Goal: Information Seeking & Learning: Compare options

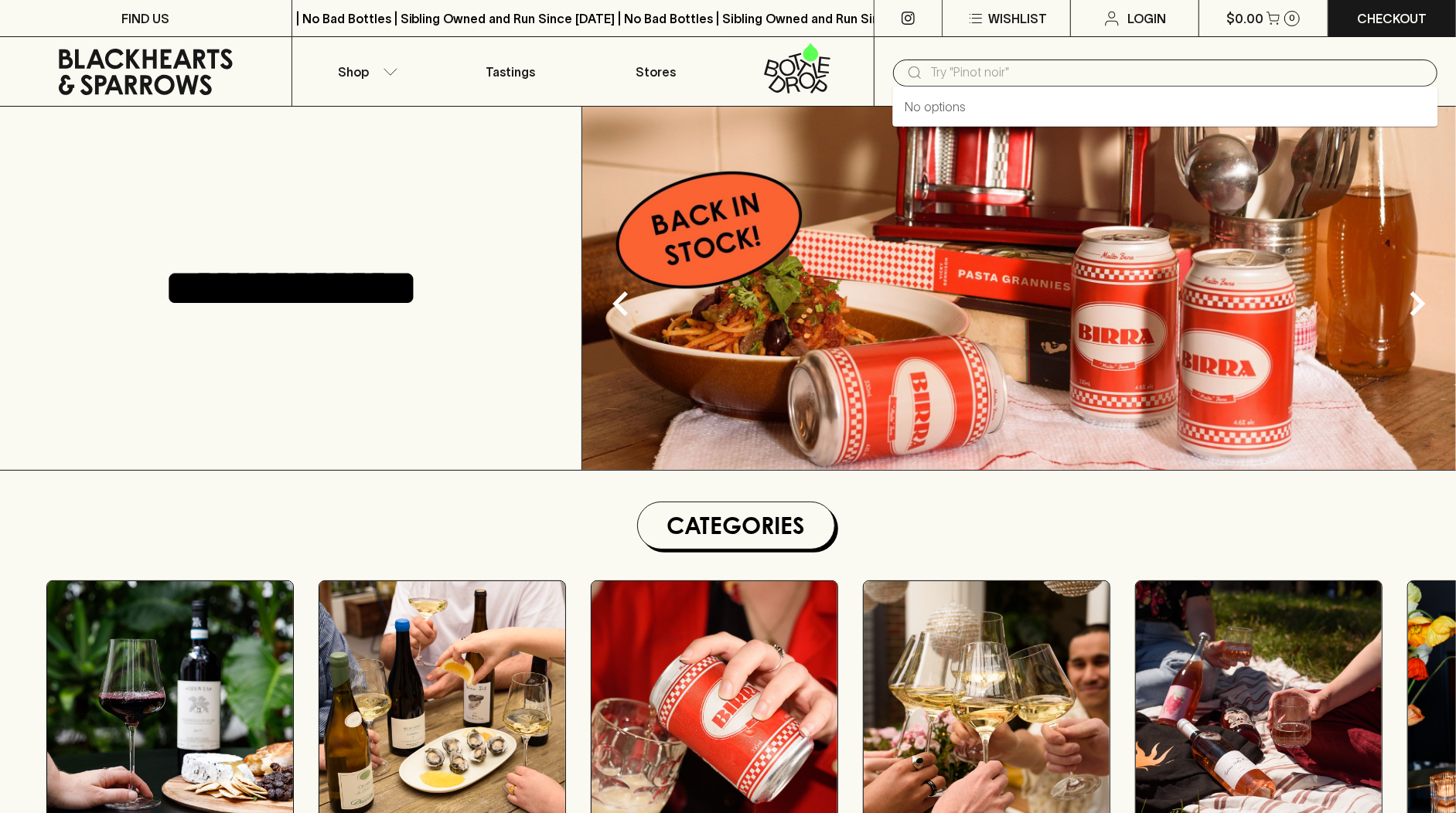
click at [1106, 66] on input "text" at bounding box center [1177, 73] width 495 height 25
paste input "makipai"
type input "makipai"
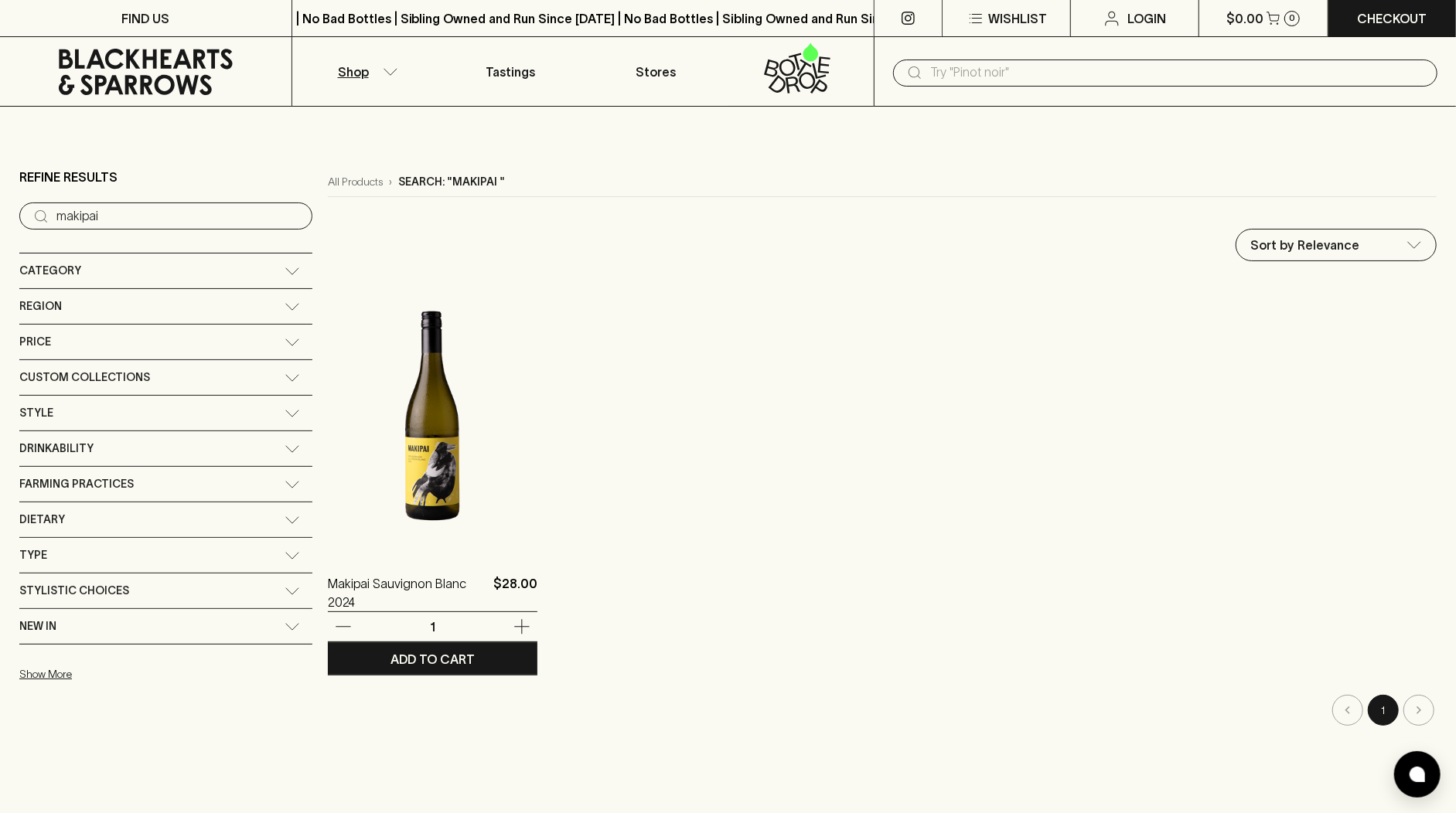
click at [493, 592] on p "$28.00" at bounding box center [515, 593] width 44 height 37
click at [493, 580] on p "$28.00" at bounding box center [515, 593] width 44 height 37
drag, startPoint x: 401, startPoint y: 580, endPoint x: 236, endPoint y: 584, distance: 165.0
click at [328, 584] on div "Makipai Sauvignon Blanc 2024 $28.00" at bounding box center [432, 593] width 210 height 37
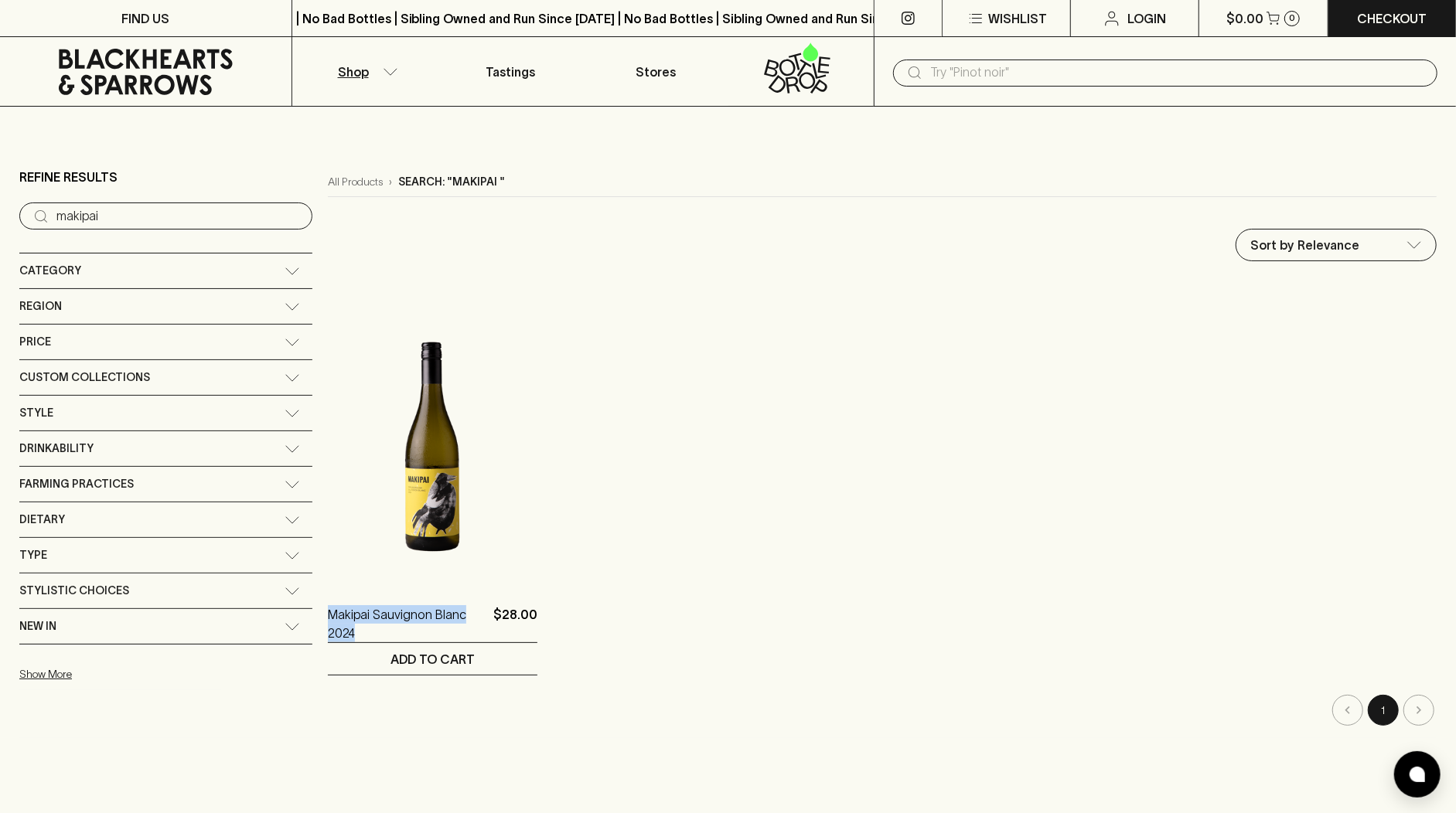
copy p "Makipai Sauvignon Blanc 2024"
click at [942, 75] on input "text" at bounding box center [1177, 73] width 495 height 25
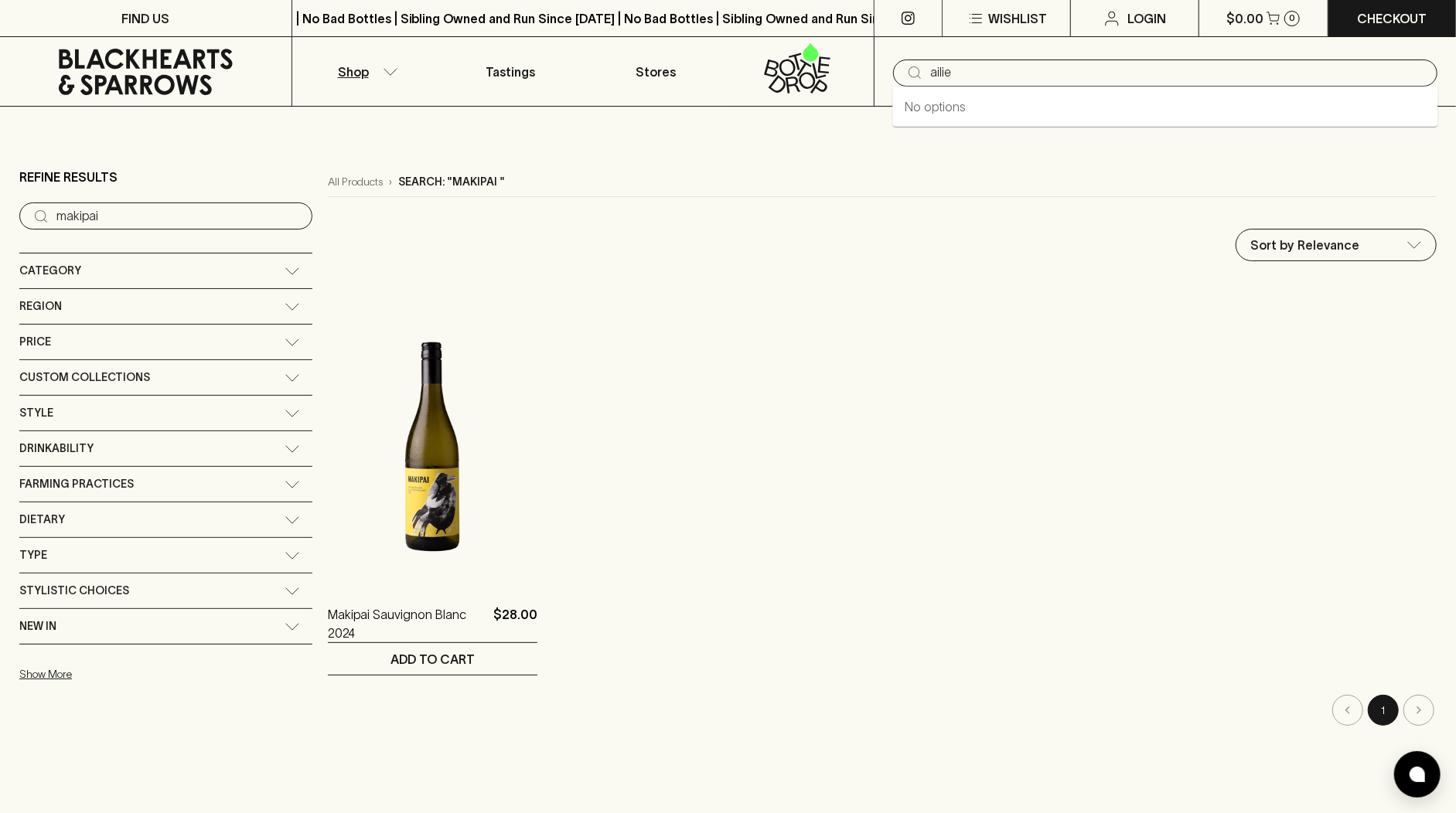
type input "ailie"
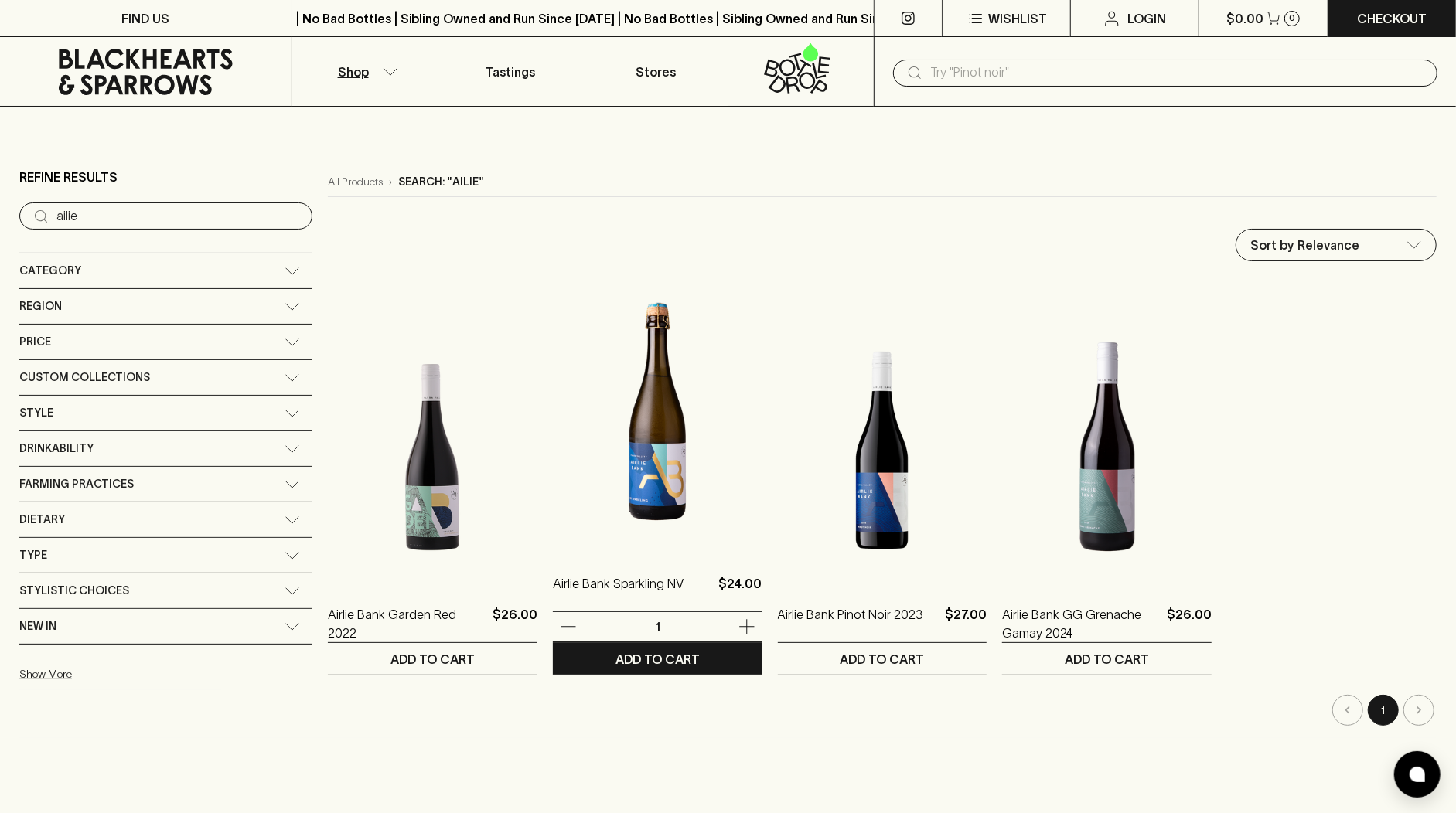
click at [634, 453] on img at bounding box center [657, 416] width 210 height 271
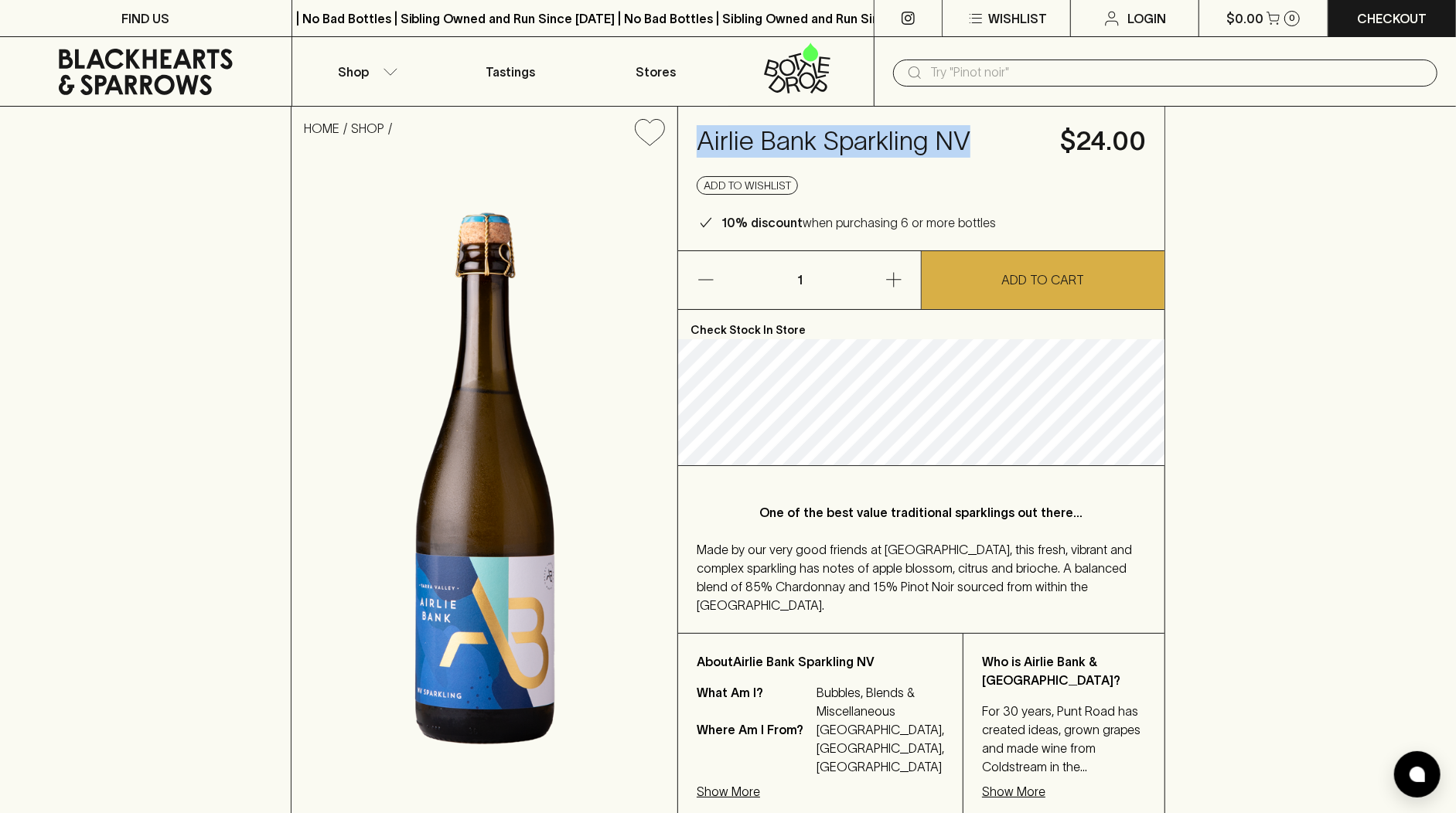
drag, startPoint x: 1005, startPoint y: 142, endPoint x: 682, endPoint y: 145, distance: 323.0
click at [682, 145] on div "Airlie Bank Sparkling NV $24.00 Add to wishlist 10% discount when purchasing 6 …" at bounding box center [921, 178] width 487 height 144
copy h4 "Airlie Bank Sparkling NV"
click at [191, 77] on icon at bounding box center [146, 72] width 268 height 46
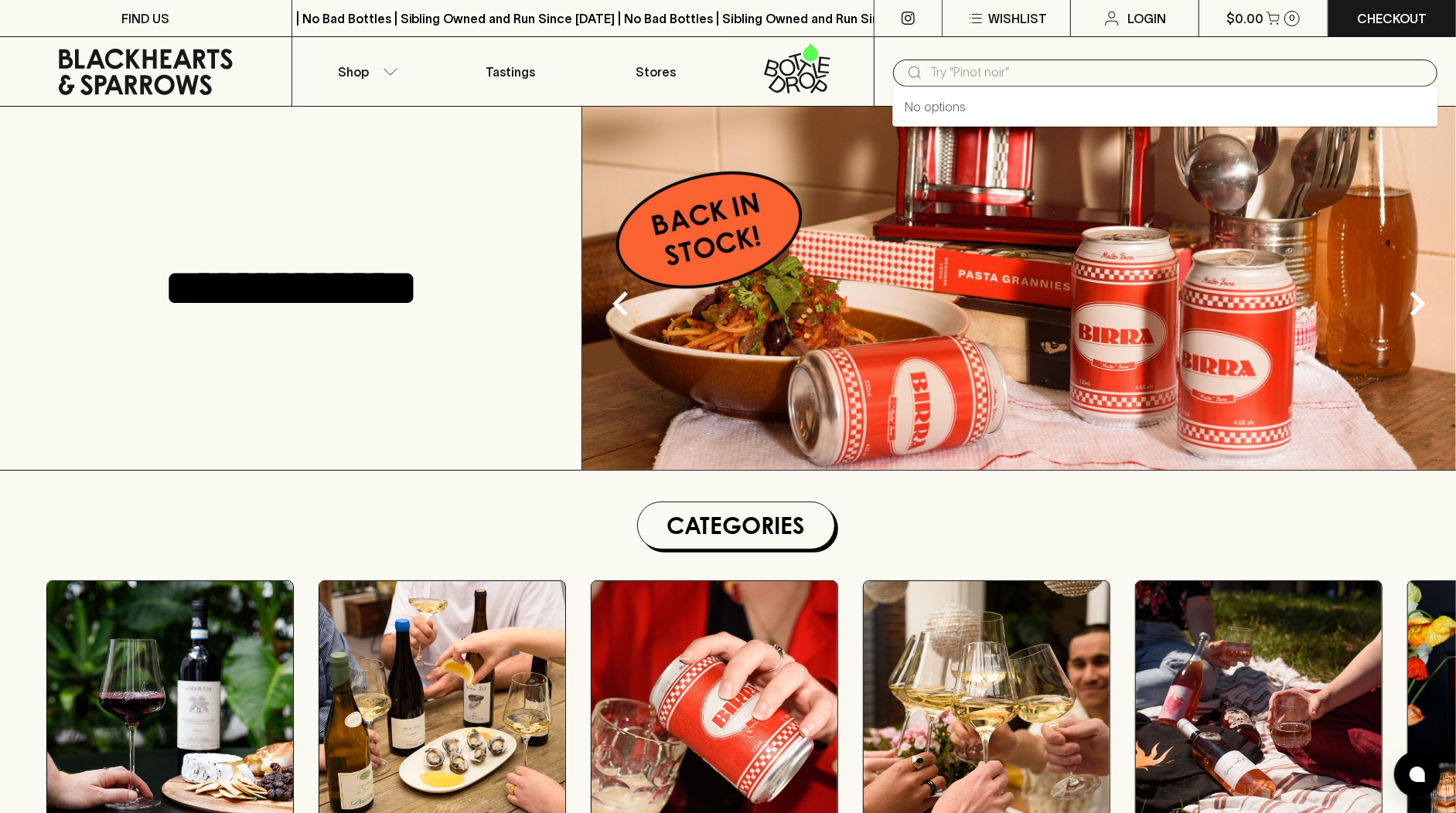
click at [942, 71] on input "text" at bounding box center [1177, 73] width 495 height 25
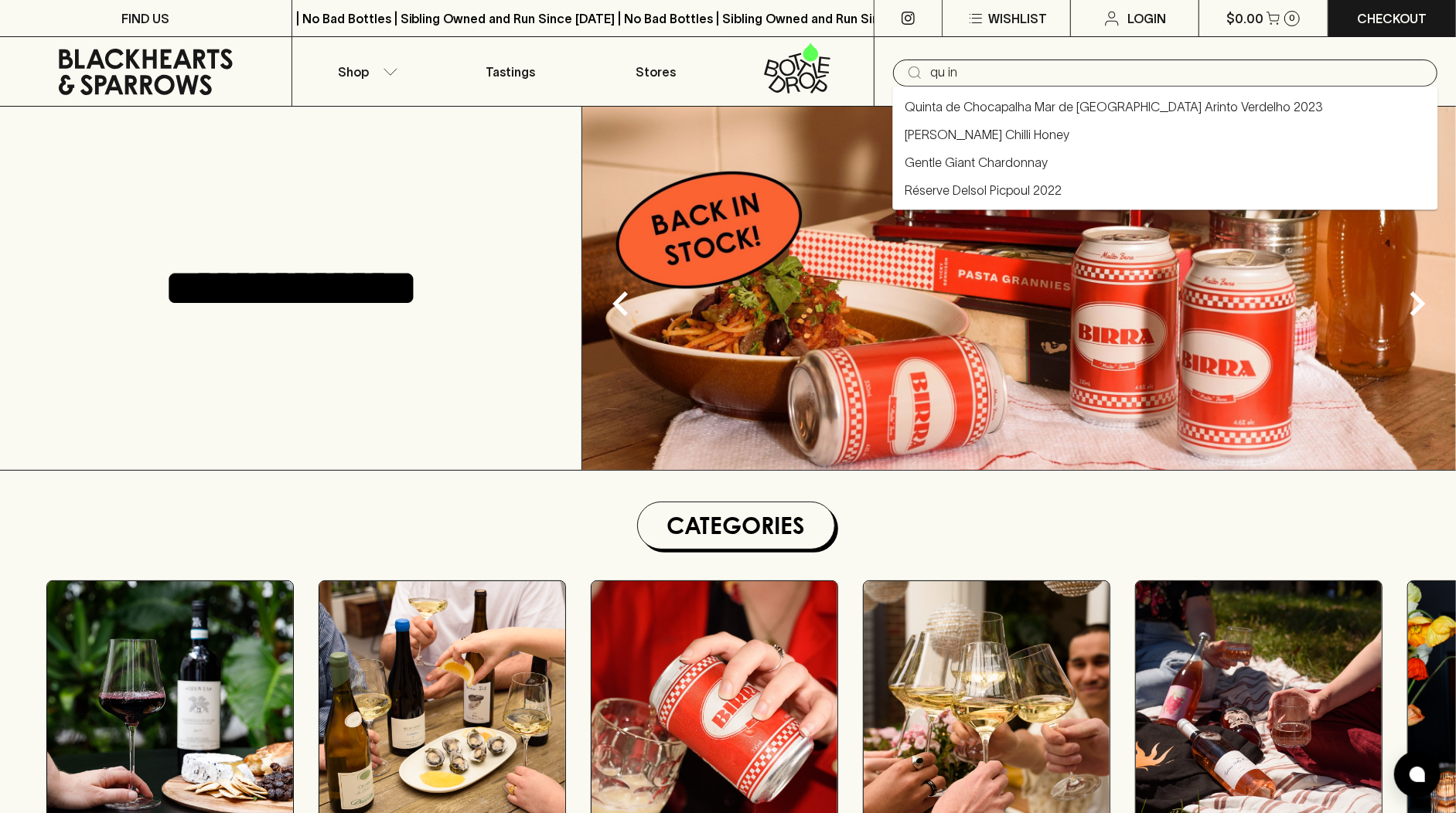
type input "qu in"
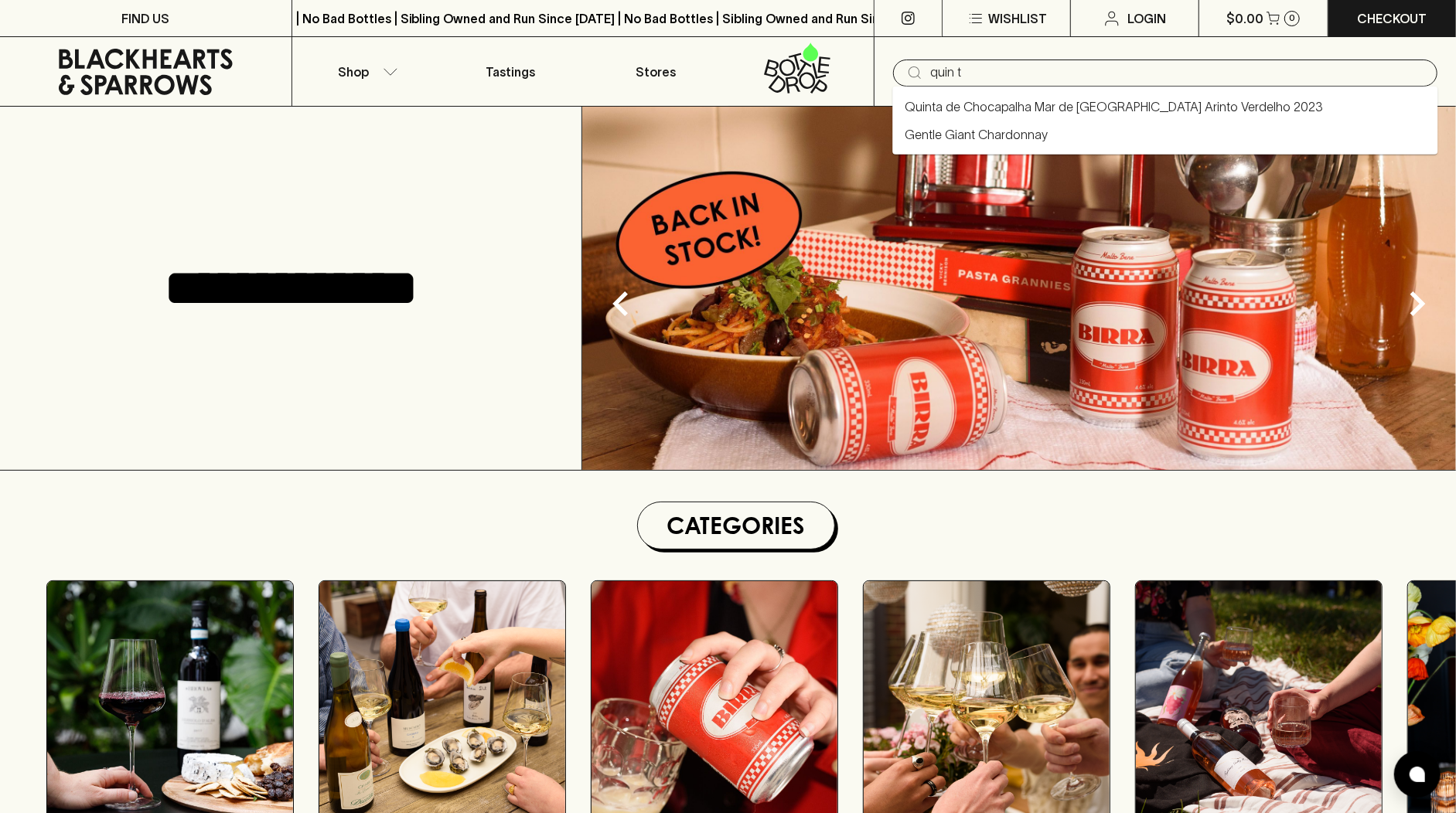
type input "quinta"
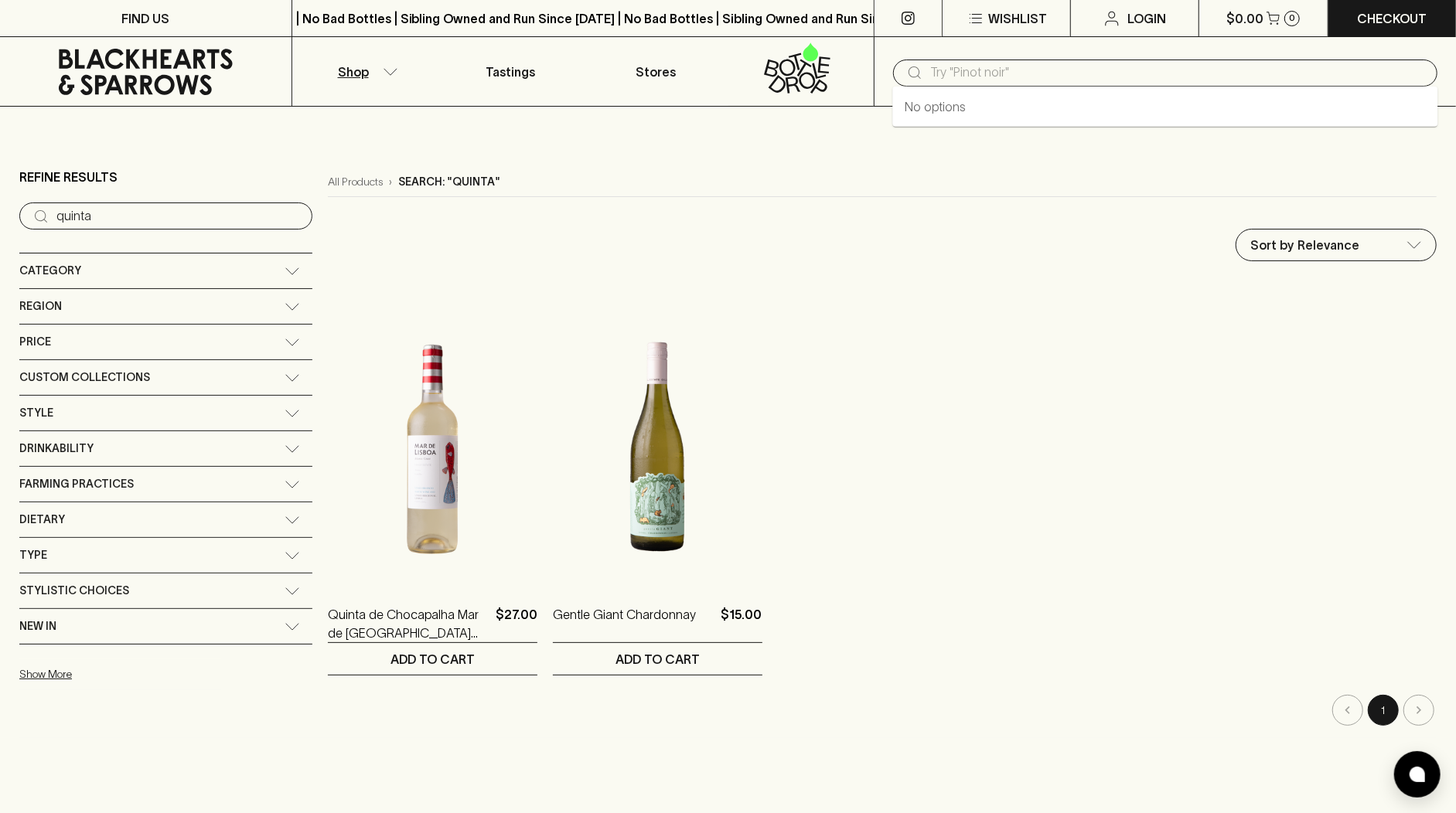
click at [937, 65] on input "text" at bounding box center [1177, 73] width 495 height 25
type input "q"
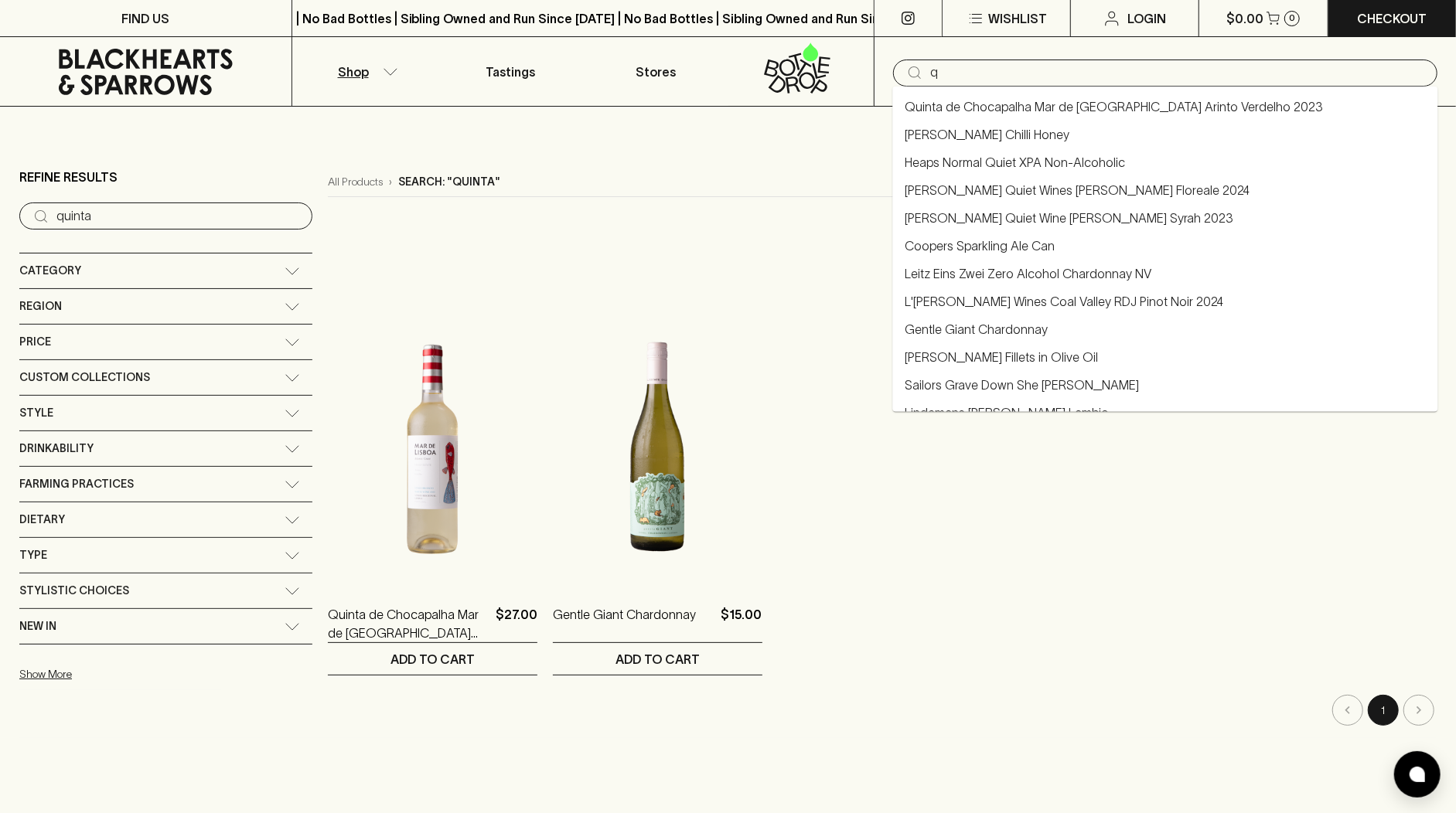
type input "q"
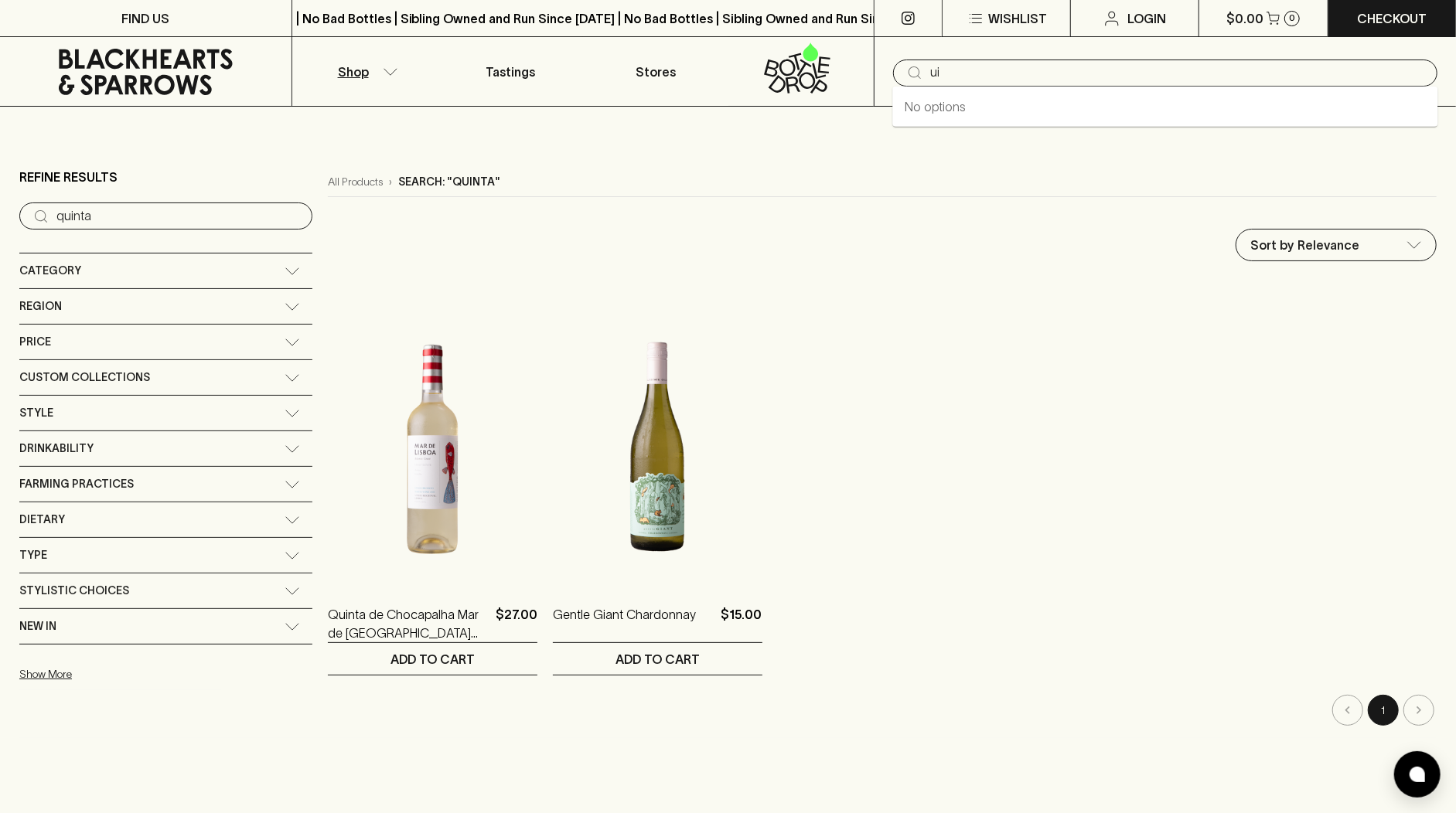
type input "u"
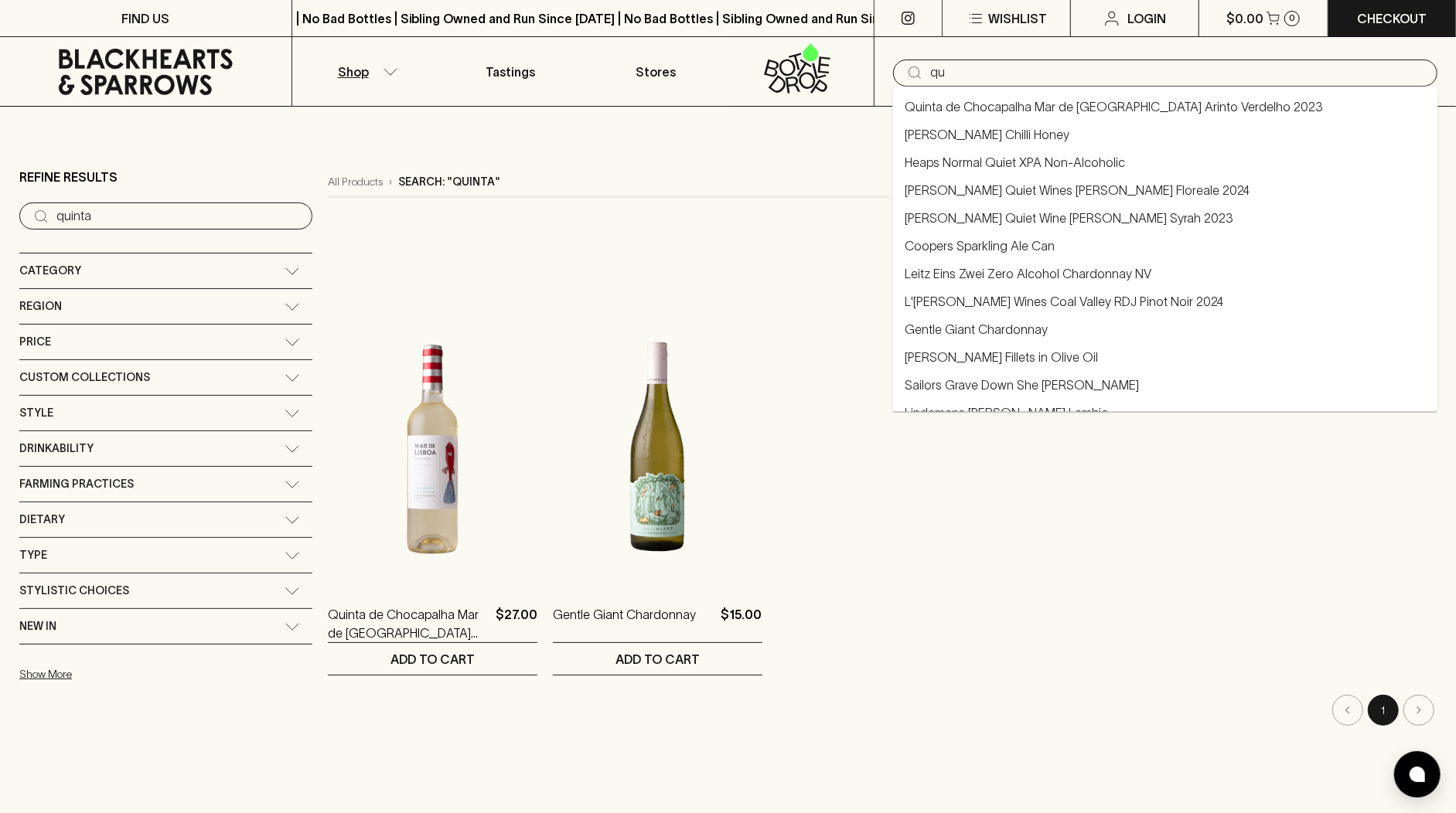
type input "qu"
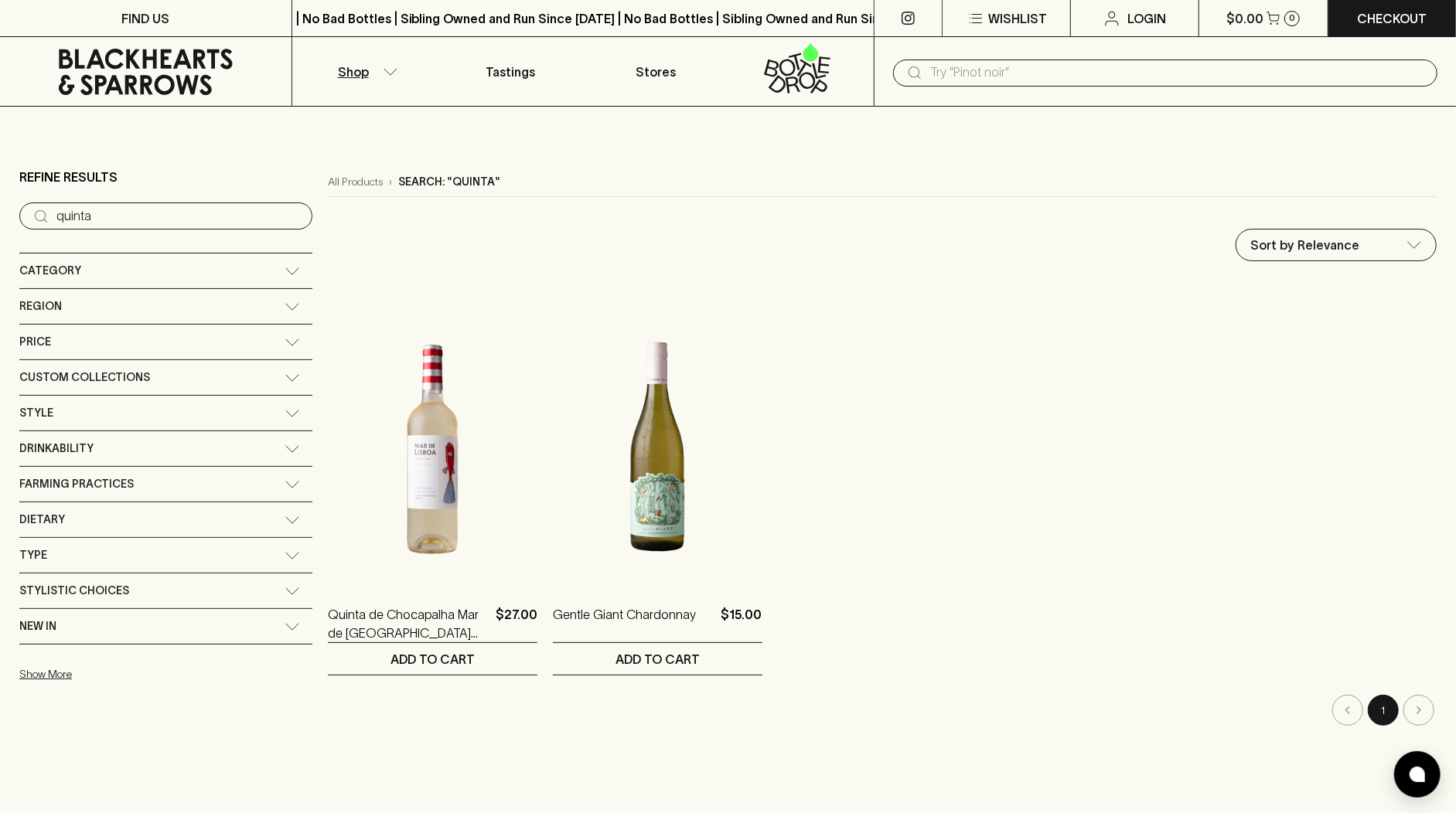
click at [1000, 73] on input "text" at bounding box center [1177, 73] width 495 height 25
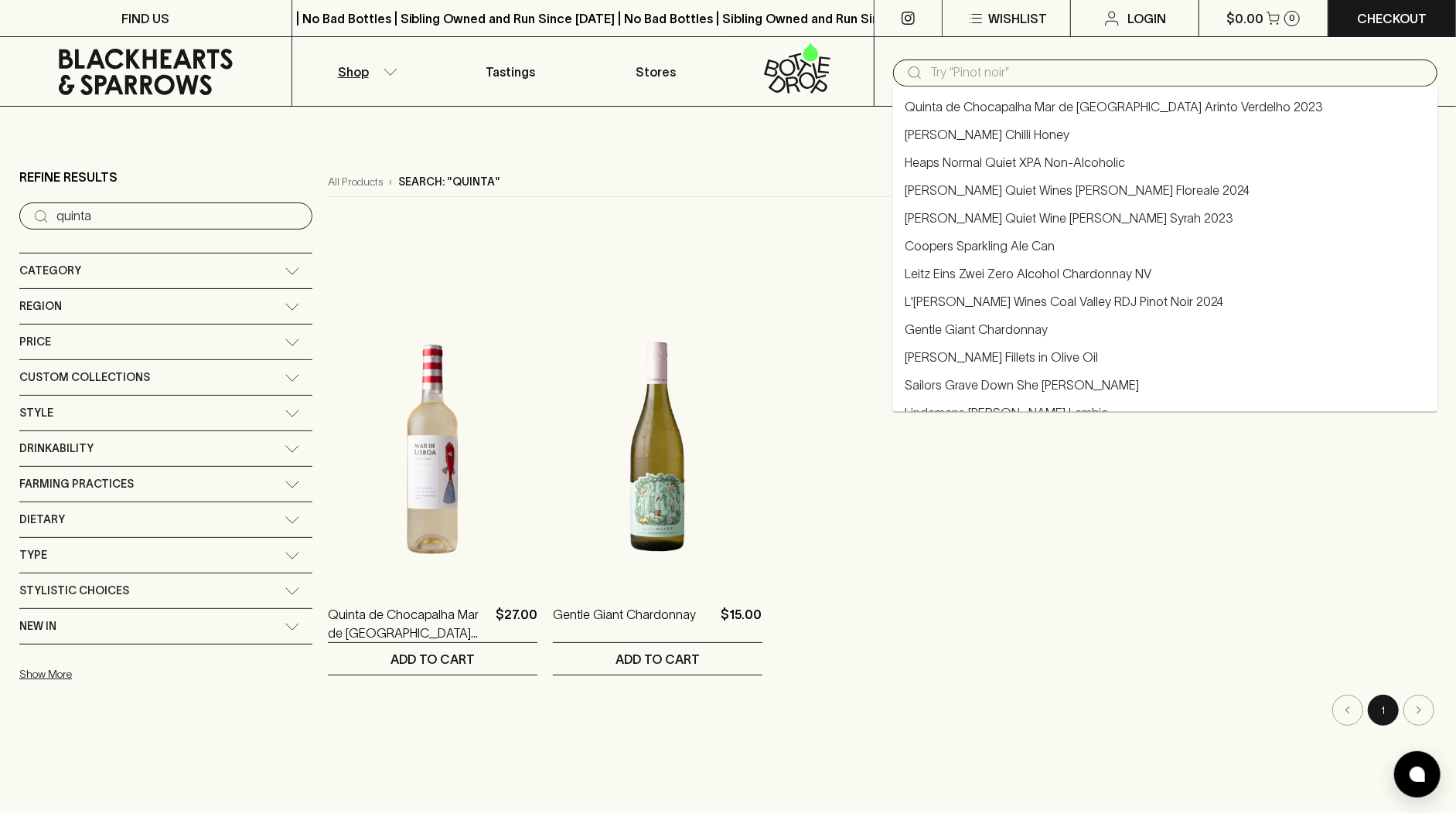
click at [995, 99] on link "Quinta de Chocapalha Mar de Lisboa Arinto Verdelho 2023" at bounding box center [1114, 106] width 419 height 18
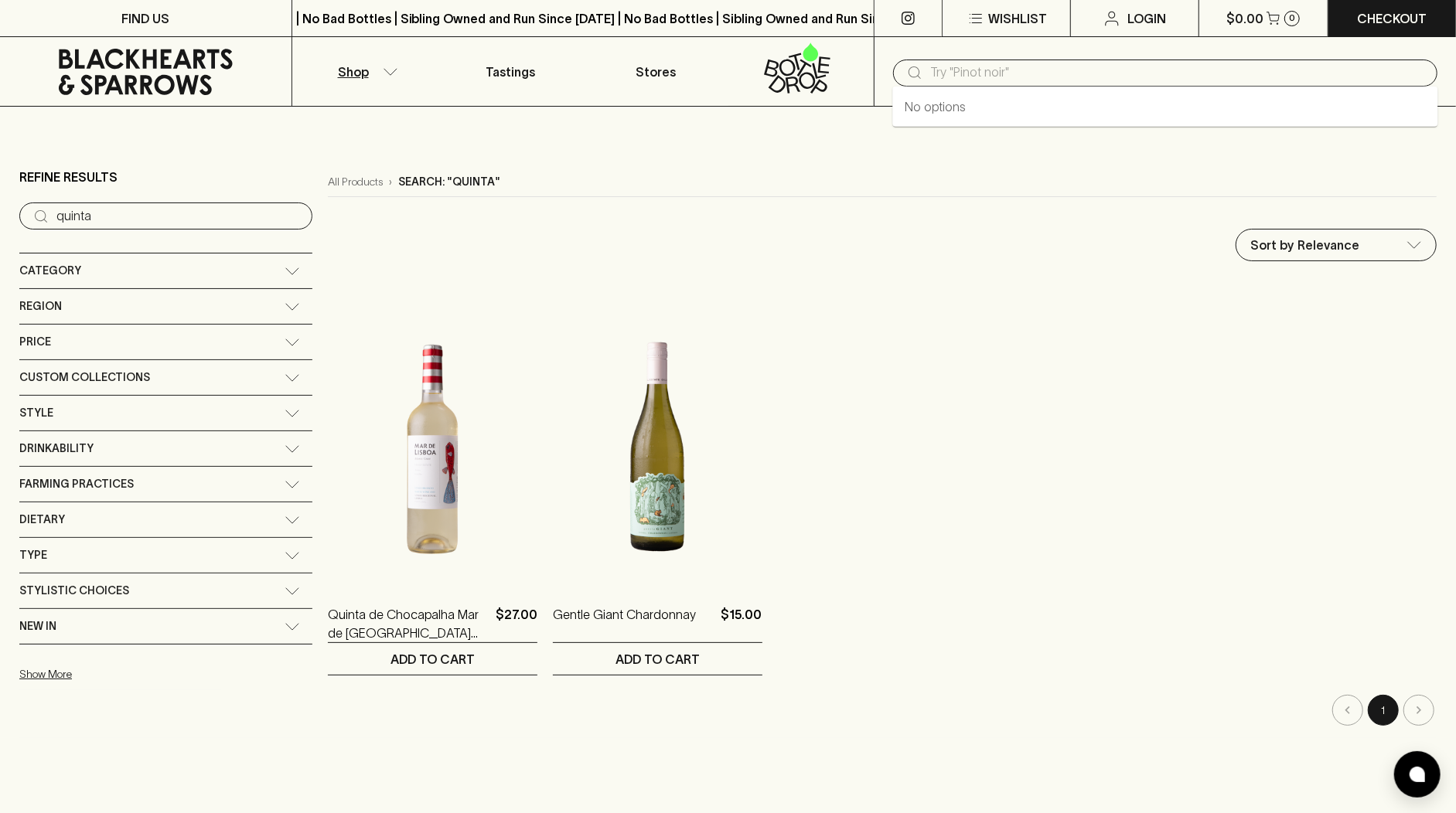
click at [989, 72] on input "text" at bounding box center [1177, 73] width 495 height 25
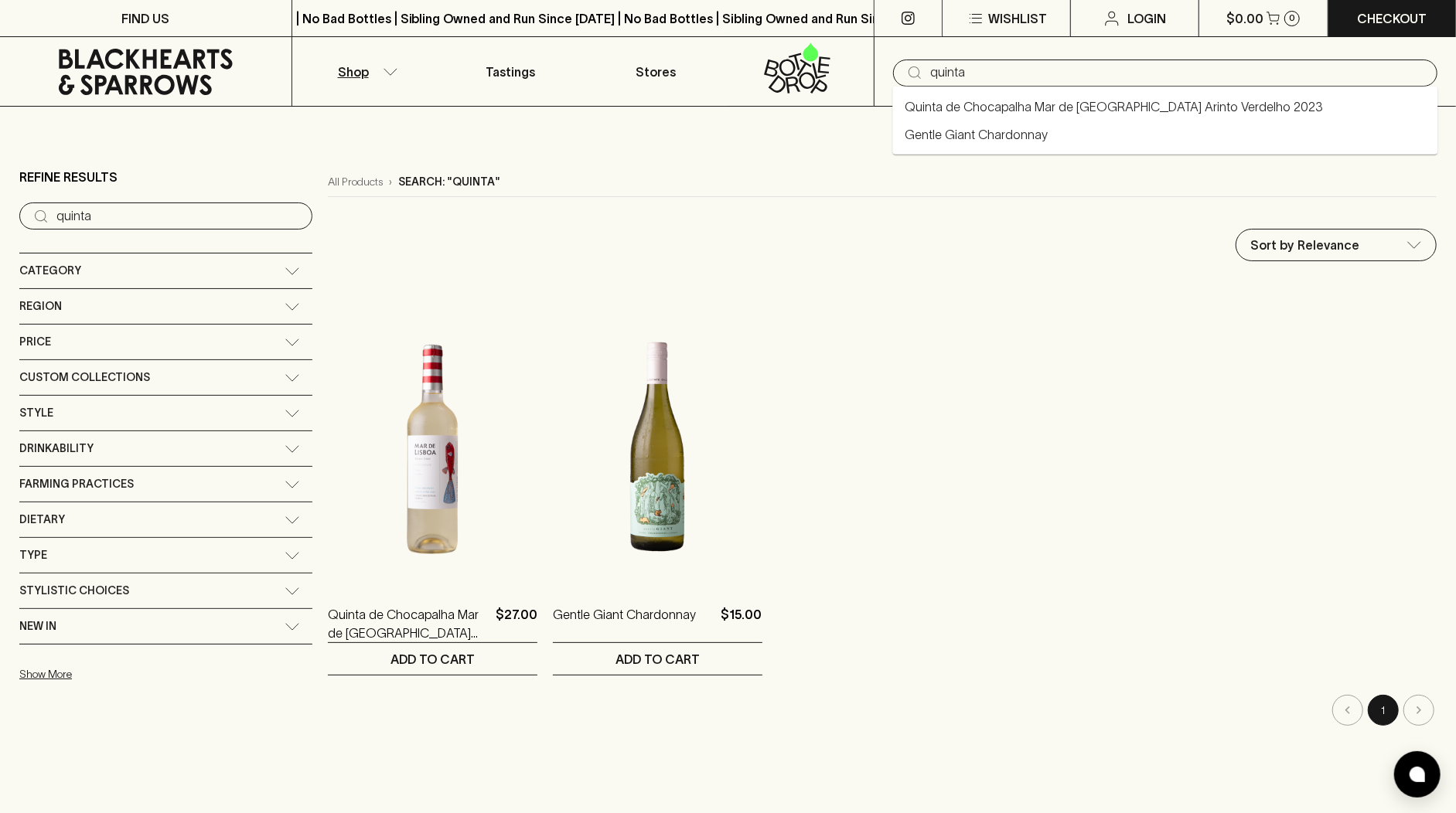
type input "quinta"
type input "quinta do"
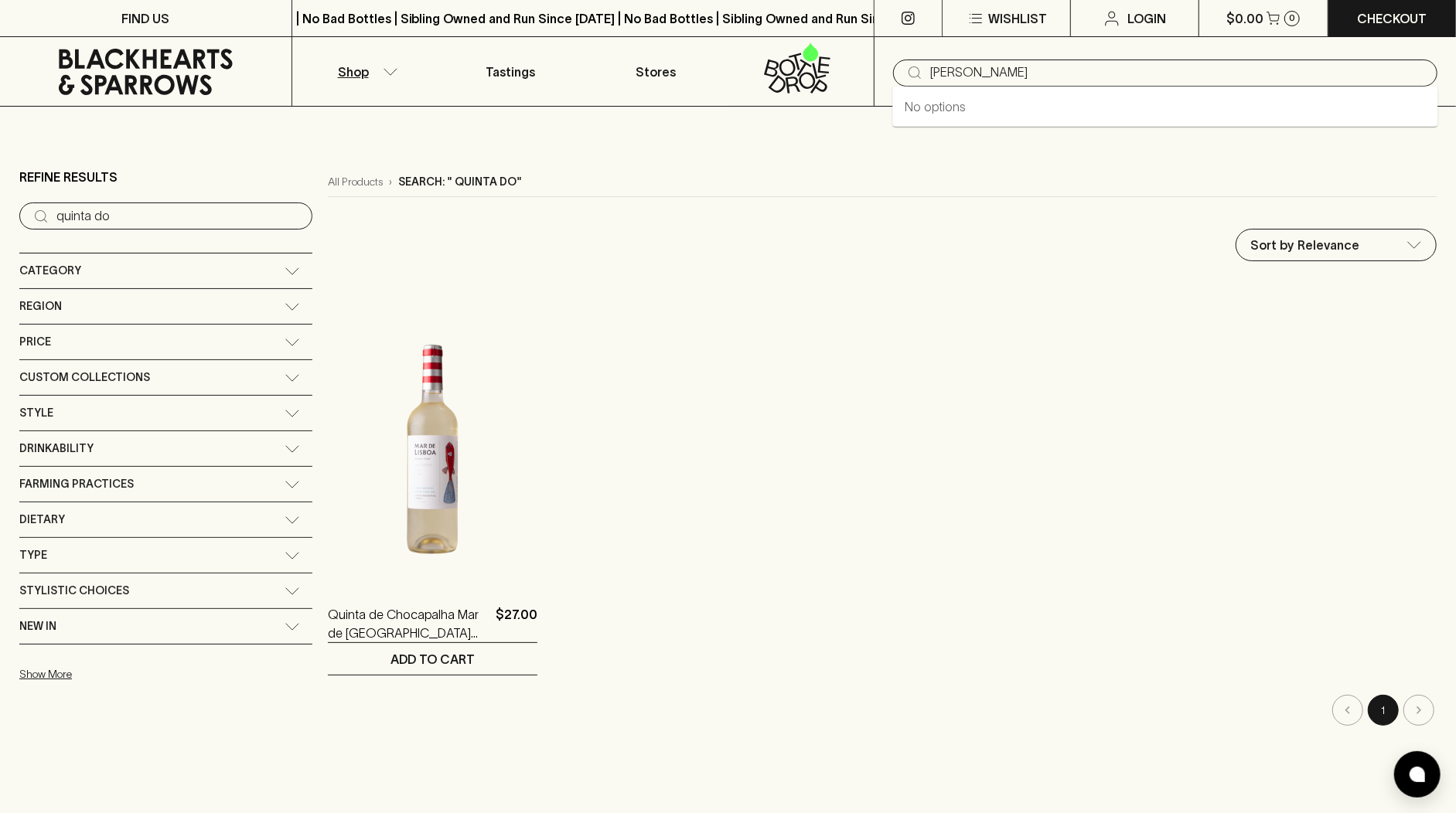
type input "ermi"
type input "ermizio"
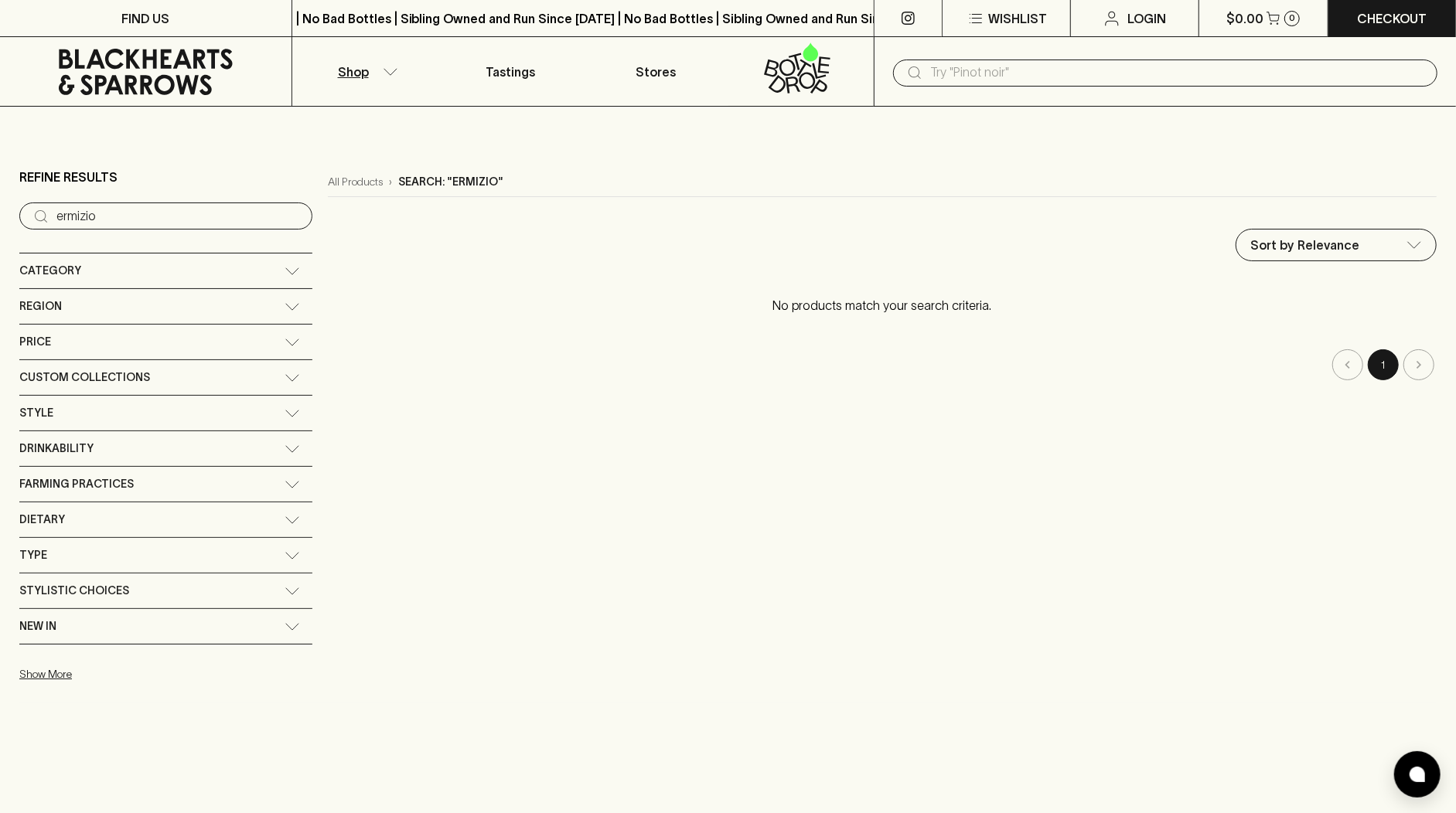
click at [907, 77] on icon at bounding box center [914, 72] width 18 height 18
paste input "Yebisu Premium Yebisu"
type input "Yebisu Premium Yebisu"
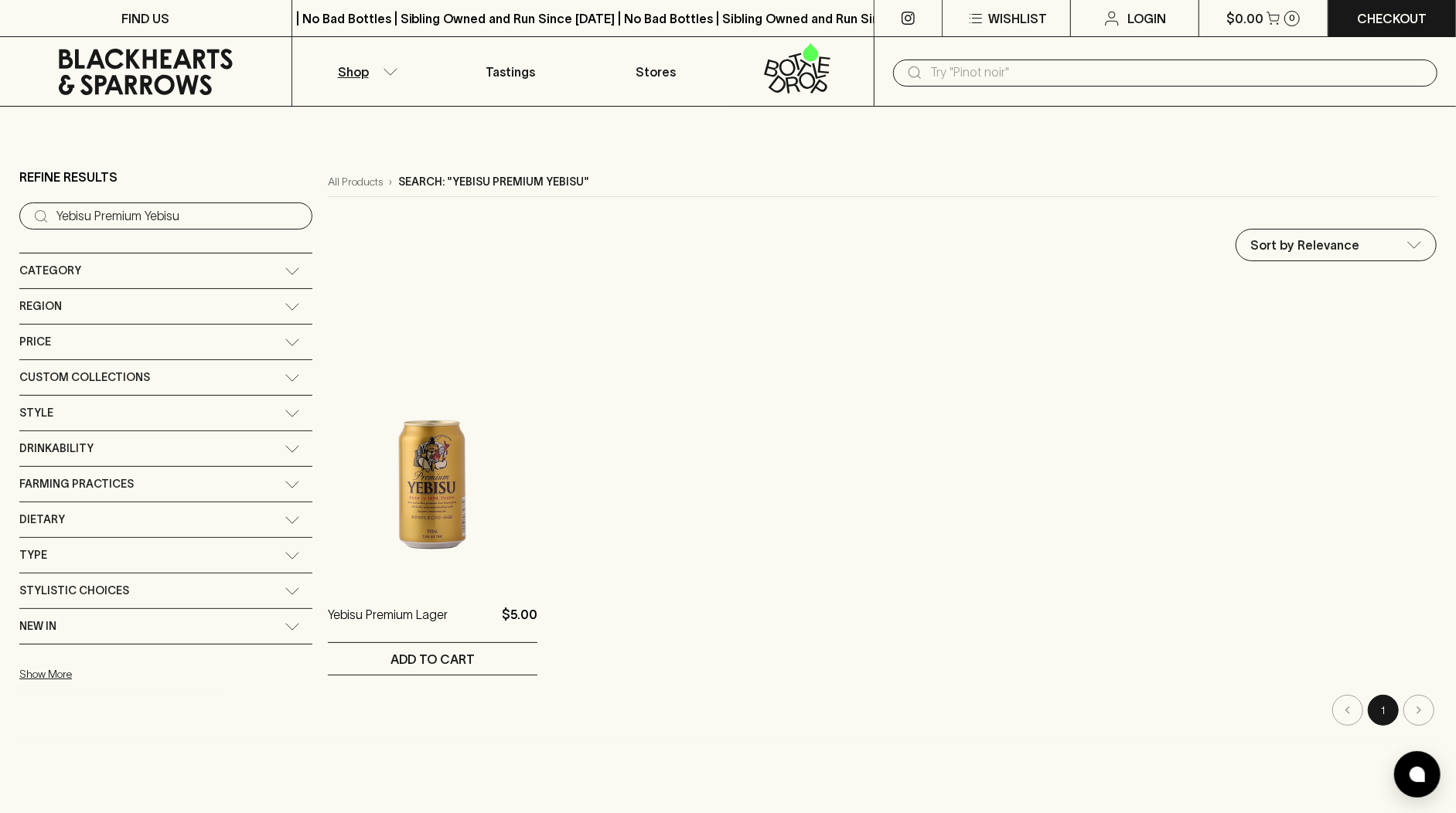
click at [940, 66] on input "text" at bounding box center [1177, 73] width 495 height 25
paste input "Michael Hall Flaxmans Valley"
type input "Michael Hall Flaxmans Valley"
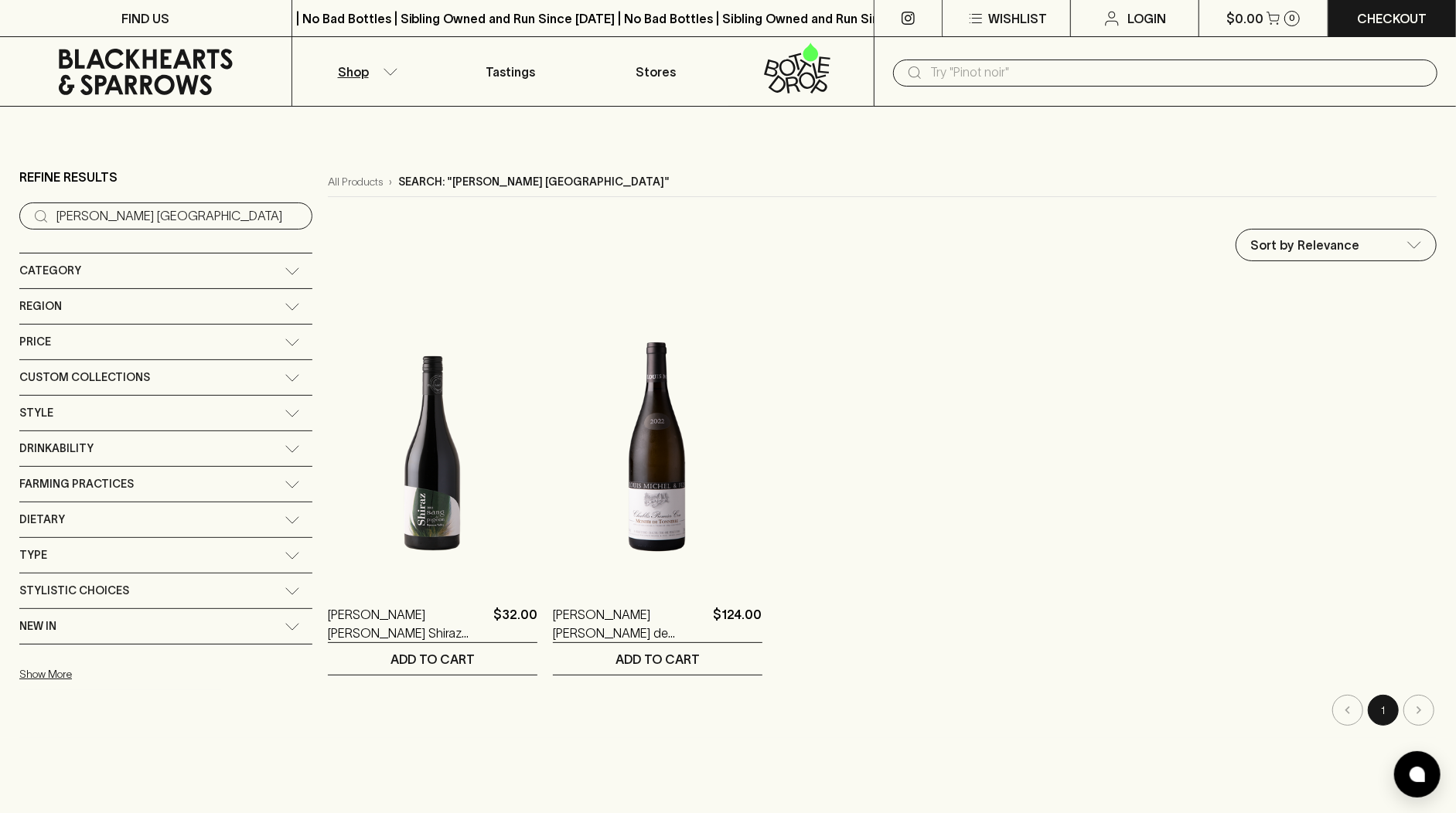
paste input "Patrice Colin Coteaux du"
type input "Patrice Colin Coteaux du"
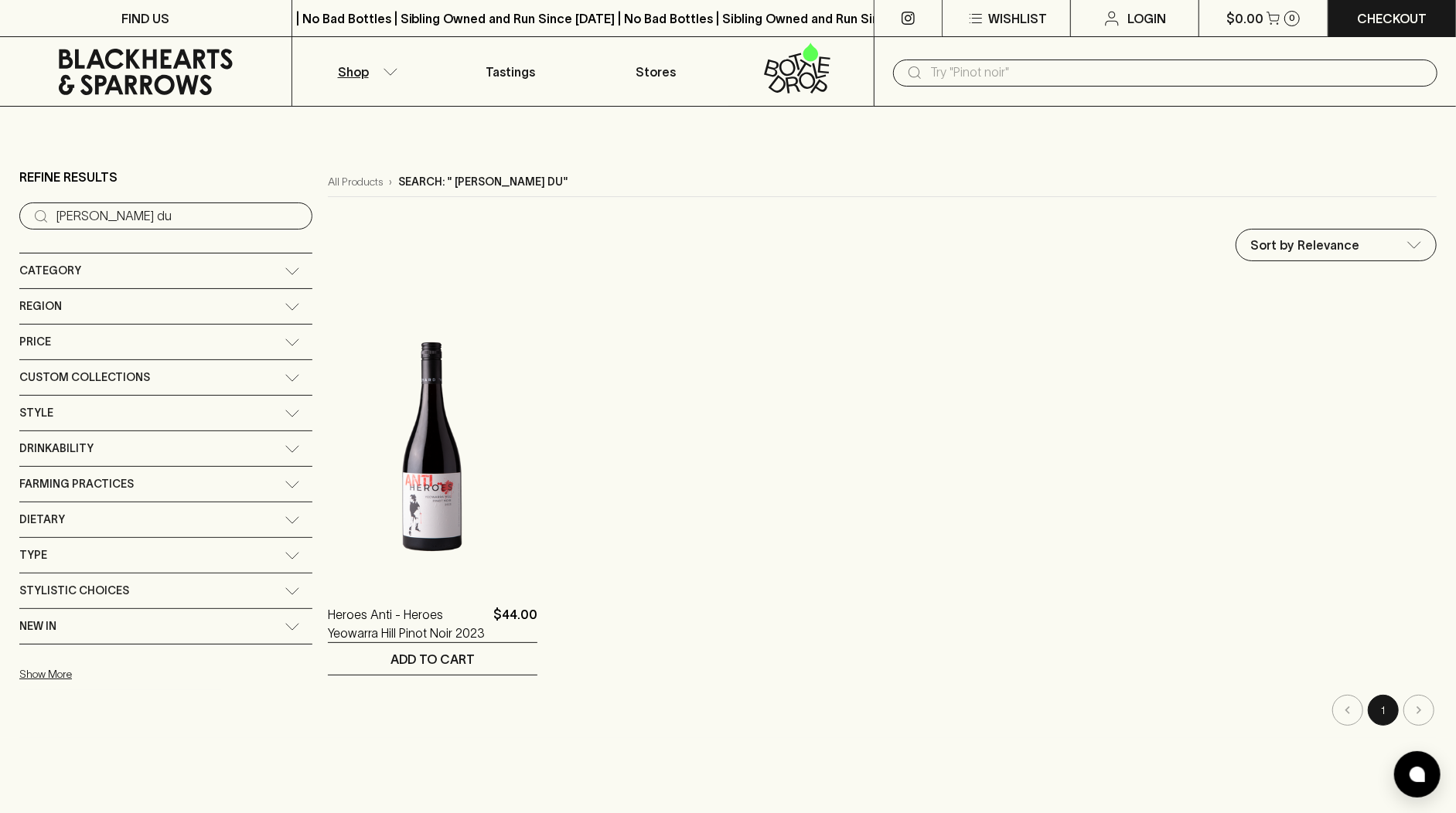
click at [976, 82] on input "text" at bounding box center [1177, 73] width 495 height 25
paste input "Unico Zelo Esoterico"
type input "Unico Zelo Esoterico"
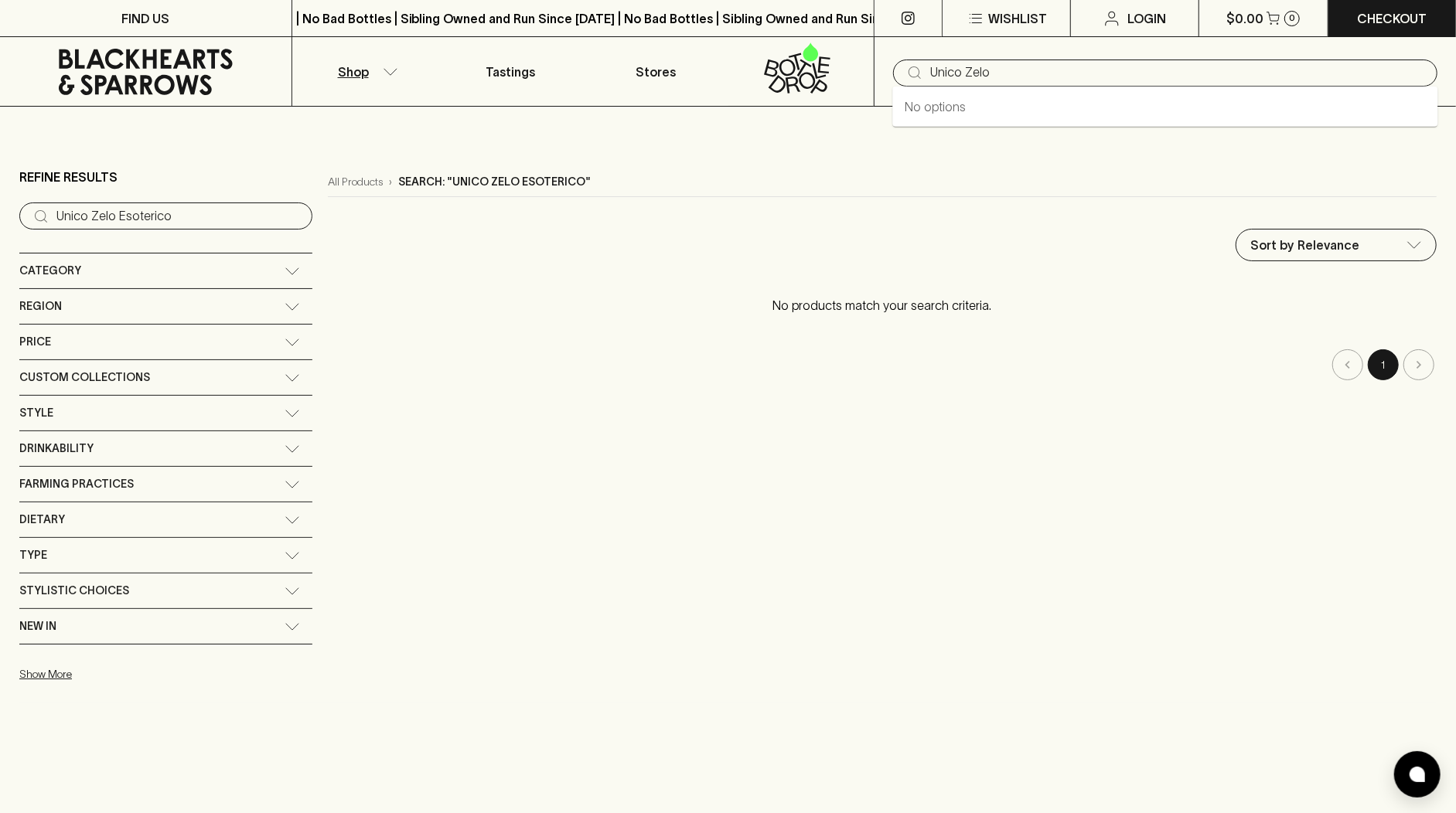
type input "Unico Zelo"
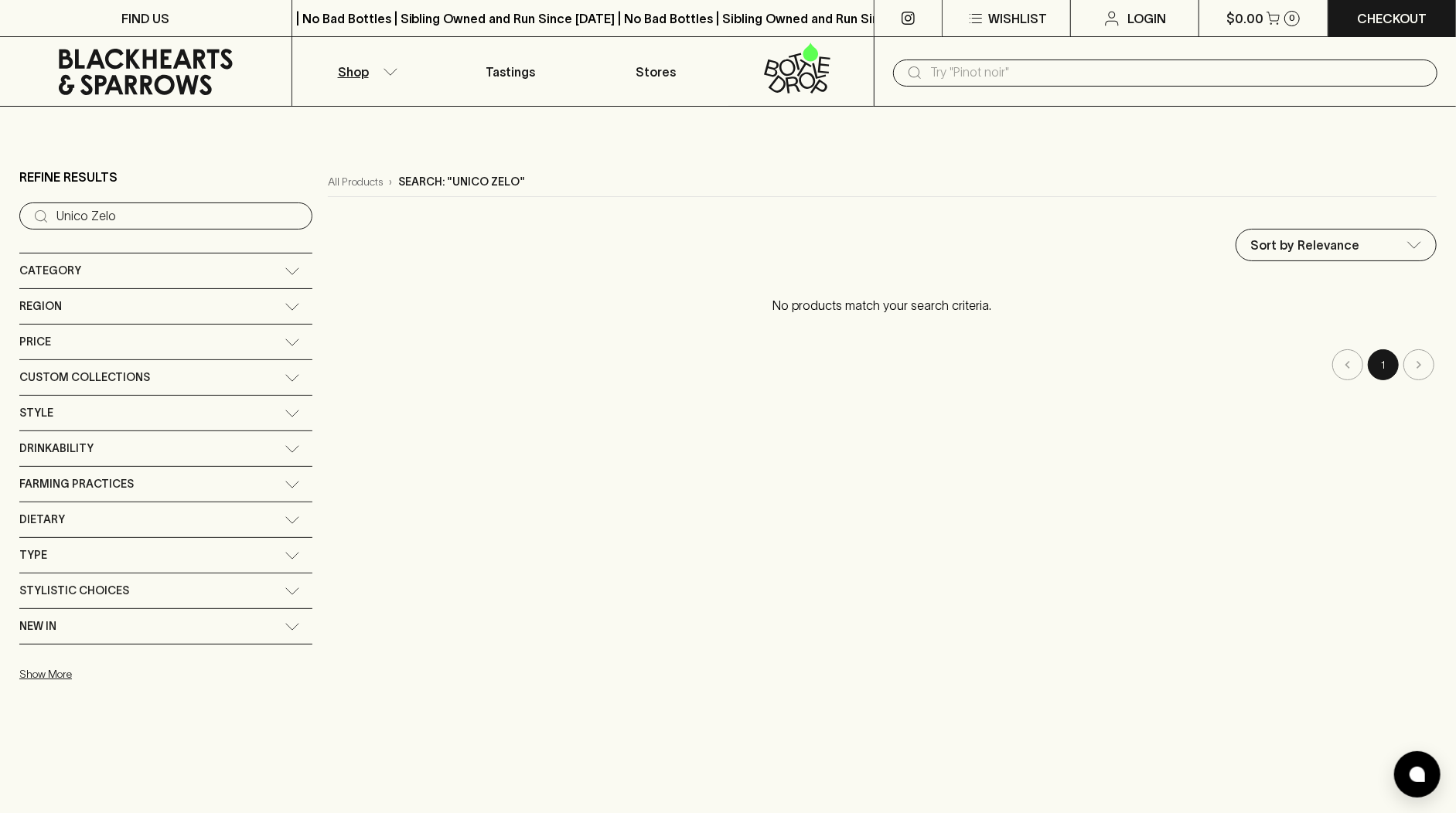
click at [932, 79] on input "text" at bounding box center [1177, 73] width 495 height 25
paste input "Boulder Canyon Jalapeno"
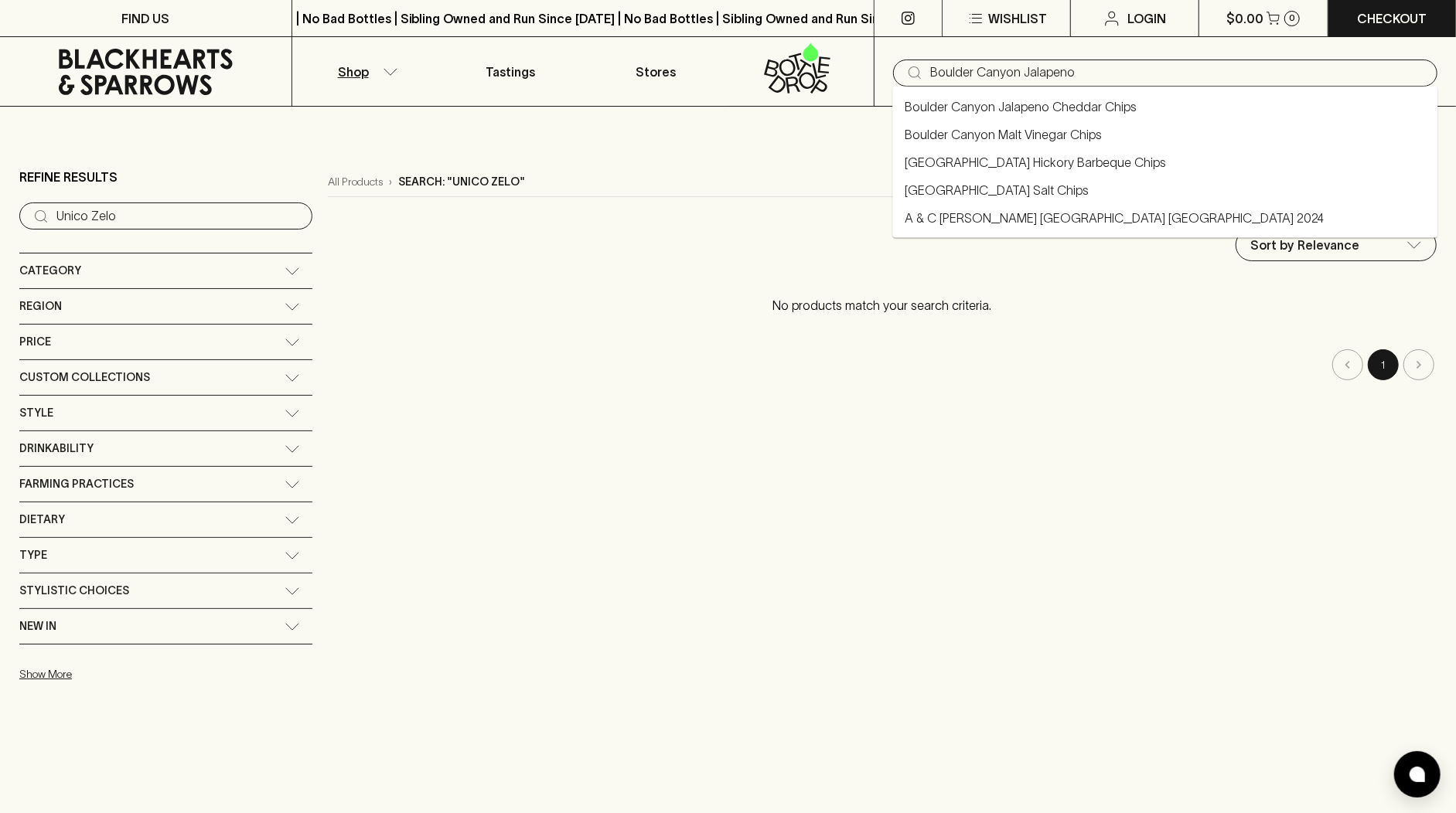
type input "Boulder Canyon Jalapeno"
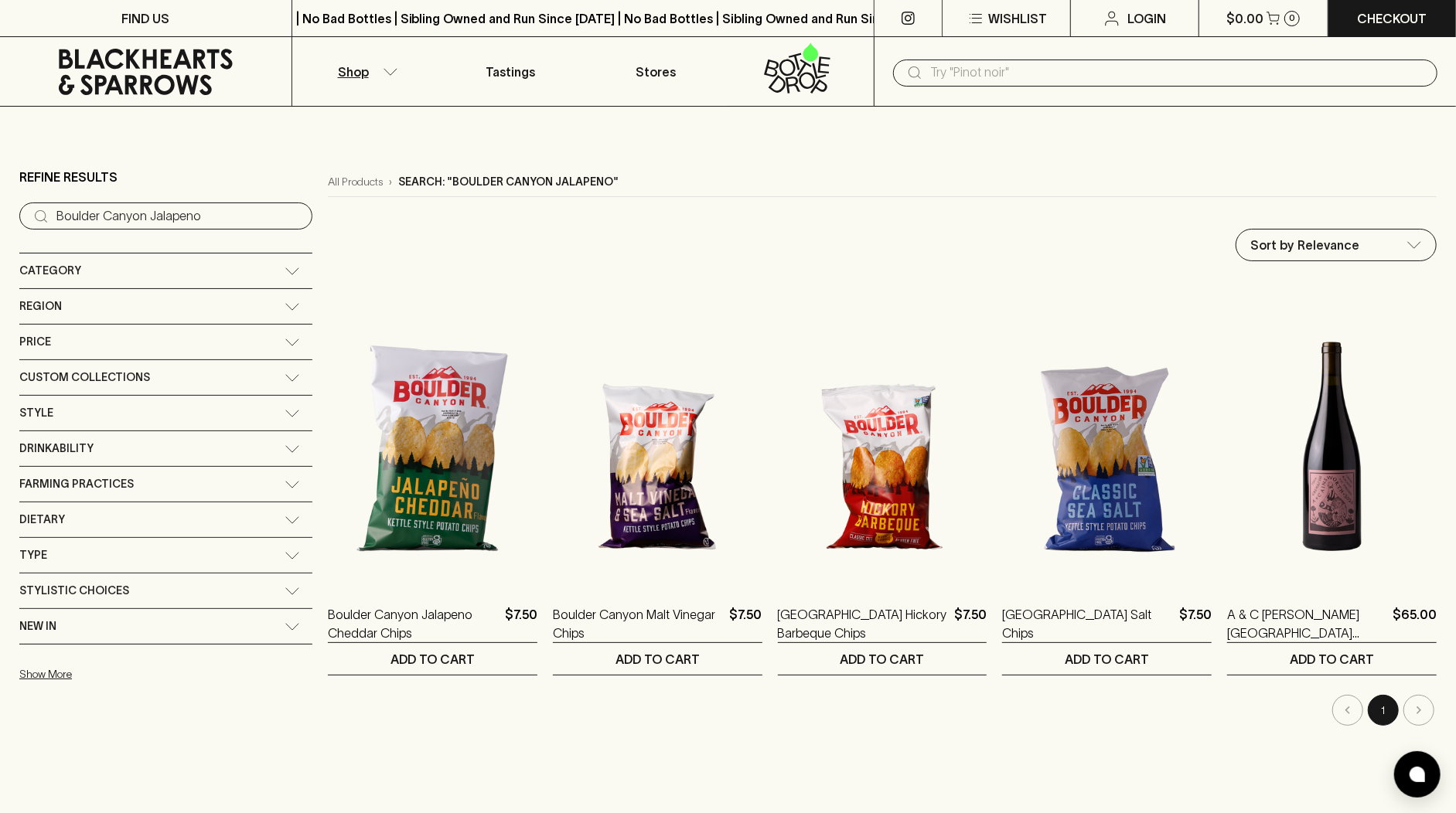
click at [973, 73] on input "text" at bounding box center [1177, 73] width 495 height 25
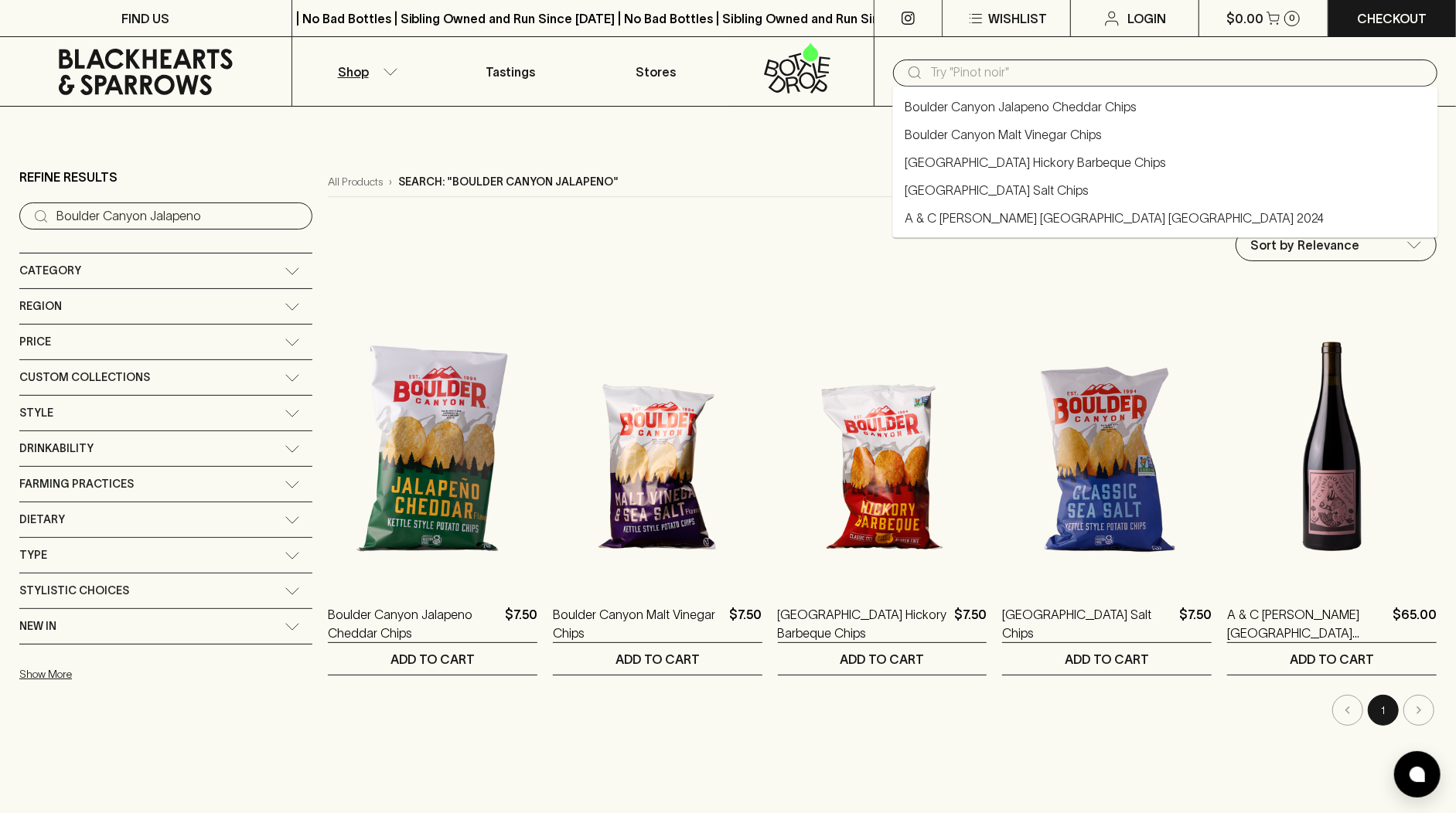
paste input "Somos Fiano"
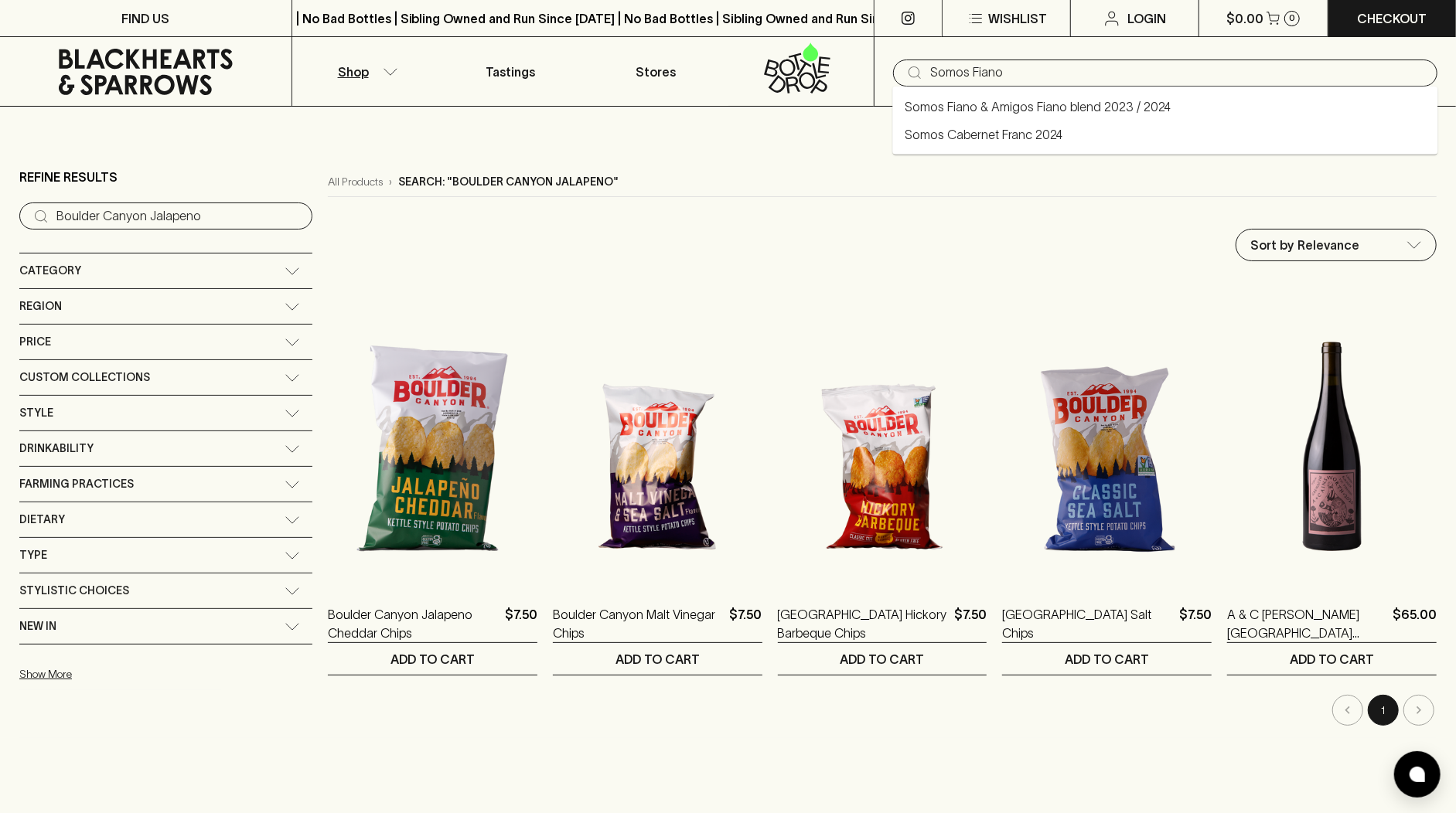
type input "Somos Fiano & Amigos Fiano blend 2023 / 2024"
type input "Somos Fiano"
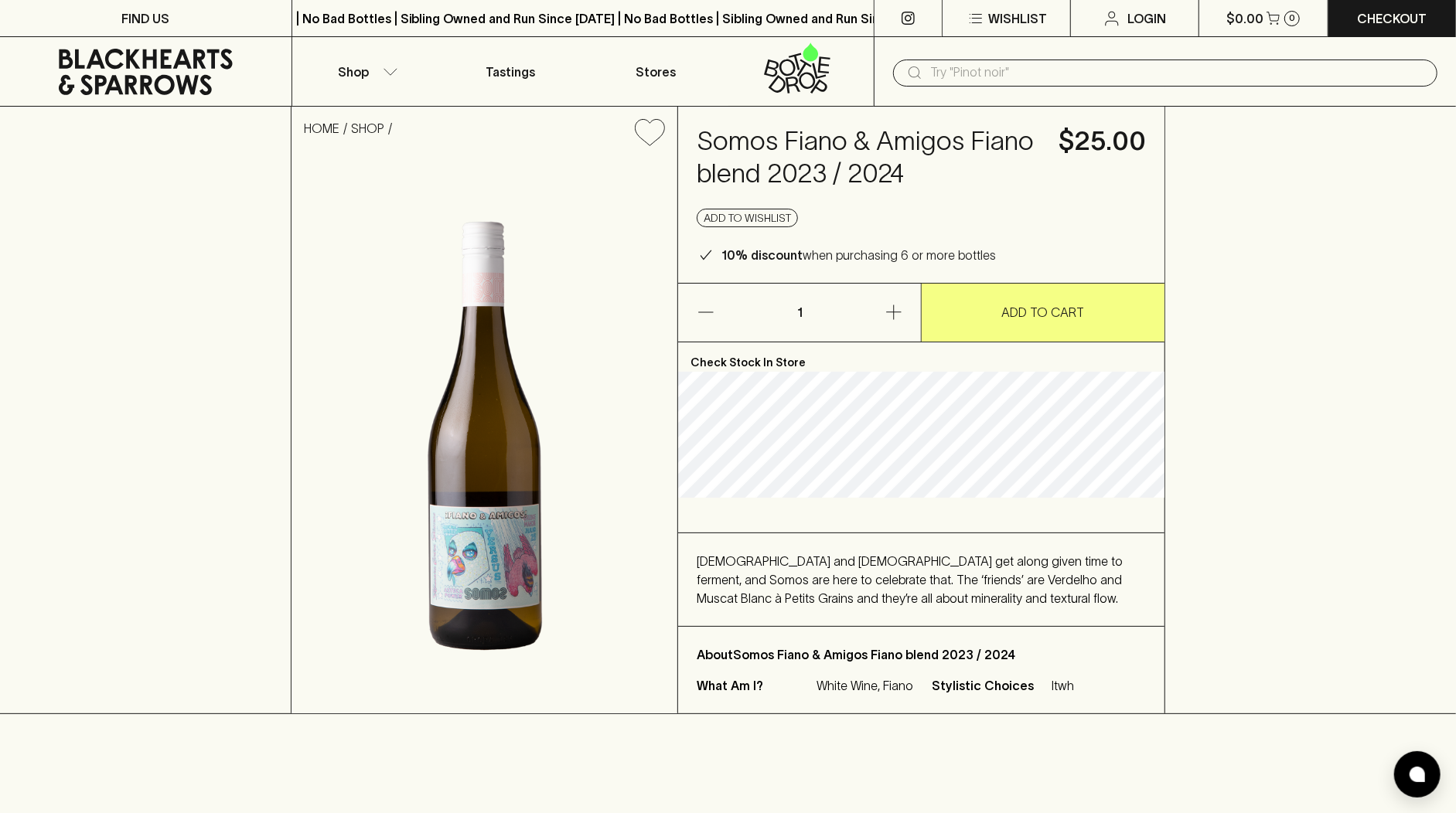
click at [1252, 231] on div "HOME SHOP Somos Fiano & Amigos Fiano blend 2023 / 2024 $25.00 Add to wishlist 1…" at bounding box center [728, 410] width 1456 height 608
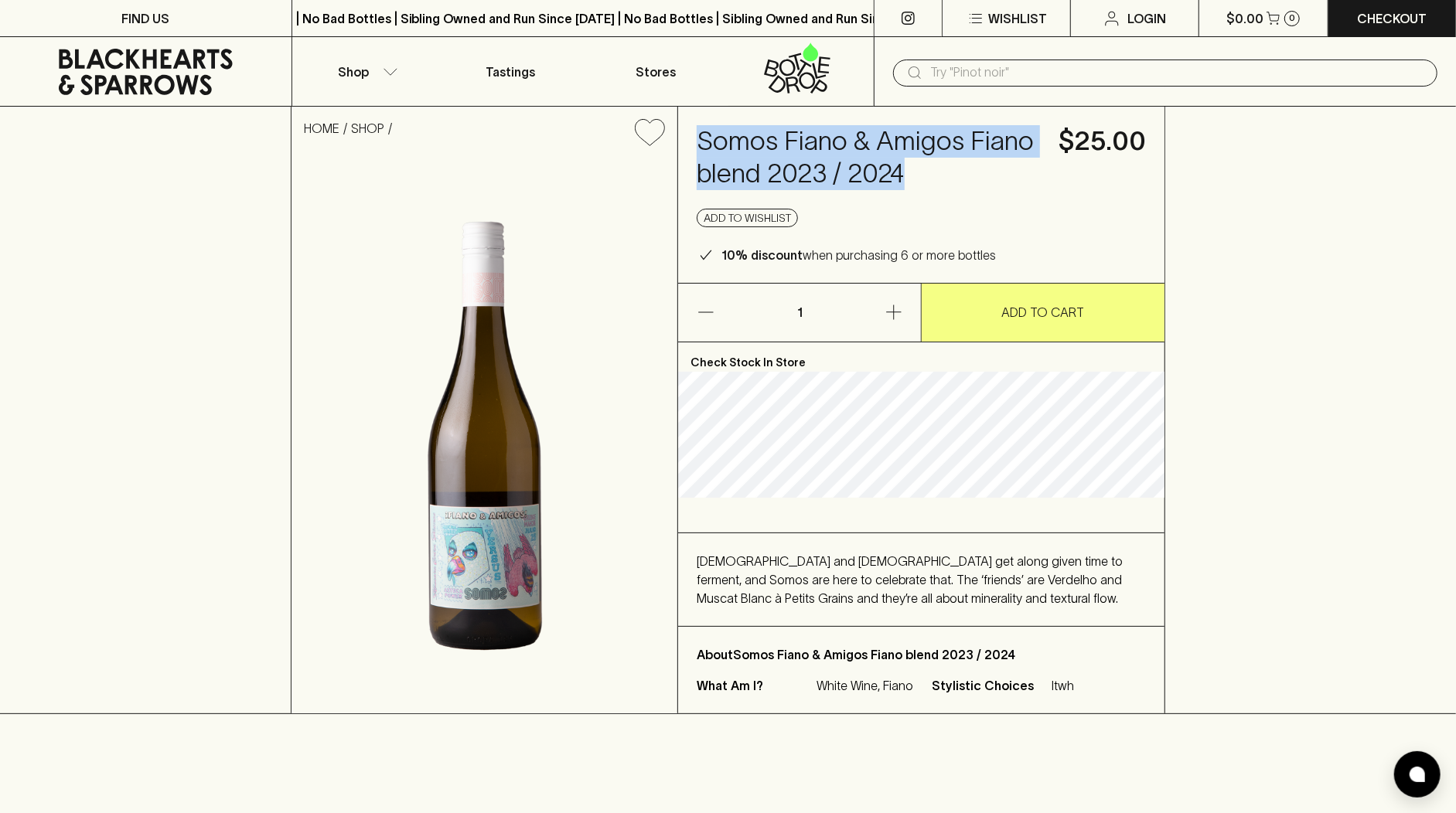
drag, startPoint x: 918, startPoint y: 174, endPoint x: 704, endPoint y: 145, distance: 216.0
click at [704, 145] on h4 "Somos Fiano & Amigos Fiano blend 2023 / 2024" at bounding box center [868, 158] width 343 height 65
copy h4 "Somos Fiano & Amigos Fiano blend 2023 / 2024"
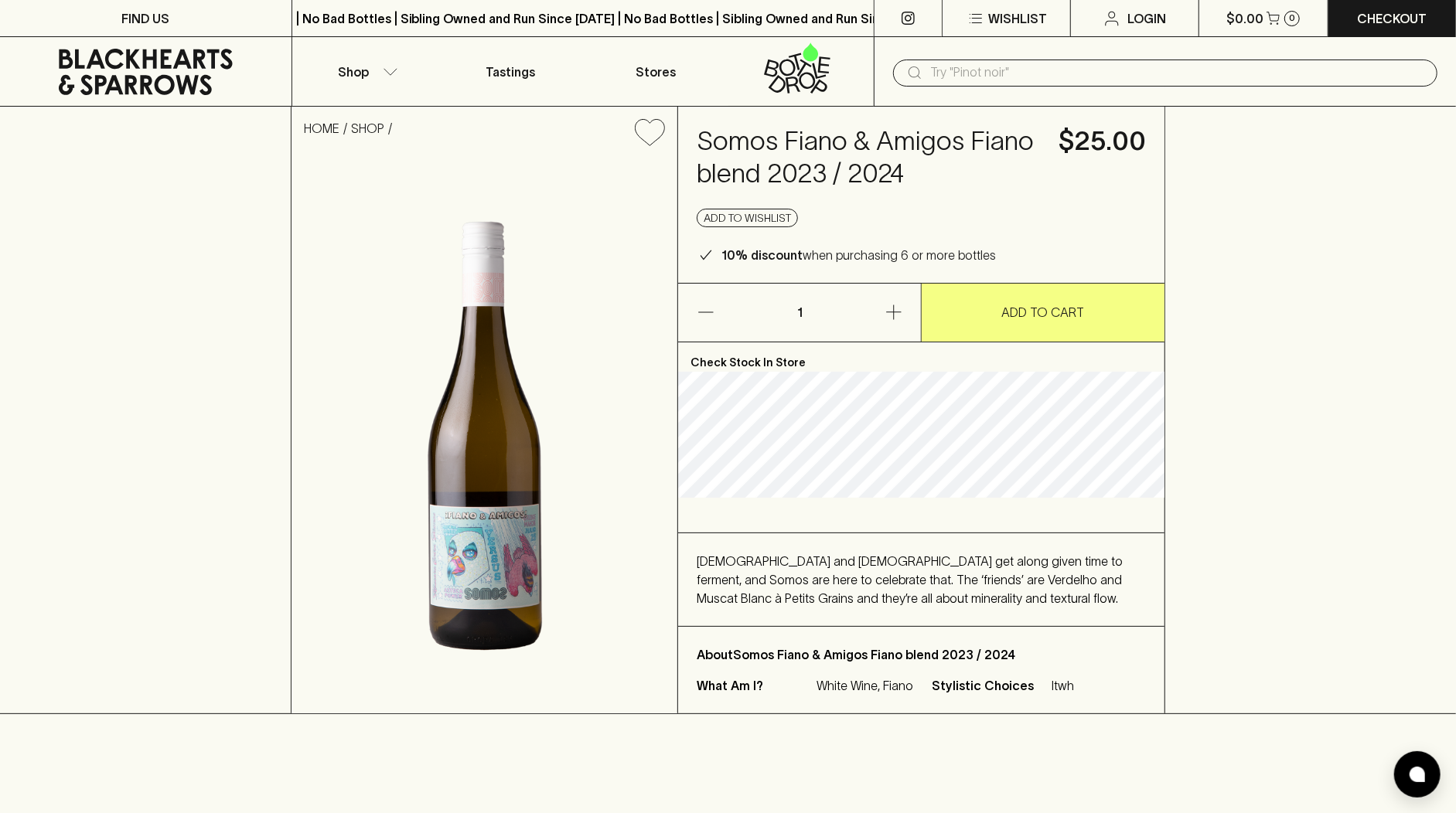
click at [1222, 147] on div "HOME SHOP Somos Fiano & Amigos Fiano blend 2023 / 2024 $25.00 Add to wishlist 1…" at bounding box center [728, 410] width 1456 height 608
click at [959, 80] on input "text" at bounding box center [1177, 73] width 495 height 25
paste input "Somos Fiano & Amigos Fiano blend 2023 / 2024"
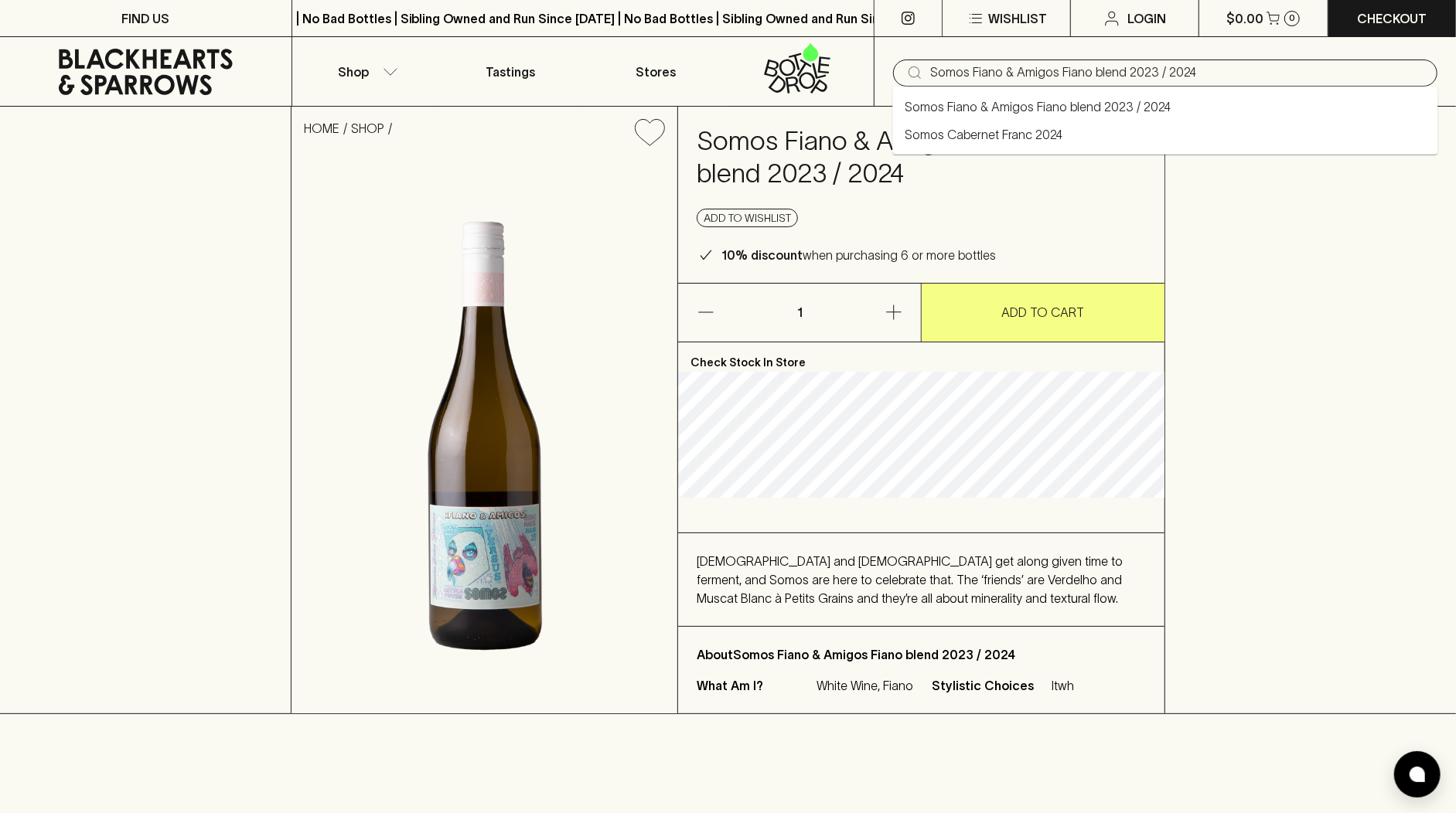
type input "Somos Fiano & Amigos Fiano blend 2023 / 2024"
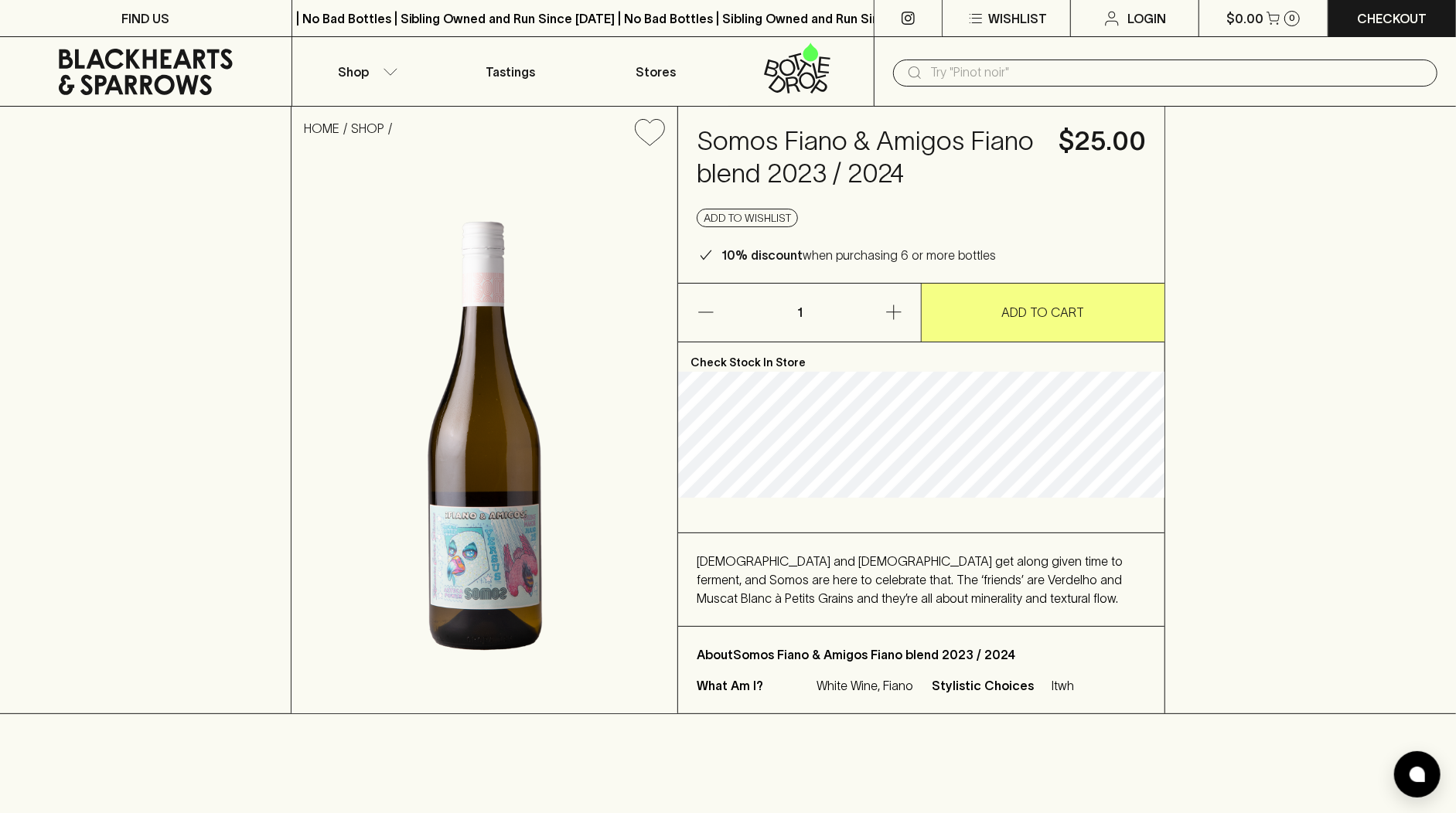
click at [990, 76] on input "text" at bounding box center [1177, 73] width 495 height 25
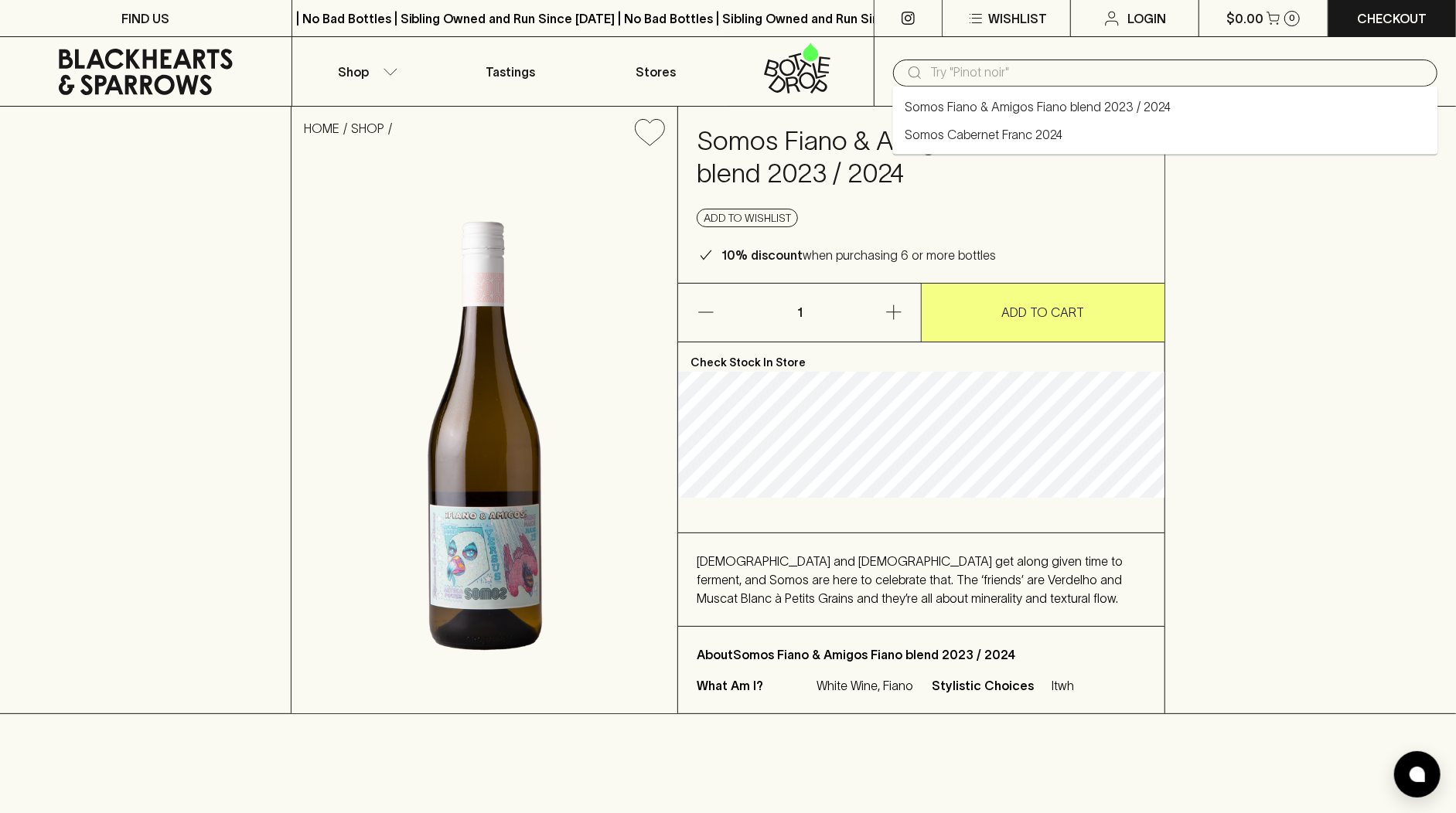
paste input "Highclare Estate Sparkling"
type input "Highclare Estate Sparkling"
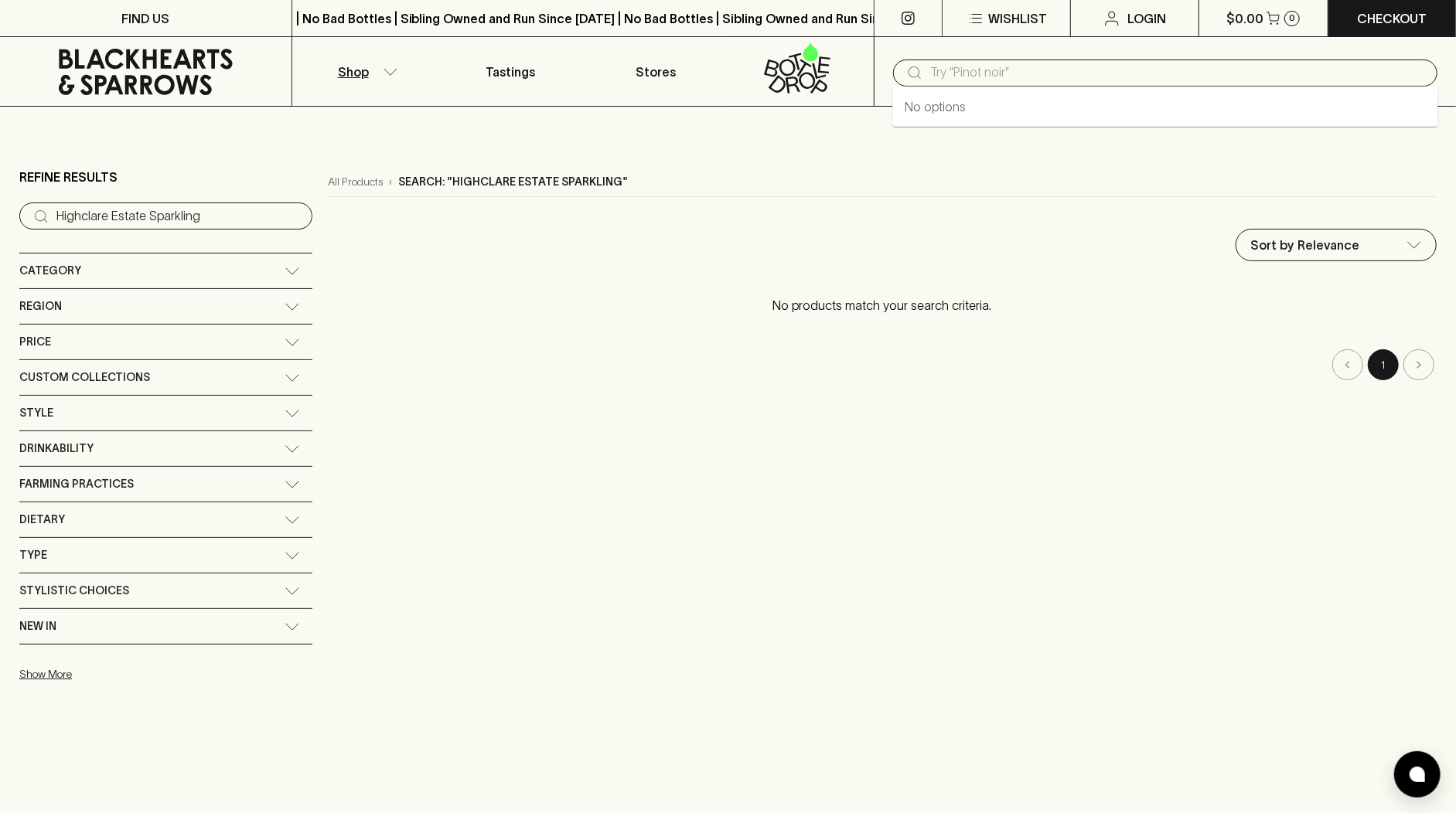
click at [1038, 76] on input "text" at bounding box center [1177, 73] width 495 height 25
paste input "Highclare Estate Sparkling"
type input "Highclare"
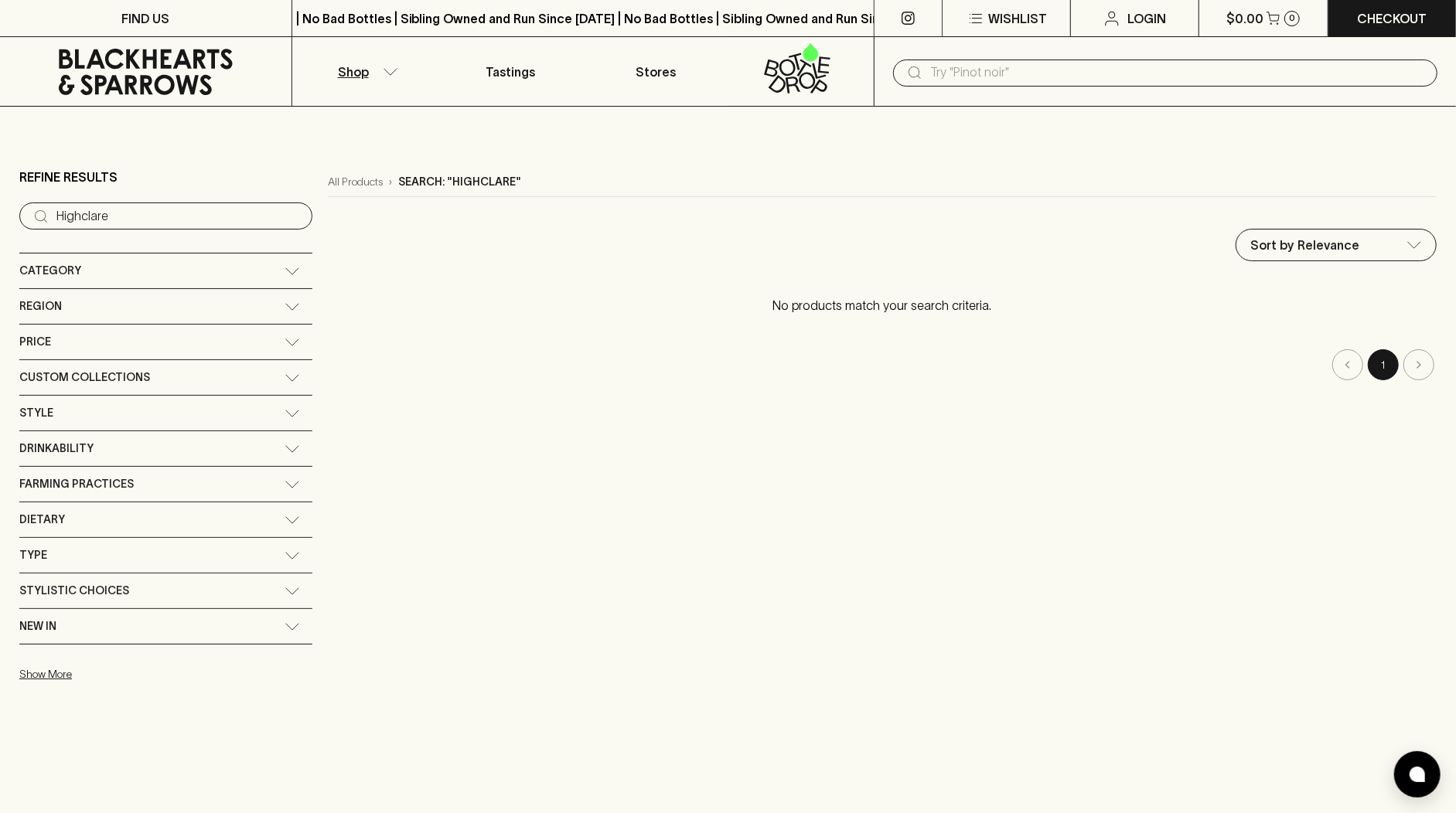
click at [936, 64] on input "text" at bounding box center [1177, 73] width 495 height 25
paste input "David Morgan Quiet Wines"
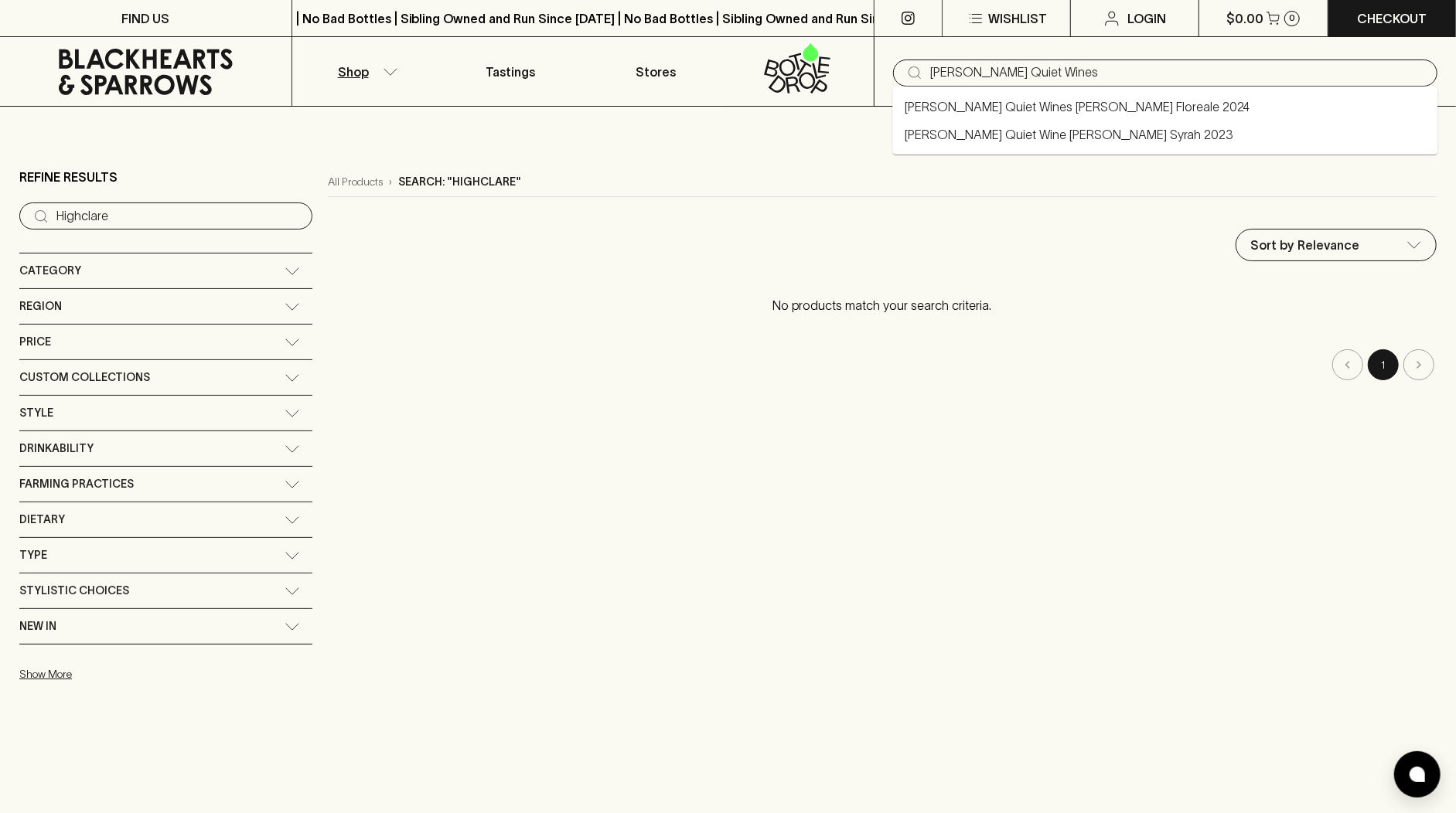
type input "David Morgan Quiet Wines"
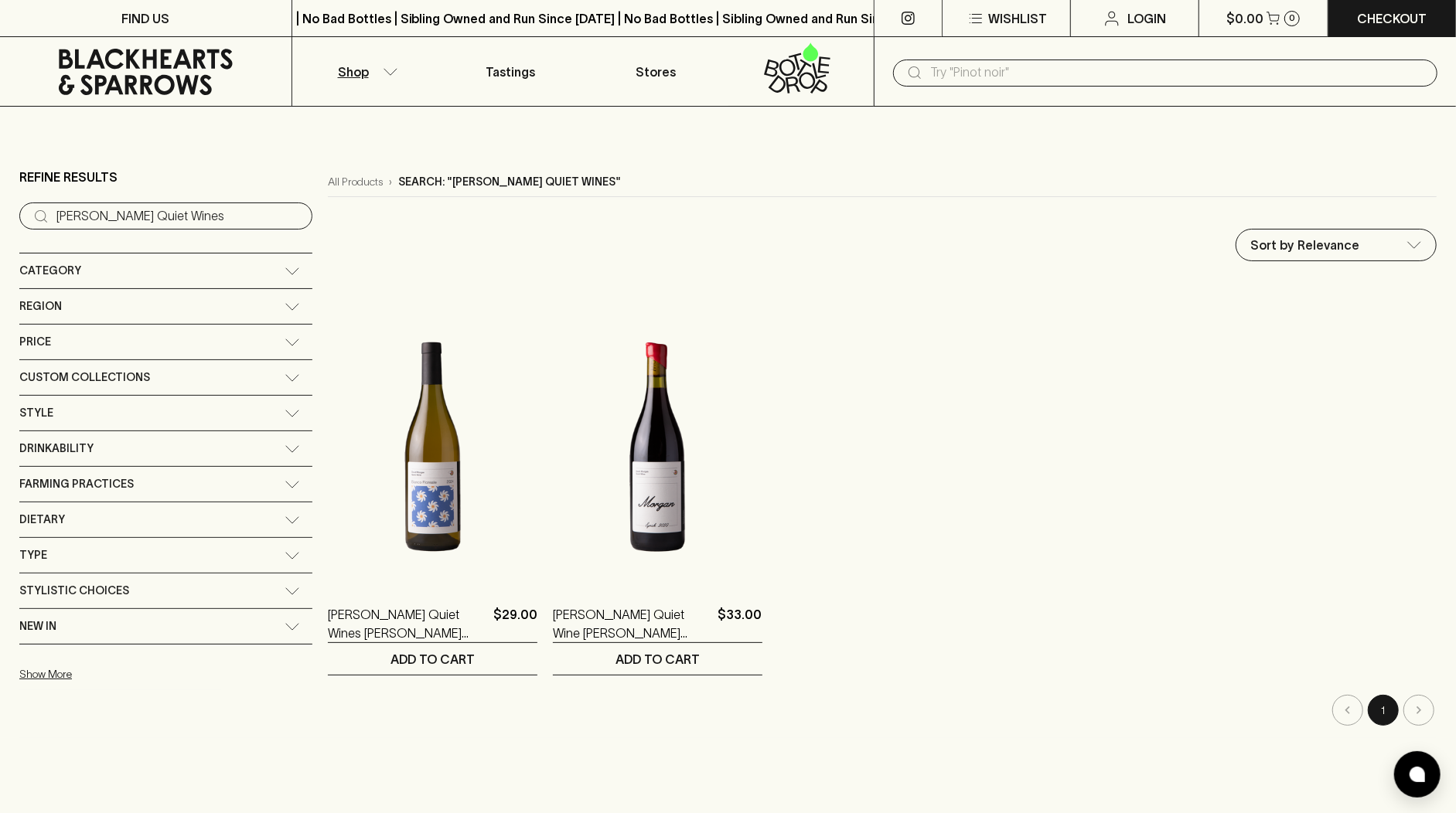
paste input "Saison Aperitifs x Mischief"
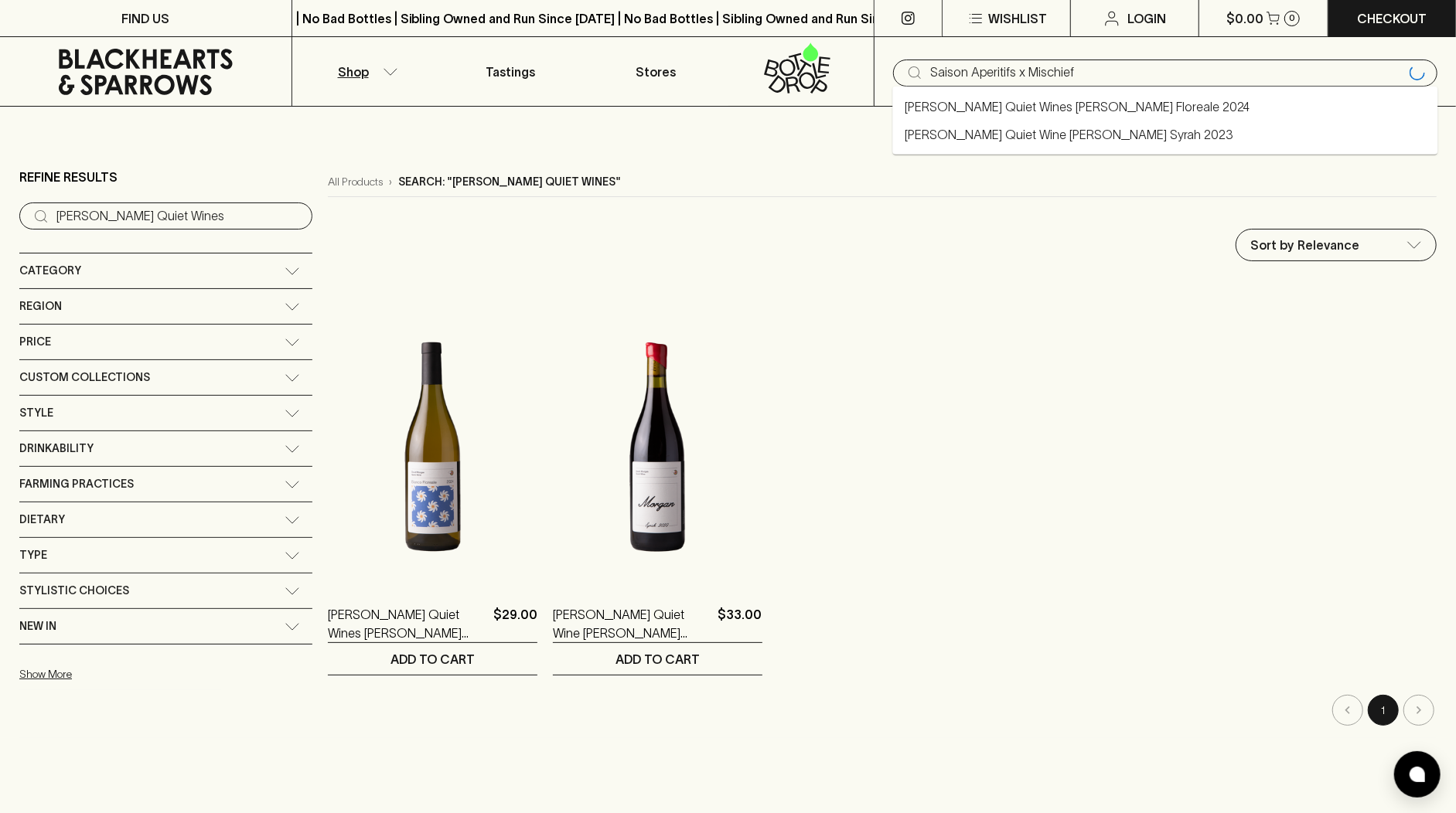
type input "Saison Aperitifs x Mischief"
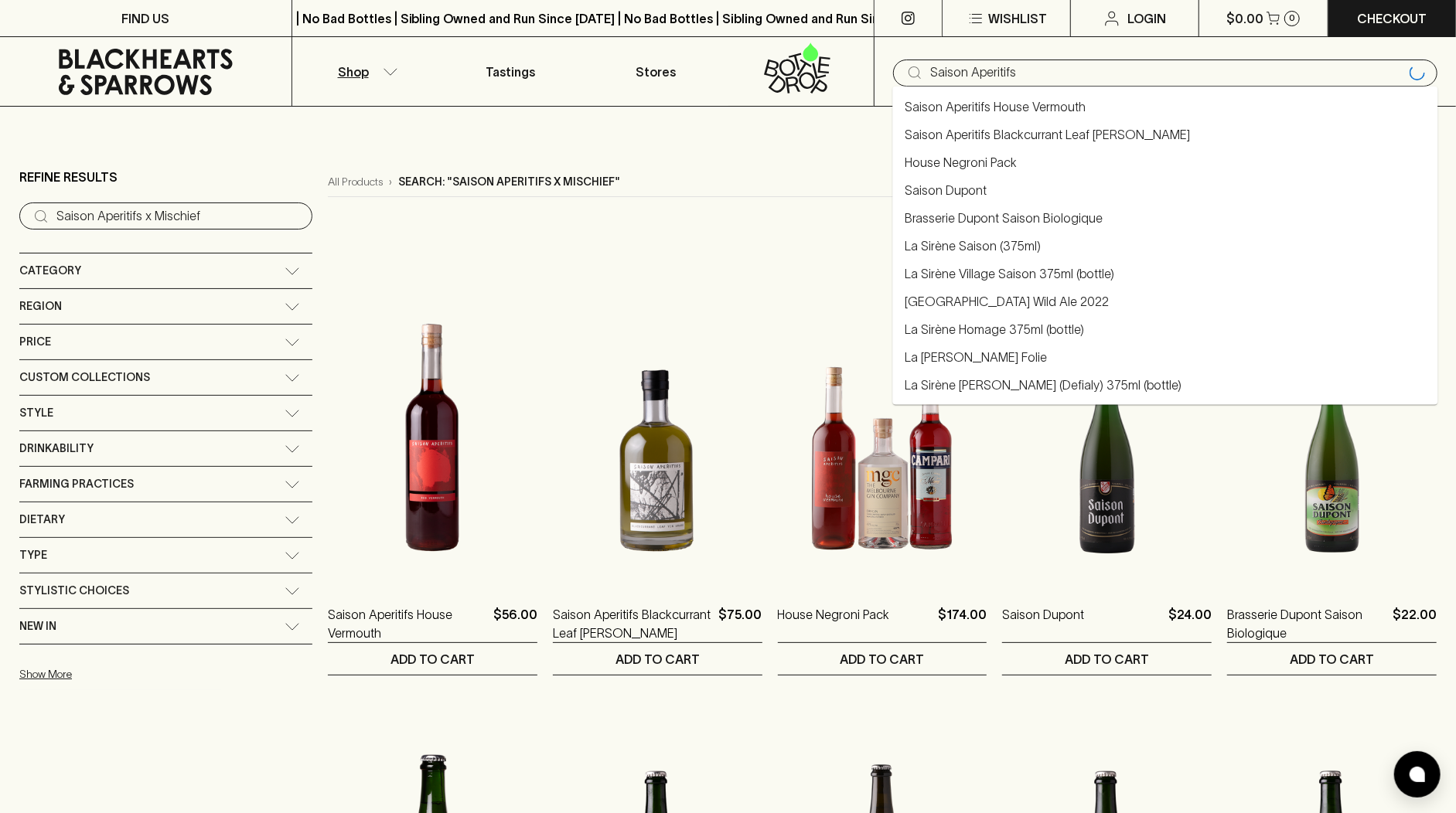
type input "Saison Aperitifs"
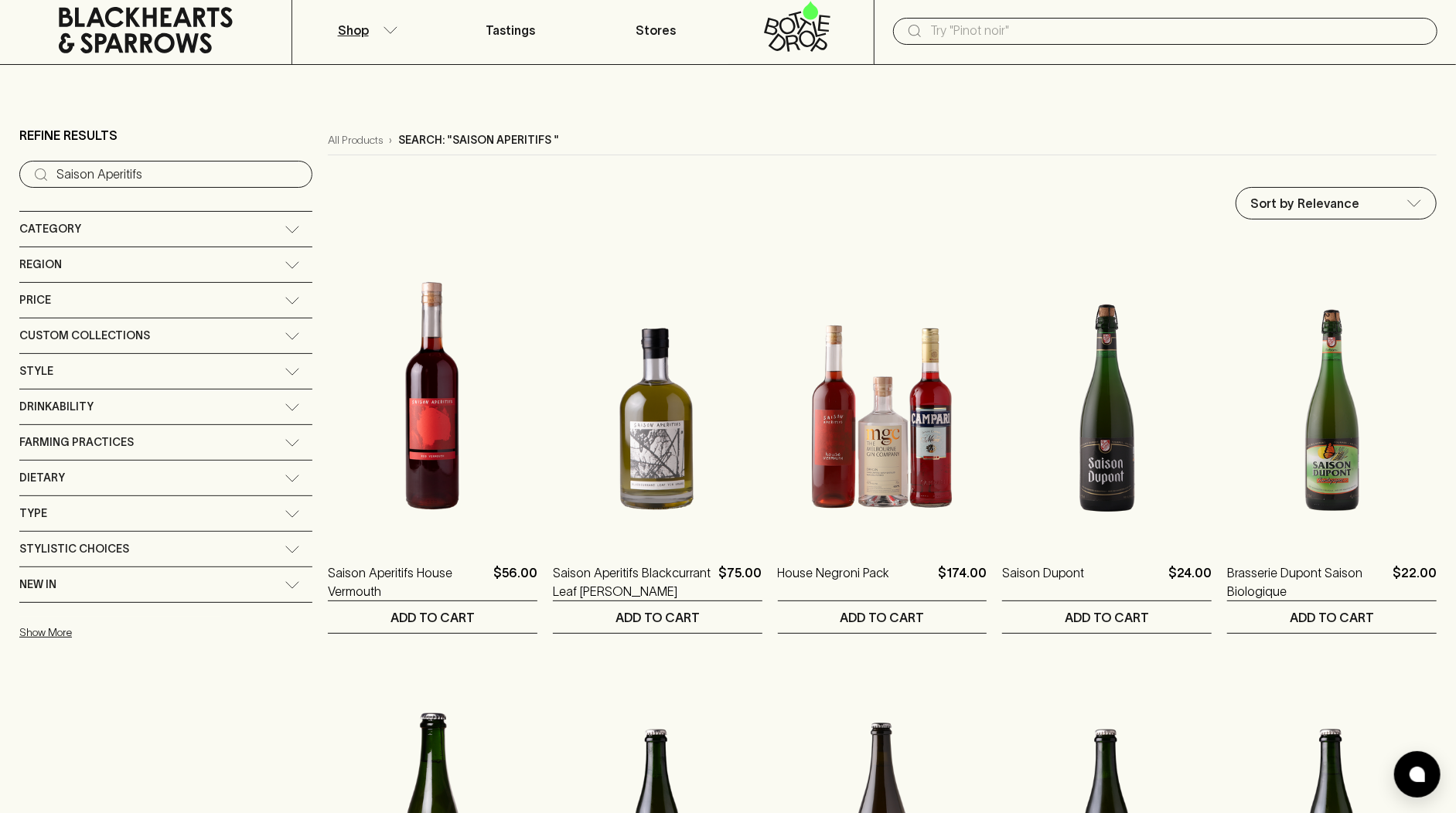
scroll to position [19, 0]
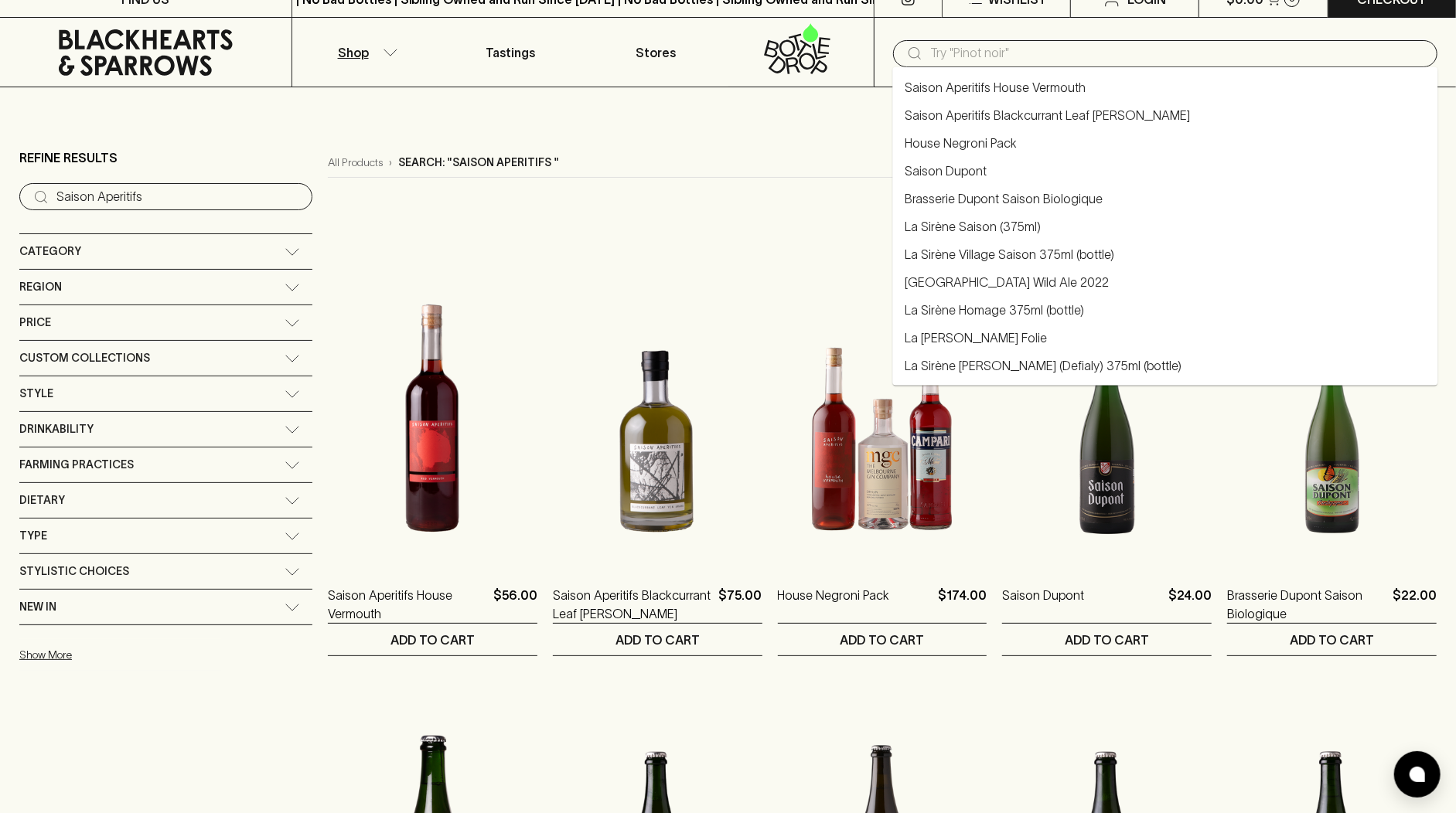
click at [1000, 46] on input "text" at bounding box center [1177, 54] width 495 height 25
paste input "Cloudbreak Nouveau"
type input "Cloudbreak Nouveau"
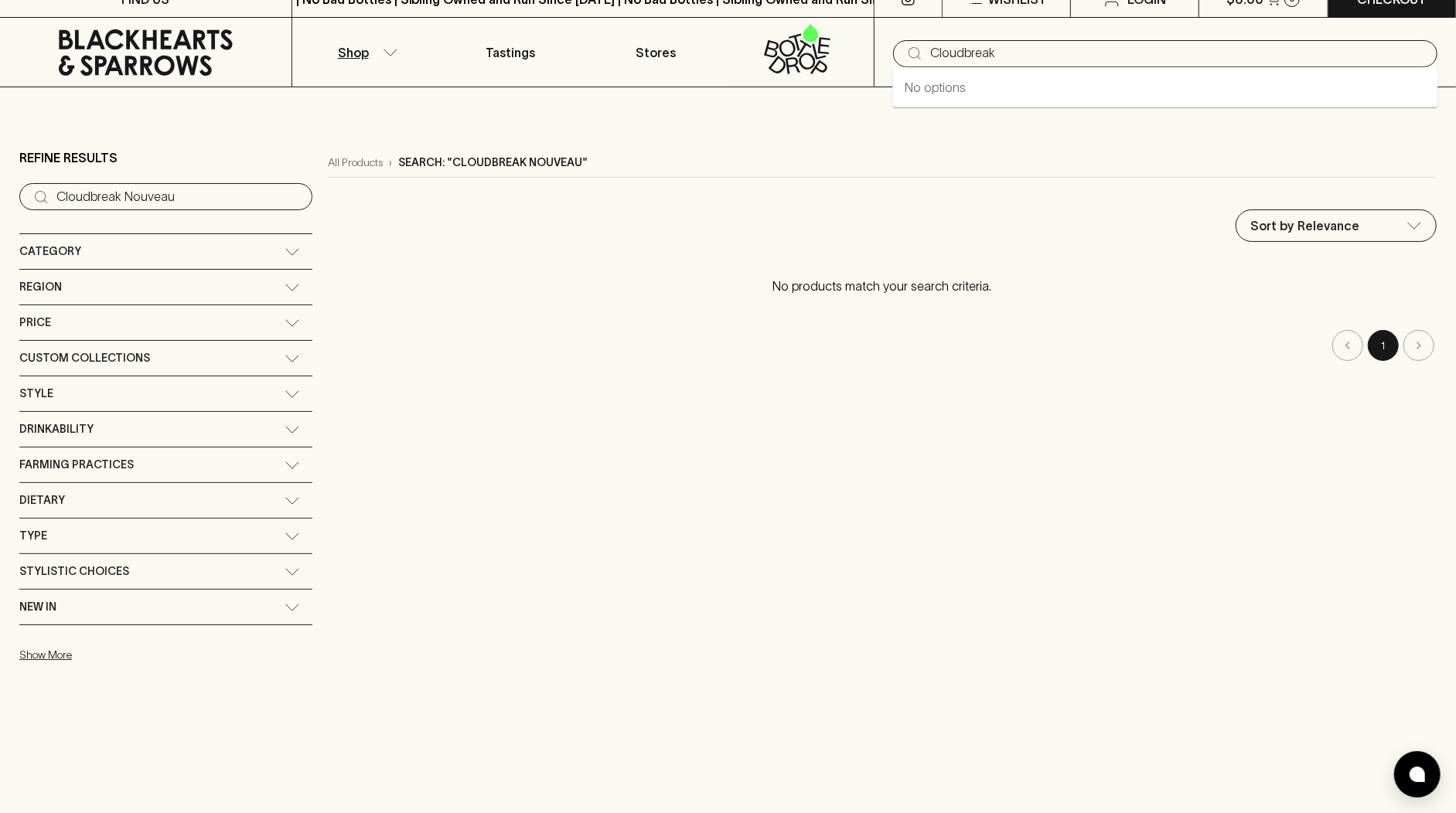
type input "Cloudbreak"
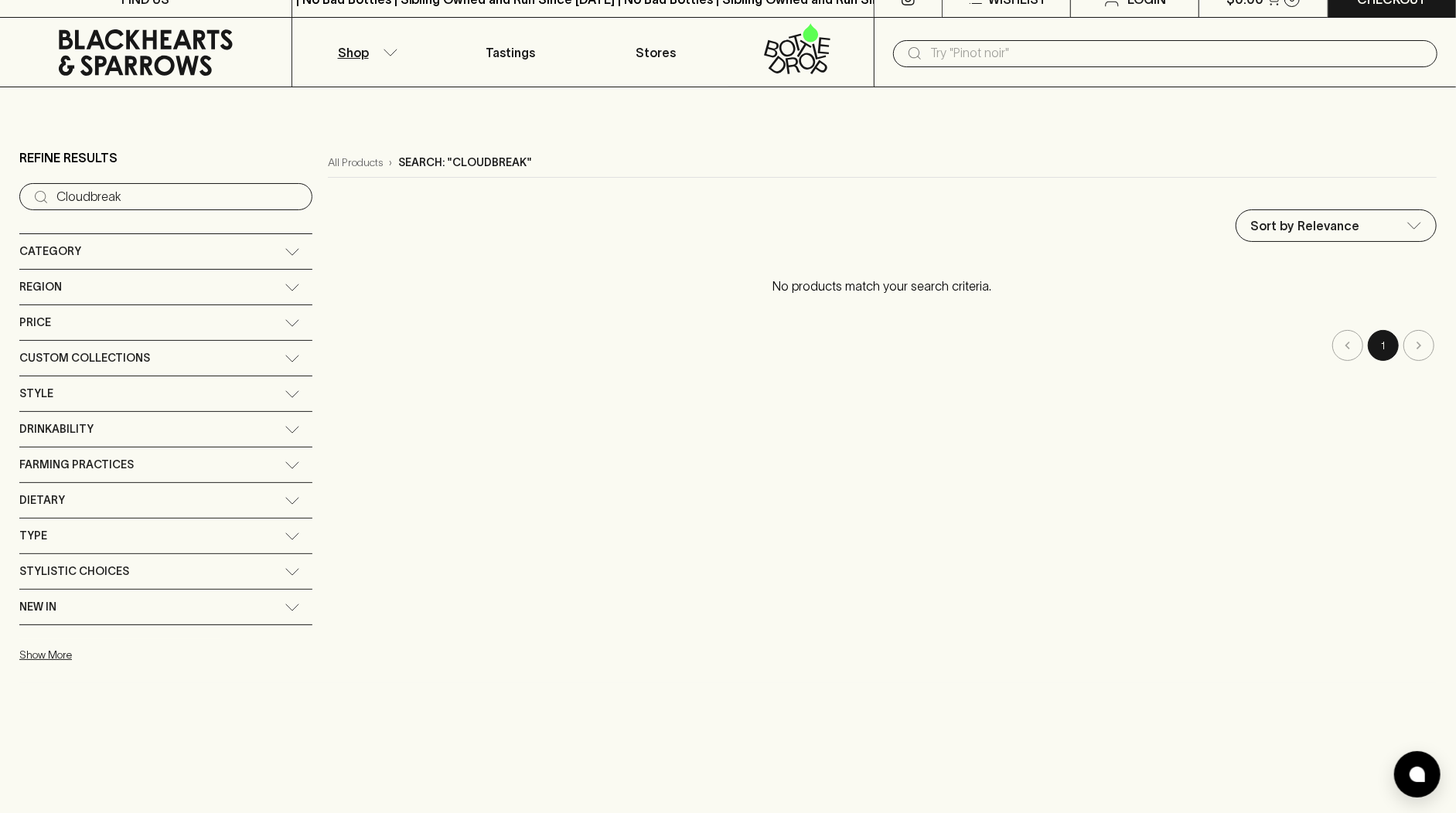
click at [940, 53] on input "text" at bounding box center [1177, 54] width 495 height 25
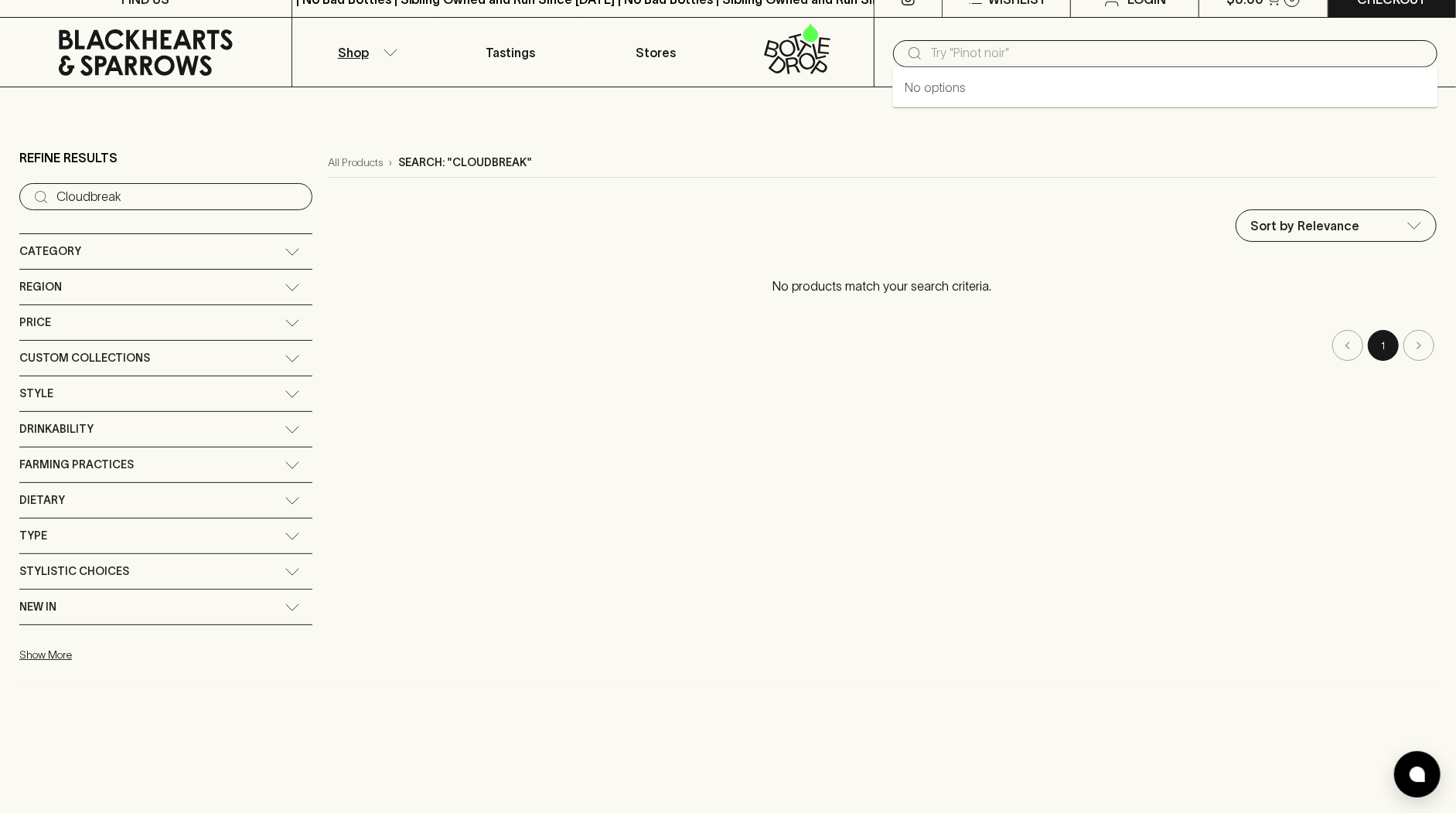
paste input ".00 Le Battistelle"
type input ".00 Le Battistelle"
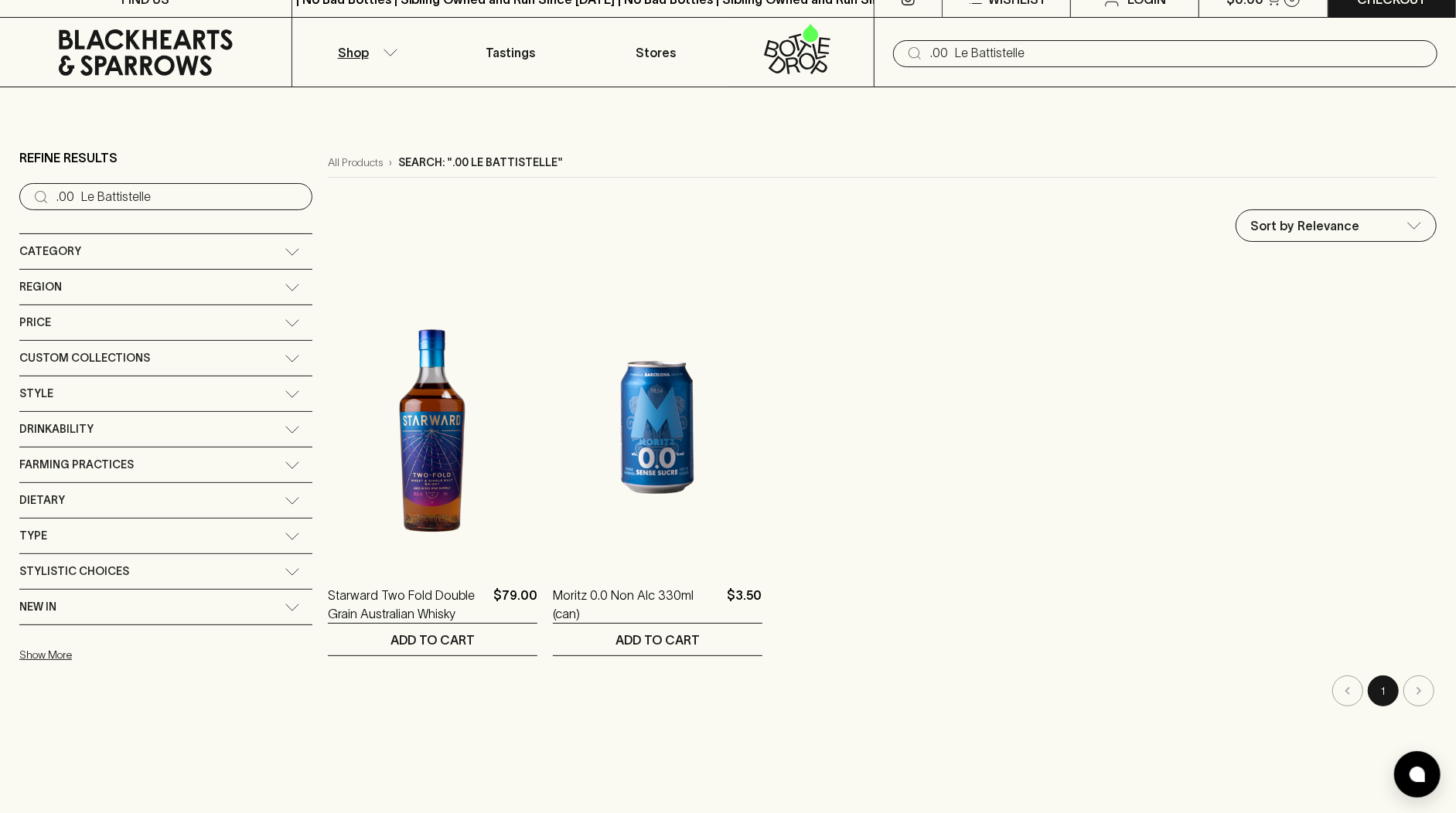
click at [953, 50] on input ".00 Le Battistelle" at bounding box center [1177, 54] width 495 height 25
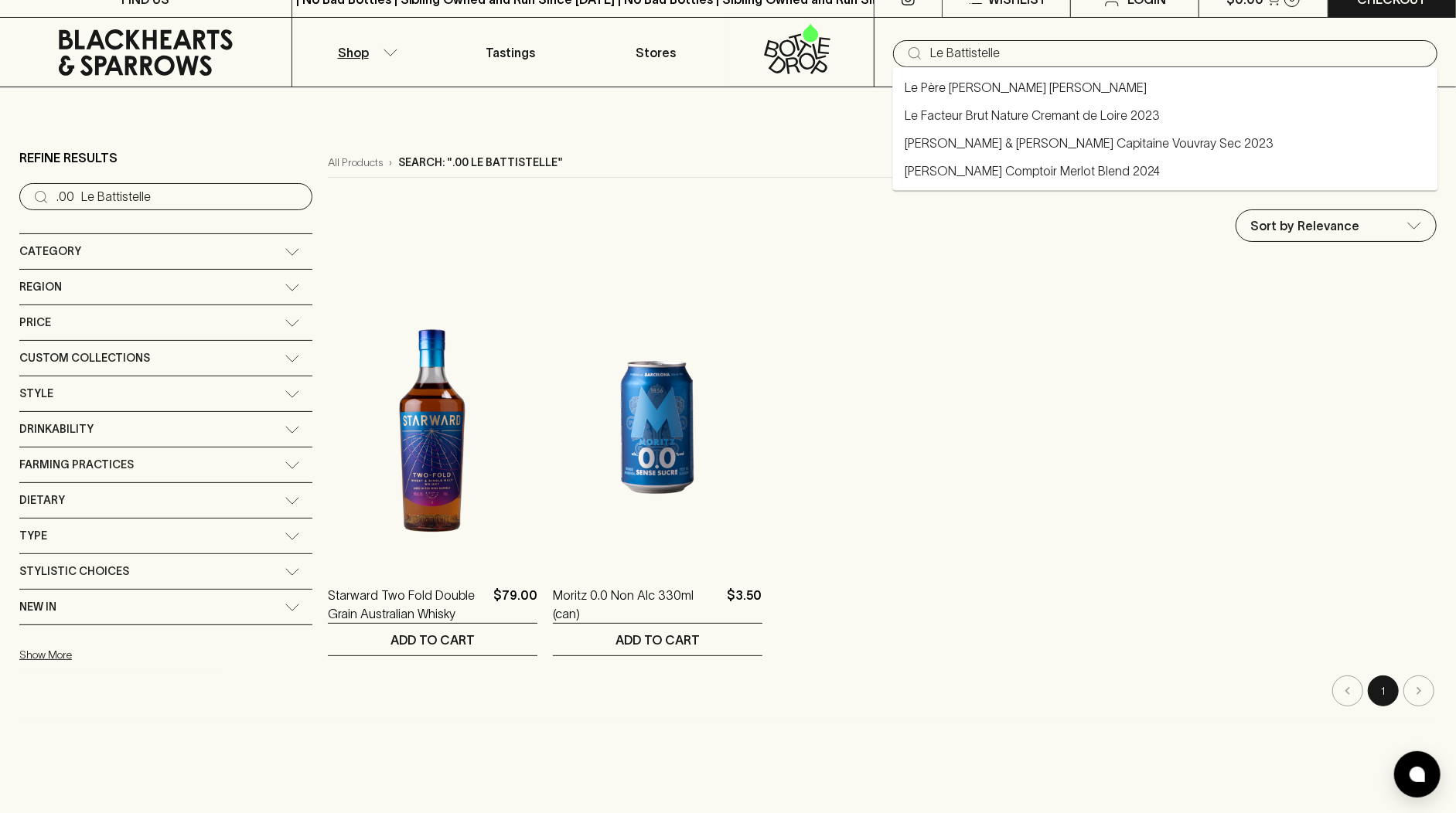
type input "Le Battistelle"
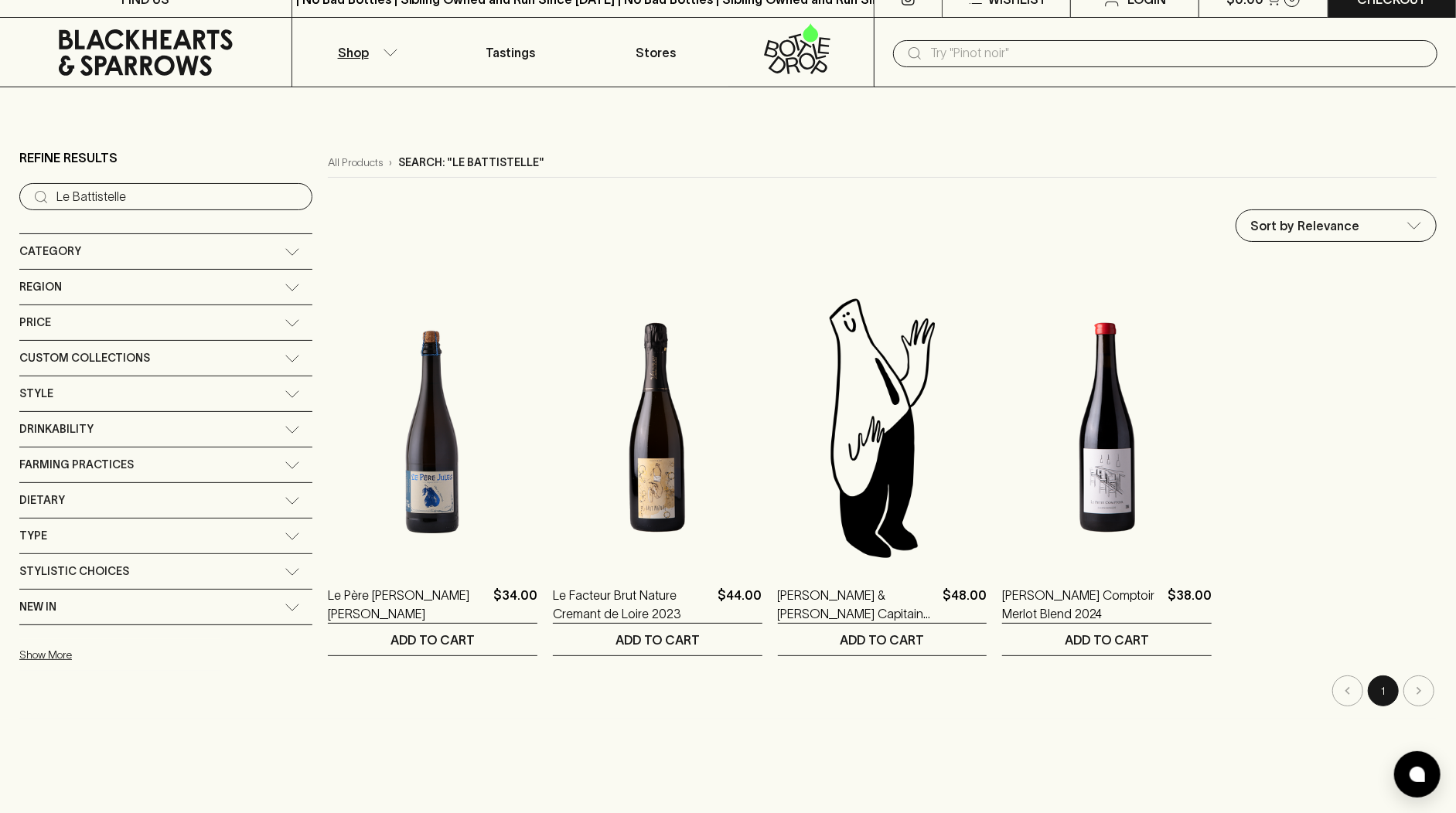
paste input "Jean Francois Merieau"
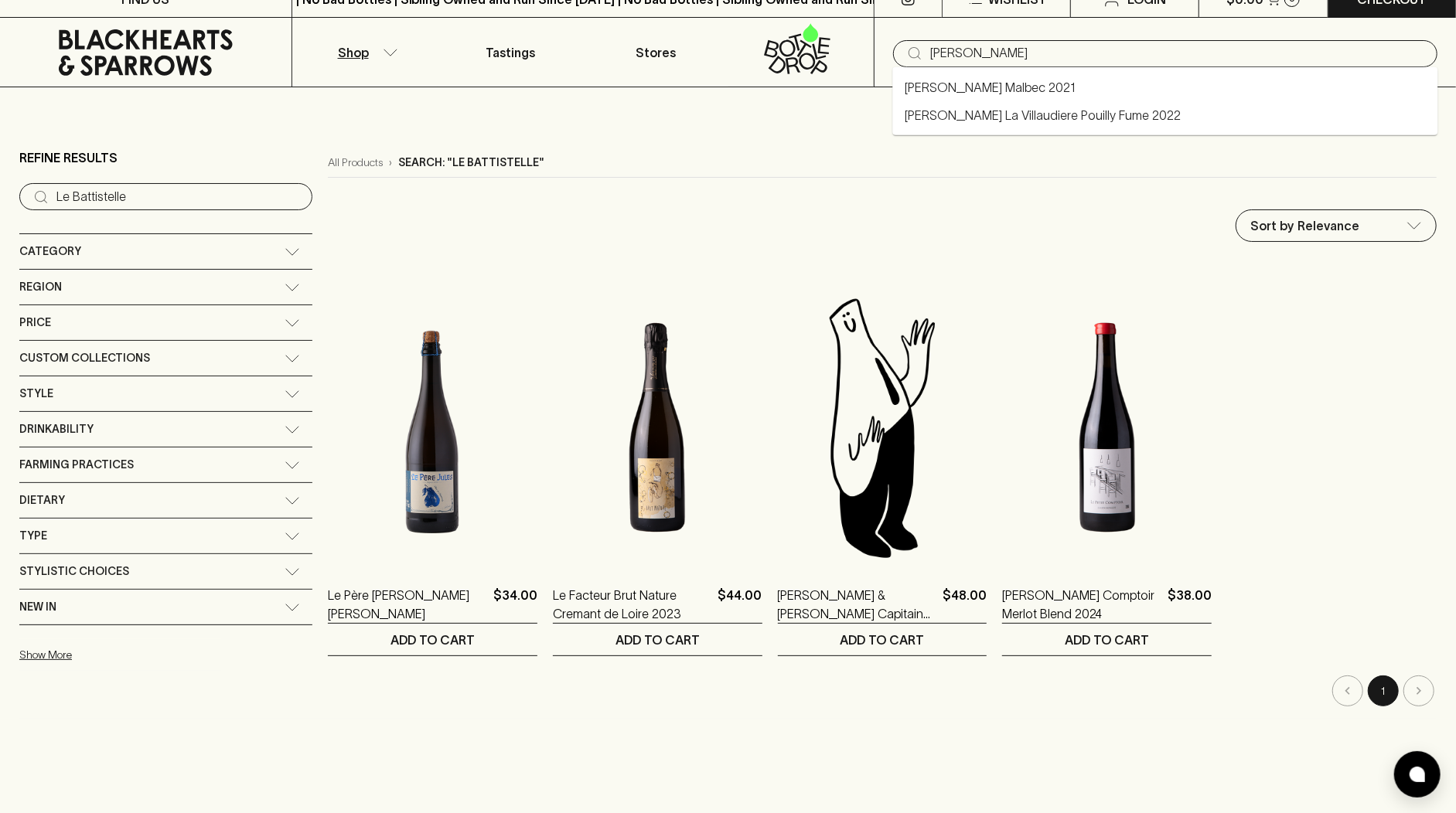
type input "Jean Francois Meriea"
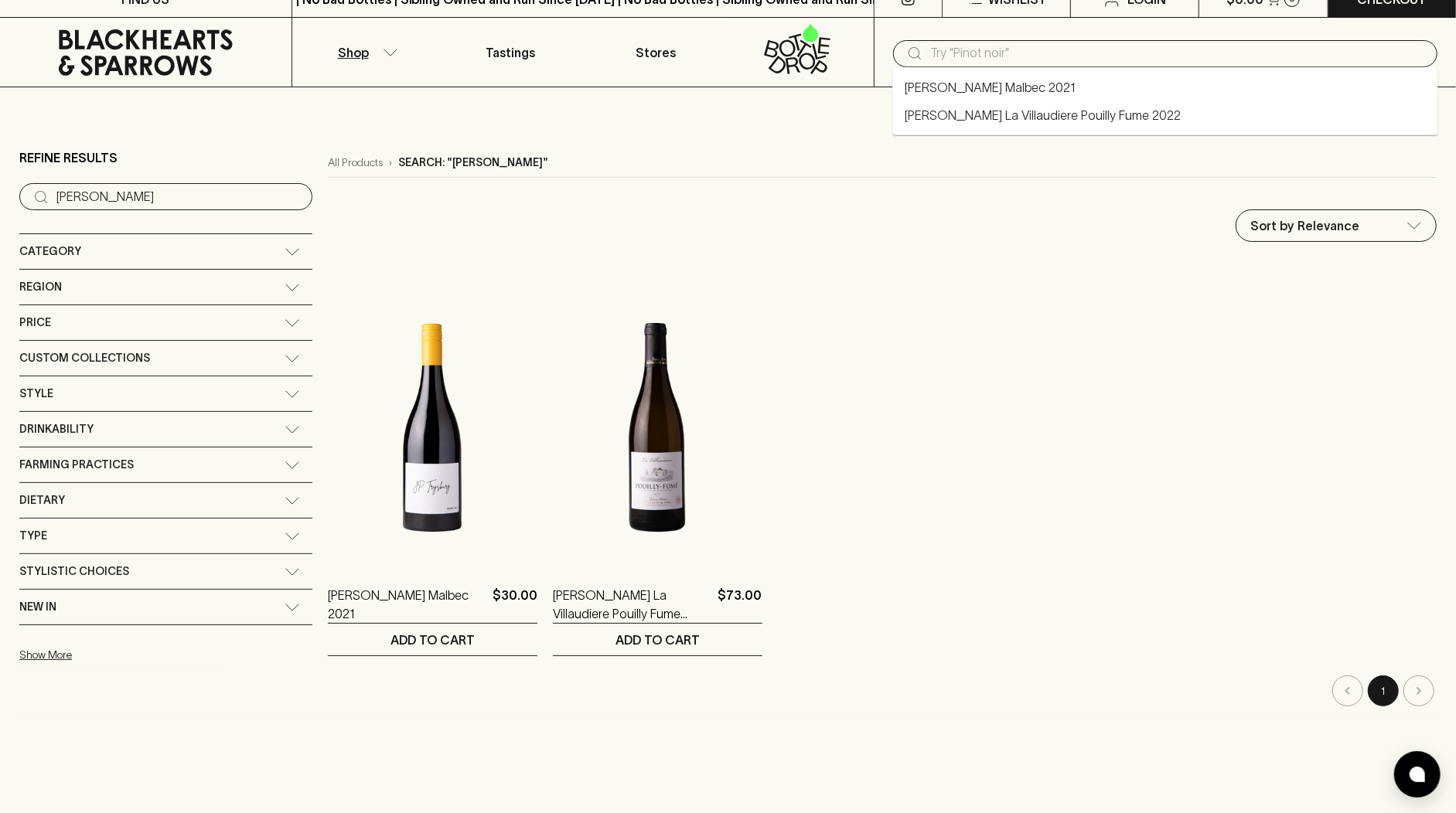
click at [930, 60] on input "text" at bounding box center [1177, 54] width 495 height 25
paste input "Limoncello"
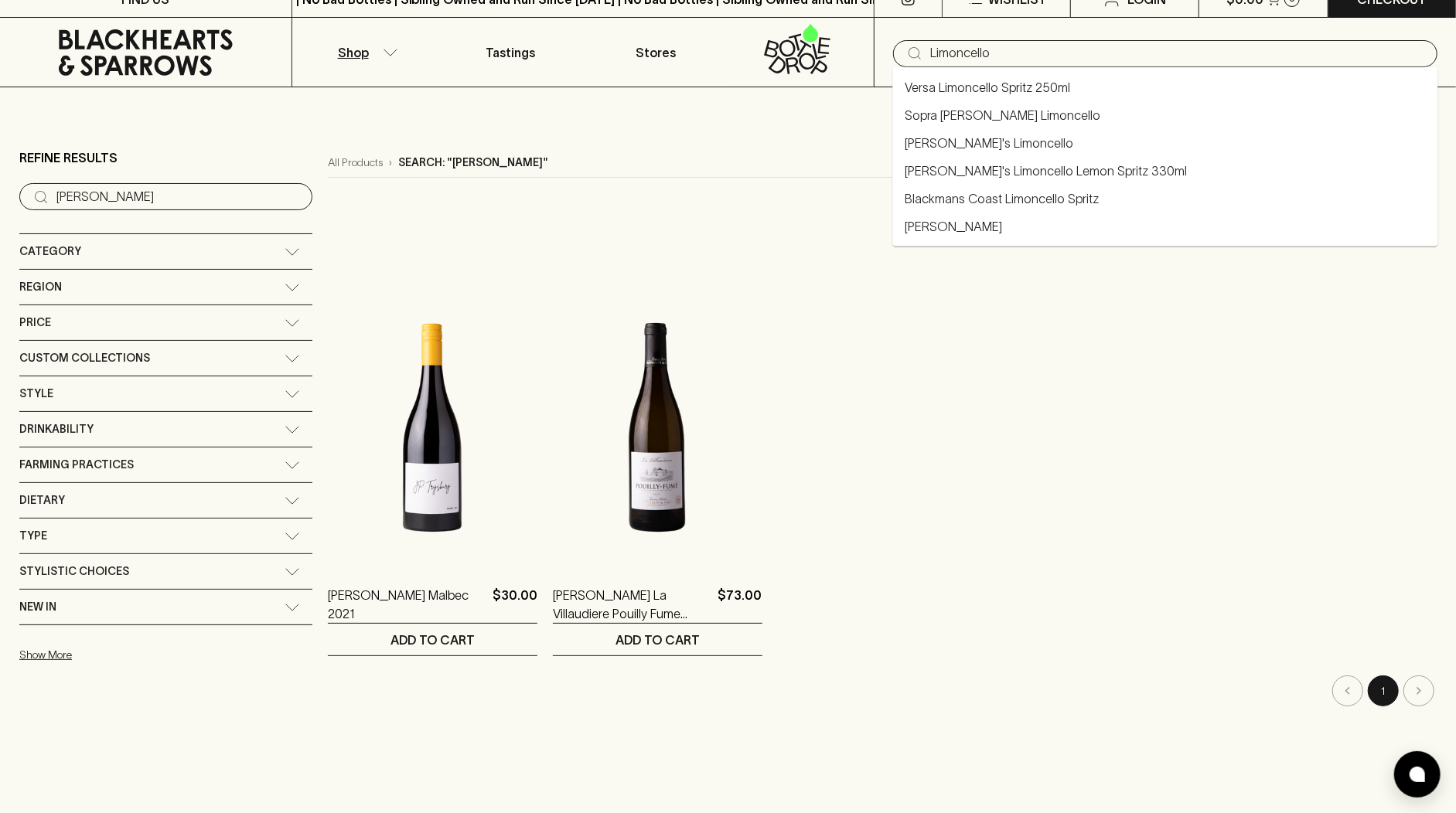
type input "Limoncello"
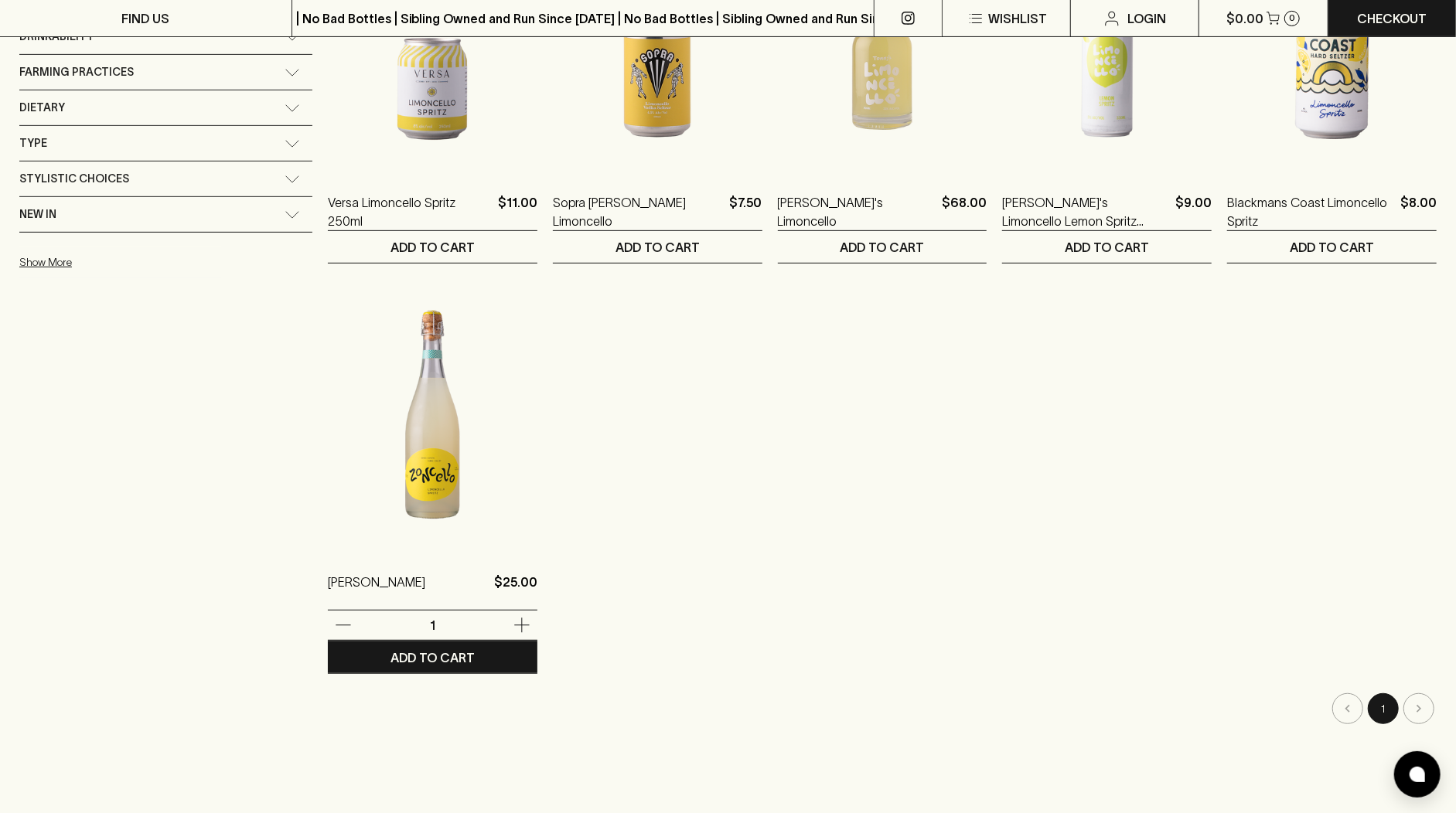
scroll to position [485, 0]
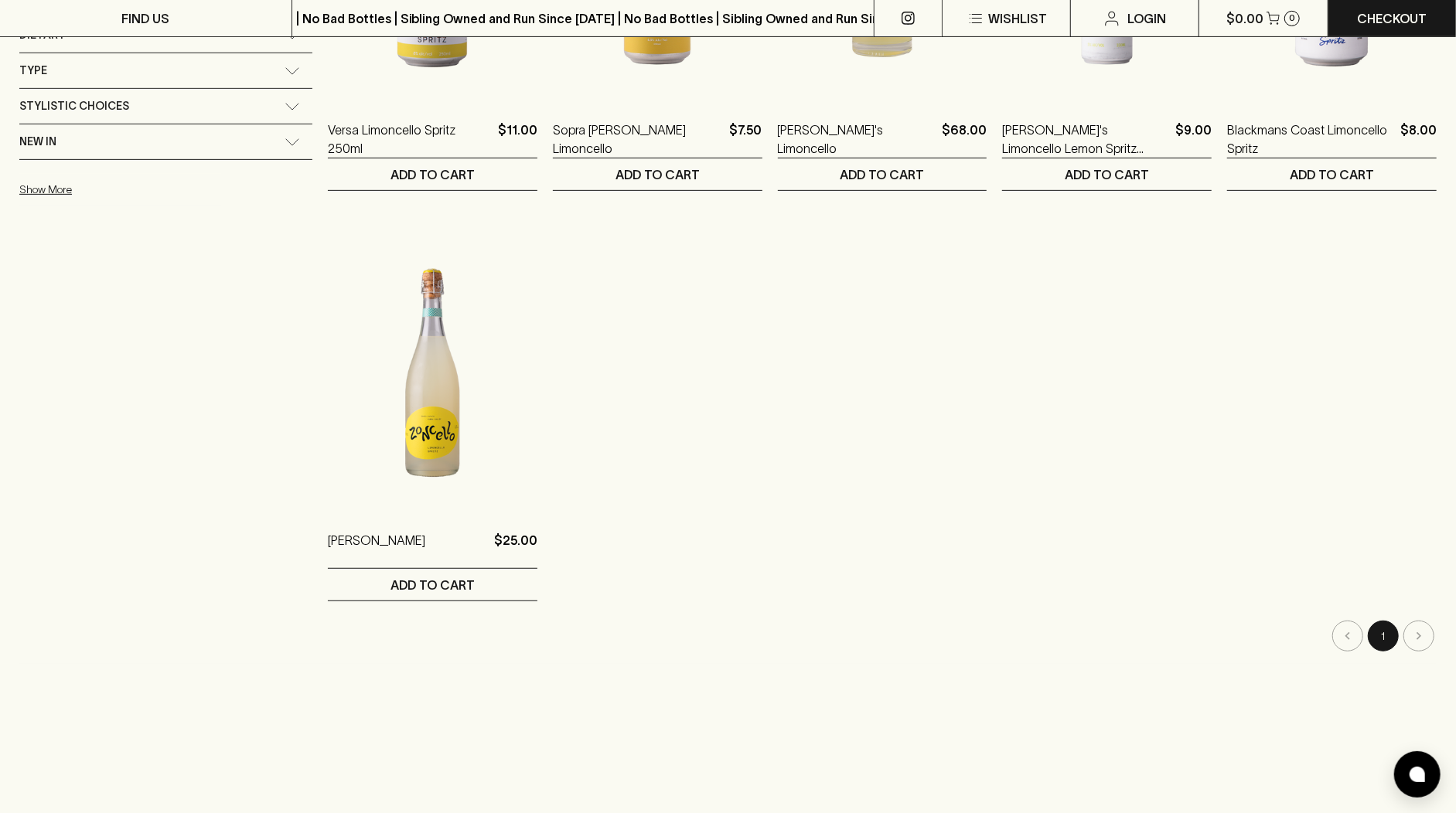
click at [609, 497] on ol "Versa Limoncello Spritz 250ml $11.00 1 Bottle 0 ​ ADD TO CART Sopra Seltzer Lim…" at bounding box center [882, 198] width 1109 height 805
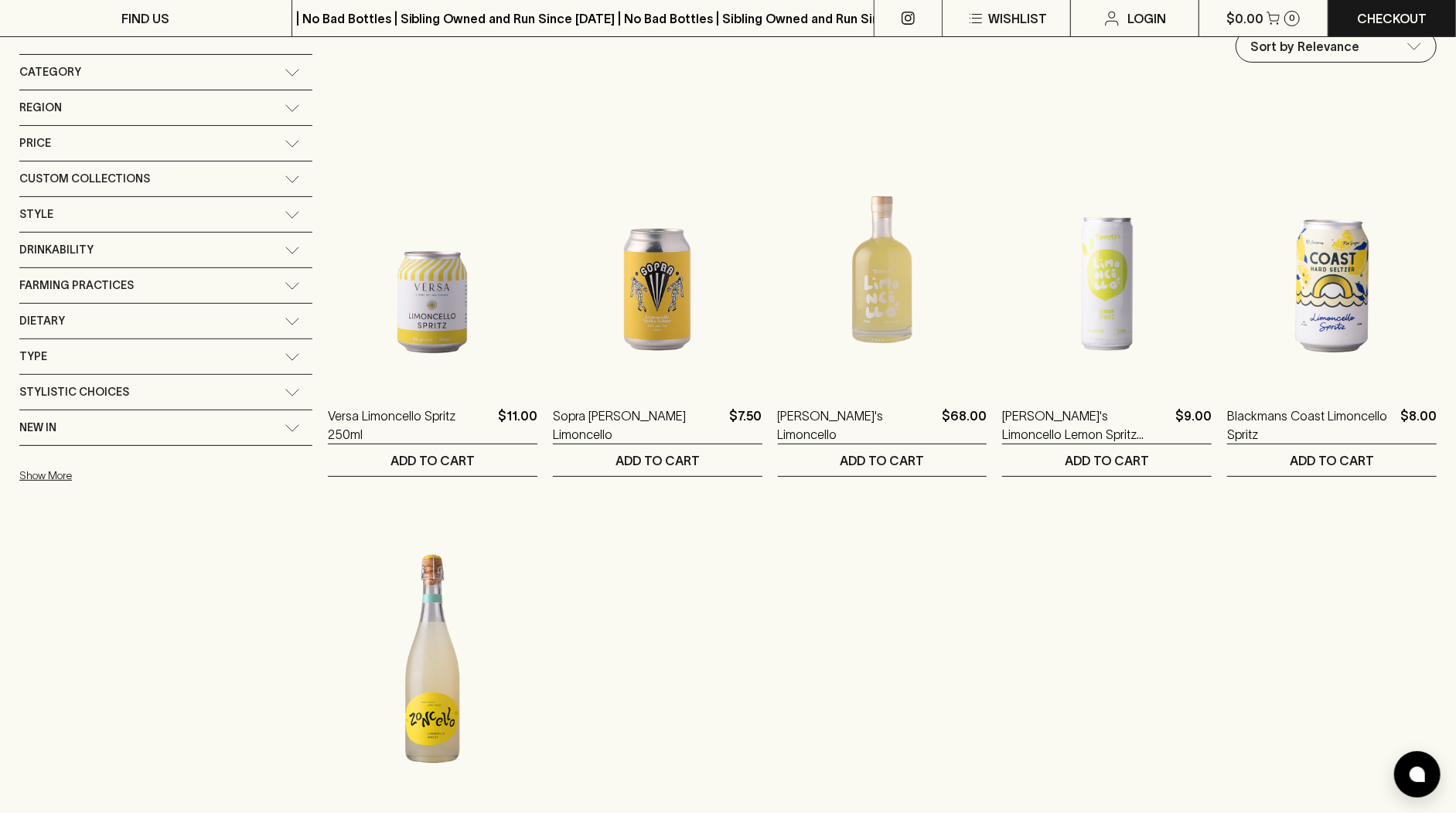
scroll to position [0, 0]
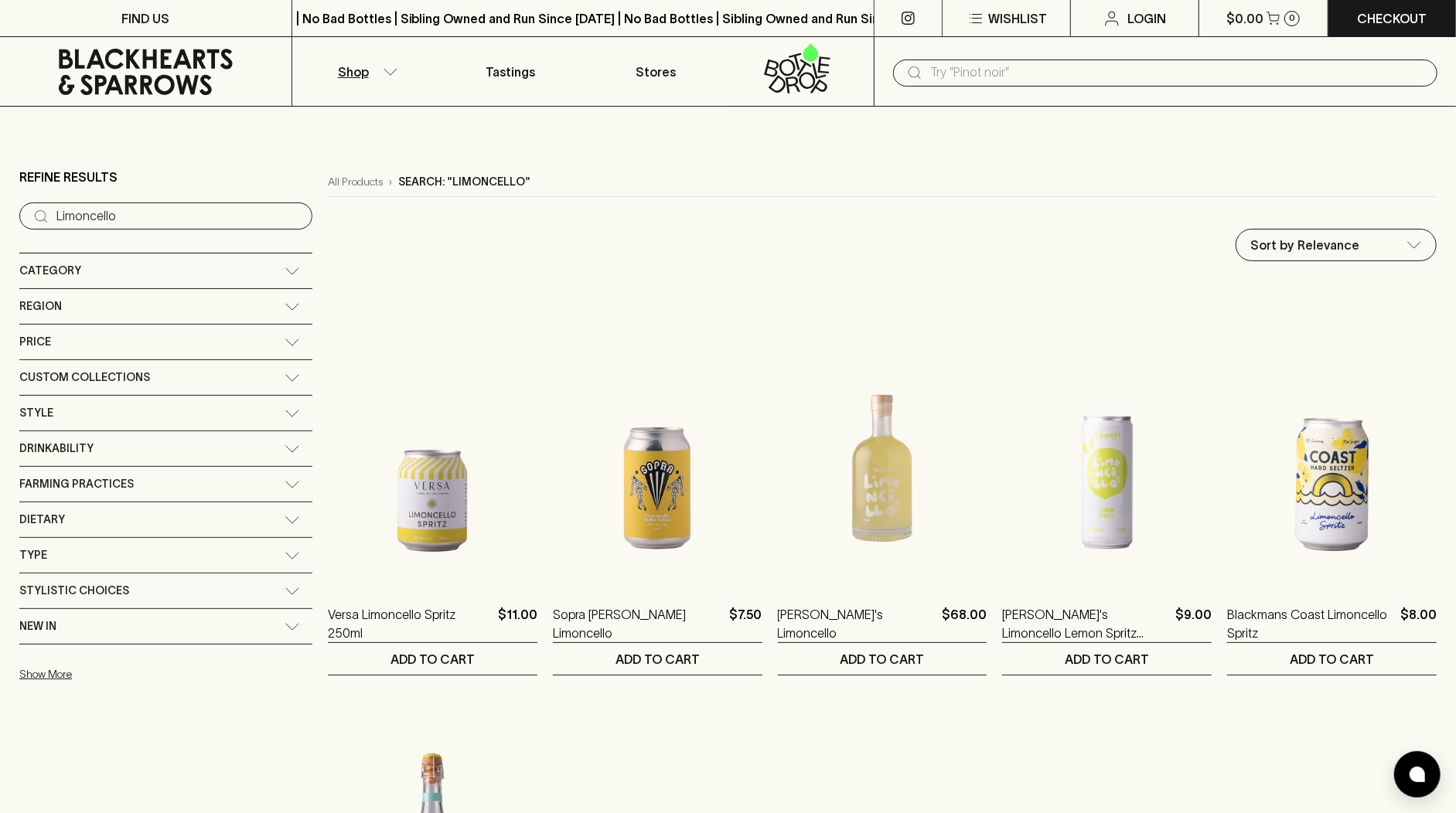
click at [219, 77] on icon at bounding box center [146, 72] width 268 height 46
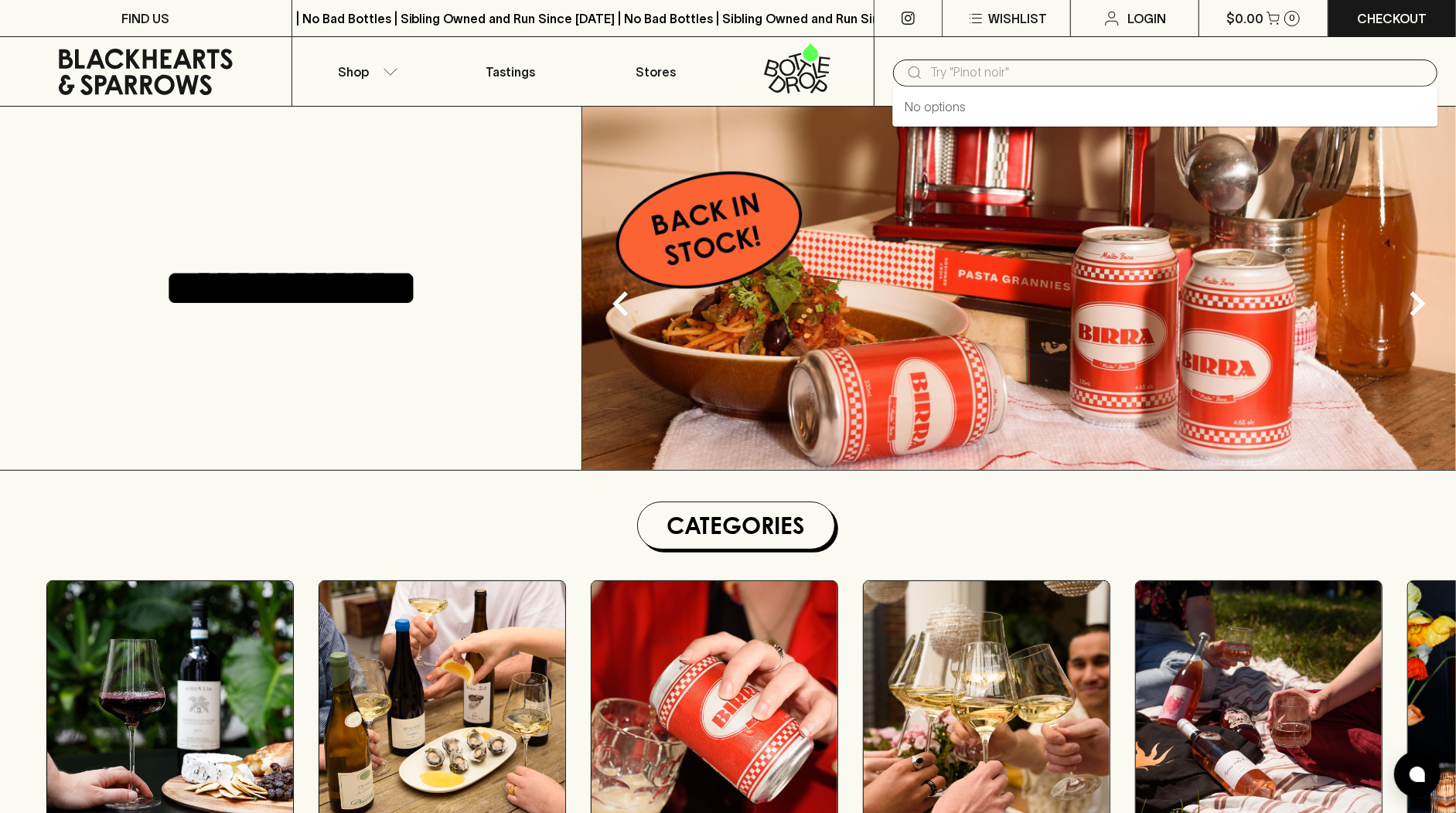
click at [998, 76] on input "text" at bounding box center [1177, 73] width 495 height 25
paste input ".00 Kitajima Sea Salt Yuzushu"
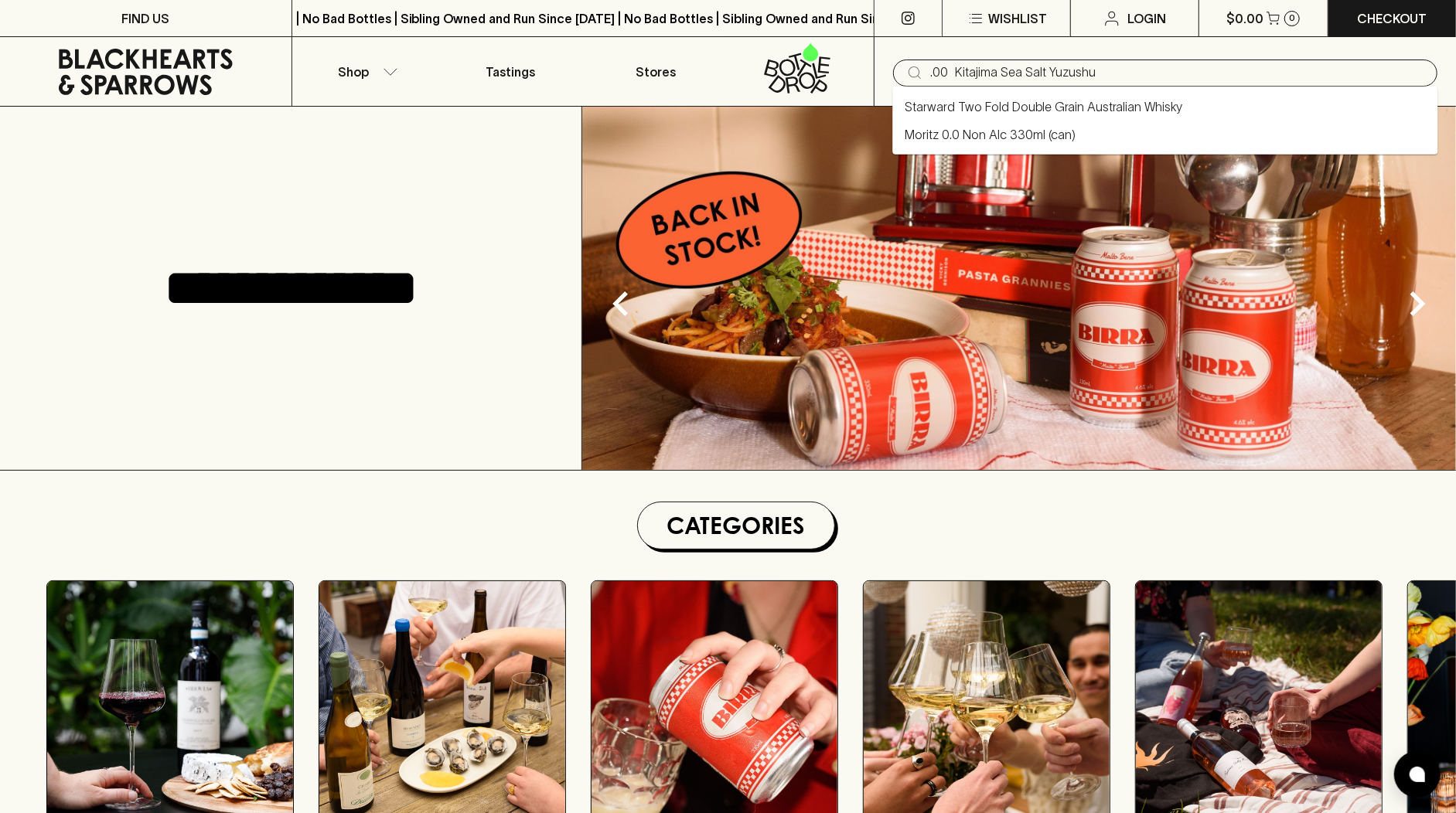
type input ".00 Kitajima Sea Salt Yuzushu"
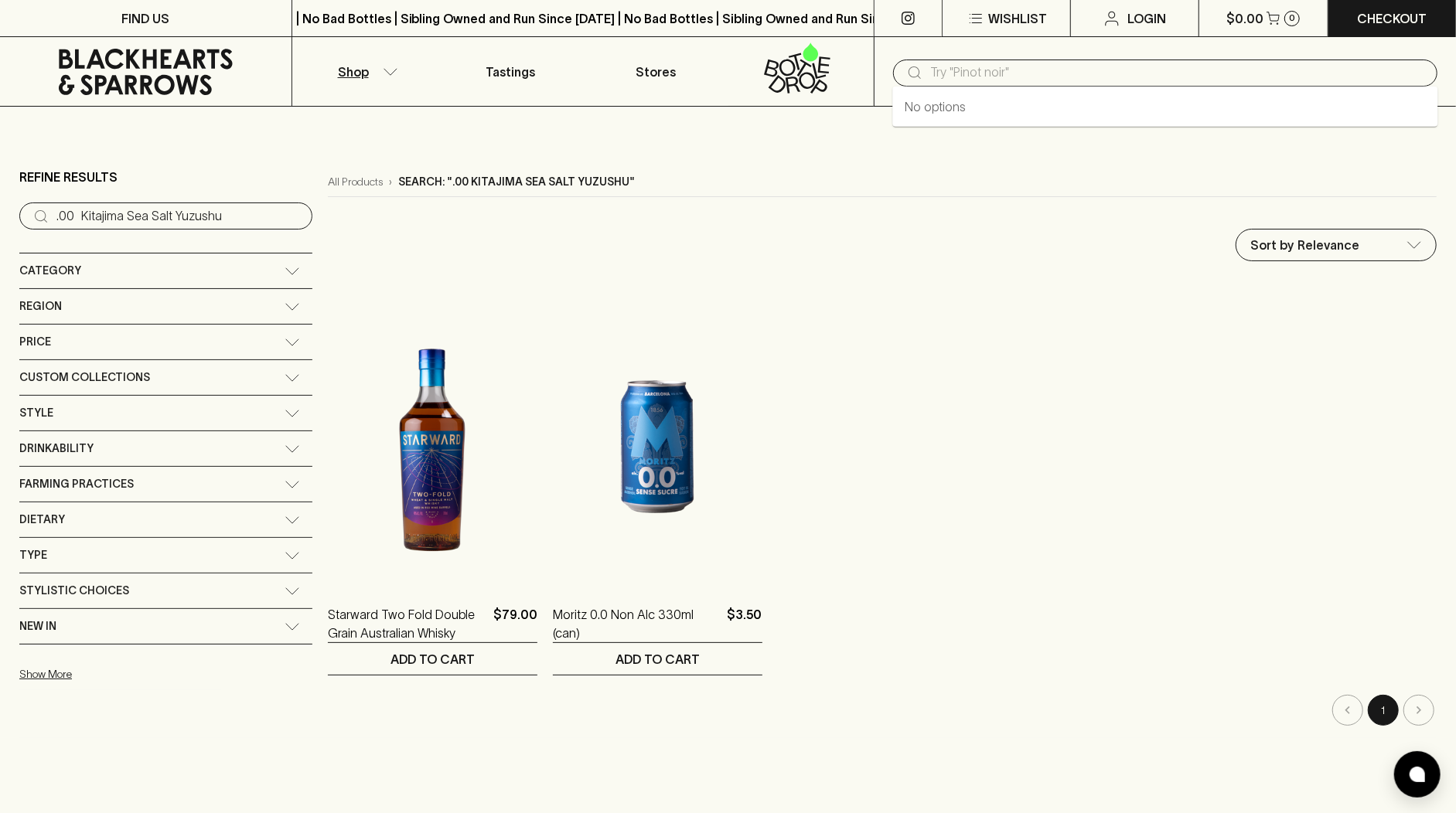
click at [1025, 70] on input "text" at bounding box center [1177, 73] width 495 height 25
paste input ".00 Kitajima Sea Salt Yuzushu"
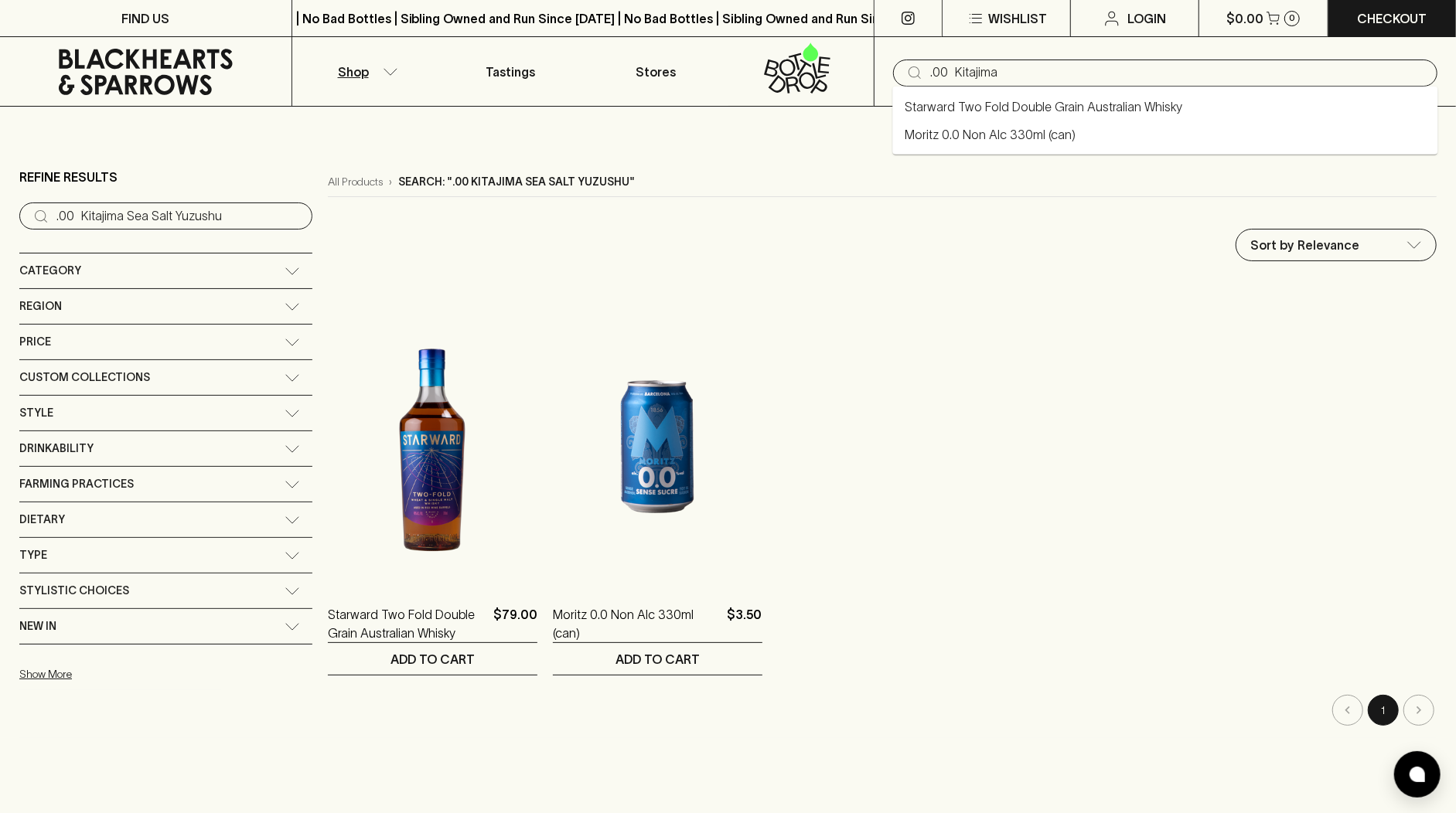
click at [950, 71] on input ".00 Kitajima" at bounding box center [1177, 73] width 495 height 25
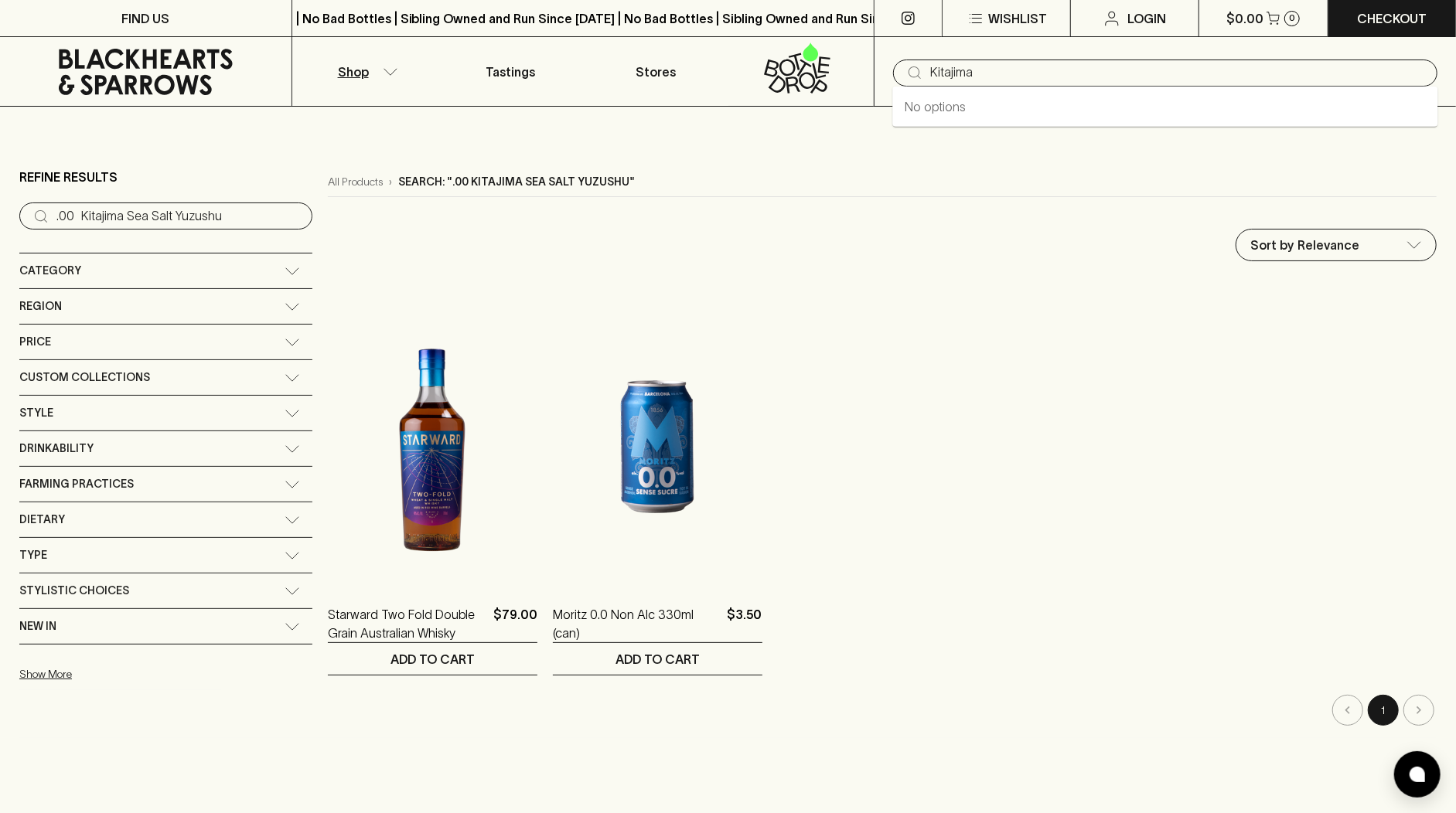
type input "Kitajima"
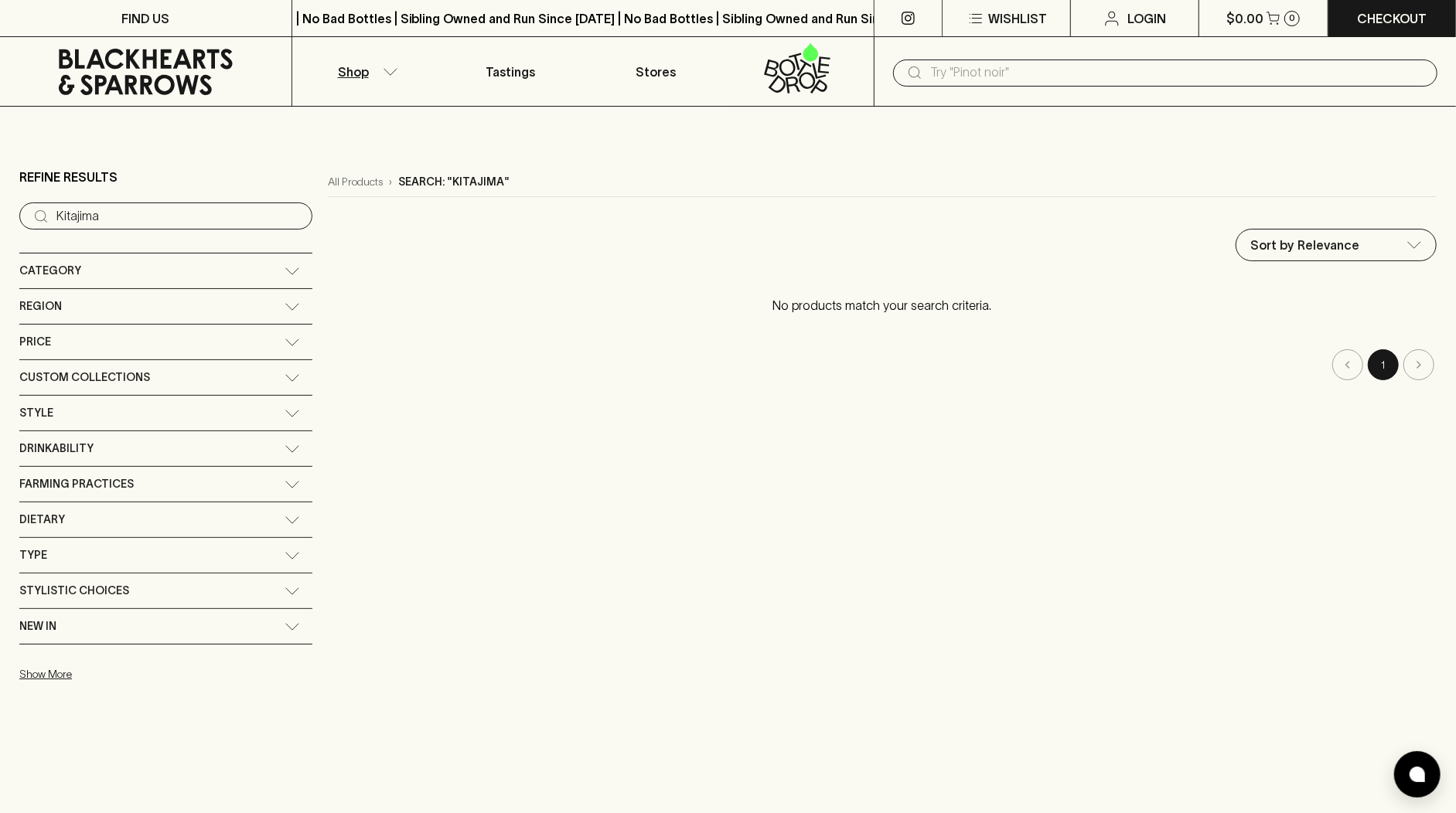
click at [1004, 66] on input "text" at bounding box center [1177, 73] width 495 height 25
paste input "Airlie Bank"
type input "Airlie Bank"
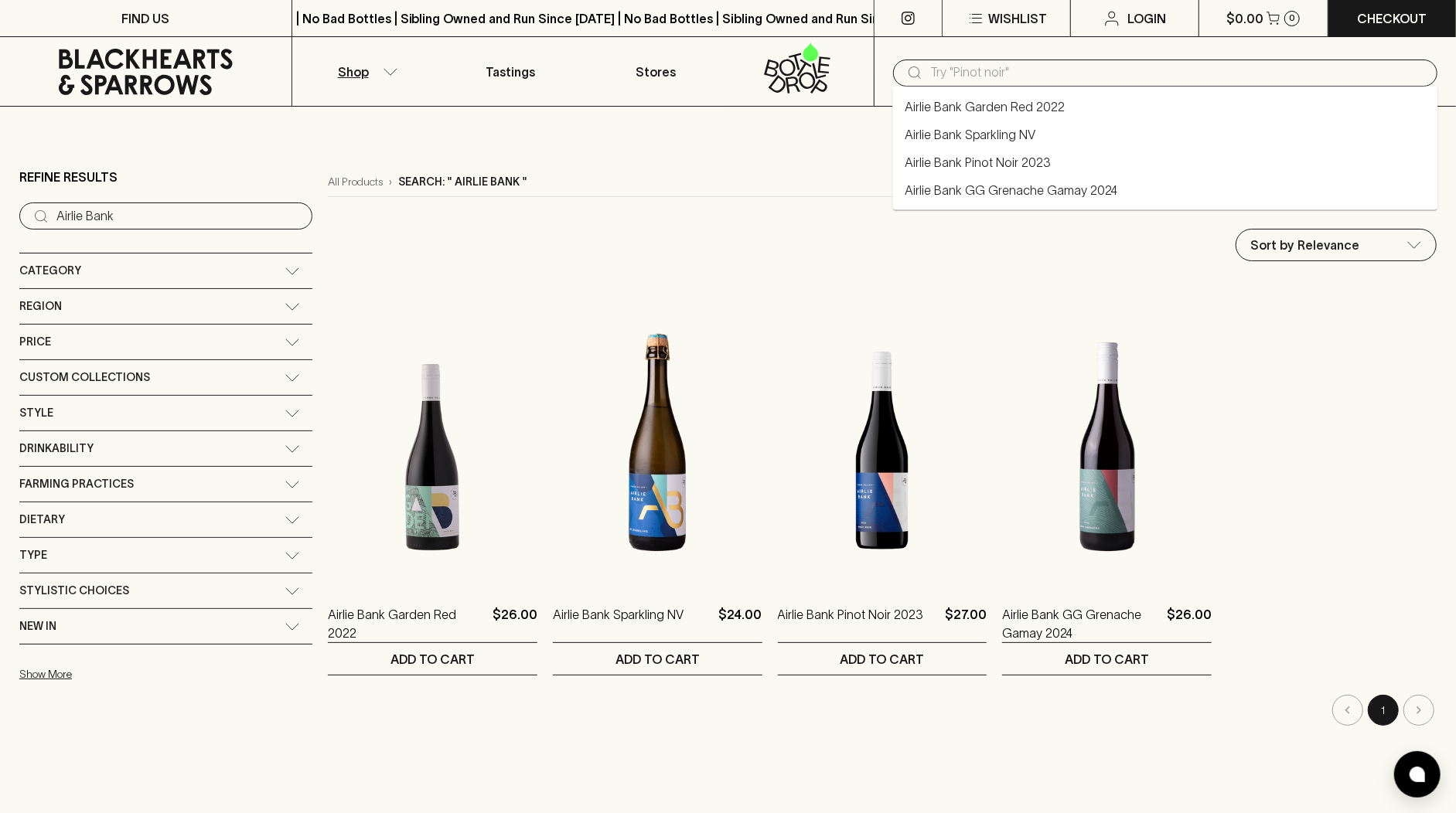
click at [965, 64] on input "text" at bounding box center [1177, 73] width 495 height 25
paste input "Highclare"
type input "Highclare"
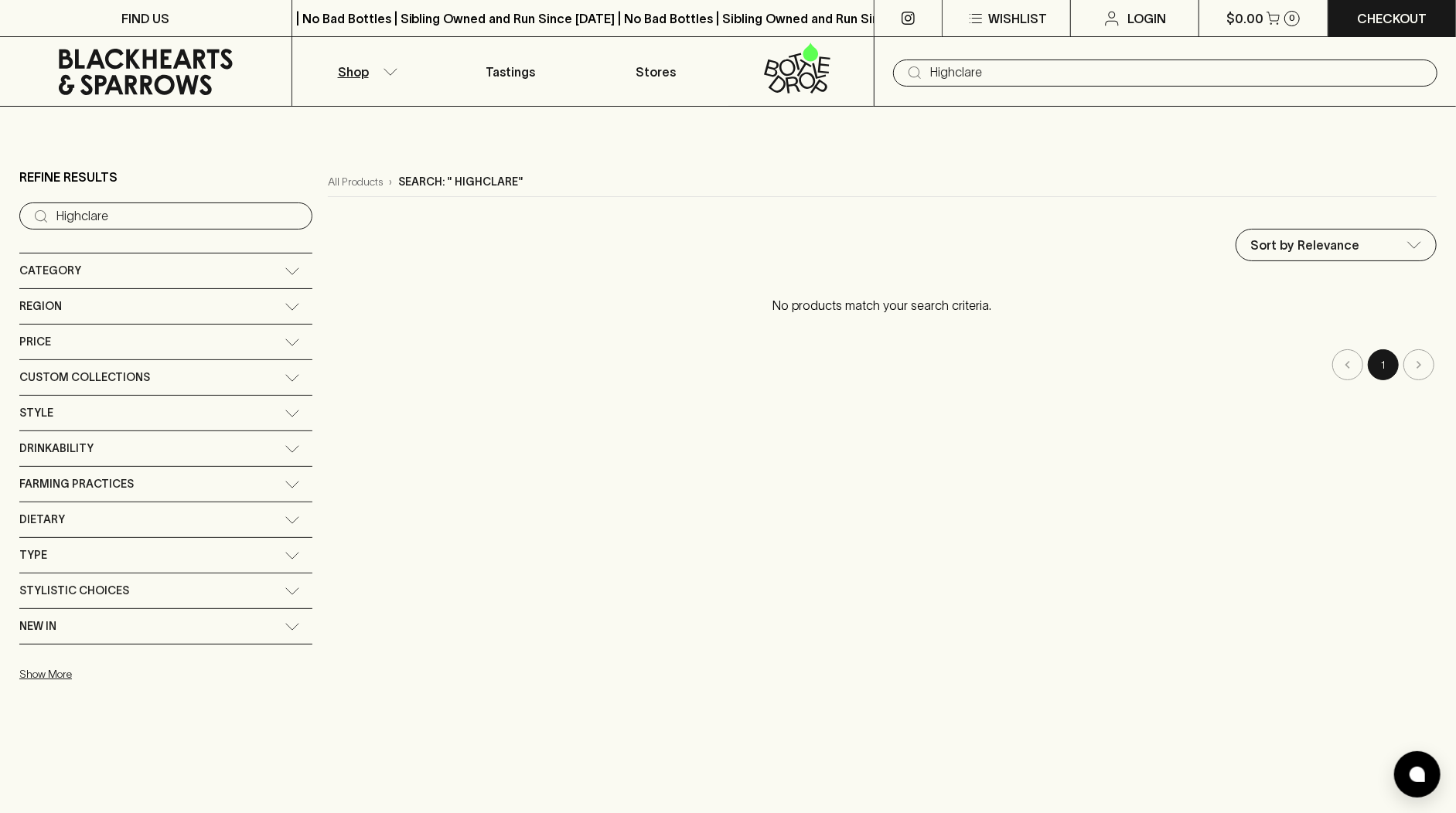
click at [942, 70] on input "Highclare" at bounding box center [1177, 73] width 495 height 25
type input "Highclare"
click at [964, 74] on input "text" at bounding box center [1177, 73] width 495 height 25
paste input "Jean Paul Trijsburg"
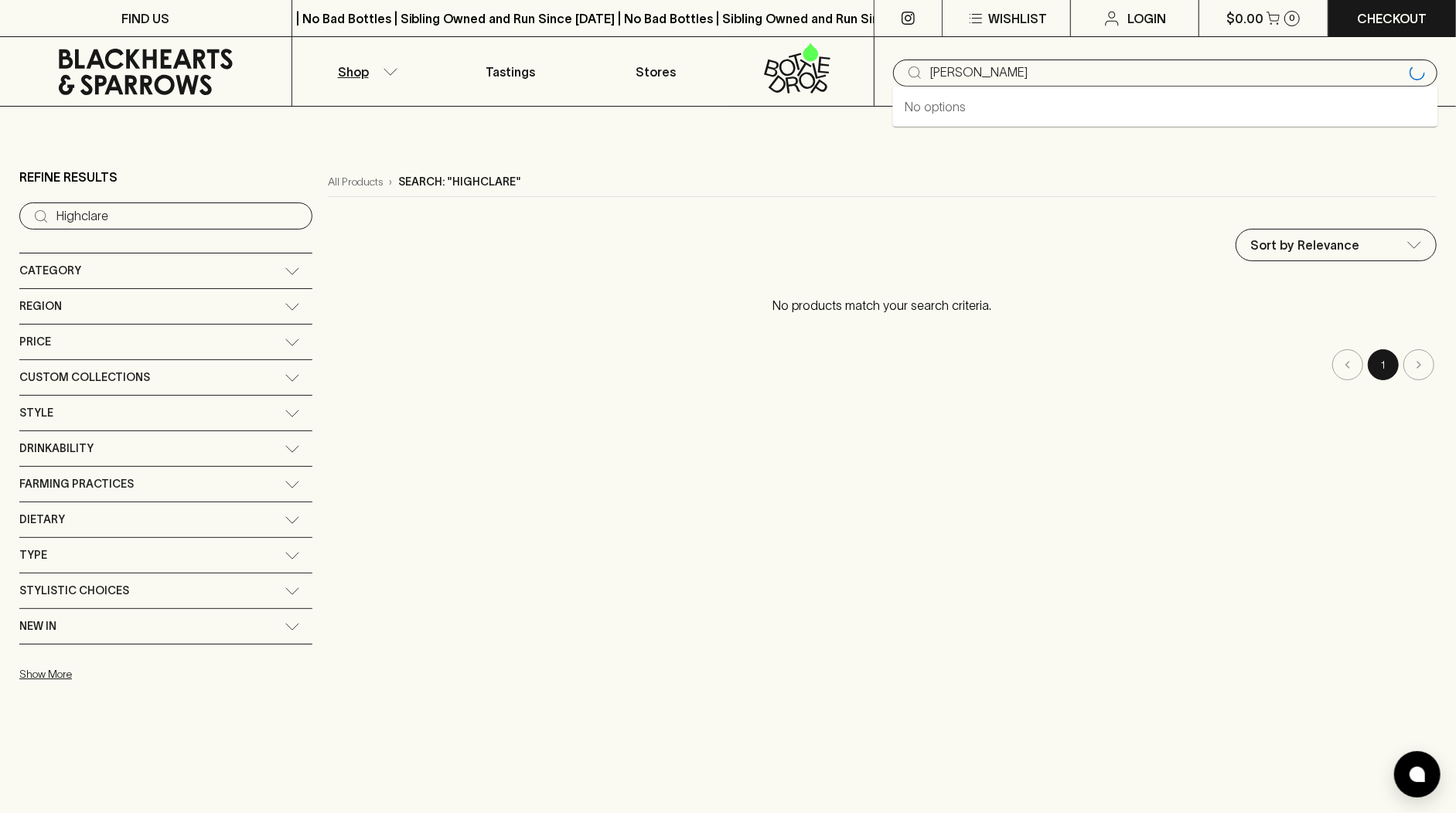
type input "Jean Paul Trijsburg"
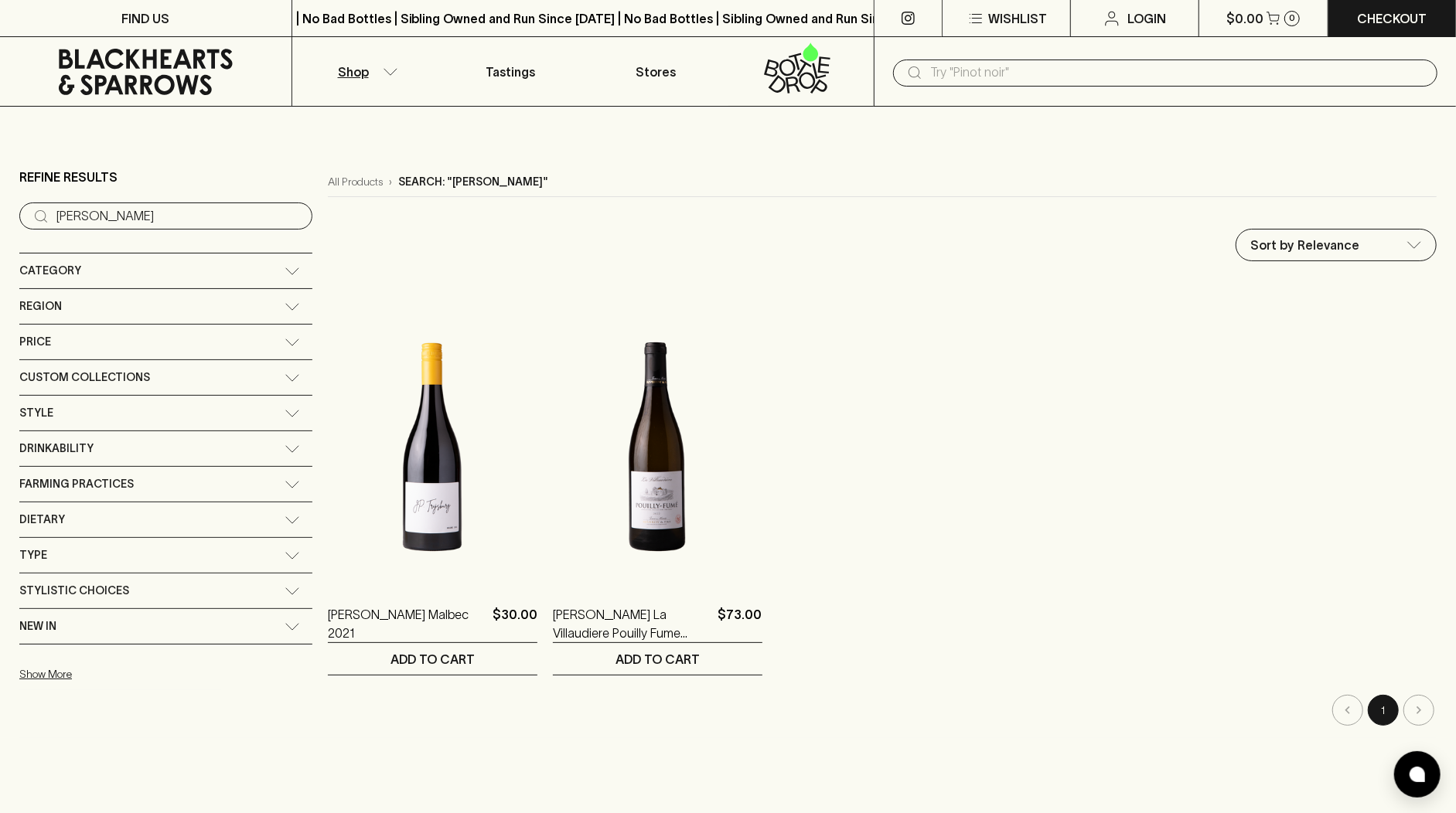
paste input "Alpino Prosecco"
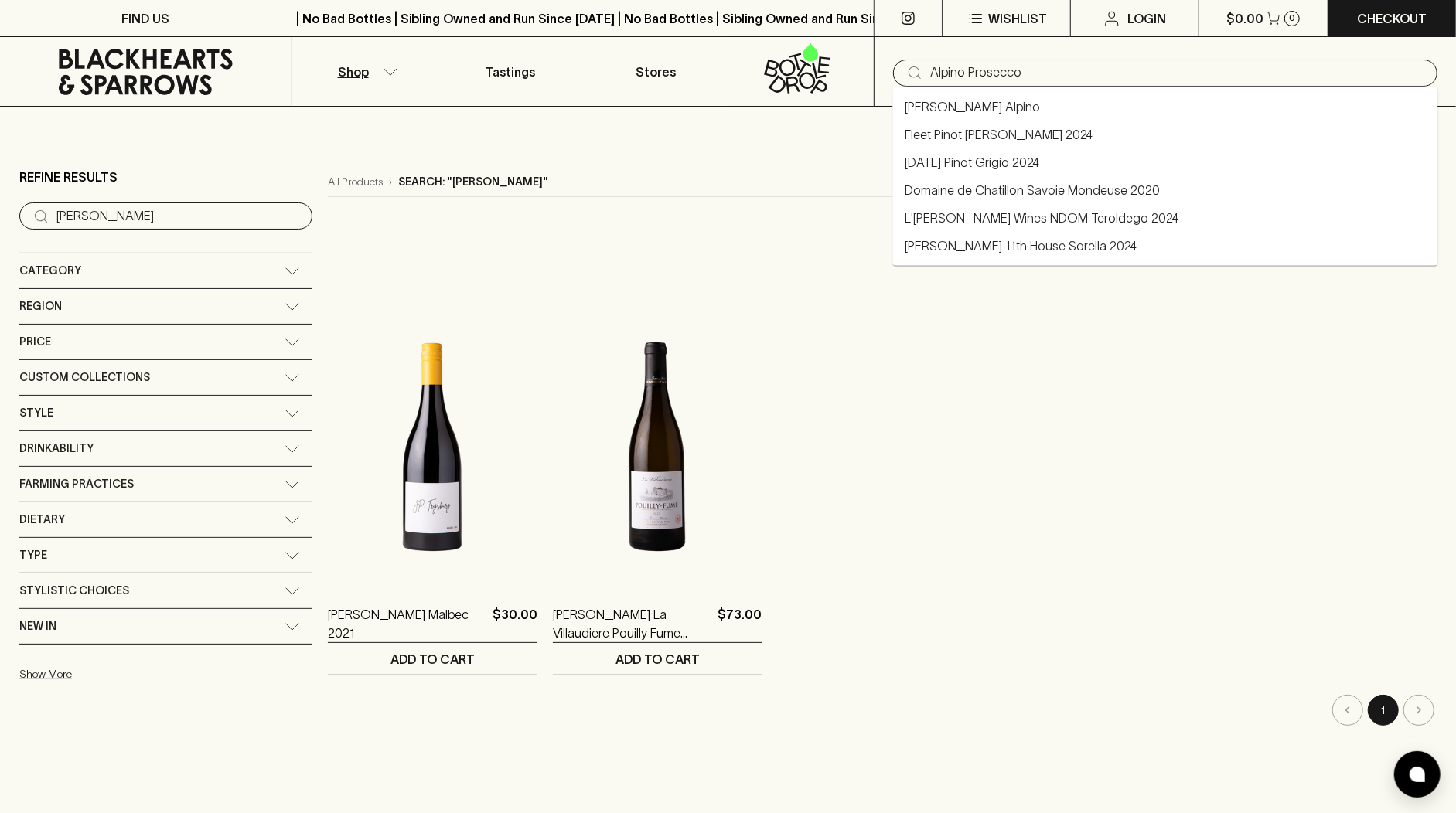
type input "Fleet Pinot Meunier 2024"
type input "Alpino Prosecco"
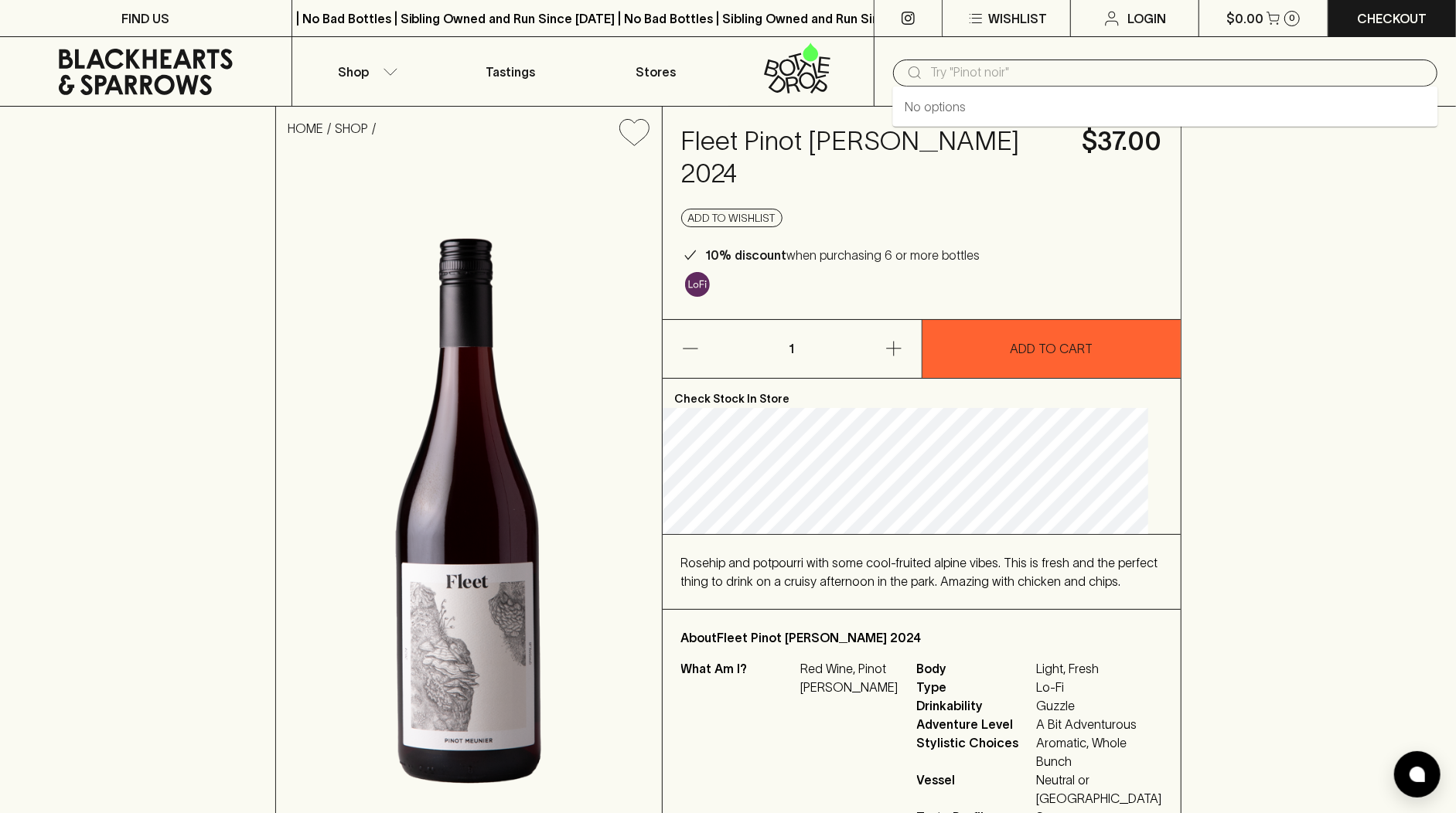
click at [1041, 79] on input "text" at bounding box center [1177, 73] width 495 height 25
paste input "Alpino Prosecco"
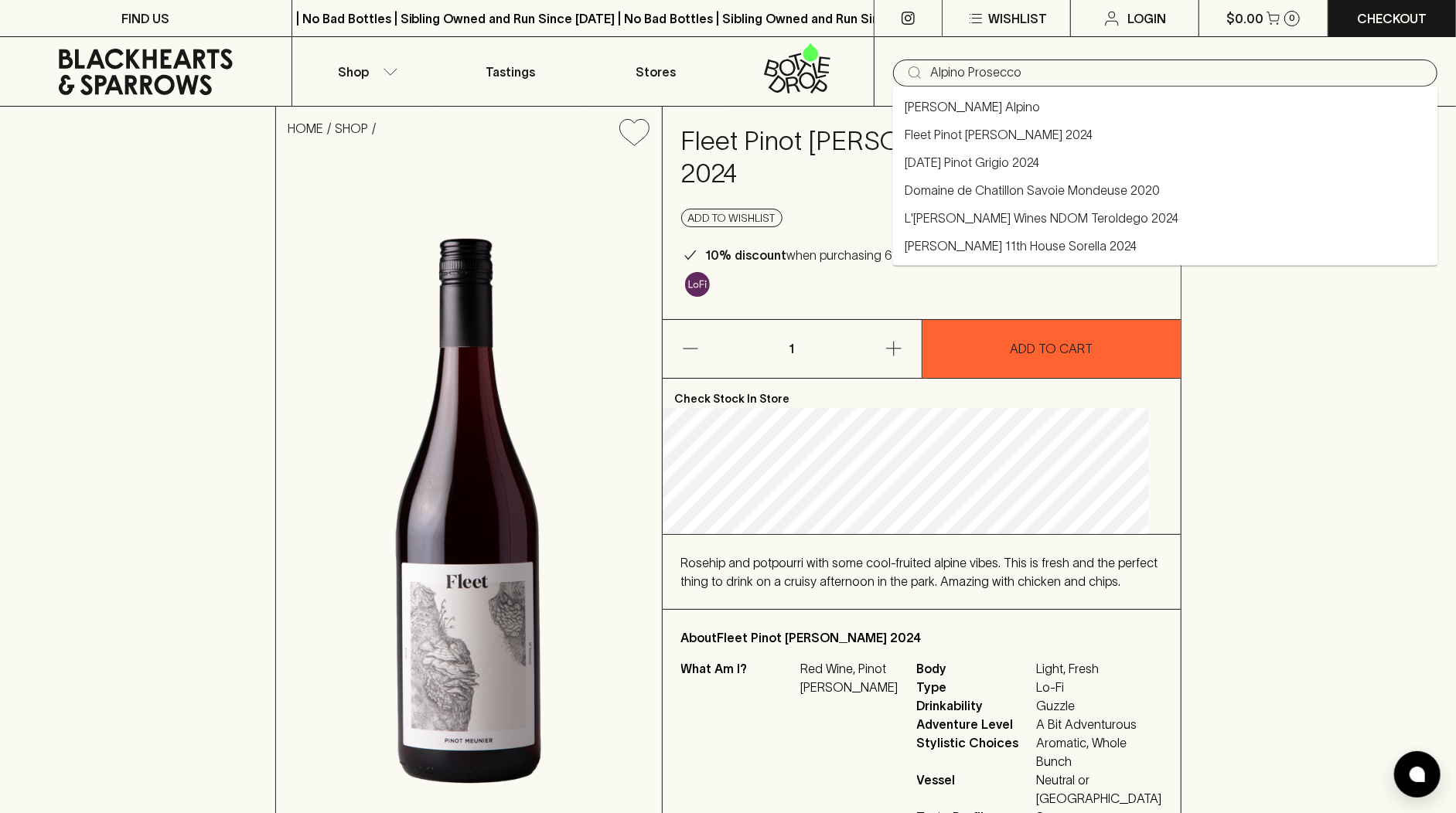
click at [967, 72] on input "Alpino Prosecco" at bounding box center [1177, 73] width 495 height 25
drag, startPoint x: 1032, startPoint y: 70, endPoint x: 960, endPoint y: 70, distance: 72.0
click at [960, 70] on input "Alpino Prosecco" at bounding box center [1177, 73] width 495 height 25
type input "Alpino"
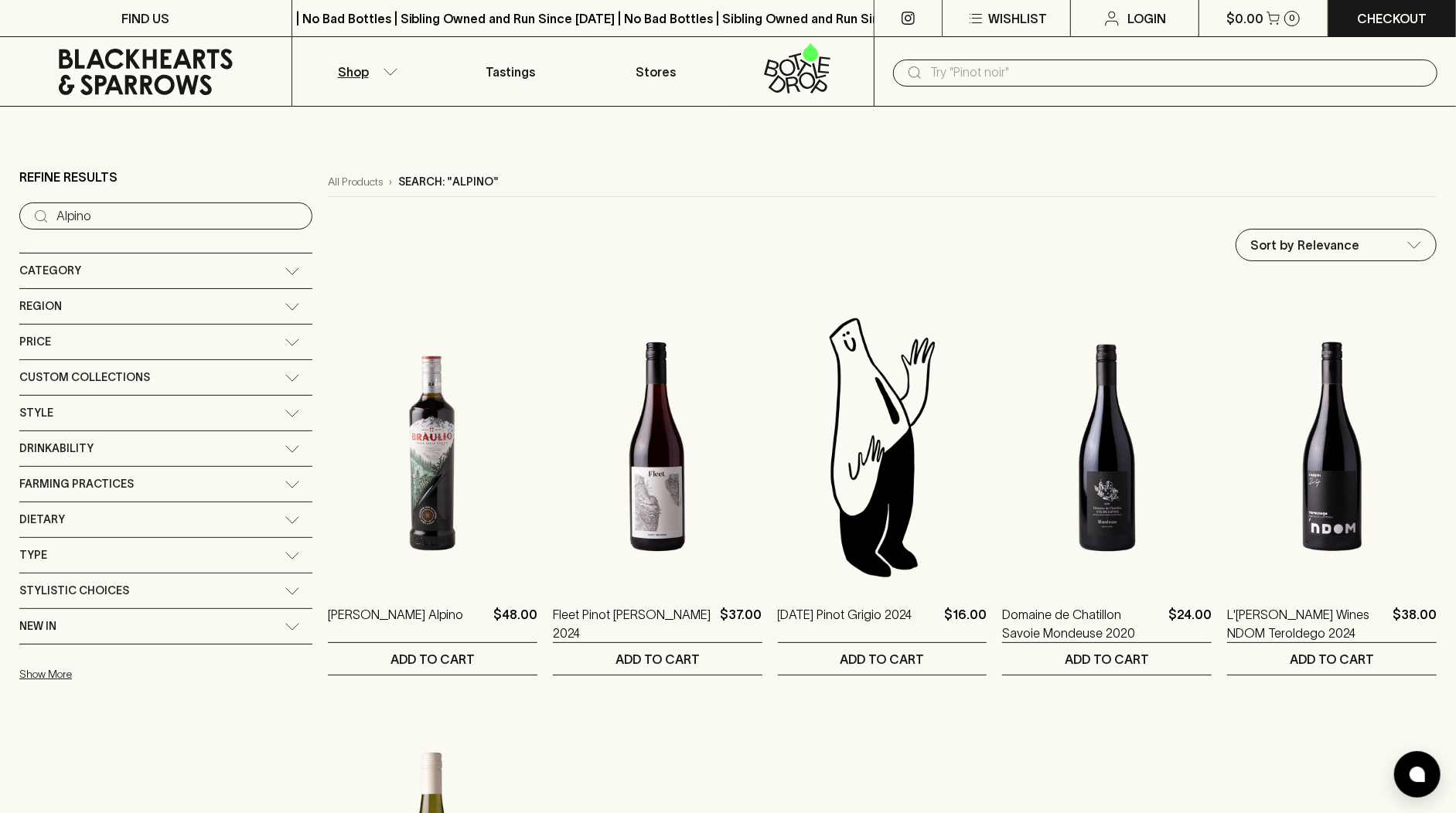
click at [979, 70] on input "text" at bounding box center [1177, 73] width 495 height 25
paste input "Espolon"
type input "Espolòn Sparkling Paloma"
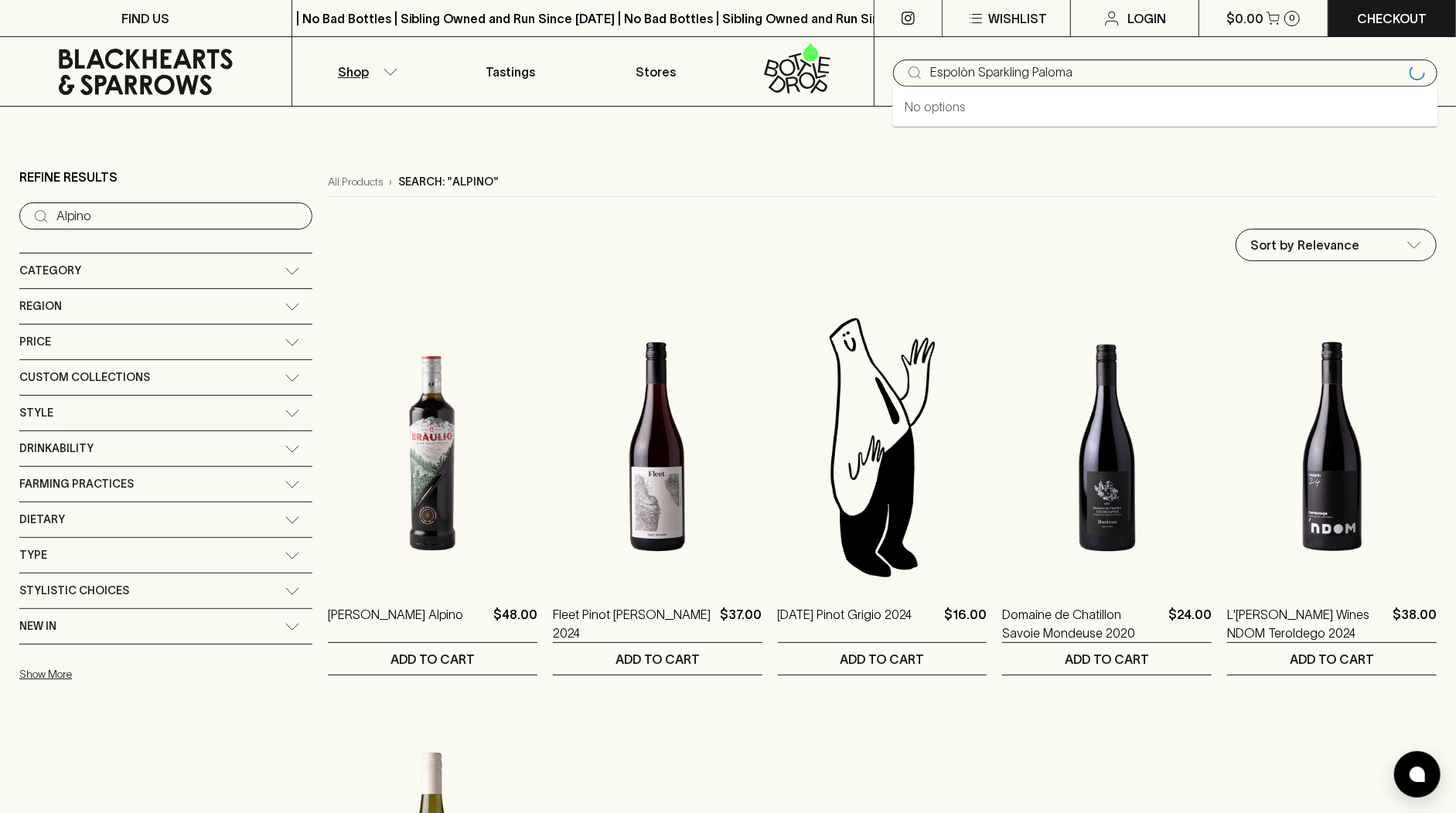
type input "Espolon"
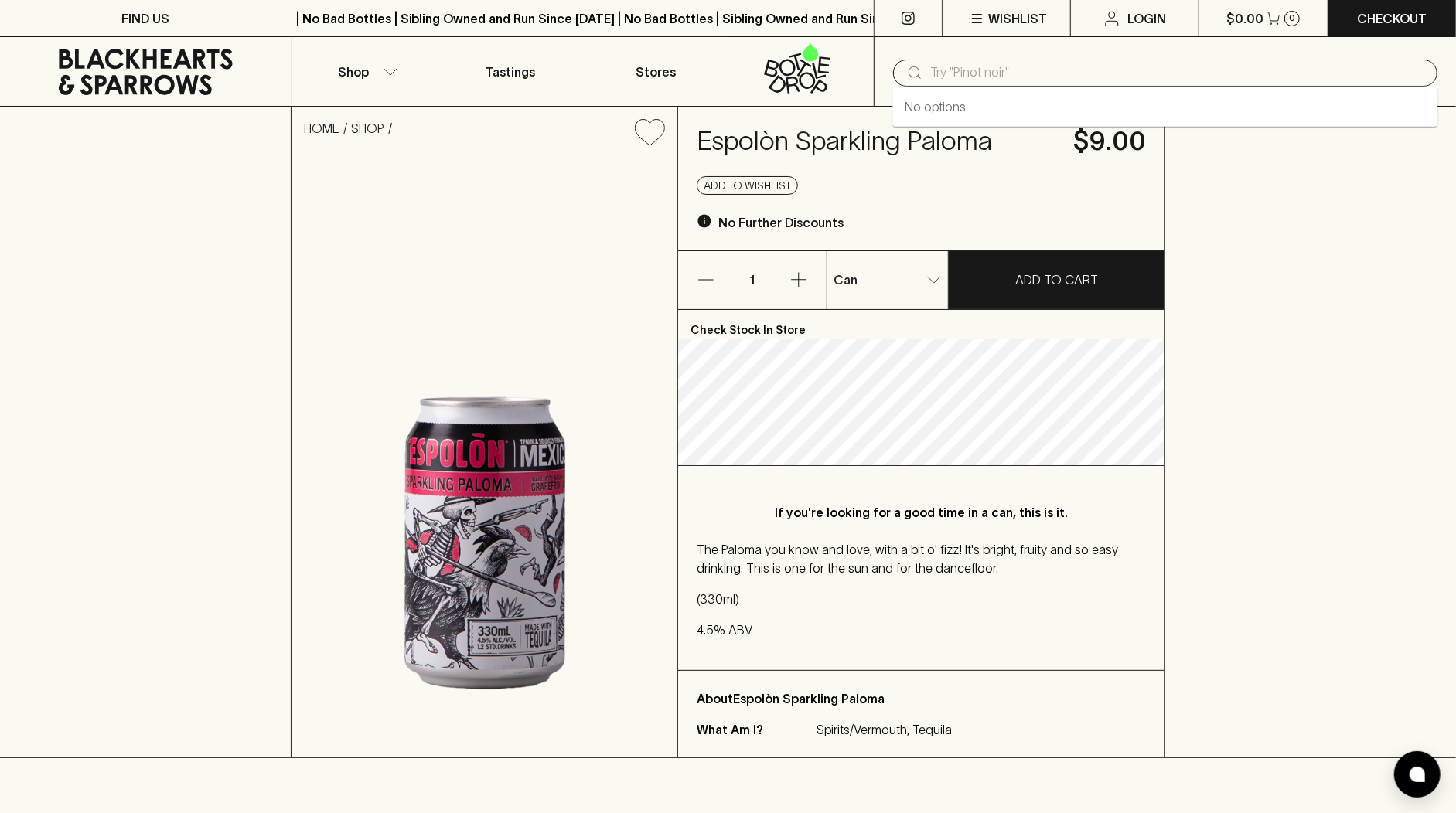
click at [1012, 81] on input "text" at bounding box center [1177, 73] width 495 height 25
paste input "Blood Moon Wines Moonrise"
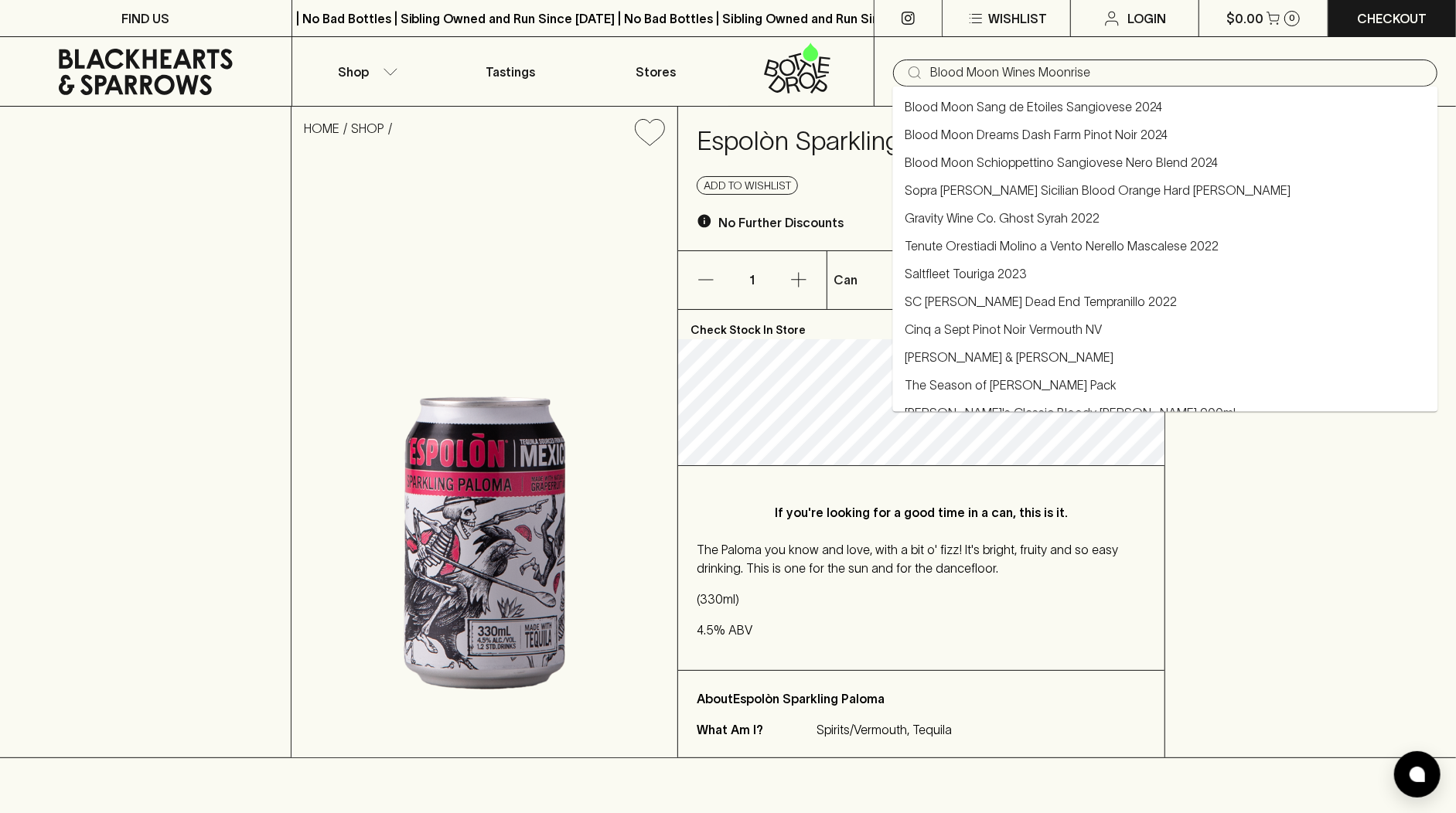
type input "Blood Moon Wines Moonrise"
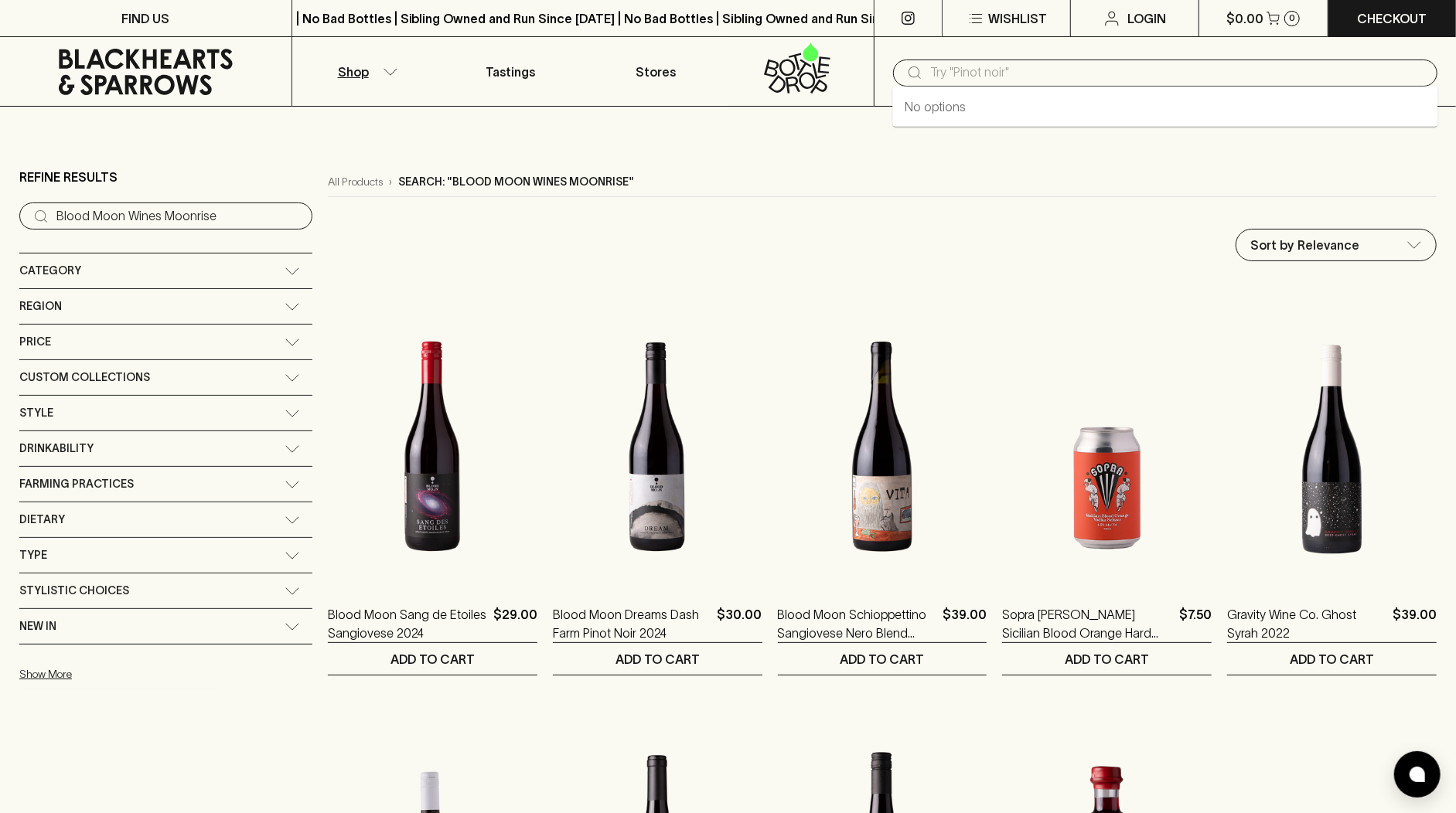
click at [1080, 76] on input "text" at bounding box center [1177, 73] width 495 height 25
paste input "Blood Moon Wines Moonrise"
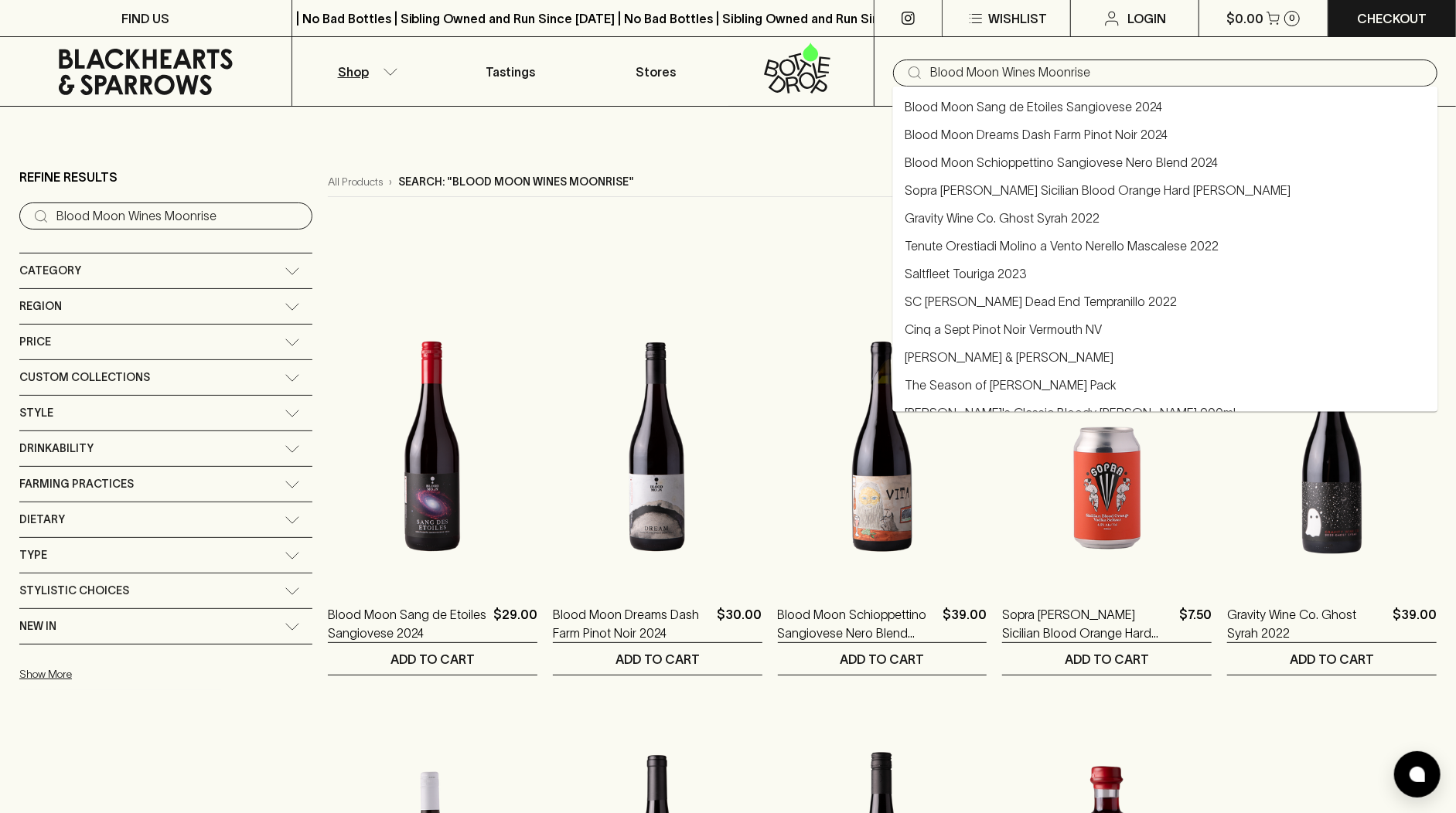
drag, startPoint x: 1098, startPoint y: 68, endPoint x: 998, endPoint y: 70, distance: 100.0
click at [998, 70] on input "Blood Moon Wines Moonrise" at bounding box center [1177, 73] width 495 height 25
type input "Blood Moon"
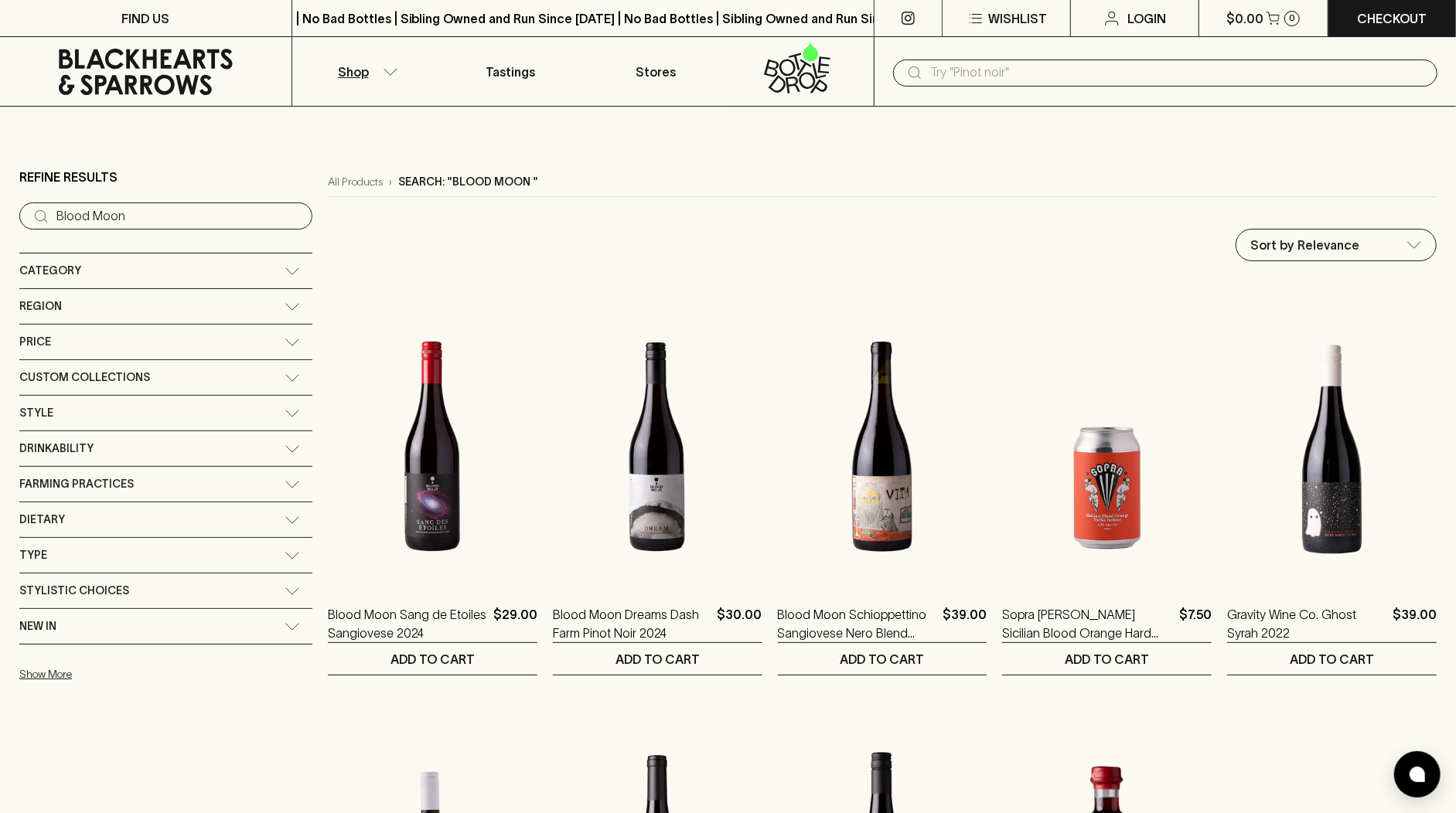
click at [1010, 68] on input "text" at bounding box center [1177, 73] width 495 height 25
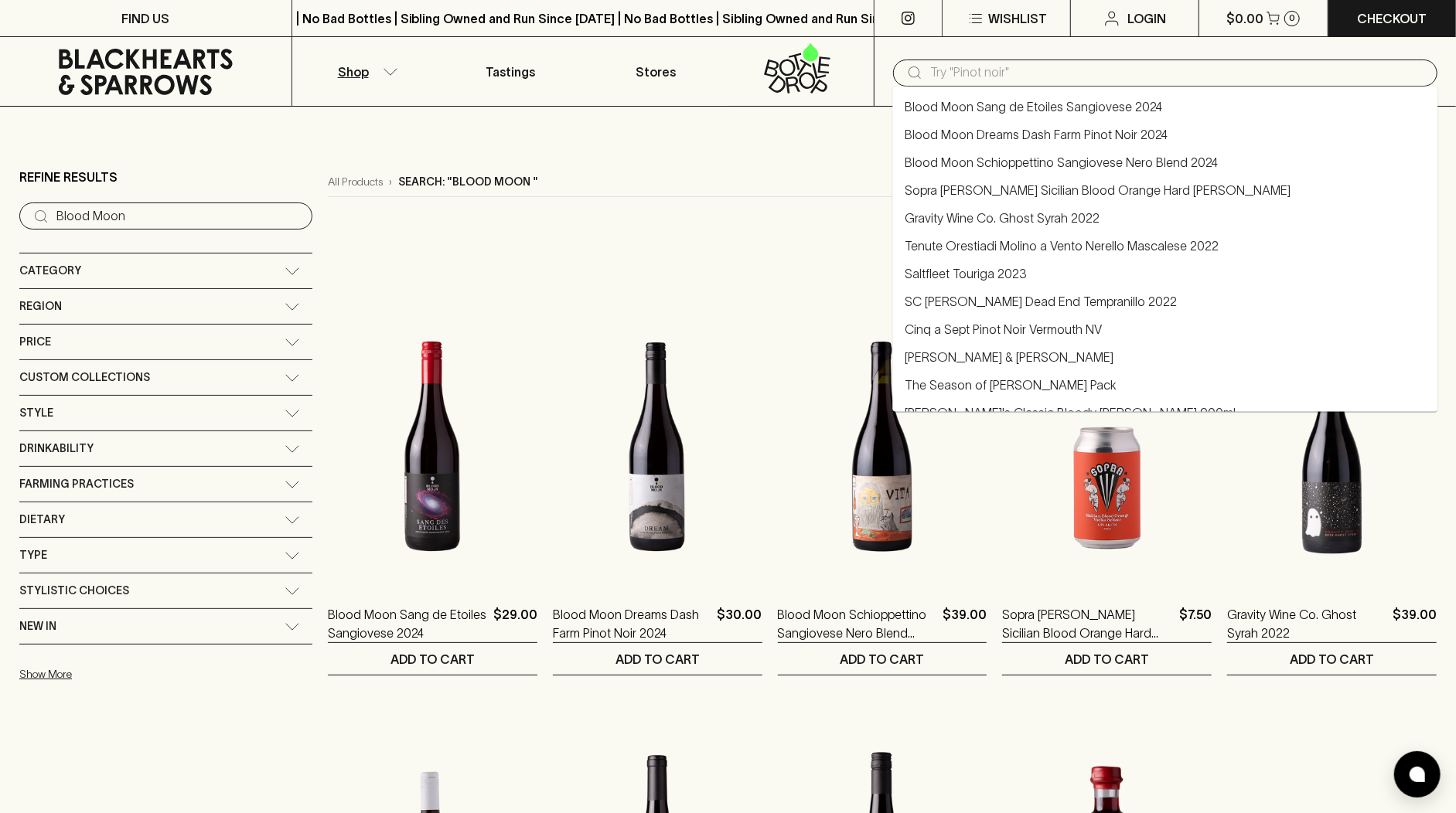
paste input "Torres Selecta"
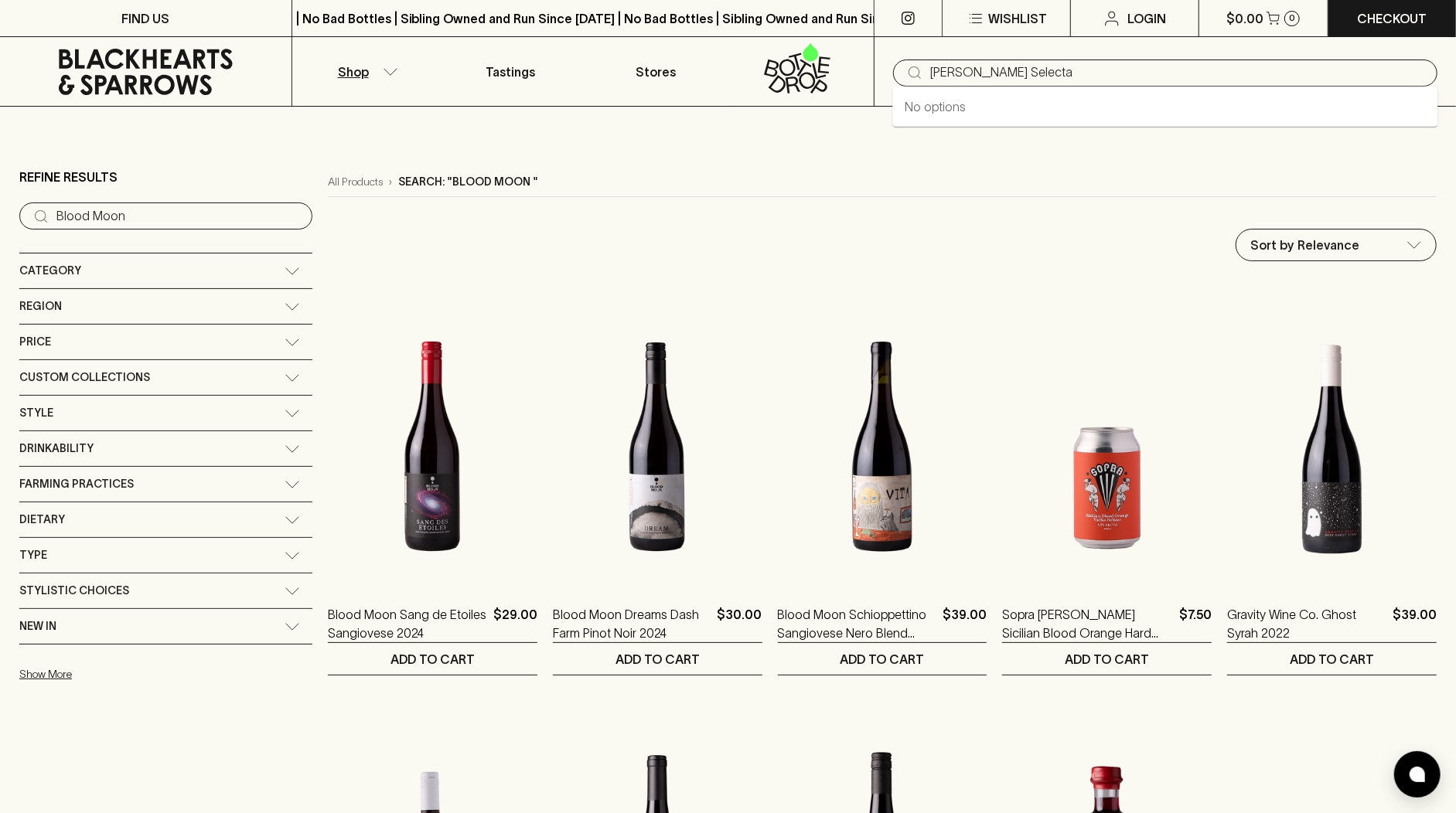
type input "Torres Selecta"
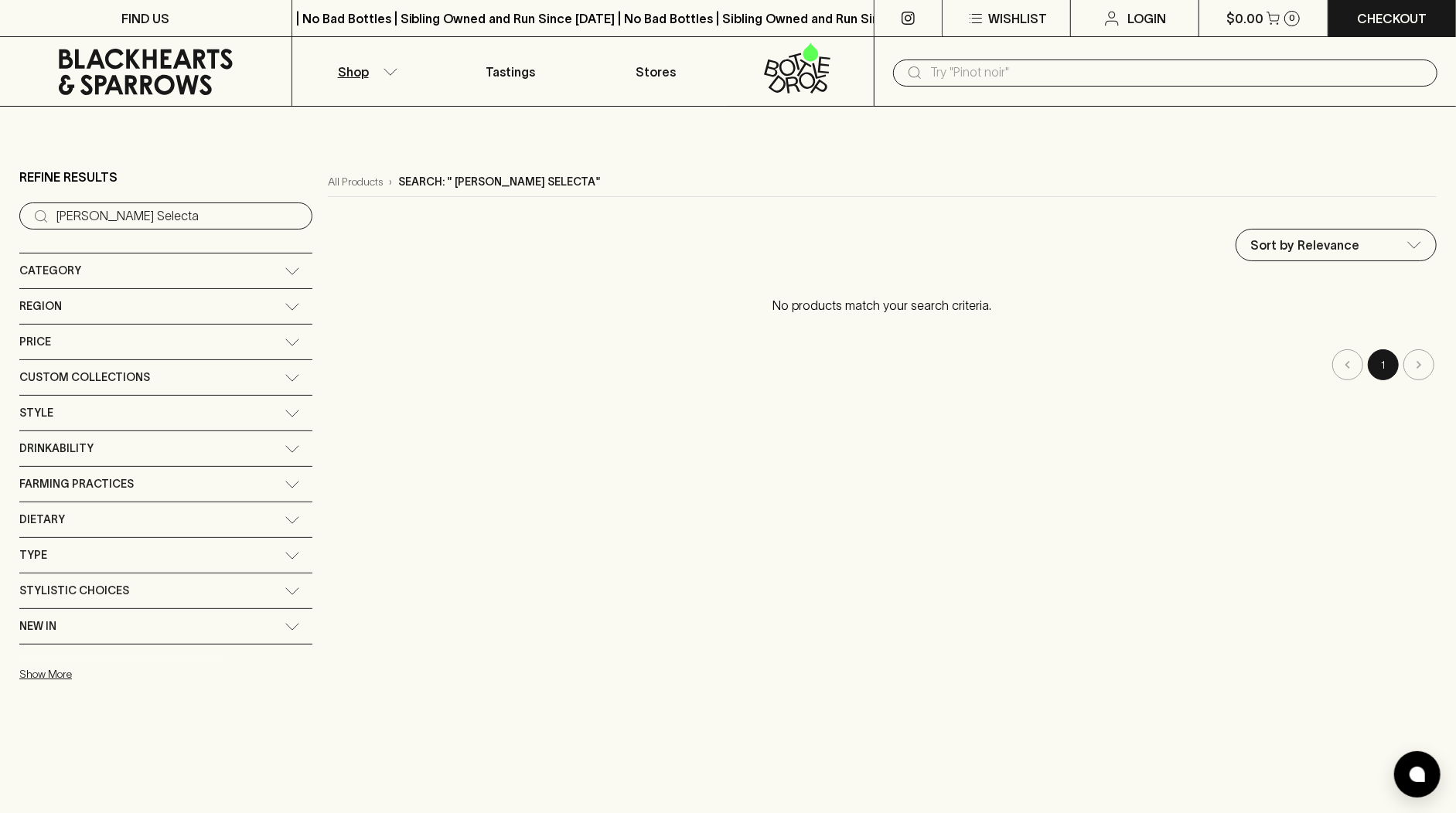
drag, startPoint x: 926, startPoint y: 70, endPoint x: 1018, endPoint y: 58, distance: 92.8
click at [926, 70] on div "​" at bounding box center [1166, 73] width 544 height 27
paste input "Torres Selecta"
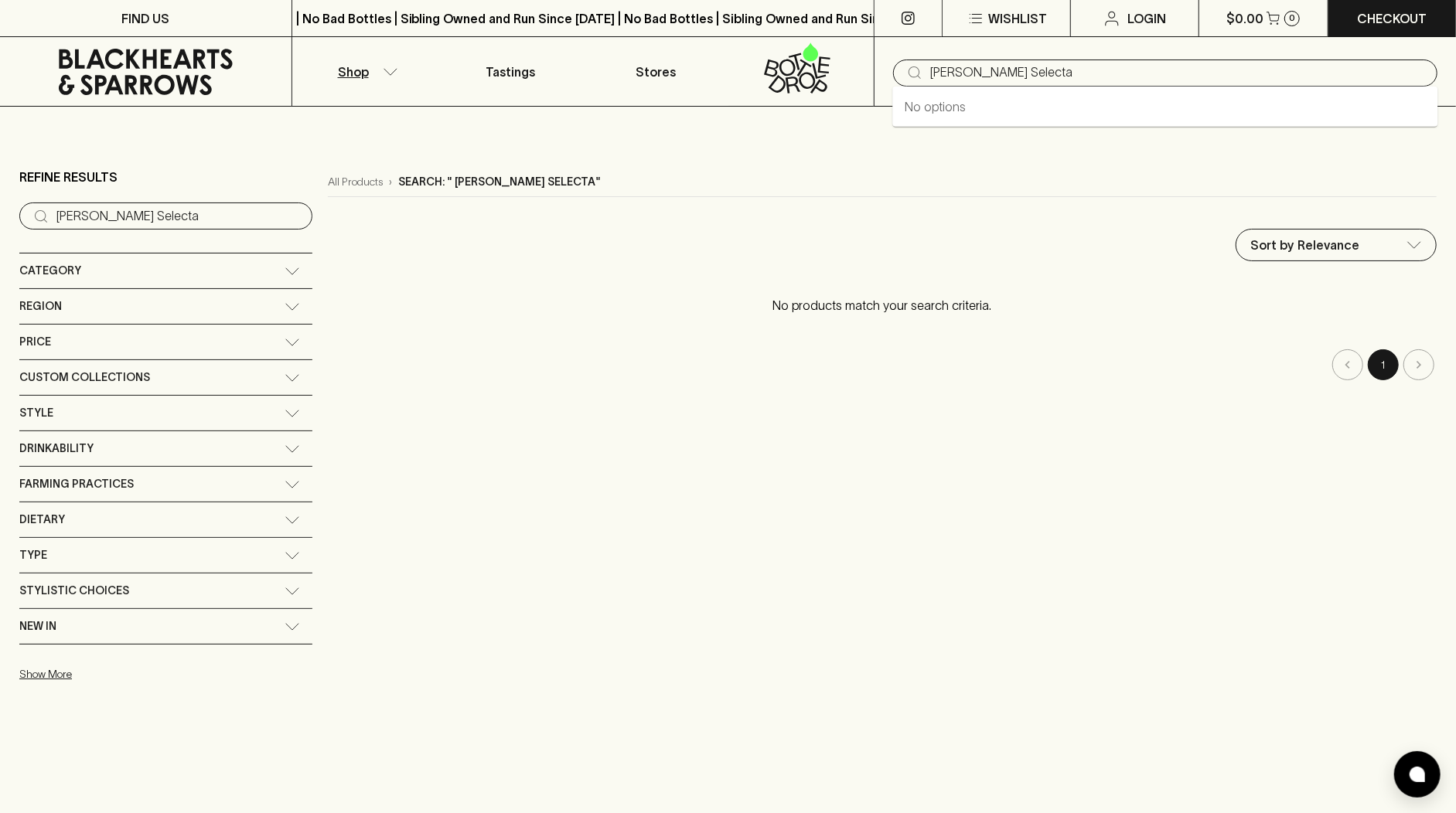
click at [944, 71] on input "Torres Selecta" at bounding box center [1177, 73] width 495 height 25
type input "Torres Selecta"
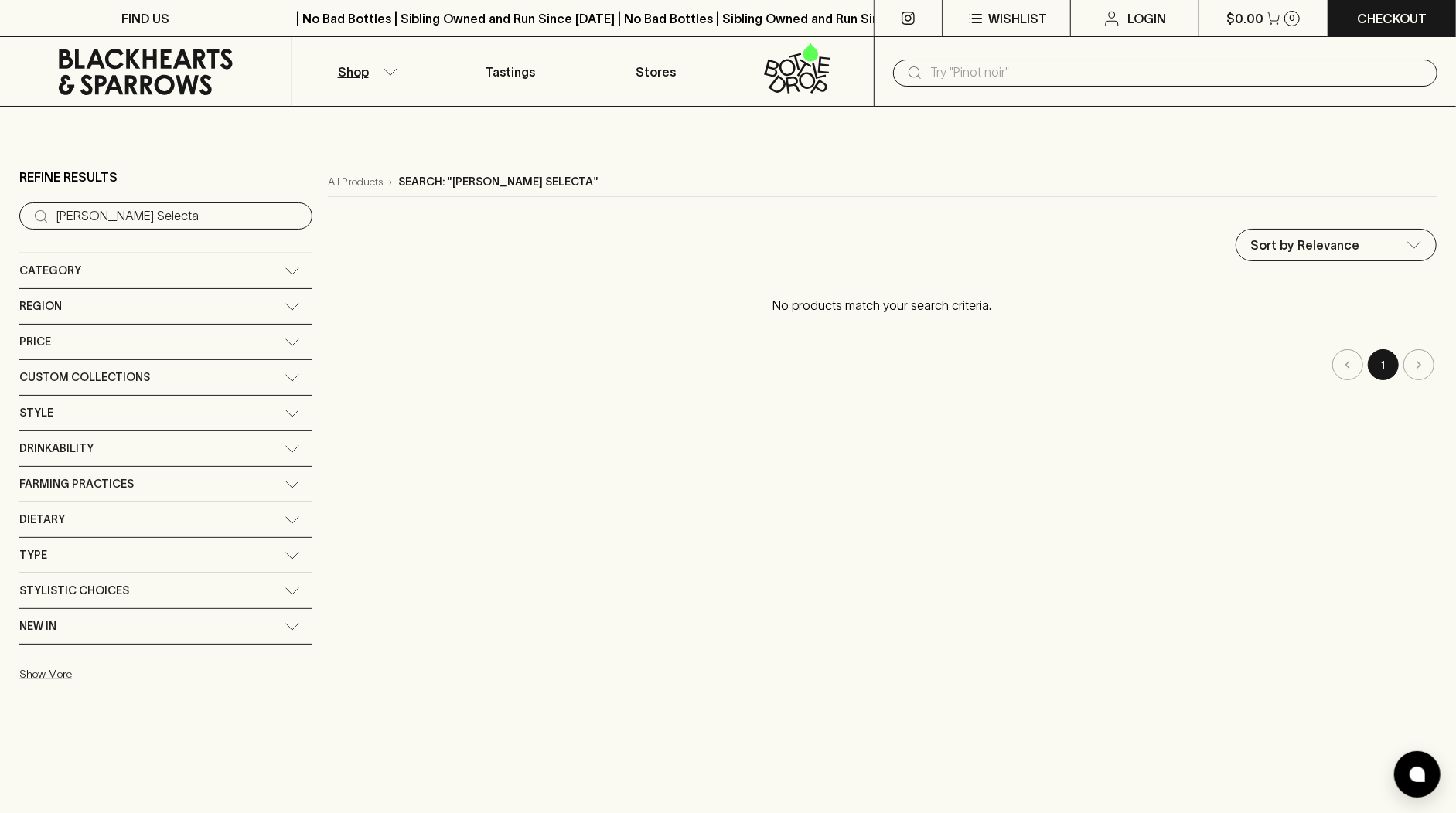
click at [909, 63] on icon at bounding box center [914, 72] width 18 height 18
click at [941, 70] on input "text" at bounding box center [1177, 73] width 495 height 25
paste input "Trumer Pils"
type input "Trumer Pils"
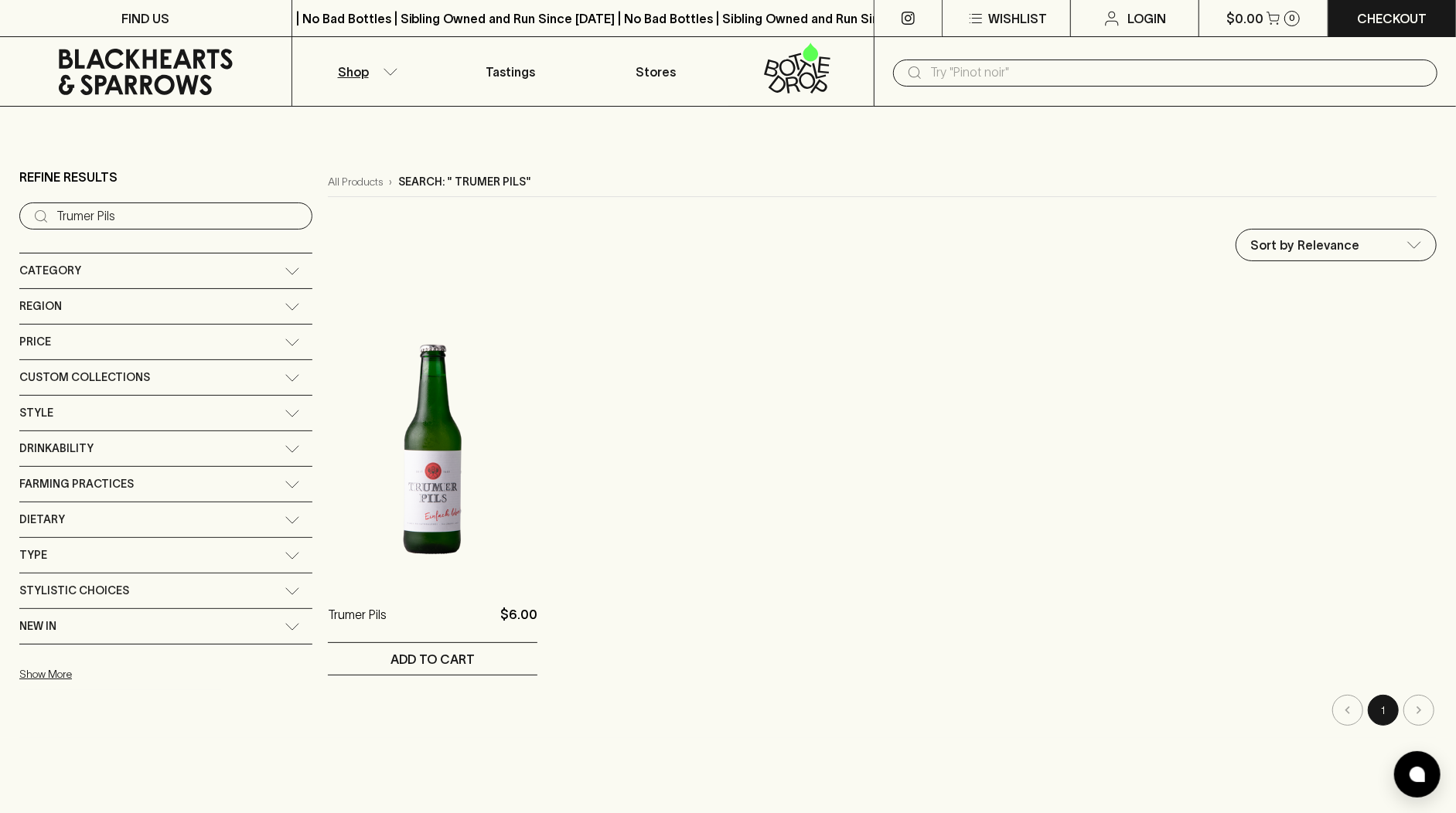
click at [978, 70] on input "text" at bounding box center [1177, 73] width 495 height 25
paste input "Yebisu Premium Yebisu"
type input "Yebisu Premium Yebisu"
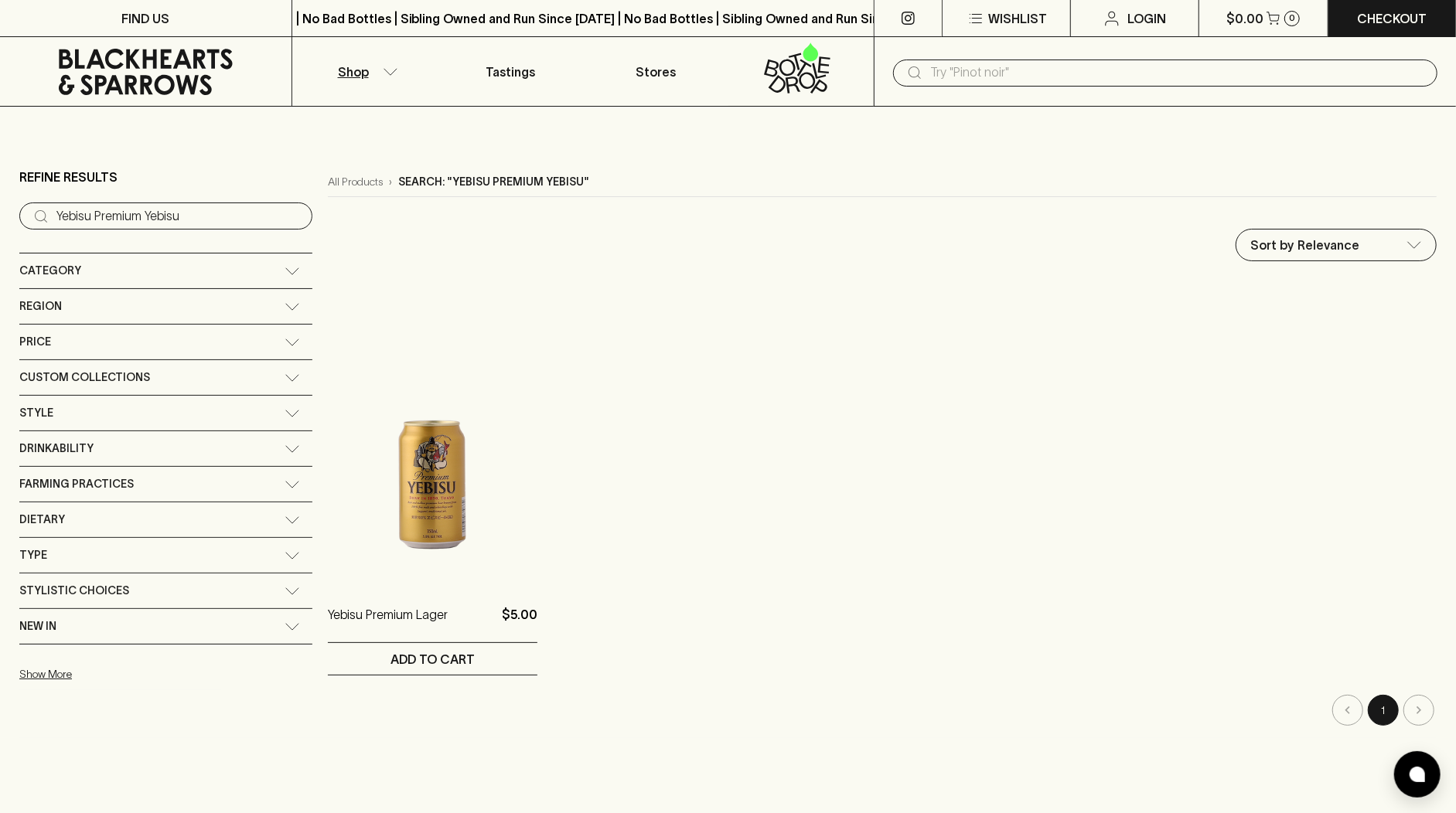
click at [958, 72] on input "text" at bounding box center [1177, 73] width 495 height 25
paste input "Brets"
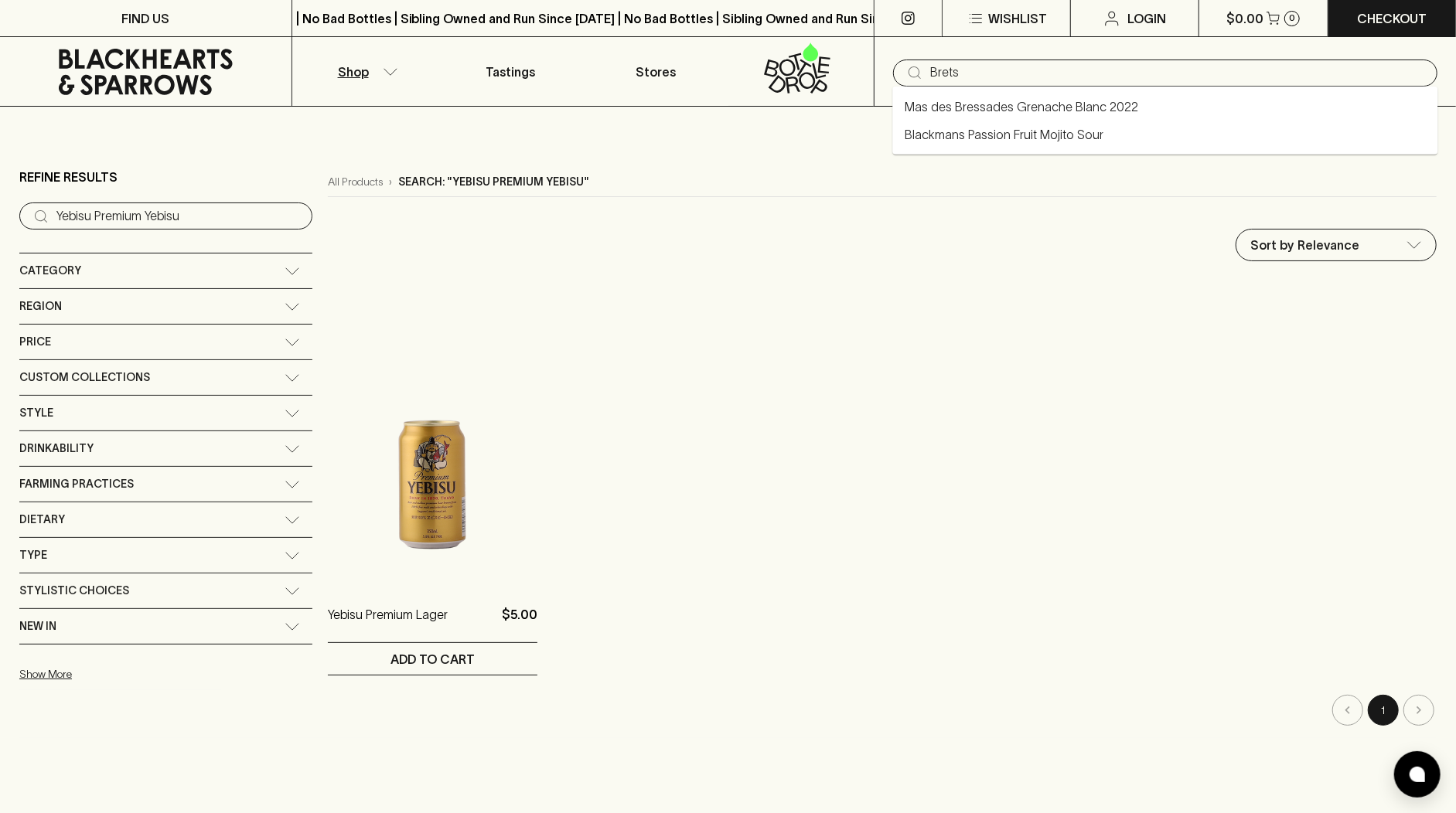
type input "Brets"
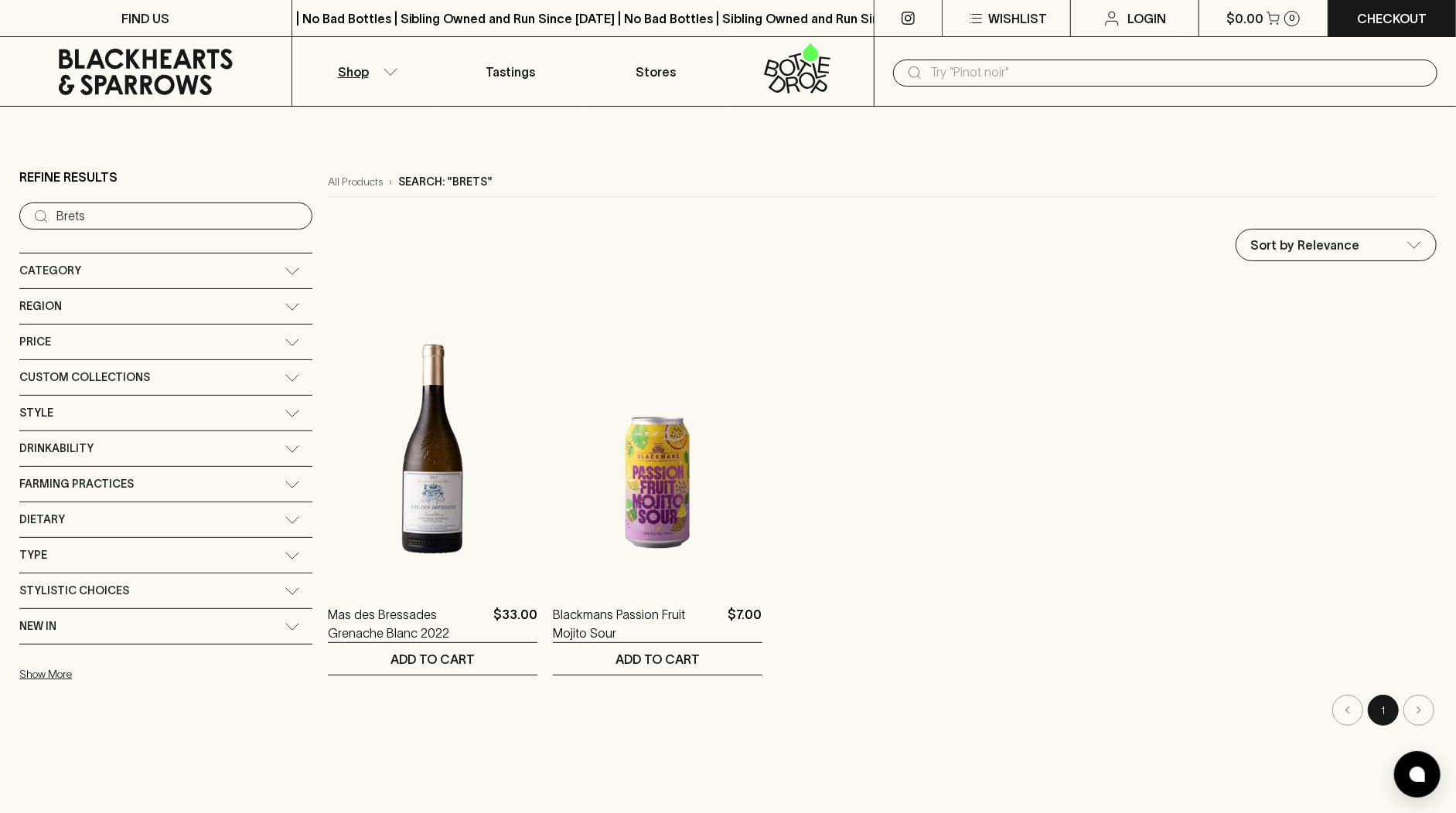
click at [916, 77] on icon at bounding box center [914, 72] width 18 height 18
paste input "Peroni Red Can"
click at [941, 70] on input "Peroni Red Can" at bounding box center [1177, 73] width 495 height 25
type input "Peroni Red Can"
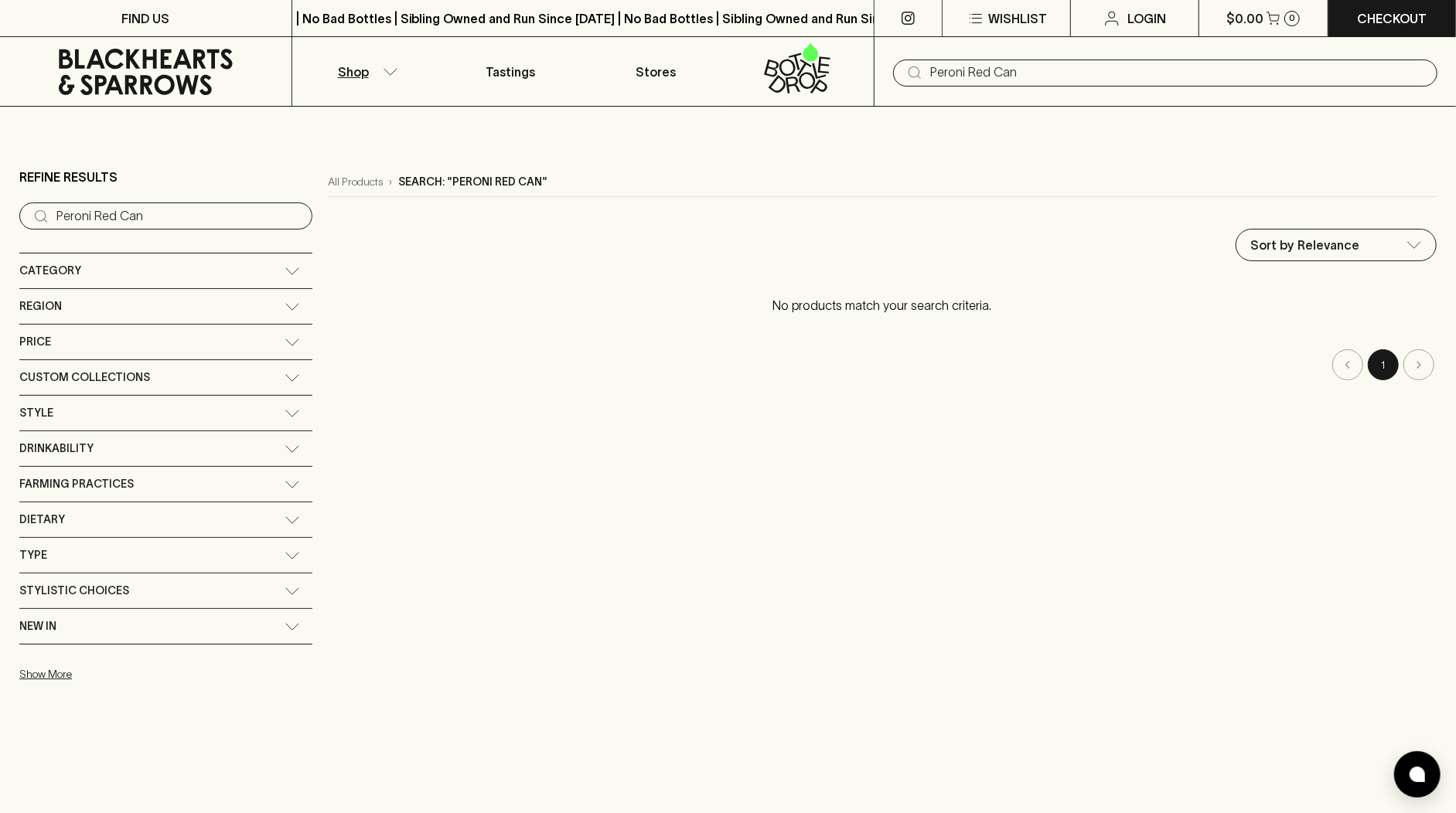
click at [1117, 75] on input "Peroni Red Can" at bounding box center [1177, 73] width 495 height 25
type input "Peroni Red"
paste input "Hepburn SPARK Mineral Water"
type input "Hepburn SPARK Mineral Water"
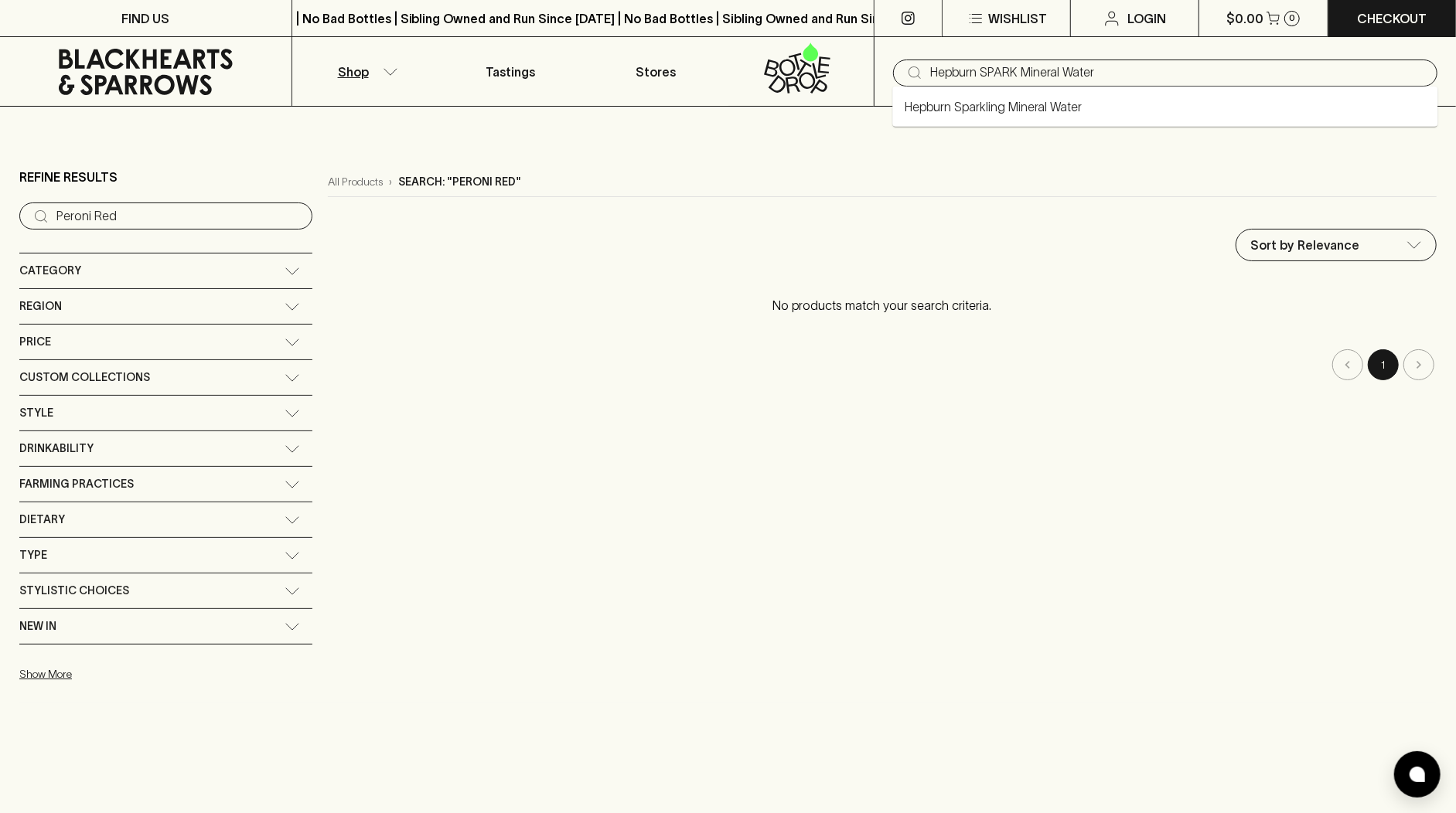
type input "Hepburn SPARK Mineral Water"
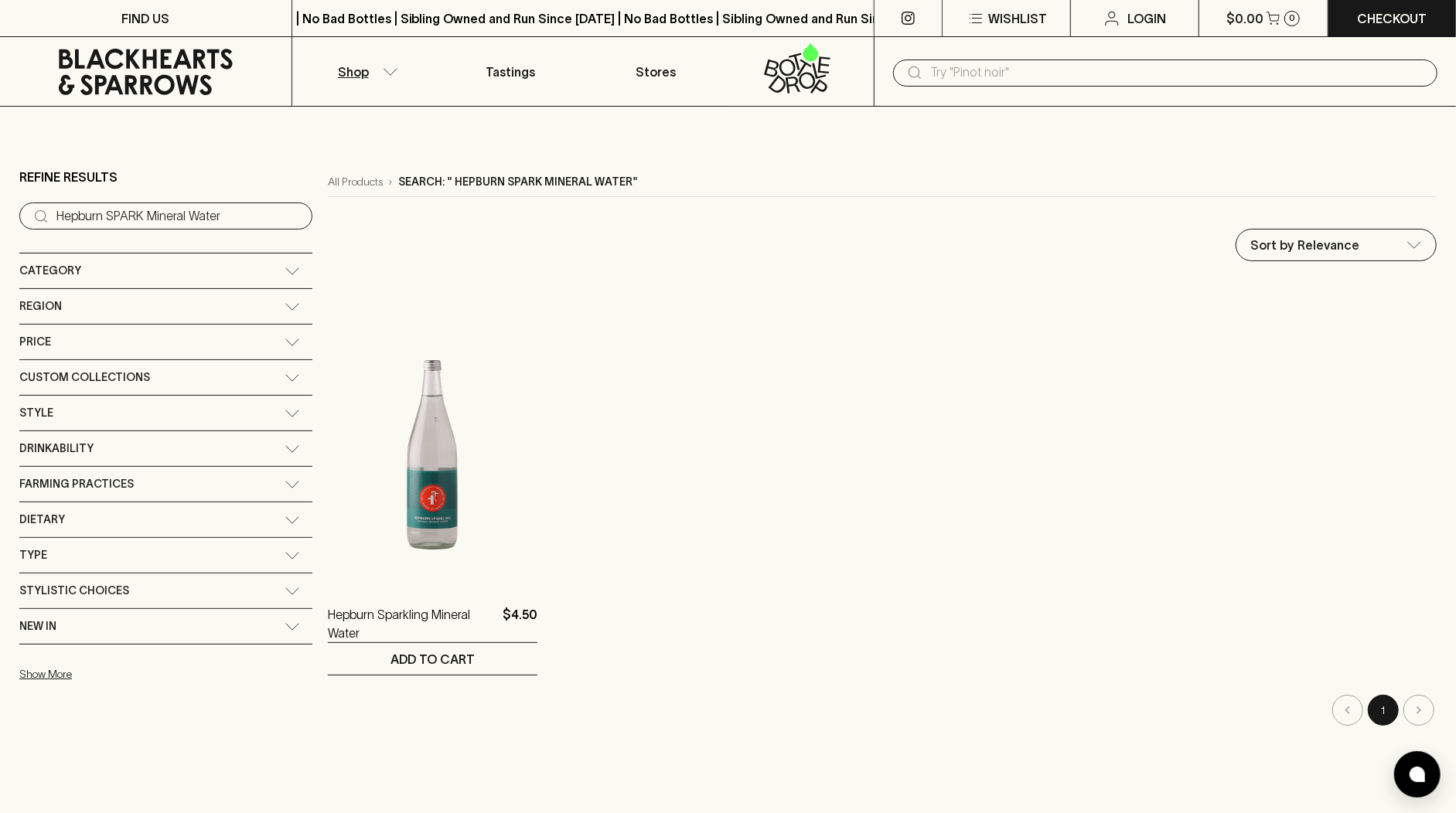
paste input "Tony's Snack Size Milk Caramel"
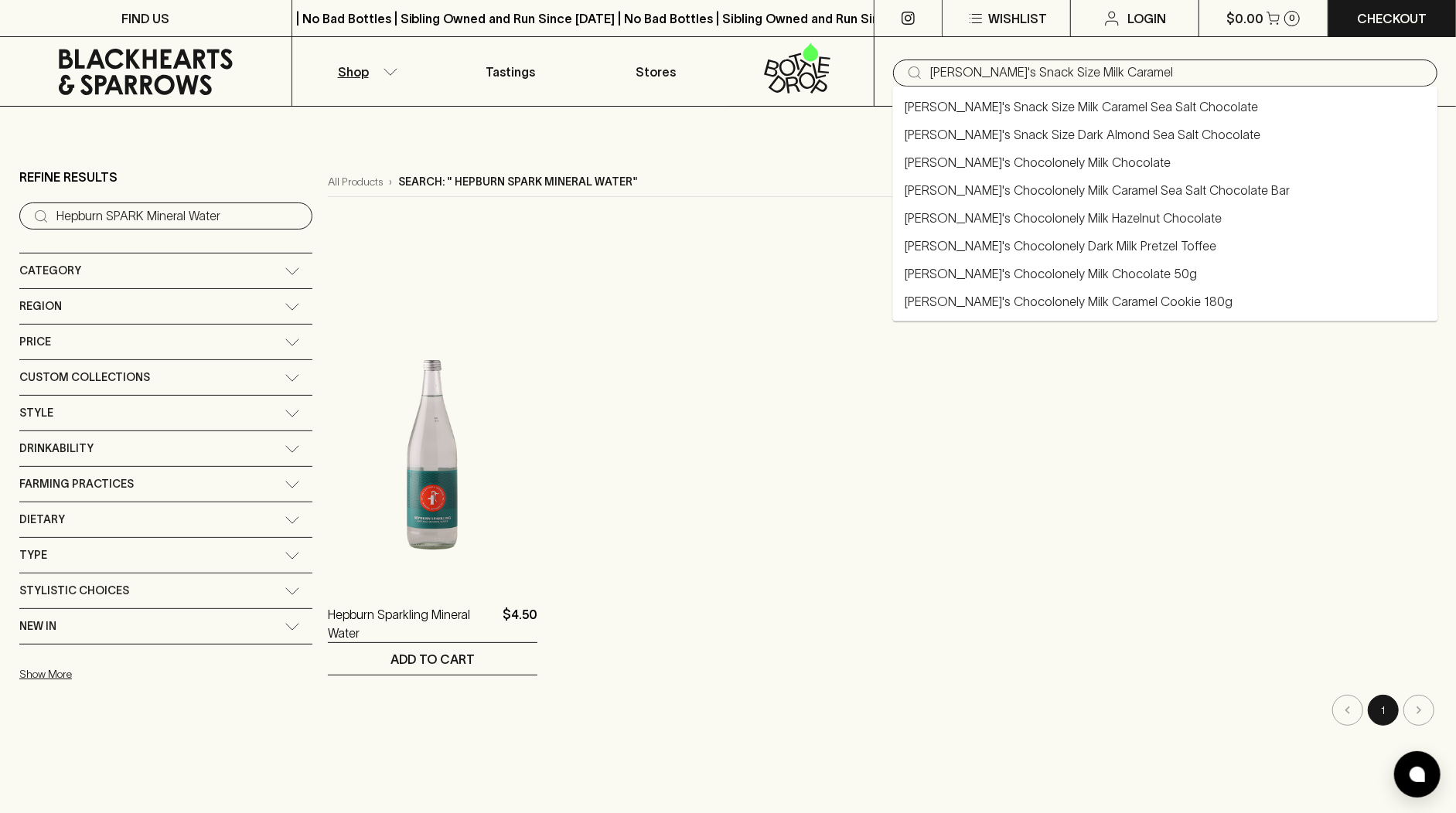
type input "Tony's Snack Size Milk Caramel"
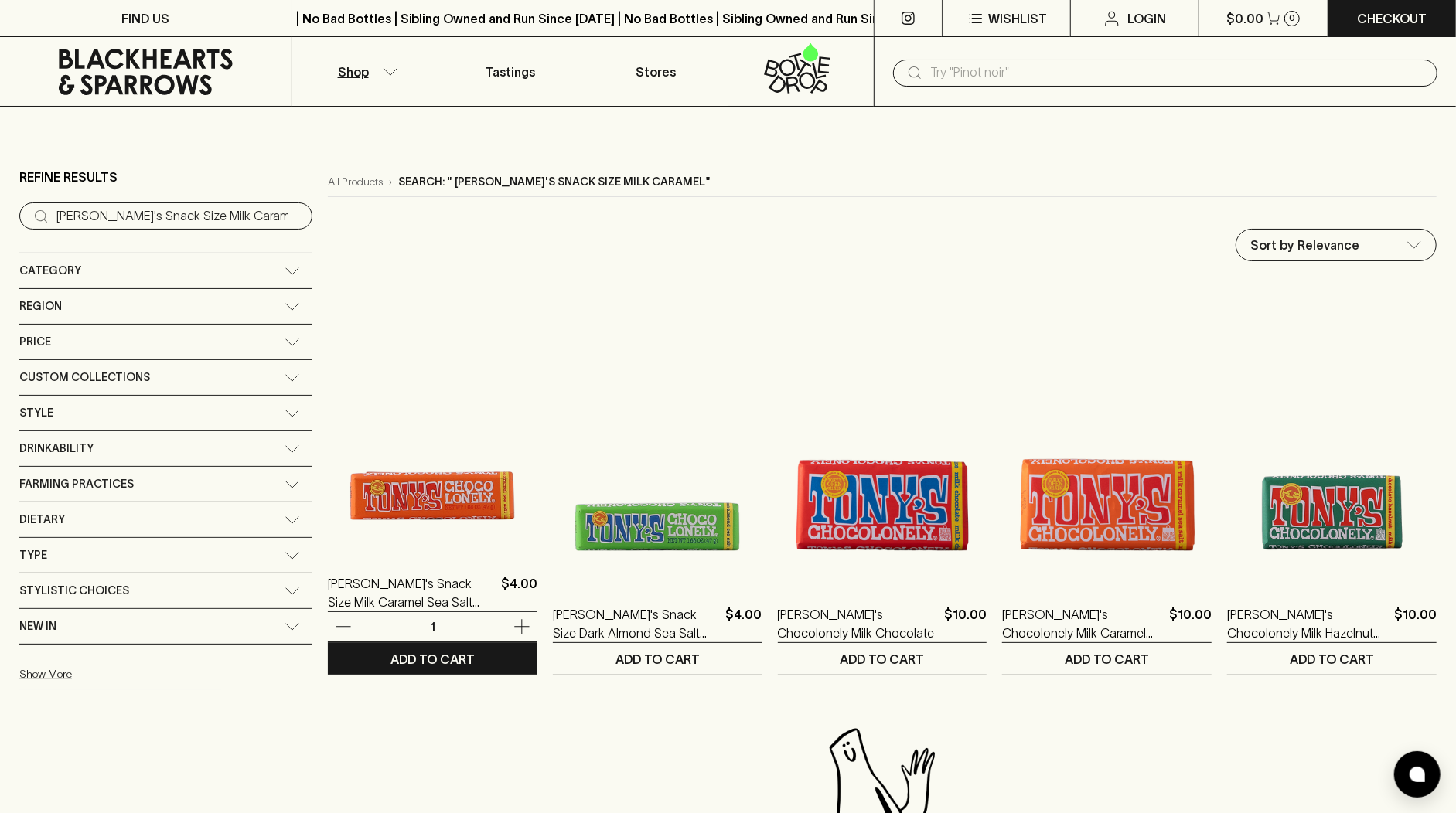
click at [383, 504] on img at bounding box center [432, 416] width 210 height 271
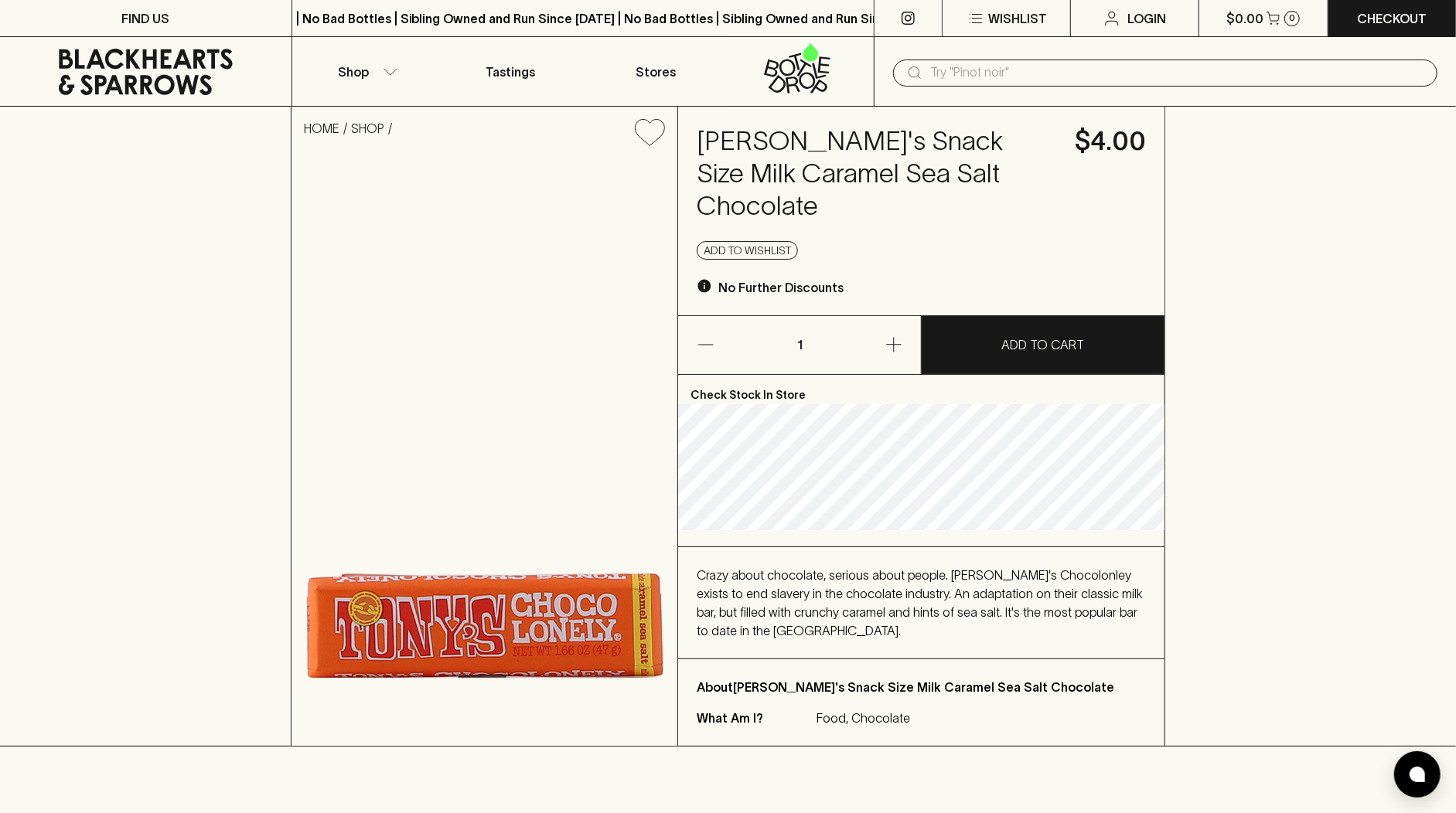
scroll to position [22, 0]
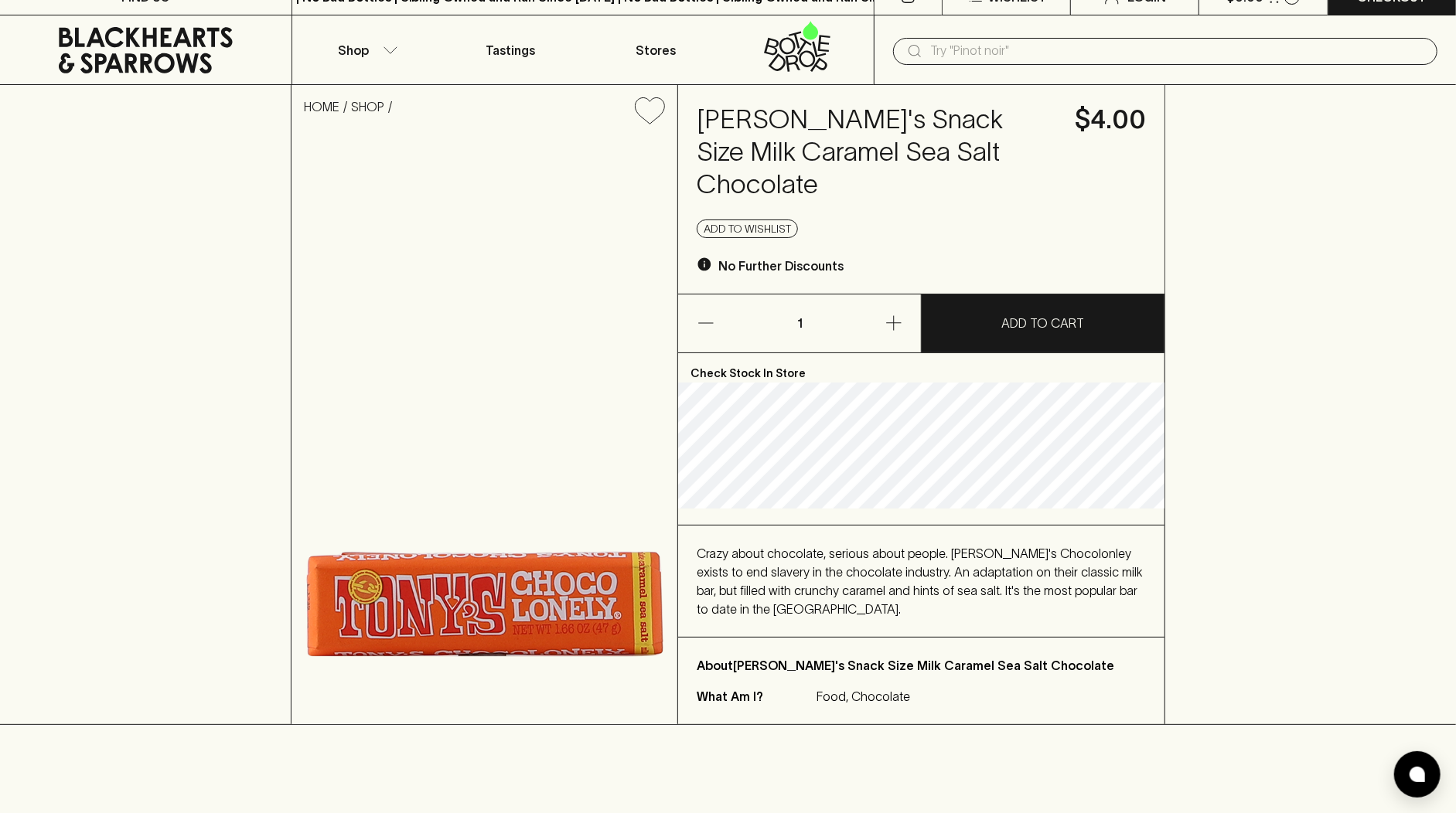
click at [572, 579] on img at bounding box center [484, 431] width 386 height 588
click at [584, 575] on img at bounding box center [484, 431] width 386 height 588
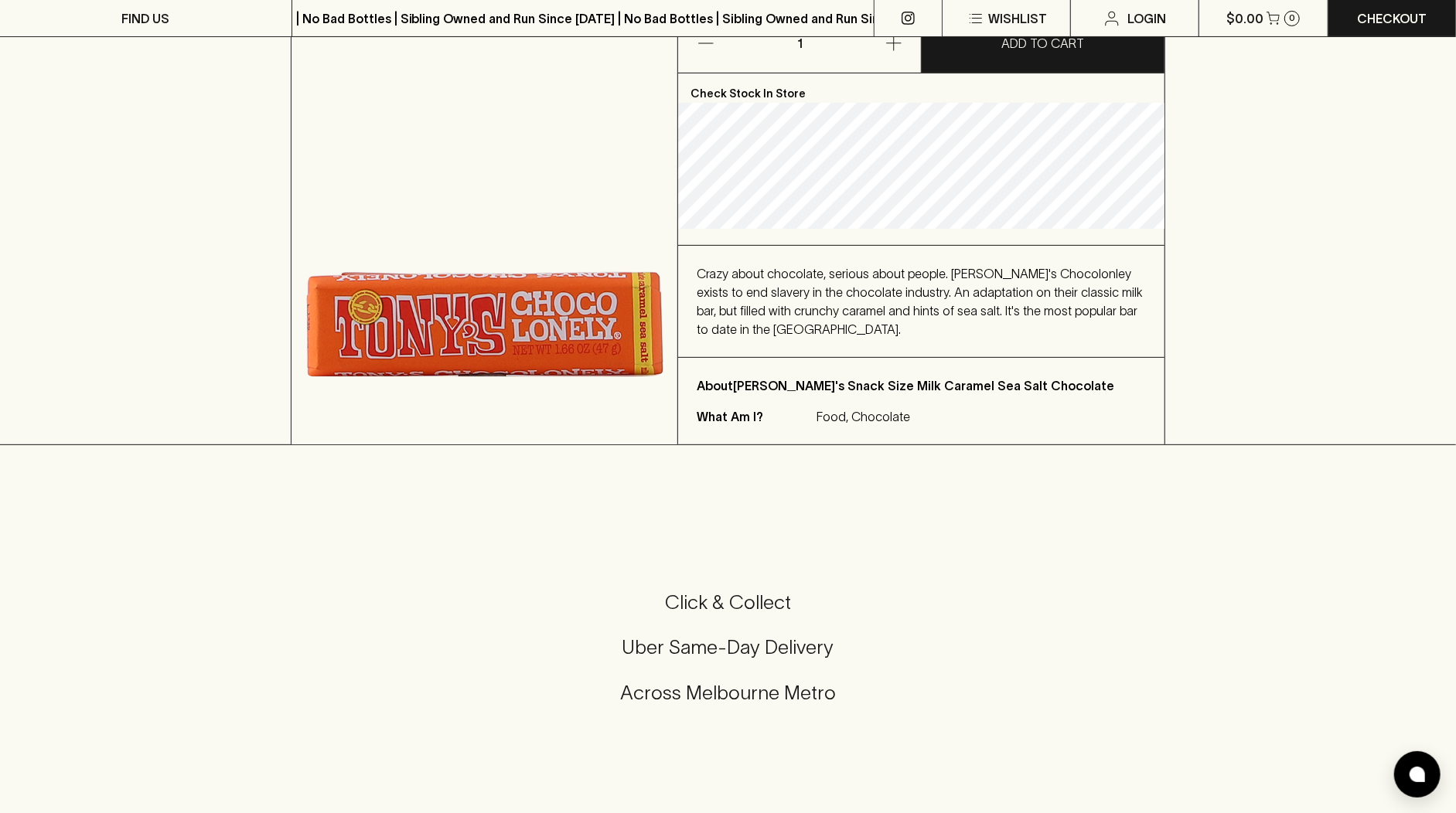
scroll to position [448, 0]
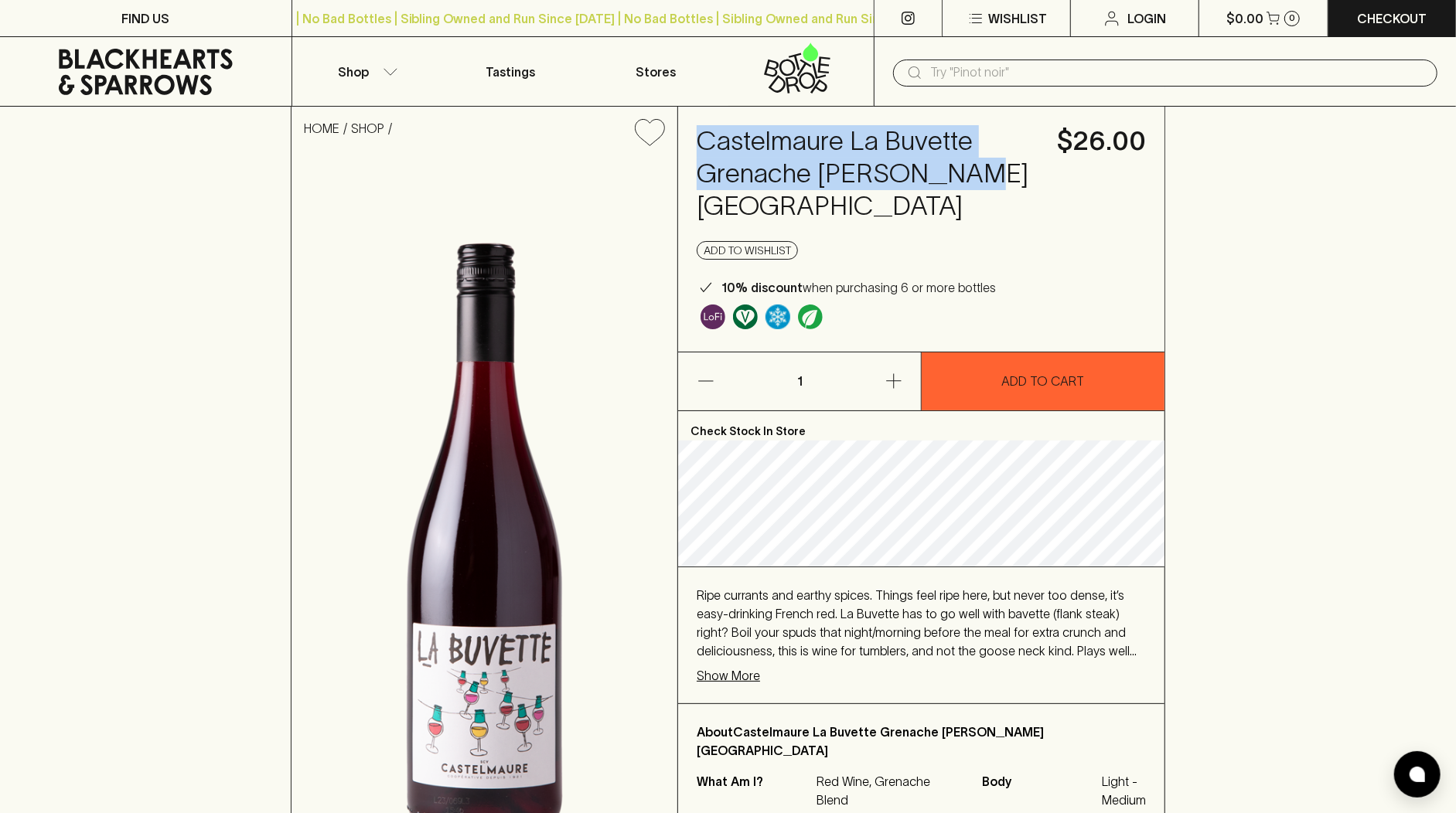
drag, startPoint x: 698, startPoint y: 146, endPoint x: 965, endPoint y: 166, distance: 267.7
click at [965, 166] on h4 "Castelmaure La Buvette Grenache Carignan NV" at bounding box center [867, 174] width 342 height 98
copy h4 "Castelmaure La Buvette Grenache Carignan NV"
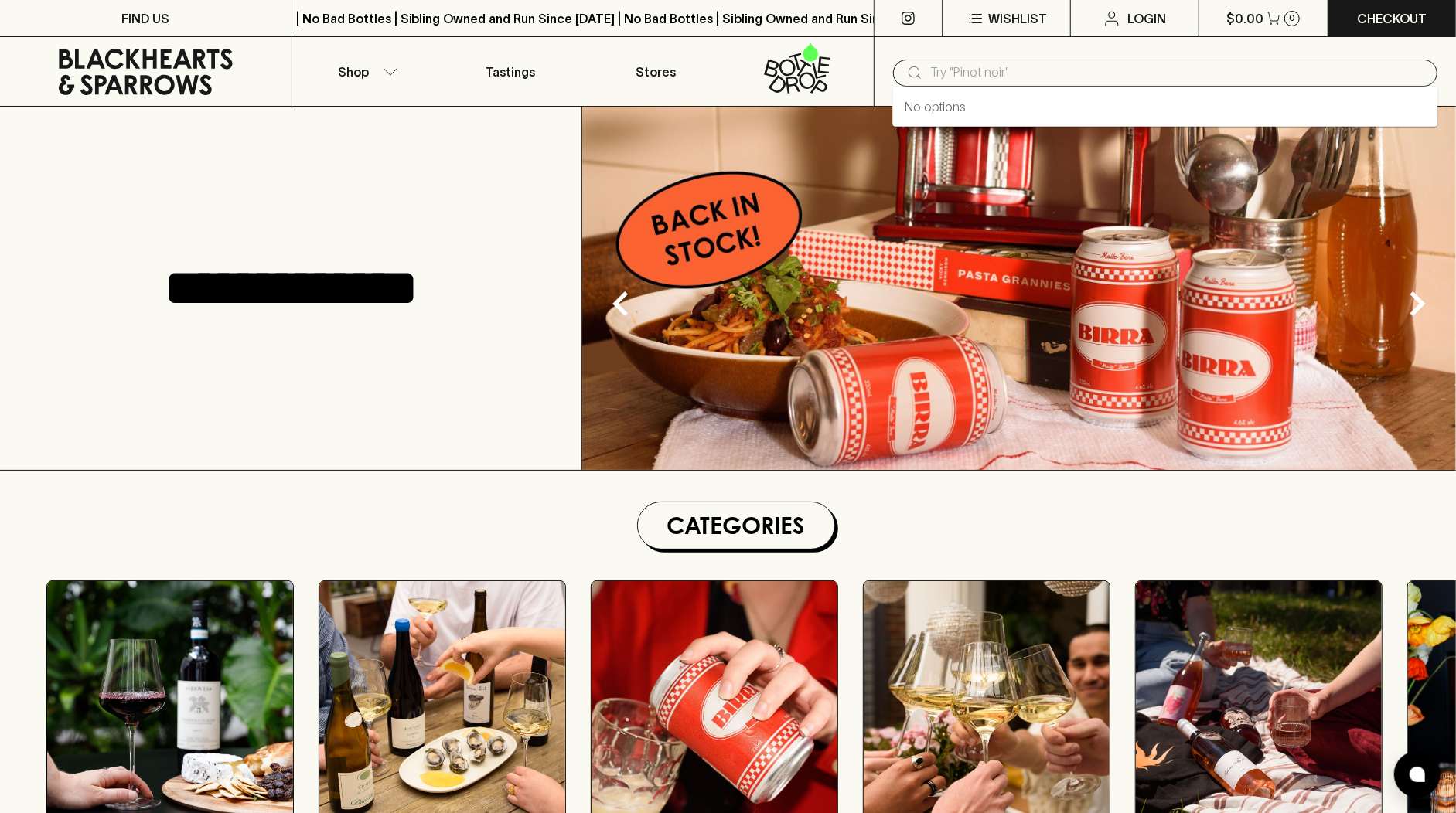
click at [982, 75] on input "text" at bounding box center [1177, 73] width 495 height 25
paste input "Monteguelfo"
type input "Monteguelfo"
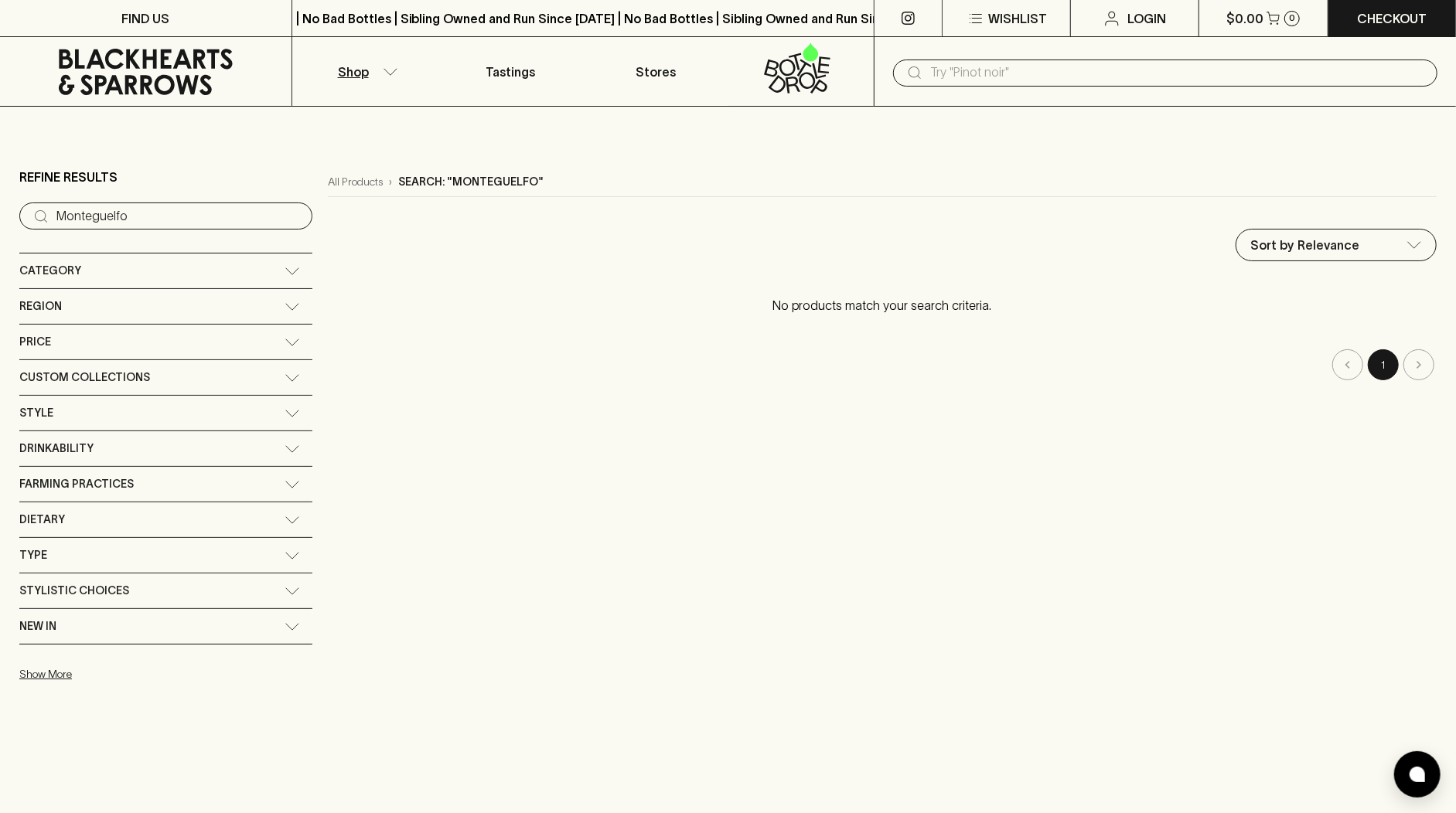
click at [998, 65] on input "text" at bounding box center [1177, 73] width 495 height 25
paste input "Bonnet Huteau Dabinieres"
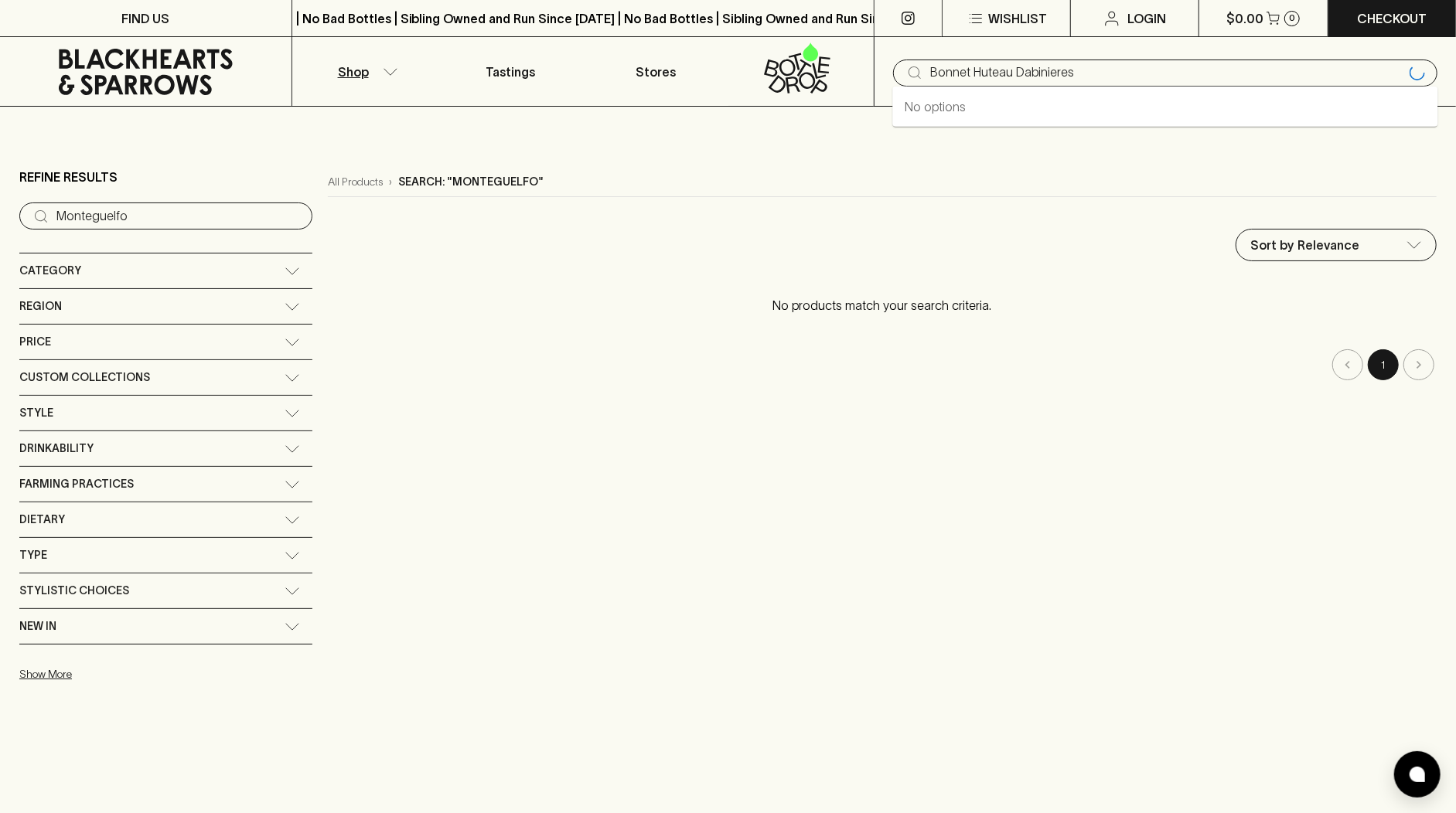
type input "Bonnet Huteau Dabinieres"
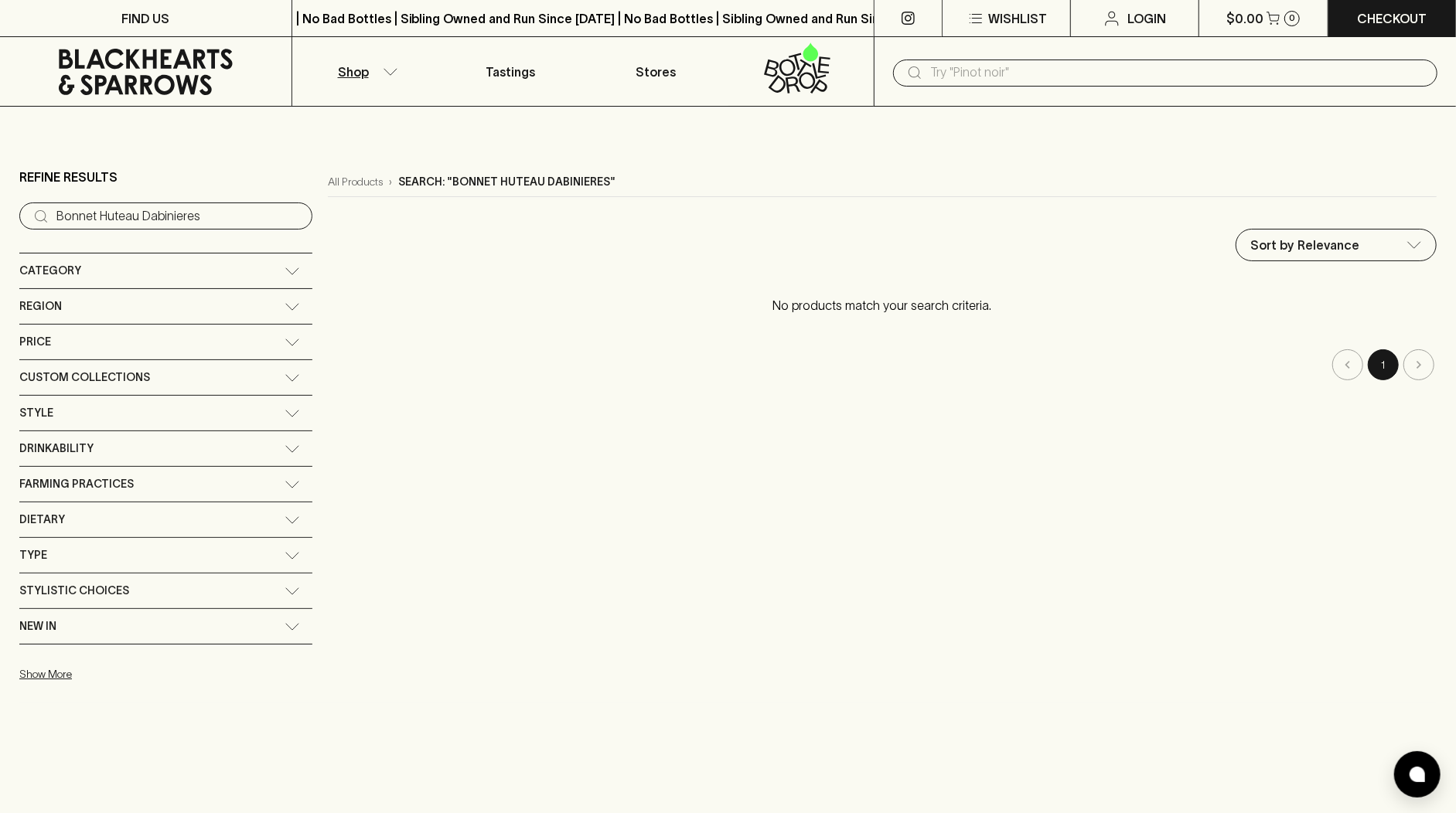
paste input "Bonnet Huteau Dabinieres"
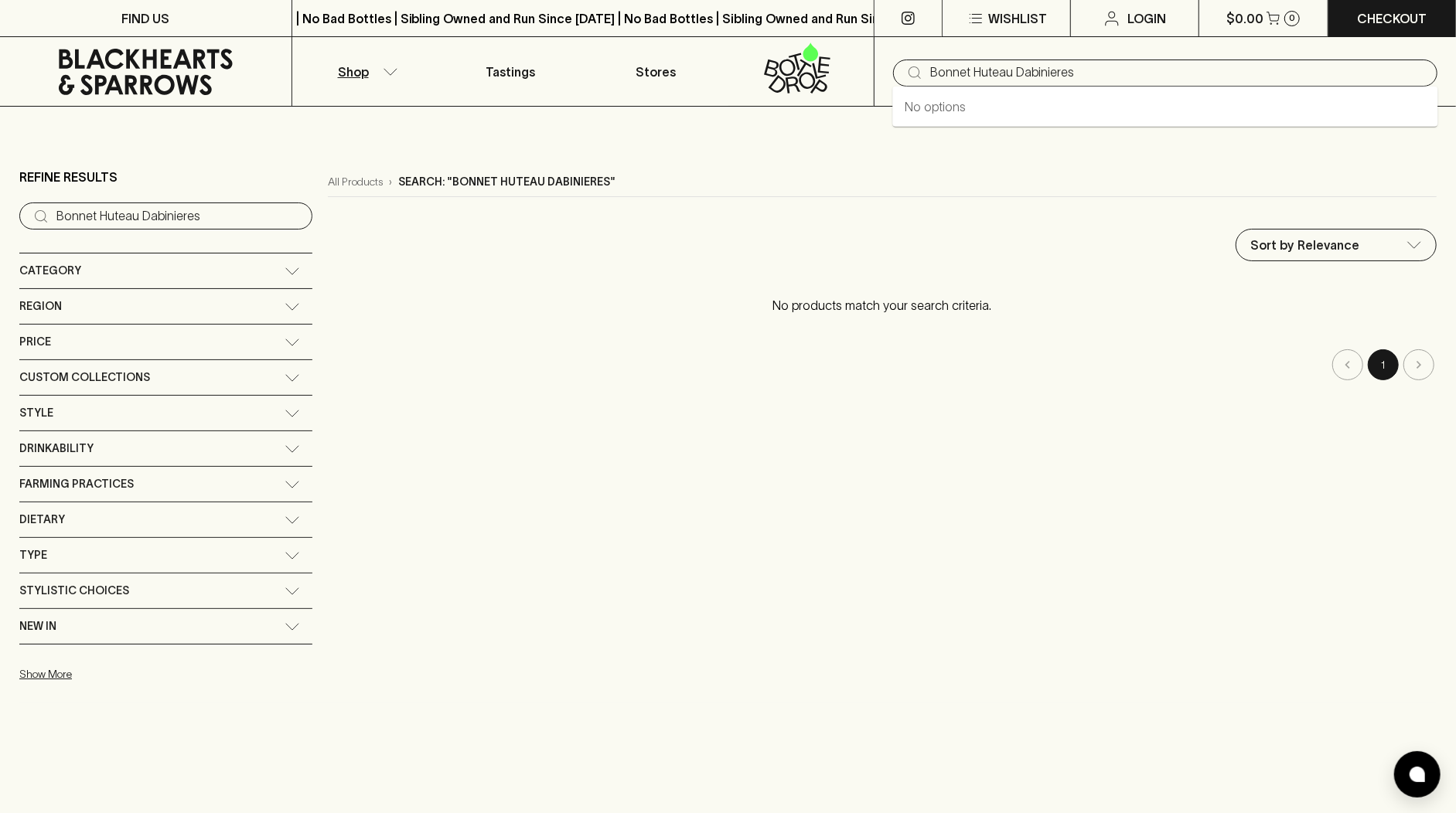
drag, startPoint x: 970, startPoint y: 68, endPoint x: 1083, endPoint y: 72, distance: 113.1
click at [1083, 72] on input "Bonnet Huteau Dabinieres" at bounding box center [1177, 73] width 495 height 25
type input "Bonnet"
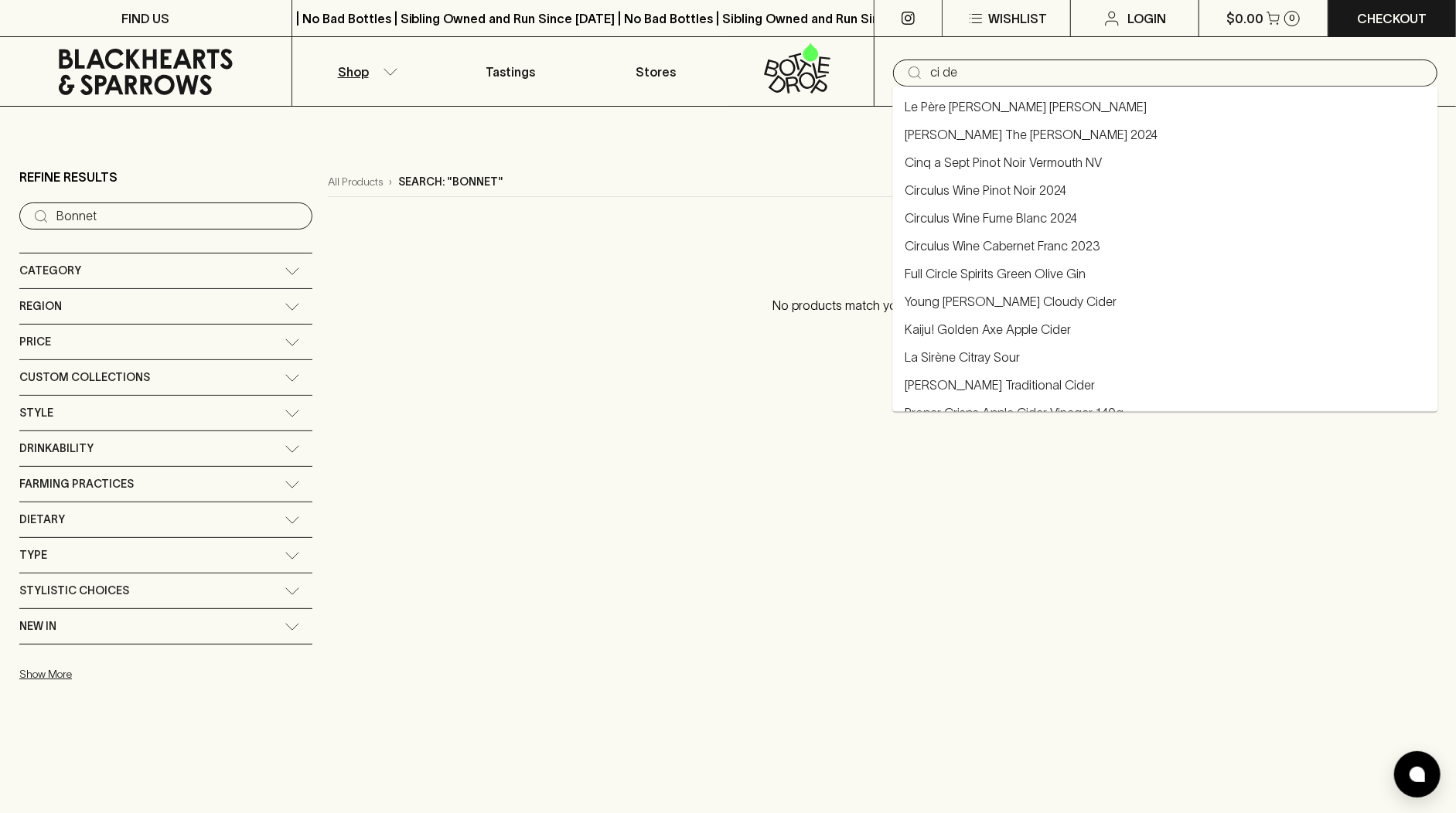
type input "cider"
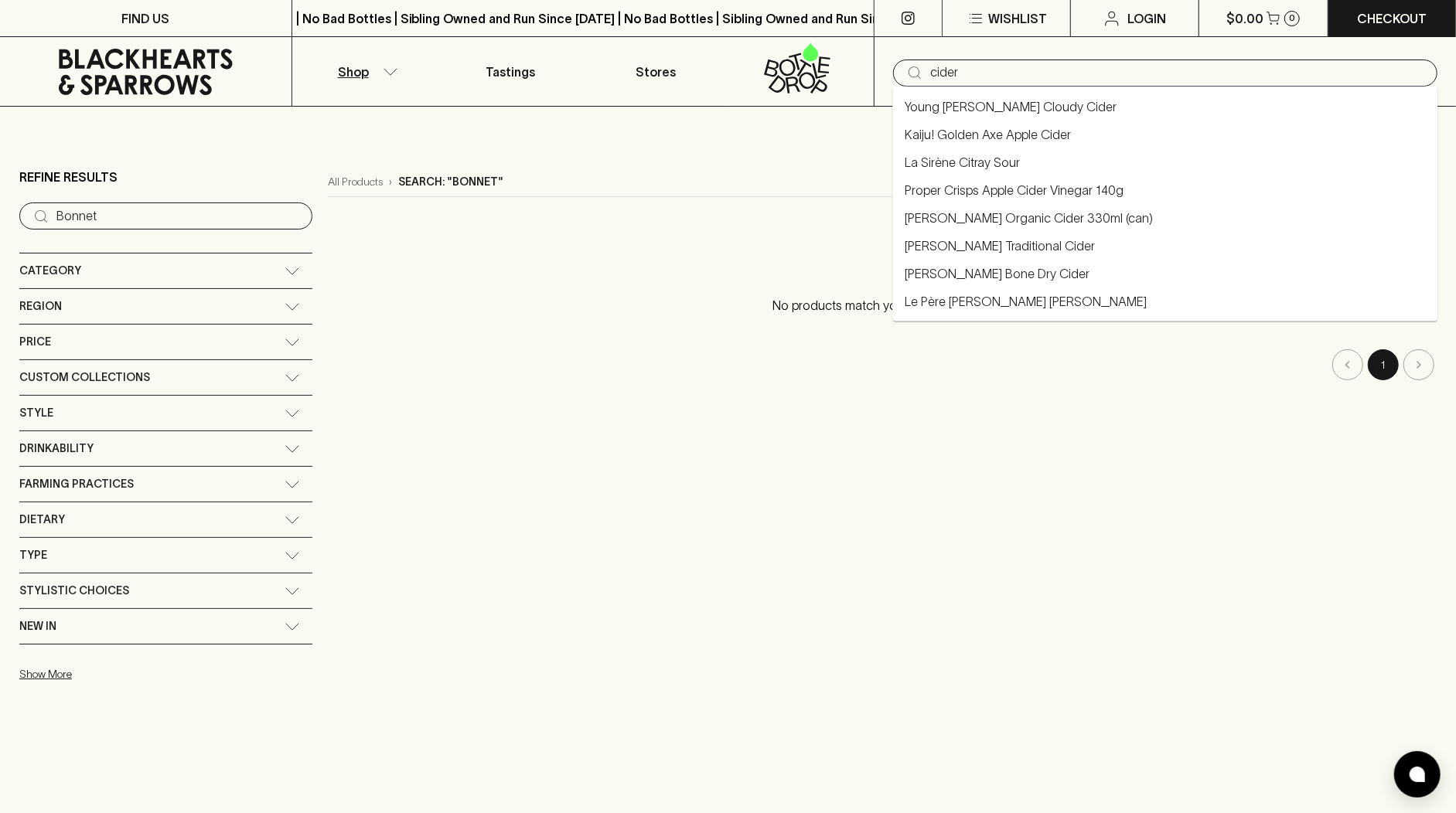
type input "cider"
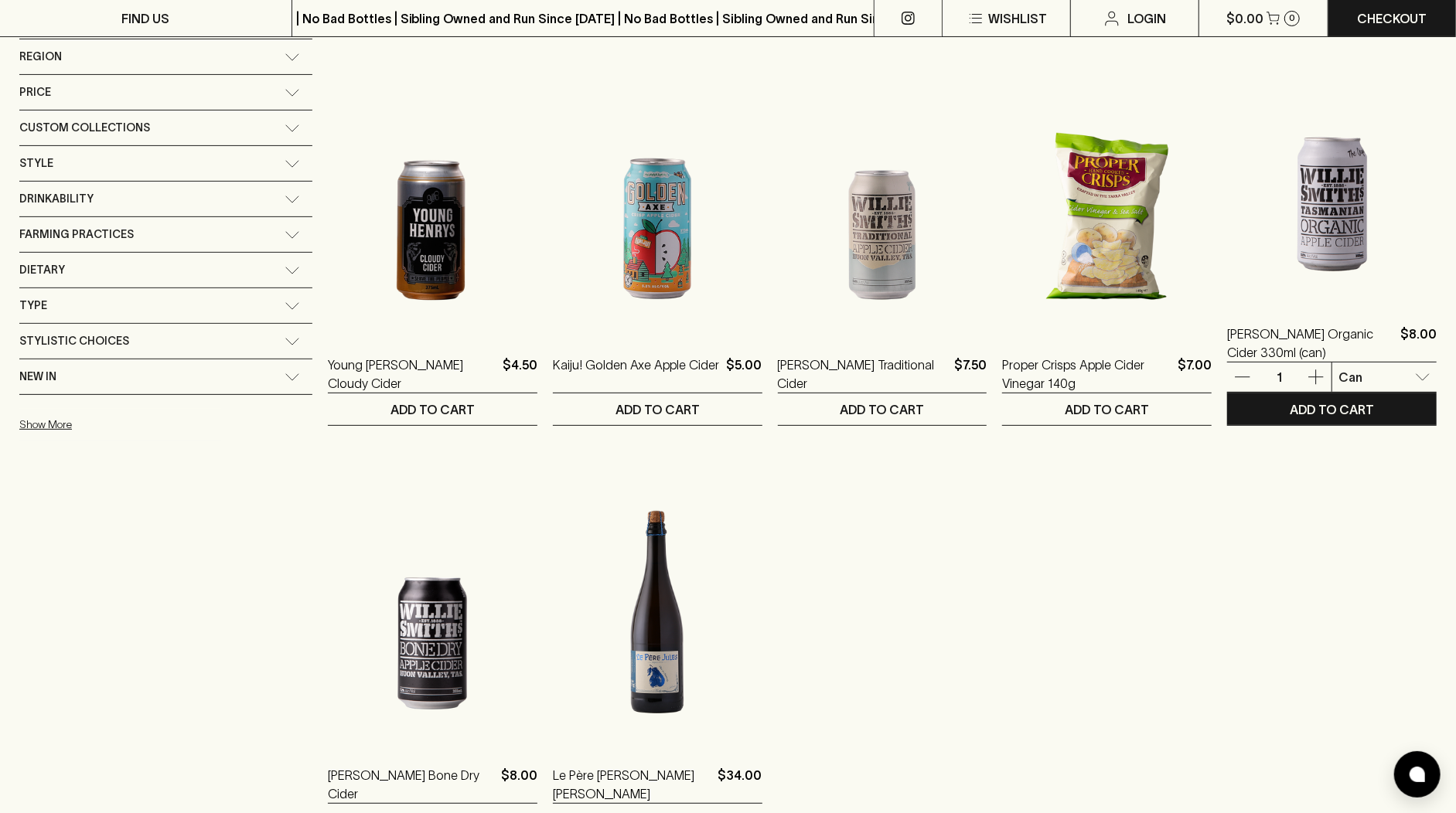
scroll to position [283, 0]
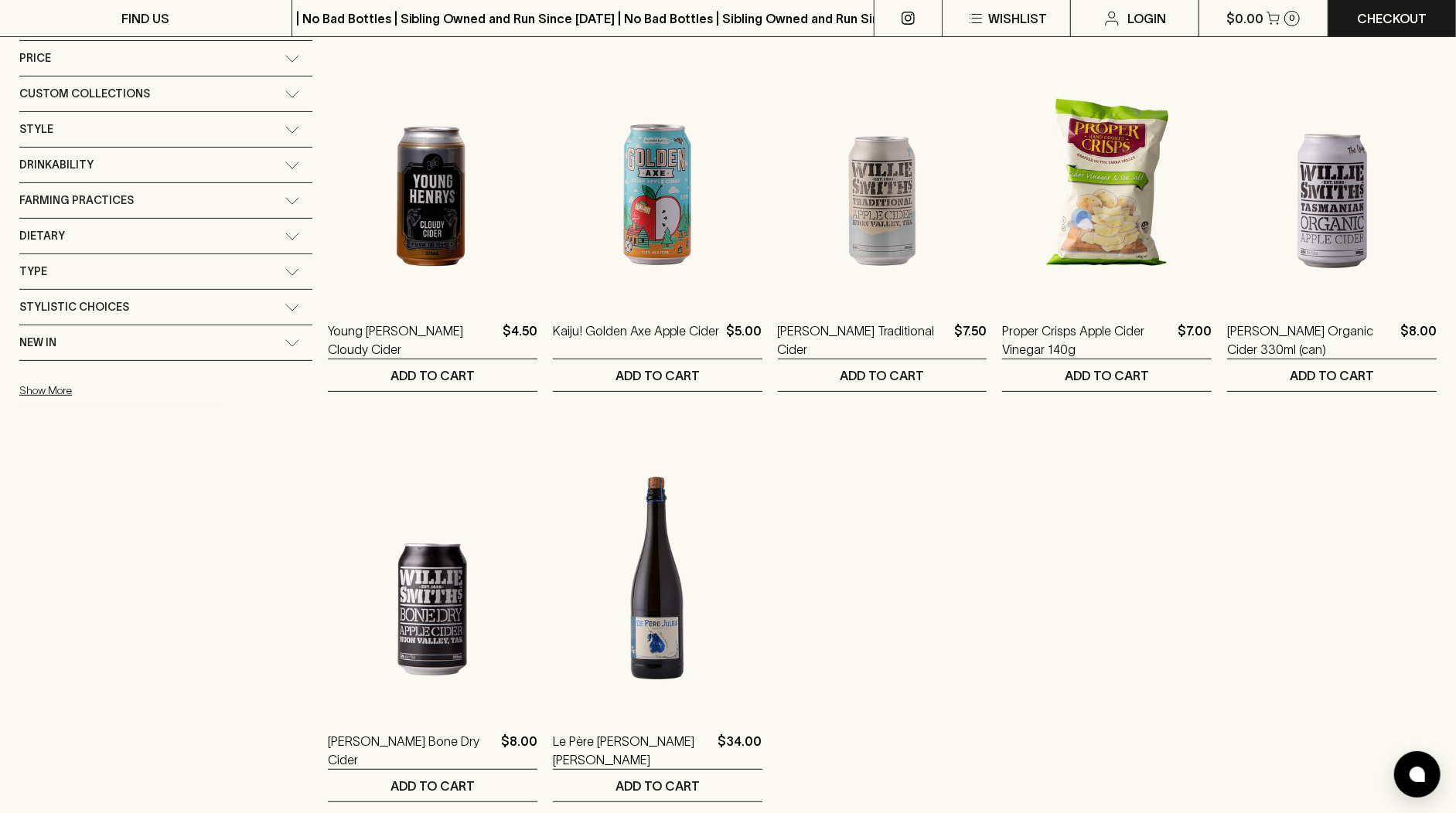
type input "cider"
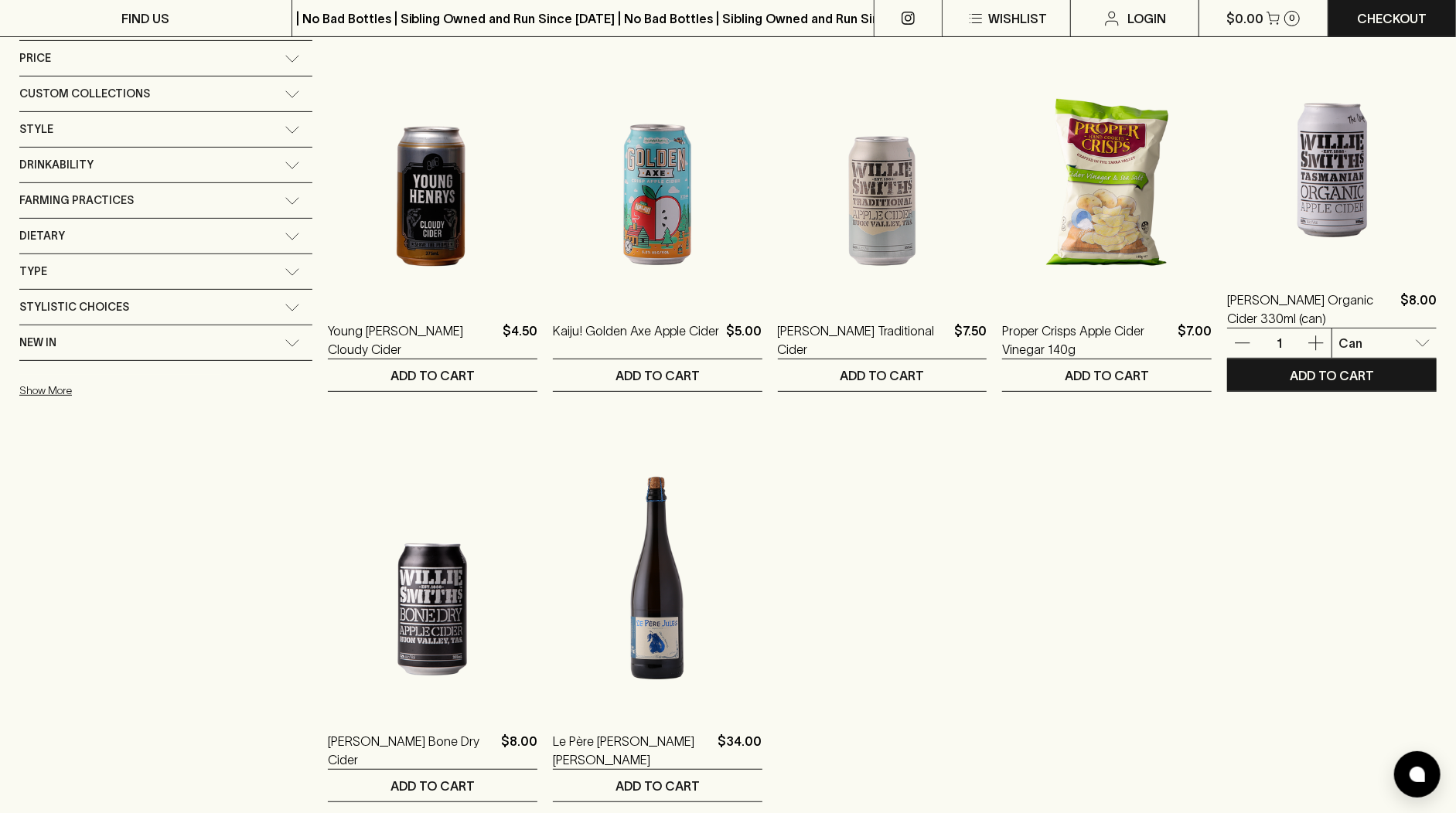
scroll to position [0, 0]
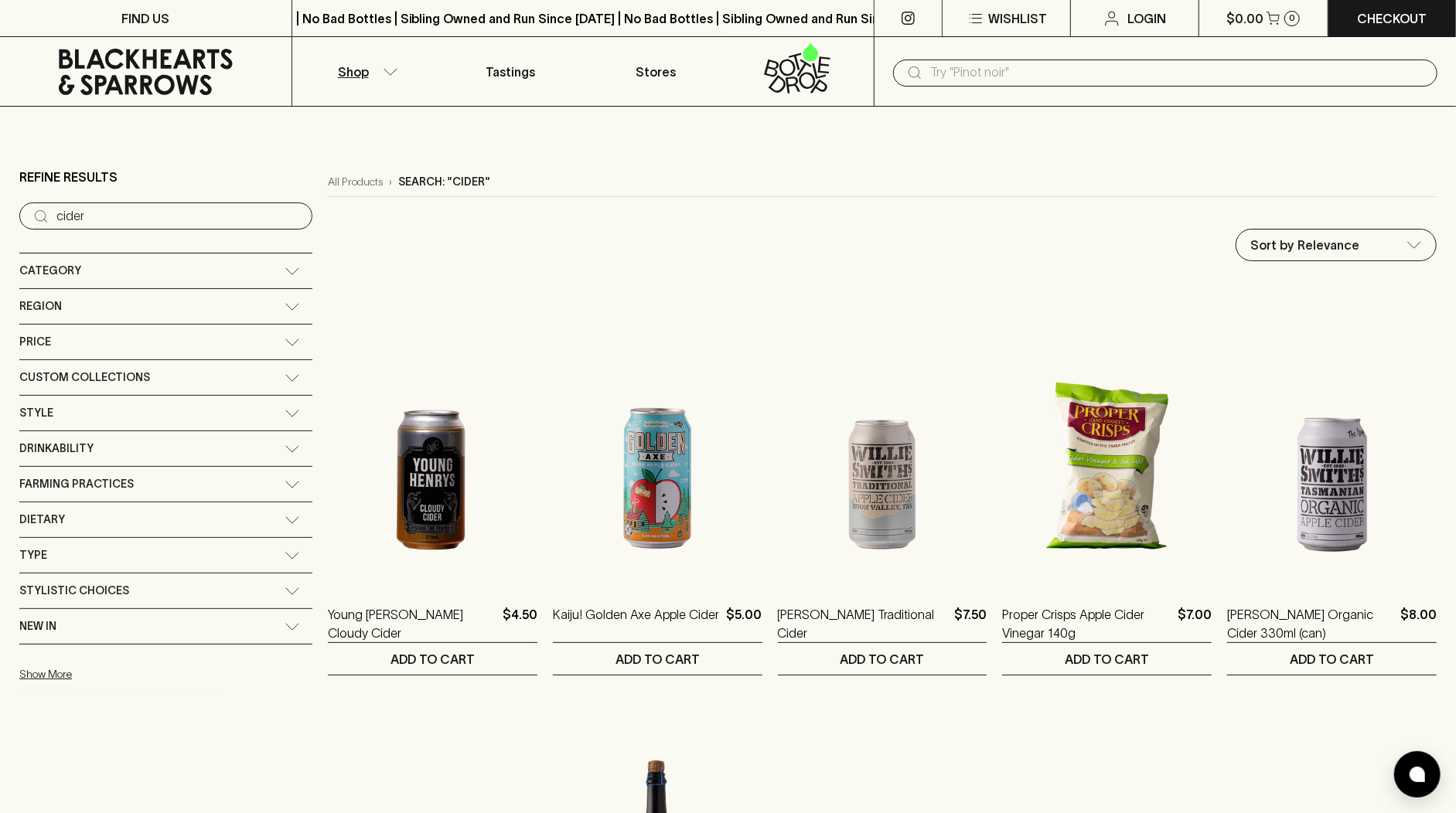
paste input "Supermate"
type input "Supermate"
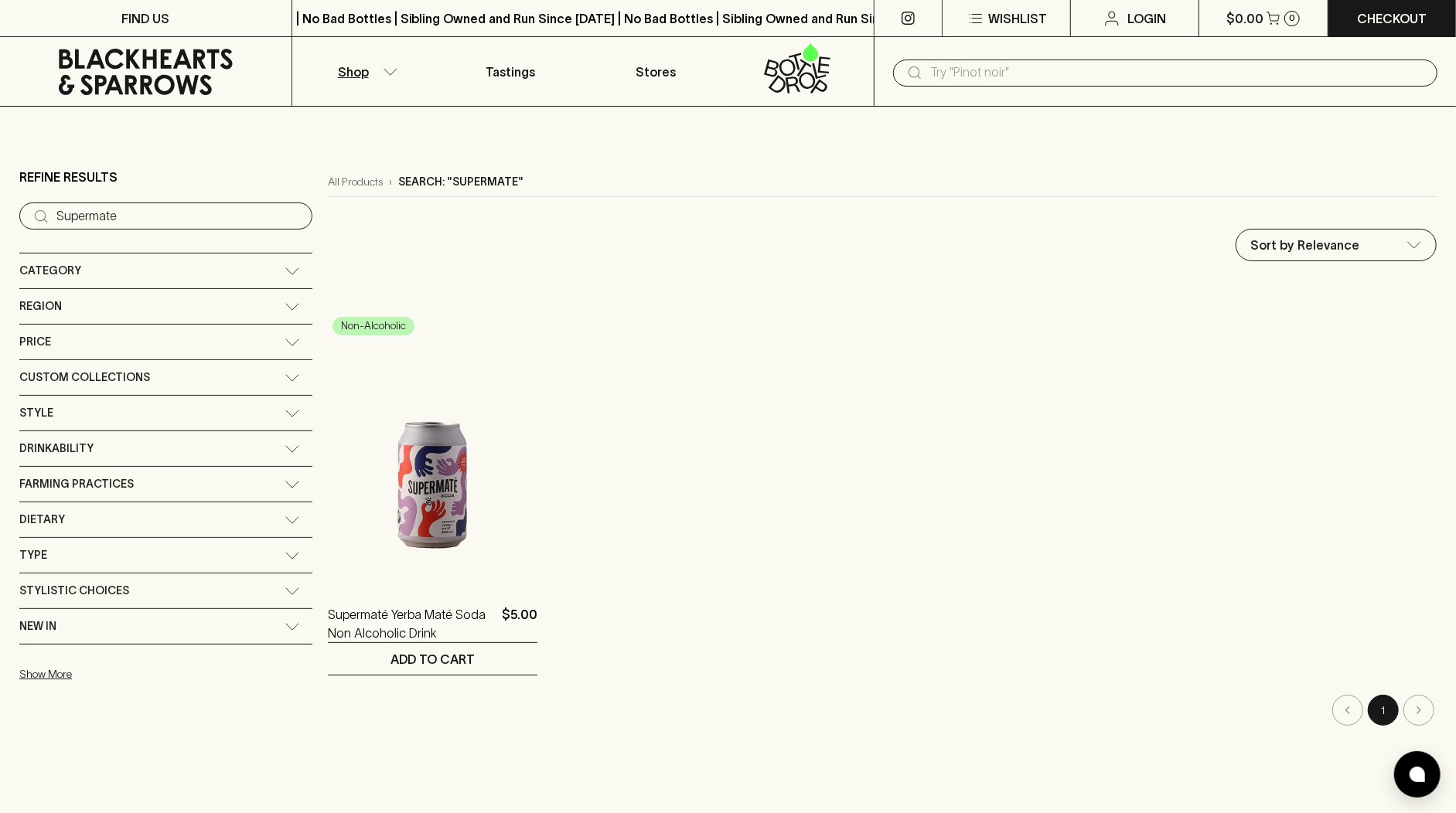
click at [958, 74] on input "text" at bounding box center [1177, 73] width 495 height 25
paste input "Heaps Normal Quiet XPA"
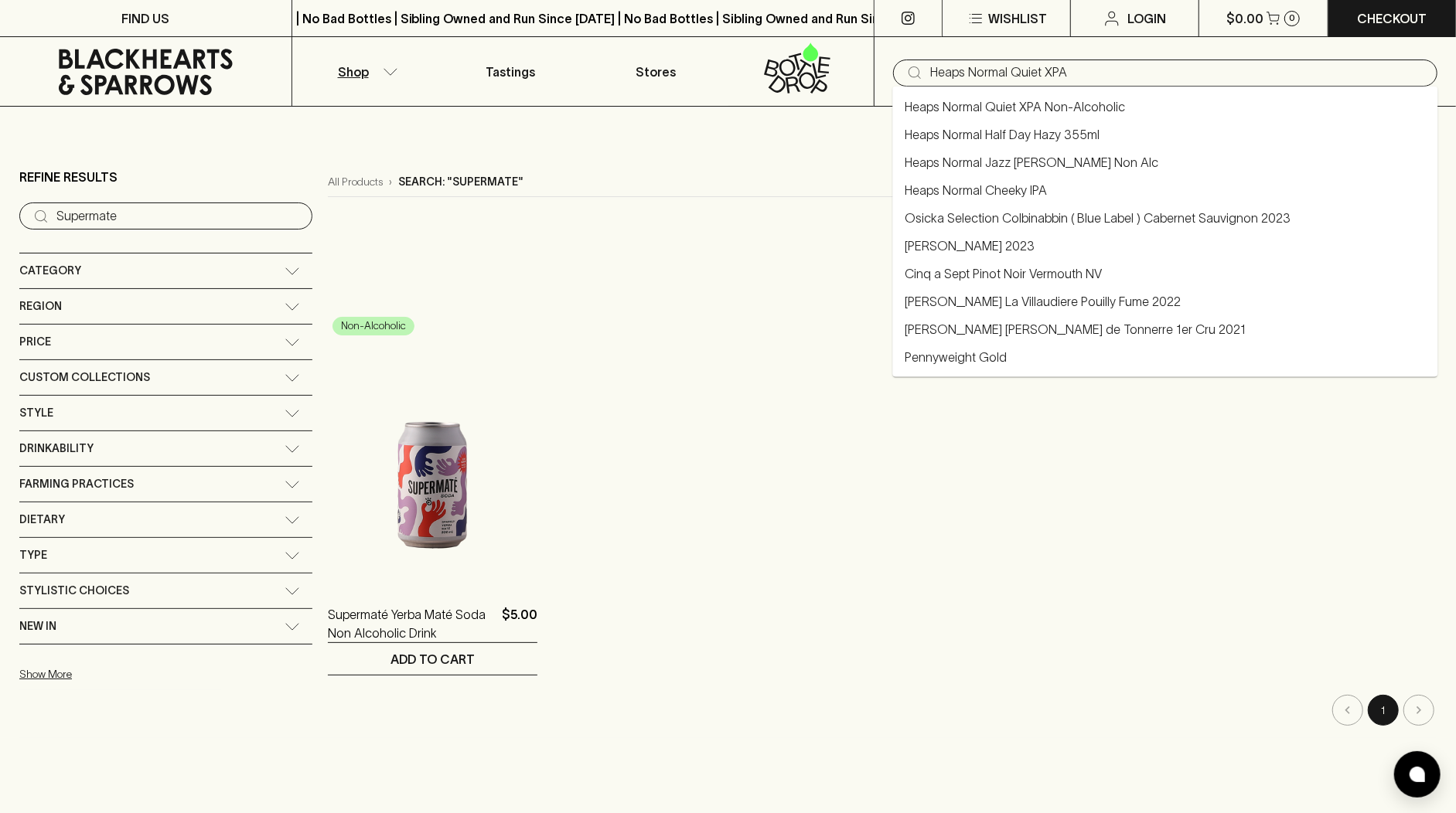
type input "Heaps Normal Quiet XPA"
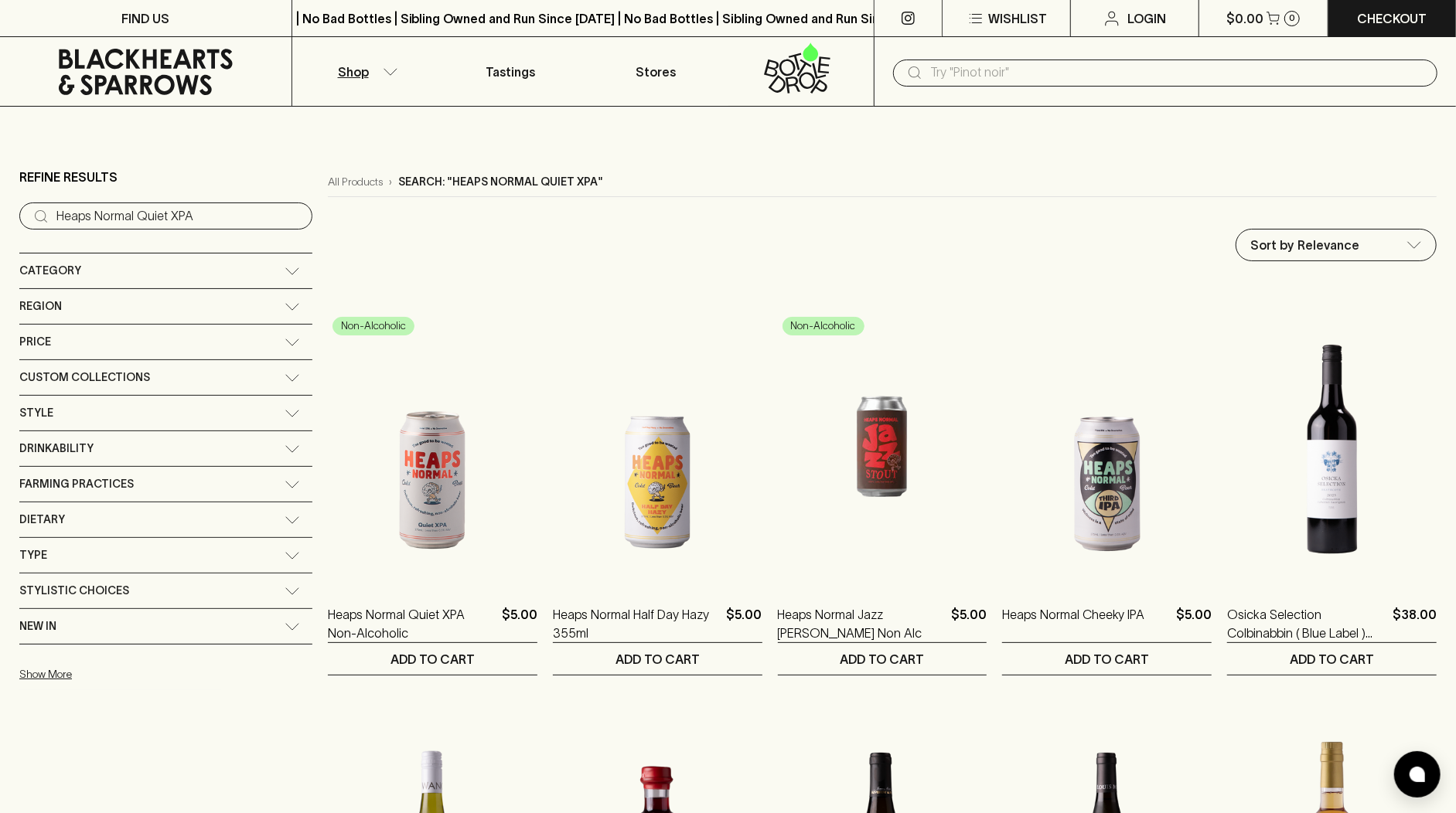
paste input "Trumer Pils"
click at [939, 112] on link "Trumer Pils" at bounding box center [934, 106] width 58 height 18
type input "Trumer Pils"
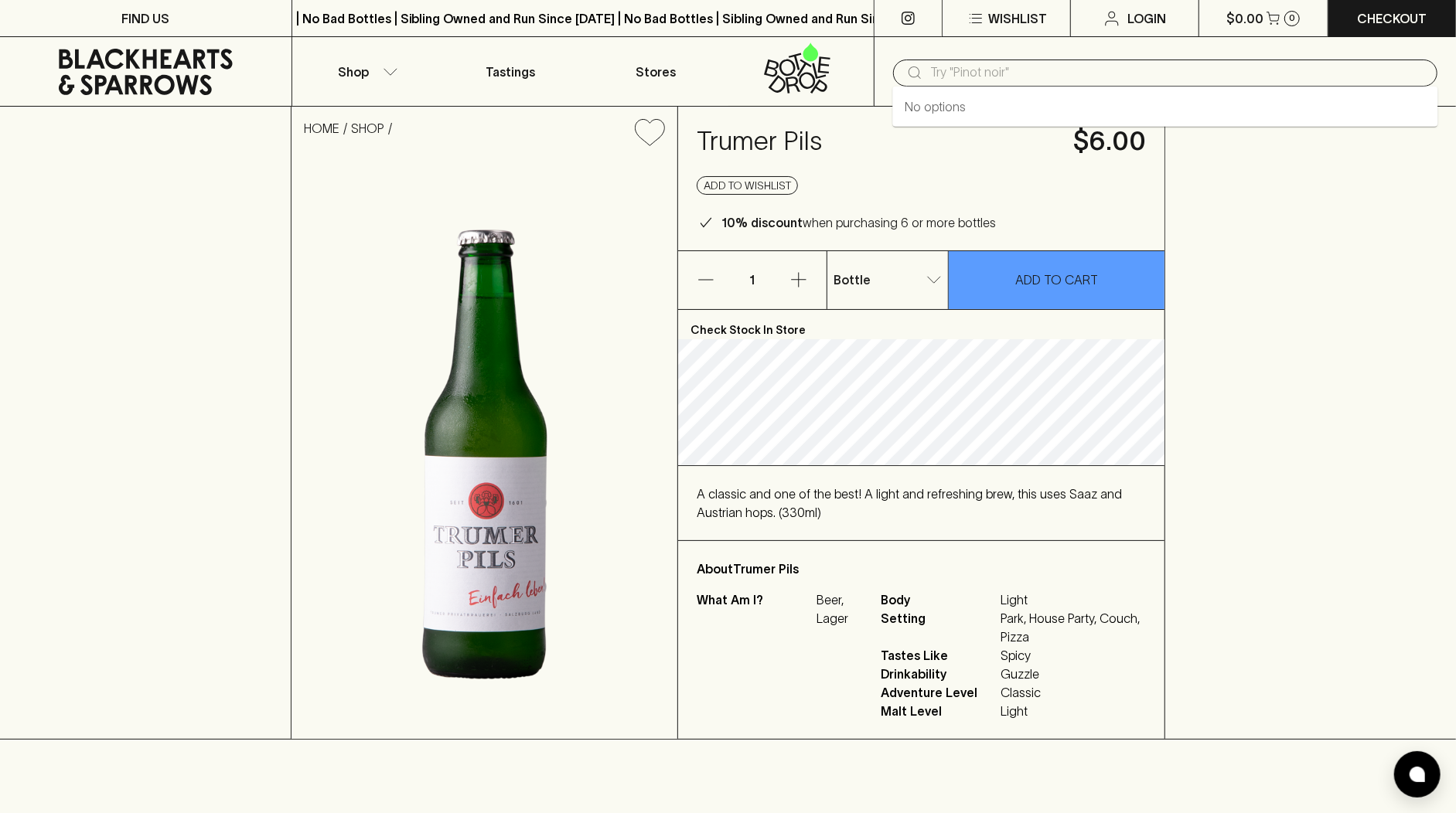
click at [1070, 73] on input "text" at bounding box center [1177, 73] width 495 height 25
paste input "Garage Project White Mischief"
type input "Garage Project White Mischief Sour Ale"
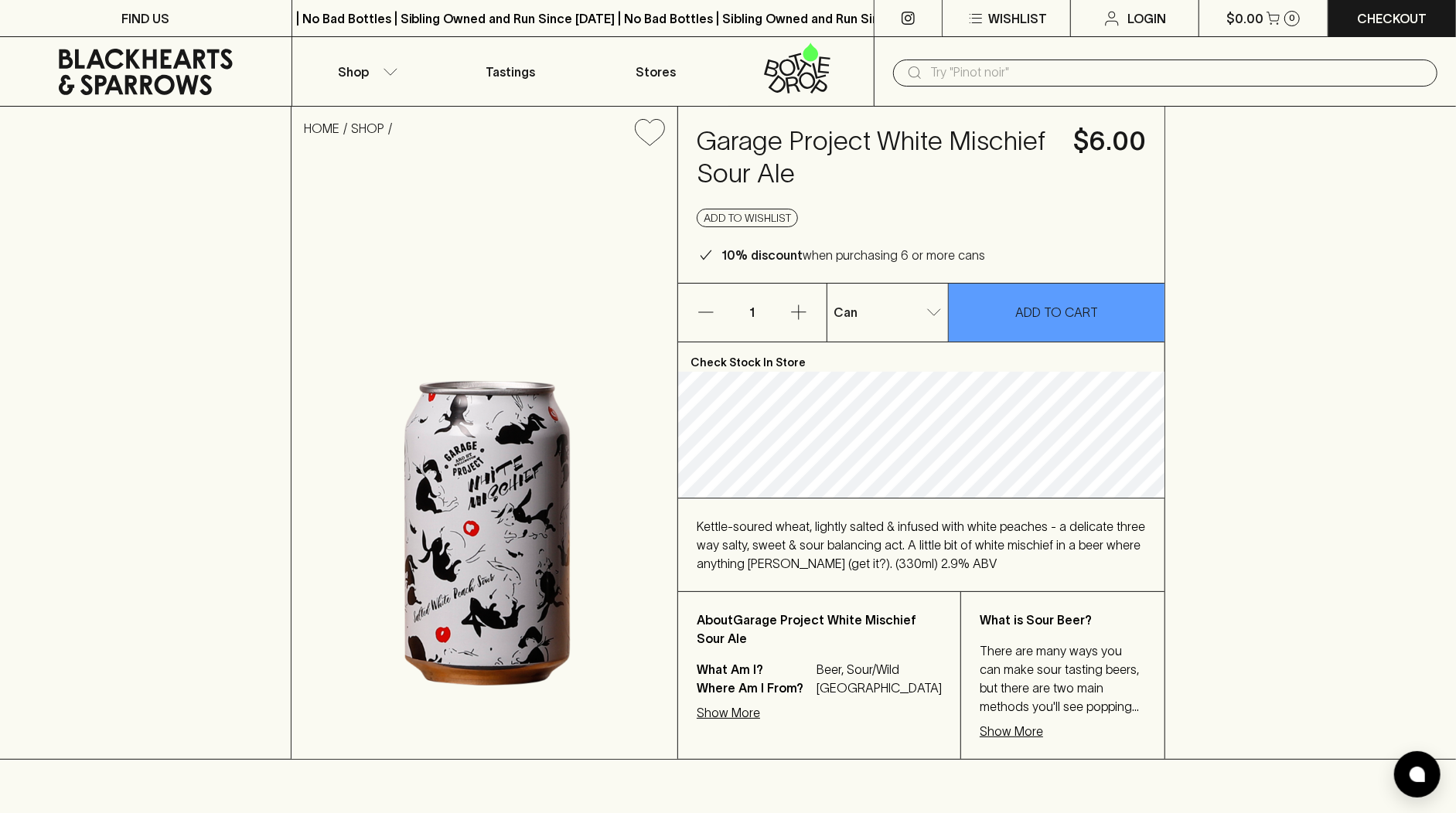
click at [1299, 359] on div "HOME SHOP Garage Project White Mischief Sour Ale $6.00 Add to wishlist 10% disc…" at bounding box center [728, 433] width 1456 height 653
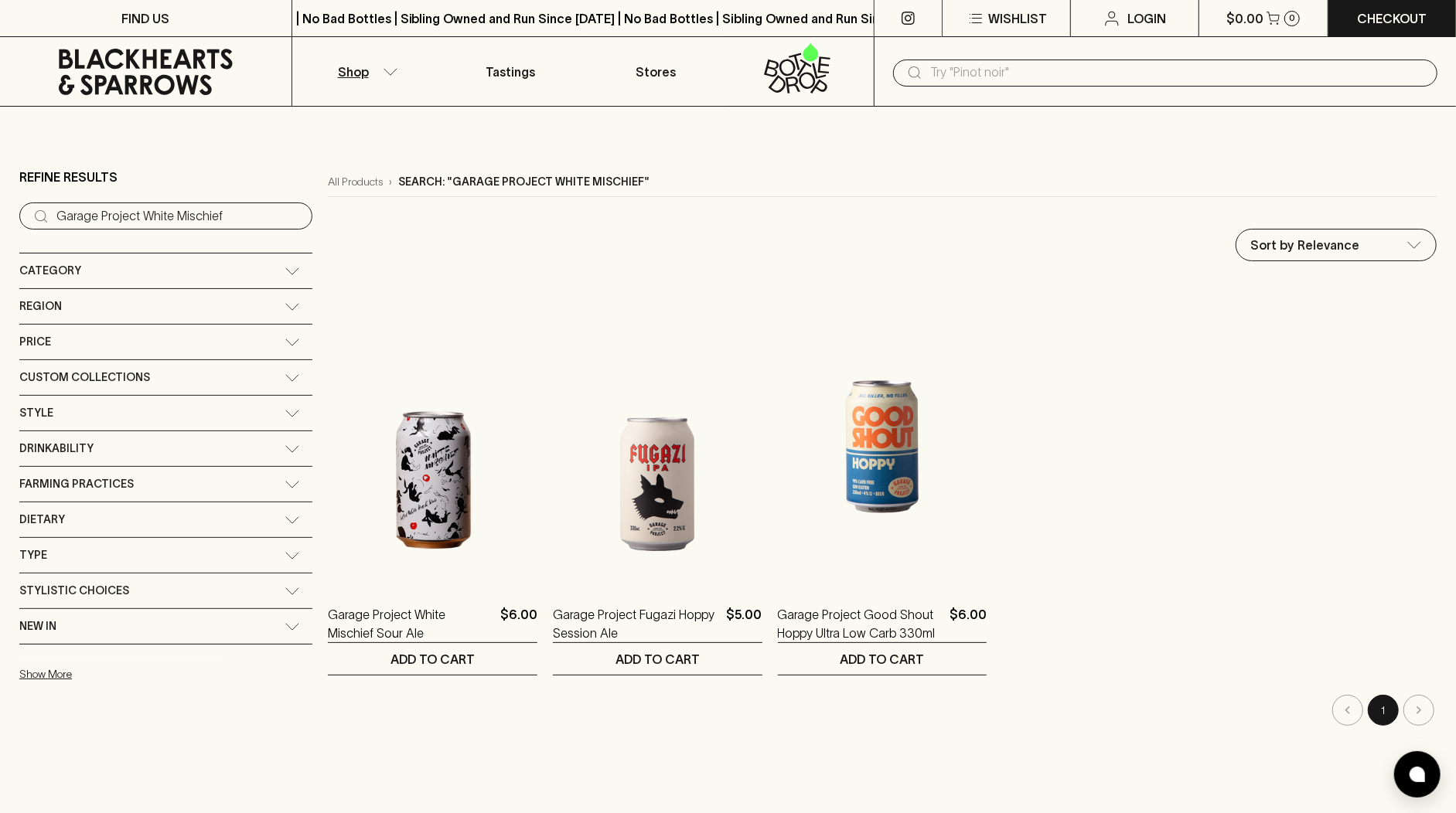
click at [1069, 82] on input "text" at bounding box center [1177, 73] width 495 height 25
paste input "Yebisu Premium Yebisu"
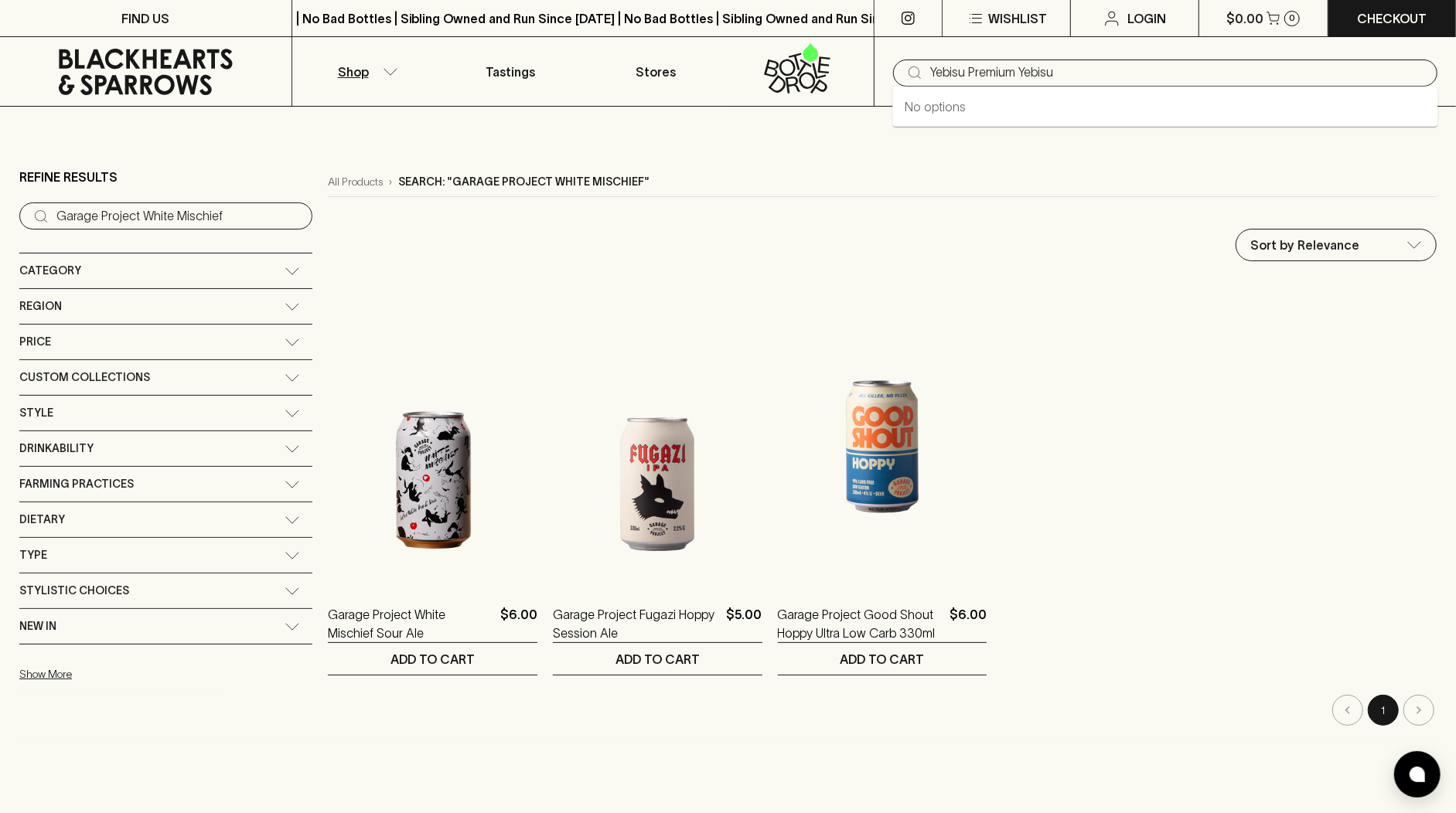
type input "Yebisu Premium Yebisu"
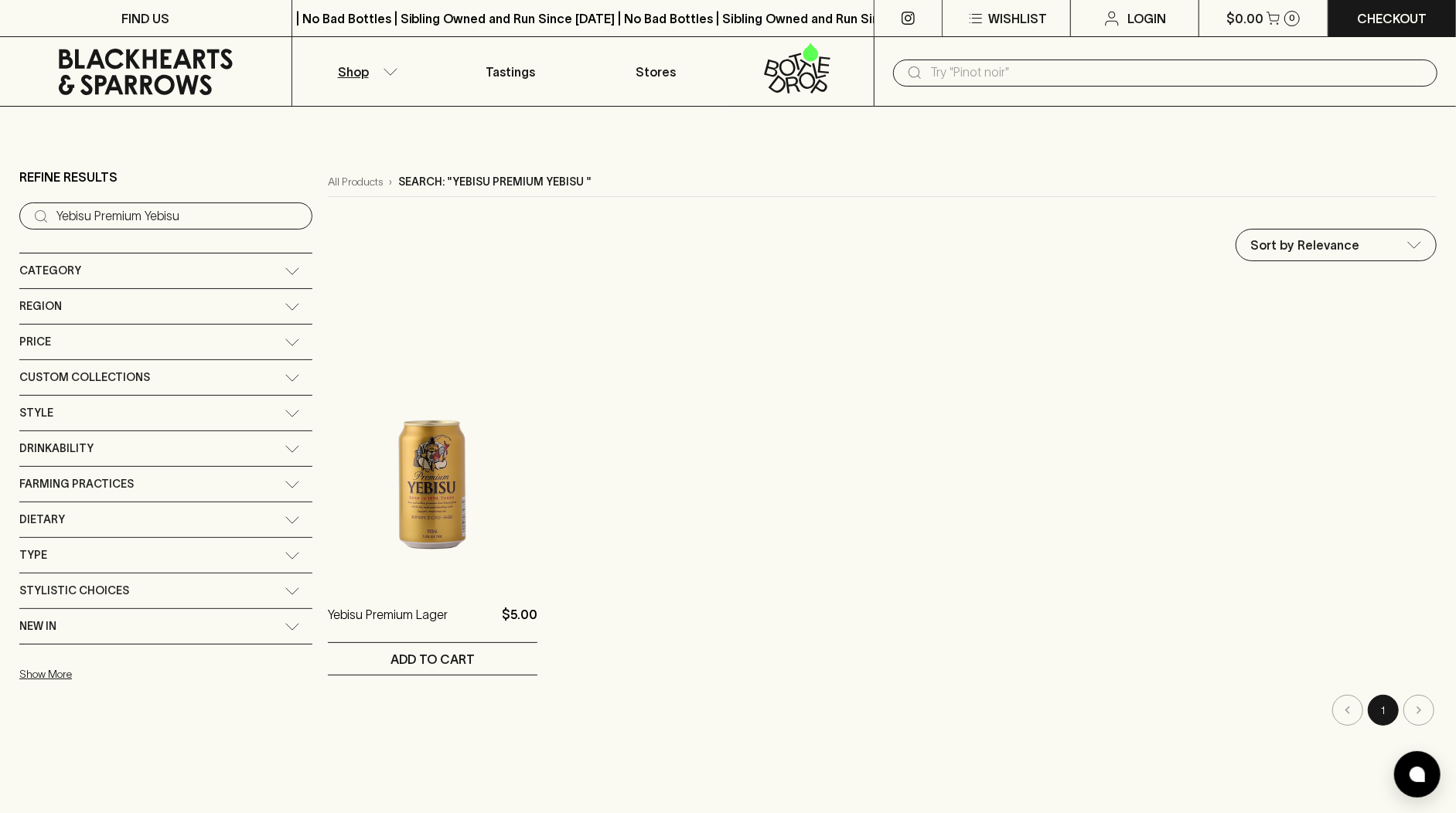
click at [995, 82] on input "text" at bounding box center [1177, 73] width 495 height 25
paste input "Yumbo Sod"
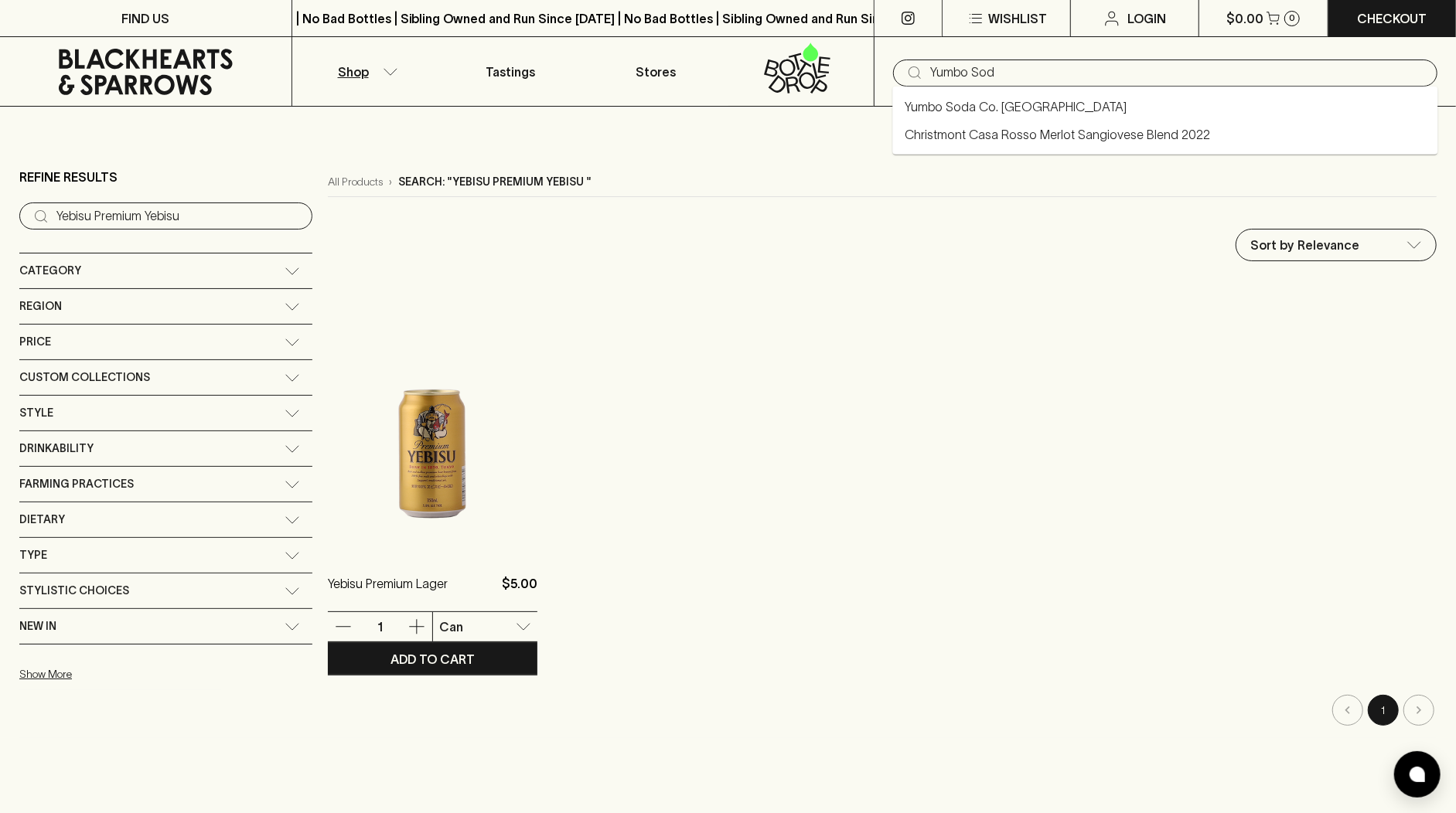
type input "Yumbo Sod"
click at [352, 465] on img at bounding box center [432, 416] width 210 height 271
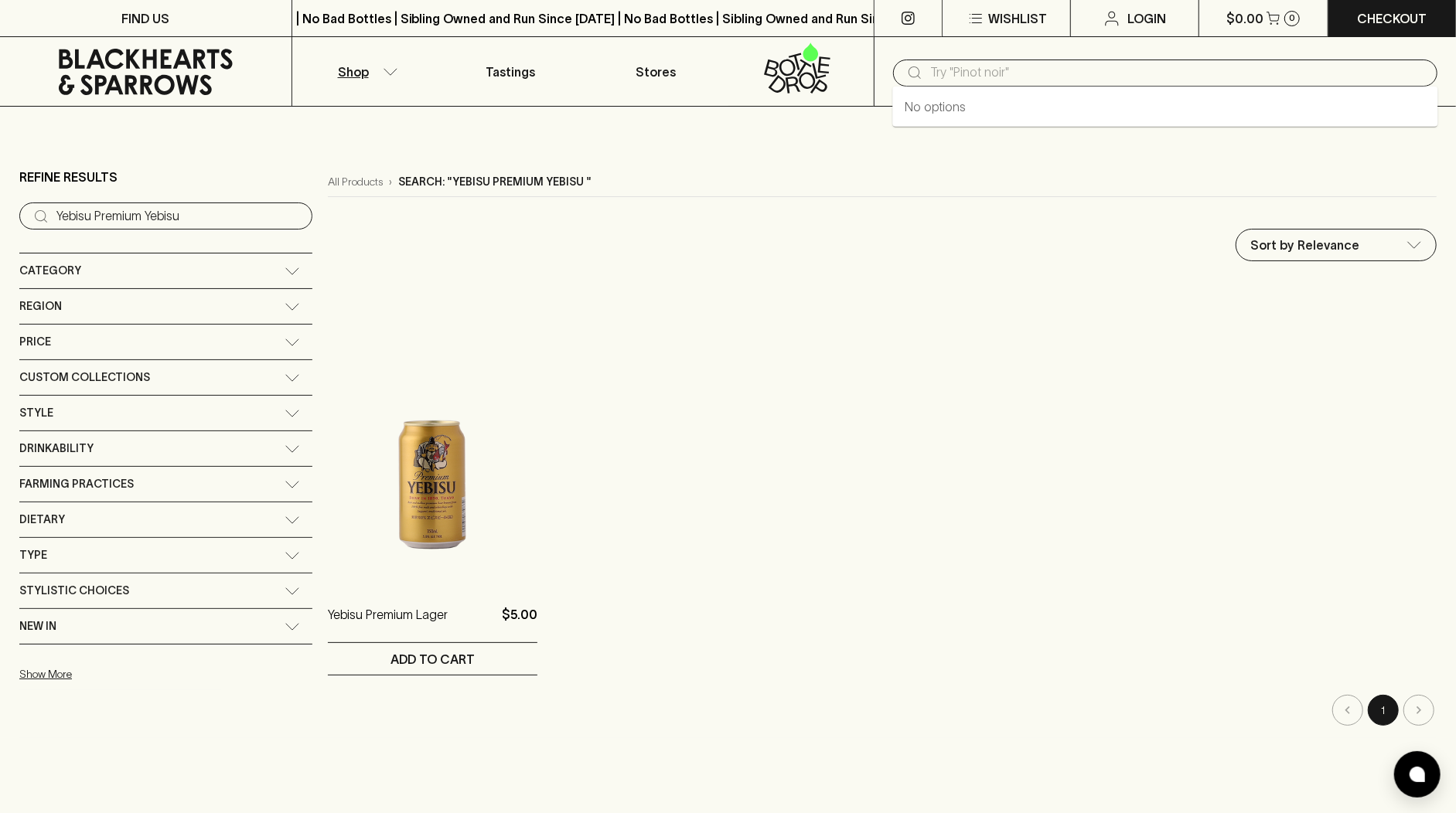
click at [949, 74] on input "text" at bounding box center [1177, 73] width 495 height 25
paste input "Yumbo Sod"
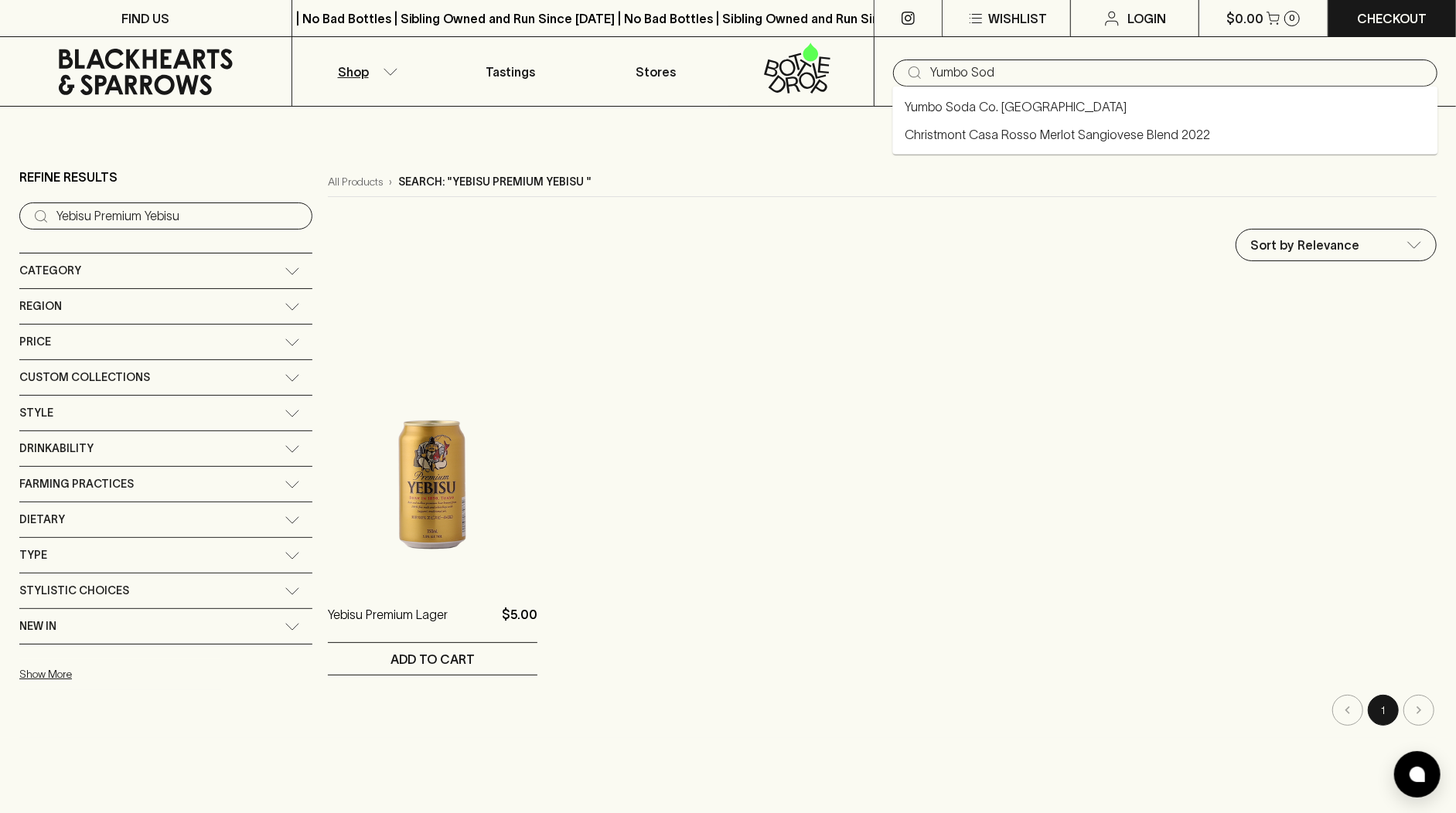
type input "Yumbo Sod"
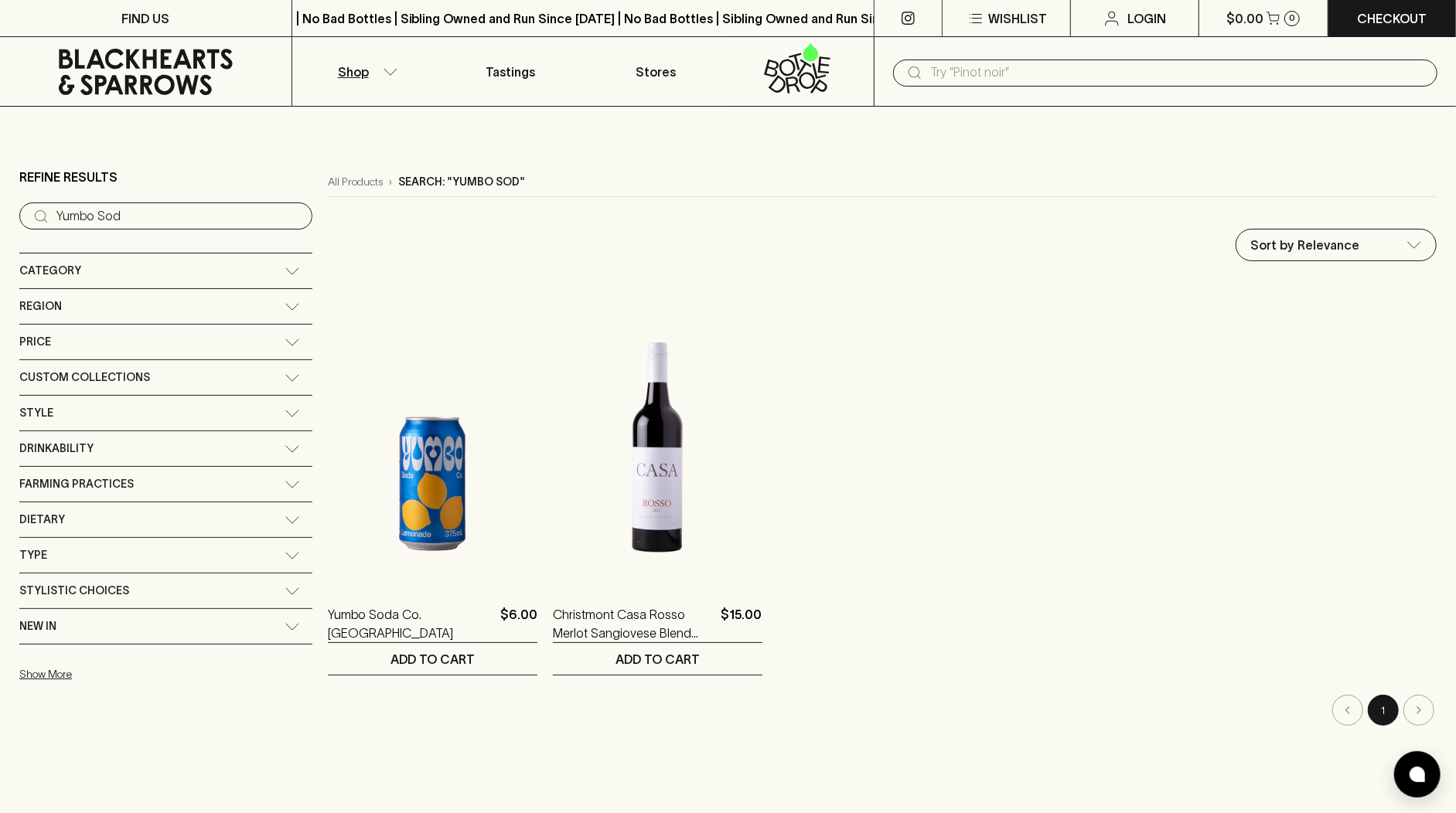
paste input "Love Shack"
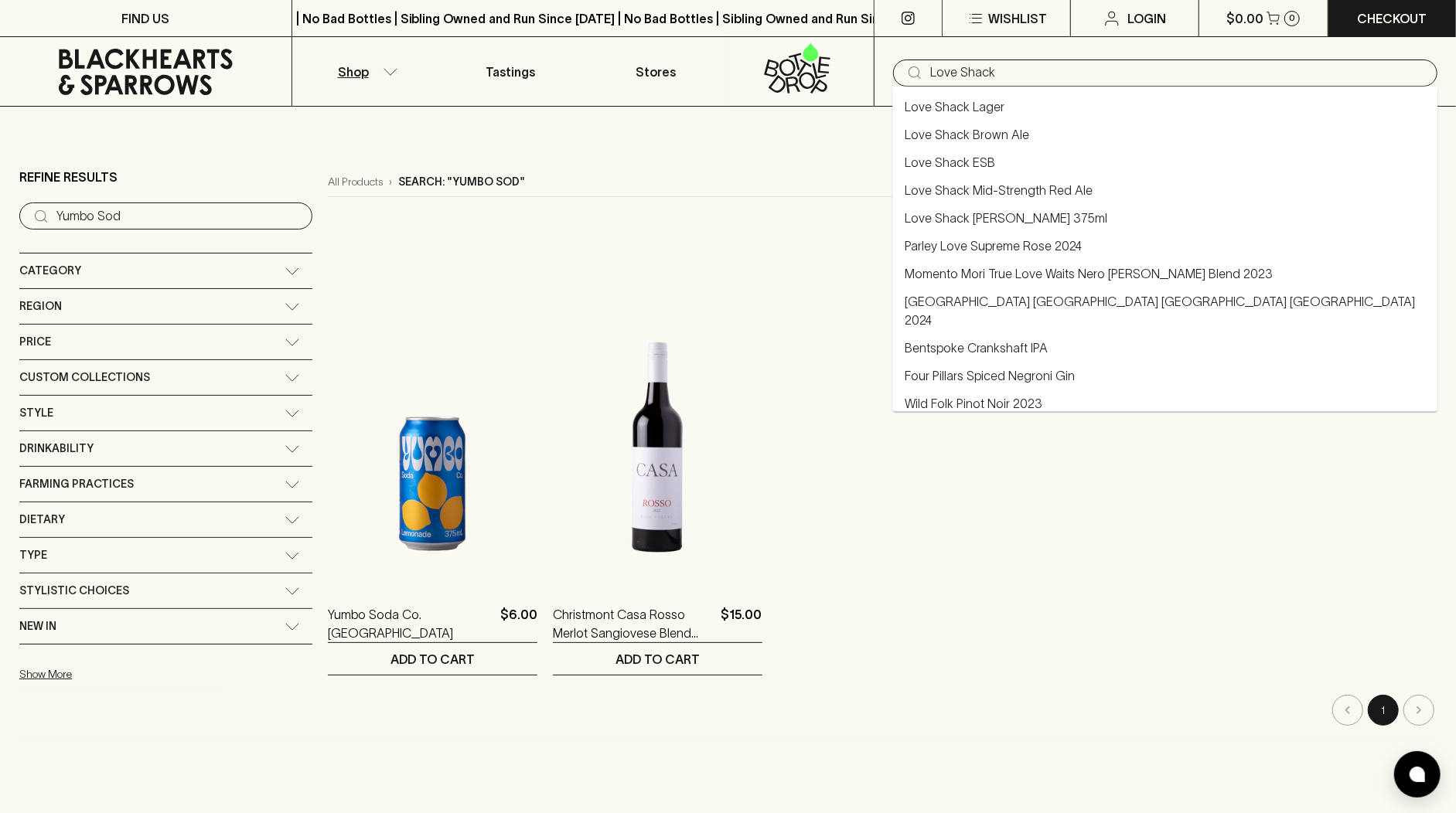
click at [964, 153] on link "Love Shack ESB" at bounding box center [950, 162] width 90 height 18
type input "Love Shack ESB"
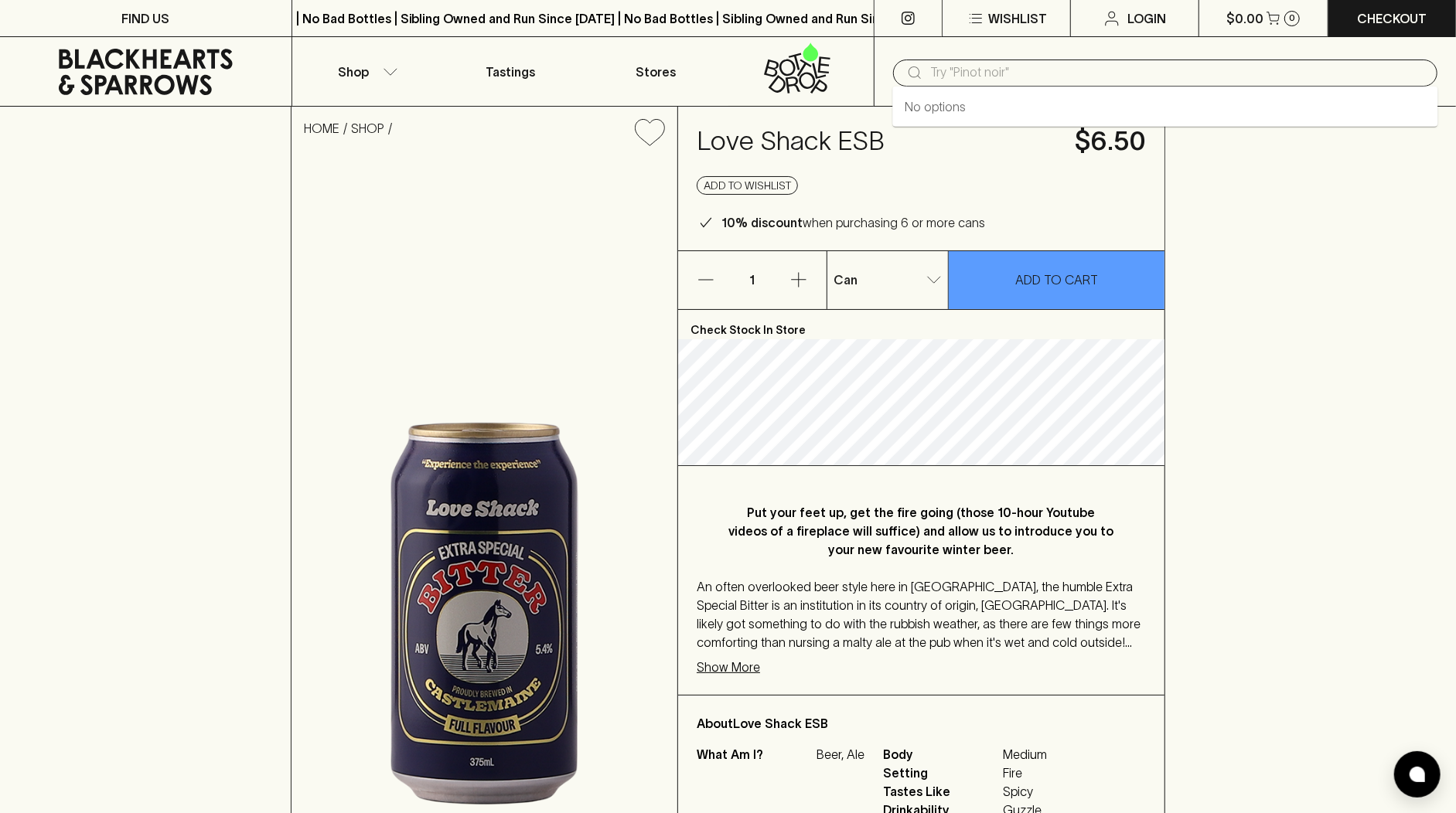
click at [989, 77] on input "text" at bounding box center [1177, 73] width 495 height 25
paste input "Brets Chips"
type input "Brets Chips"
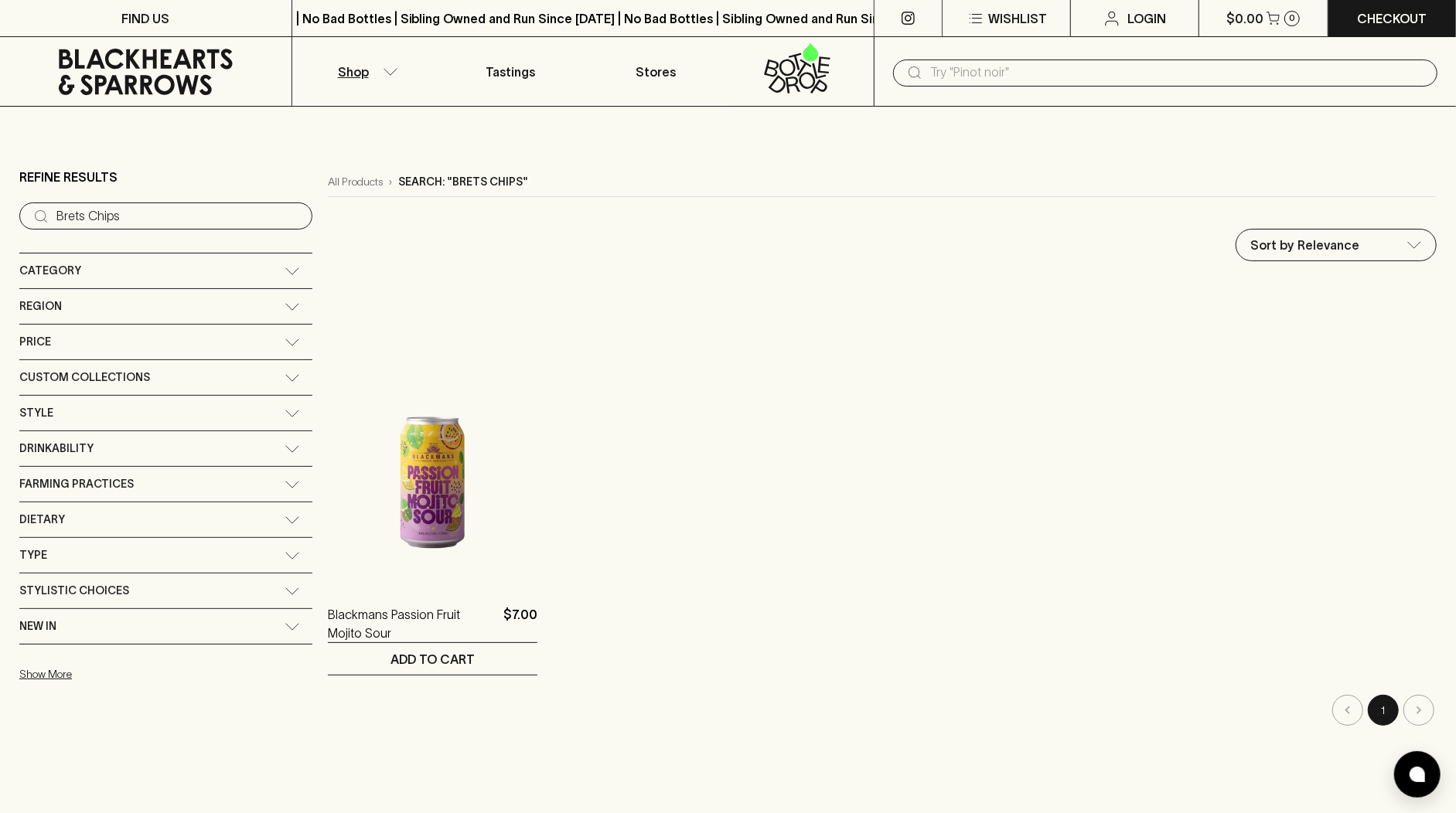
click at [964, 79] on input "text" at bounding box center [1177, 73] width 495 height 25
paste input "Strangelove Pineapple & Kaffir"
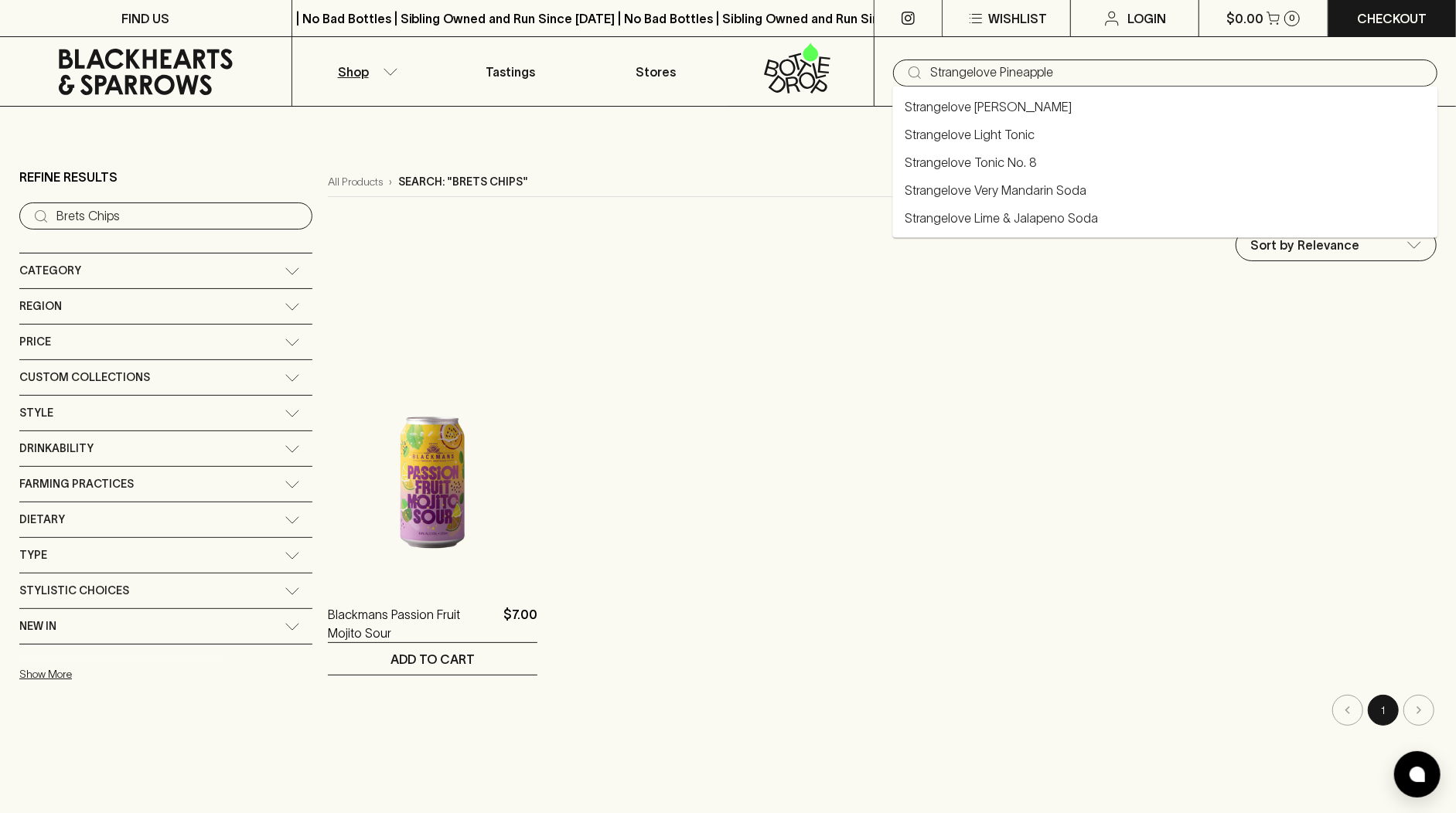
type input "Strangelove Pineapple"
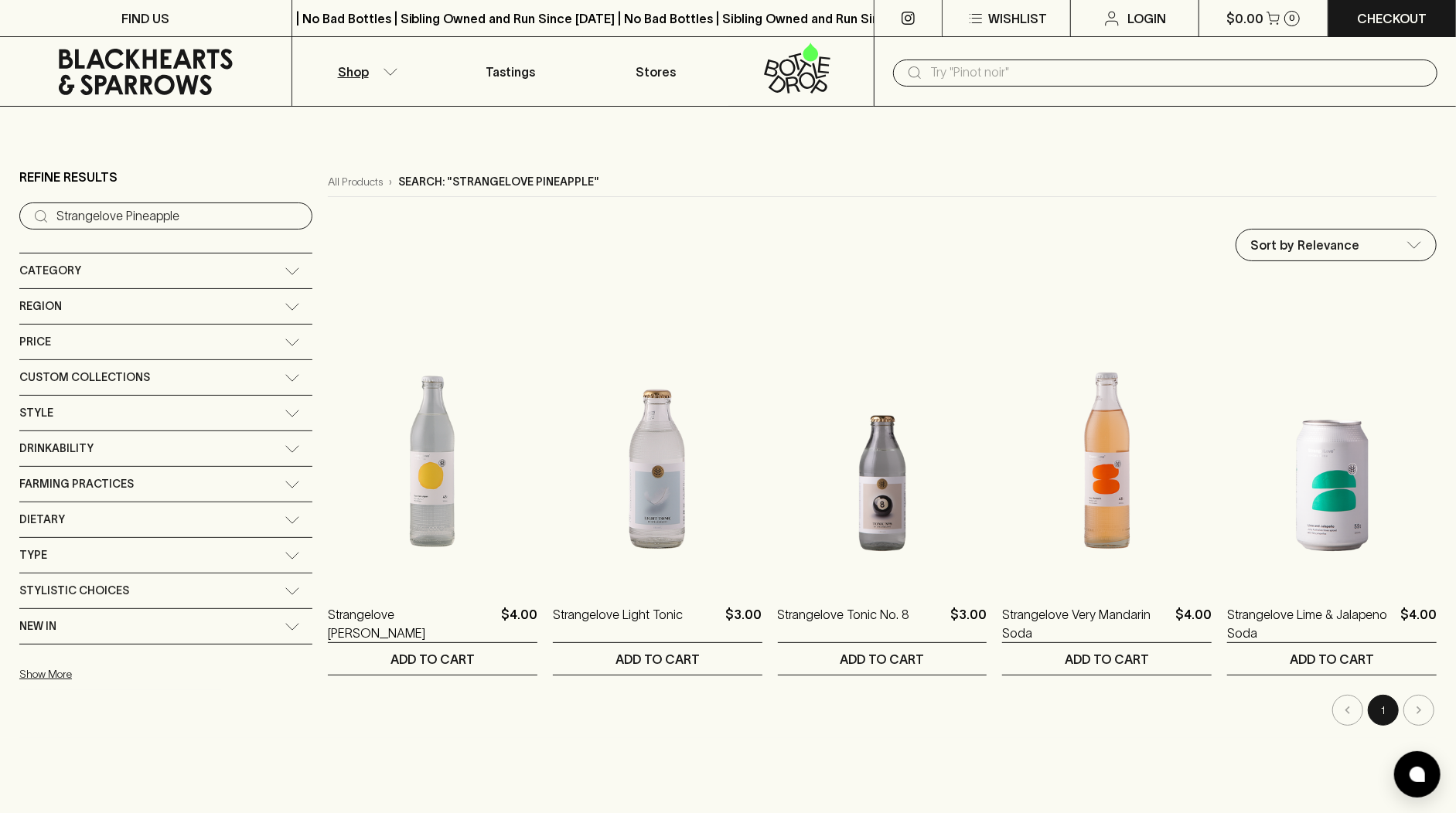
click at [1218, 218] on div "All Products › Search: "Strangelove Pineapple" Sort by Relevance default ​ Stra…" at bounding box center [882, 446] width 1109 height 558
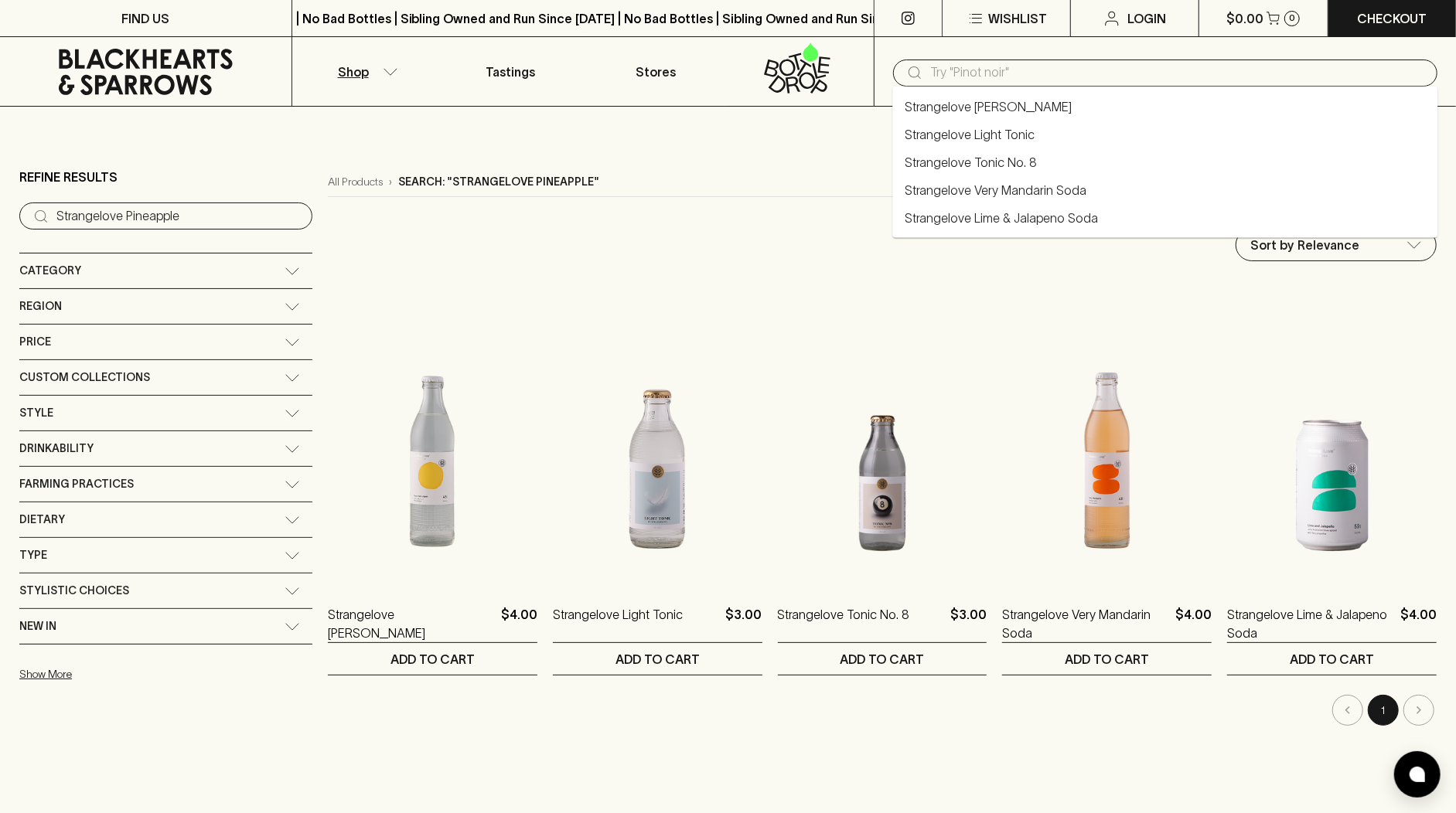
click at [982, 60] on input "text" at bounding box center [1177, 73] width 495 height 25
paste input "Triple Trouble Bubble Pet Nat"
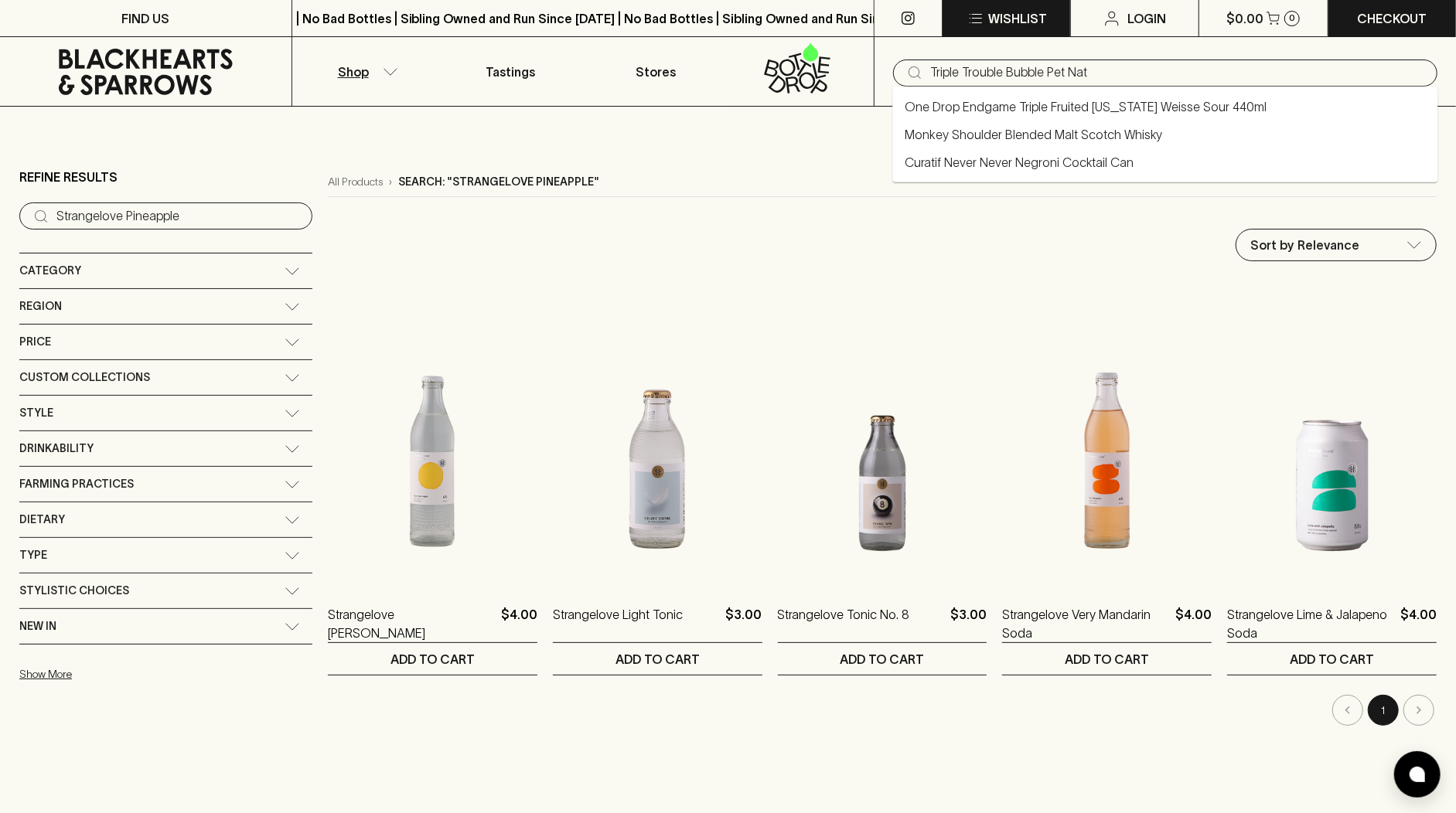
type input "Triple Trouble Bubble Pet Nat"
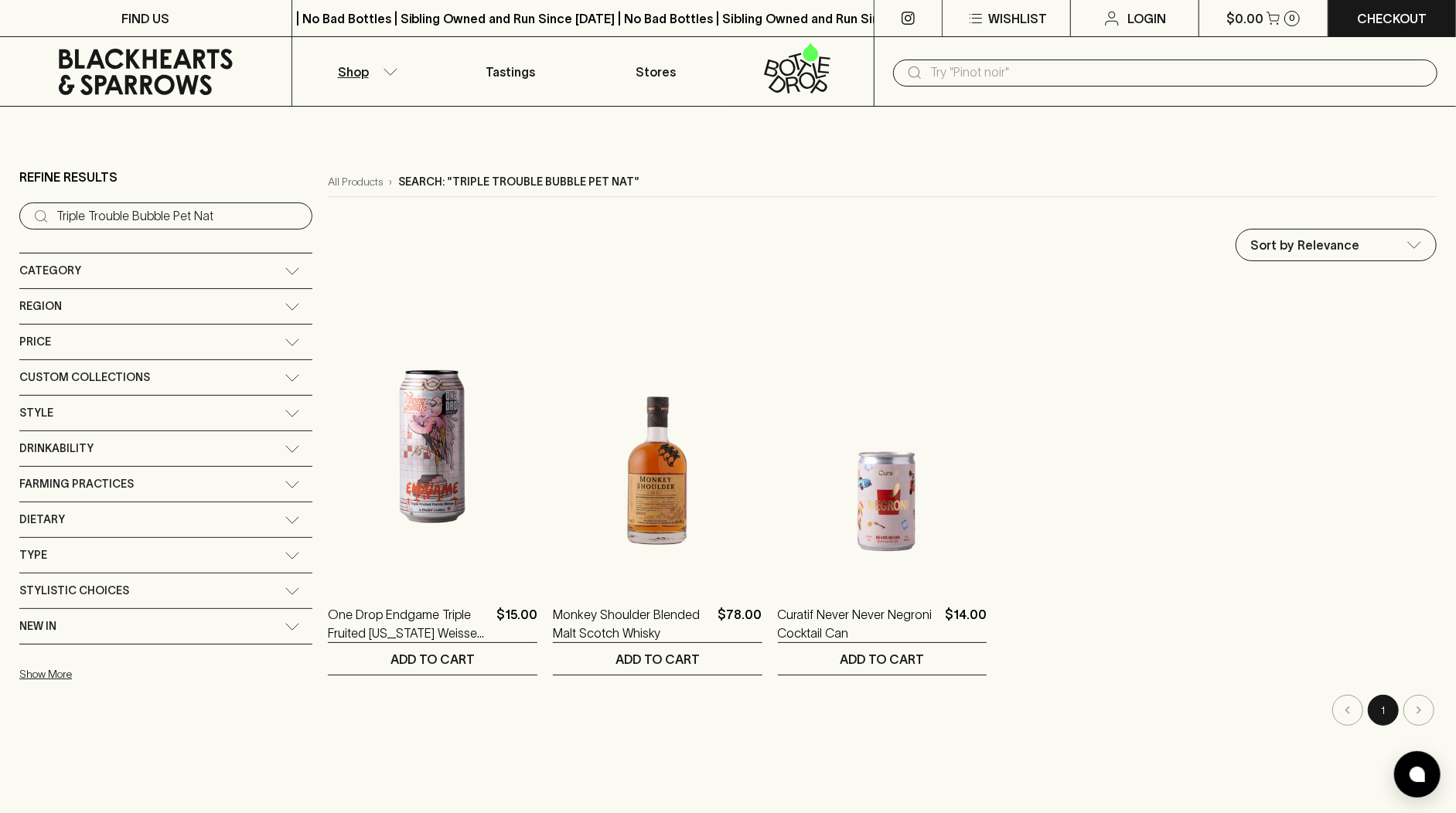
click at [998, 66] on input "text" at bounding box center [1177, 73] width 495 height 25
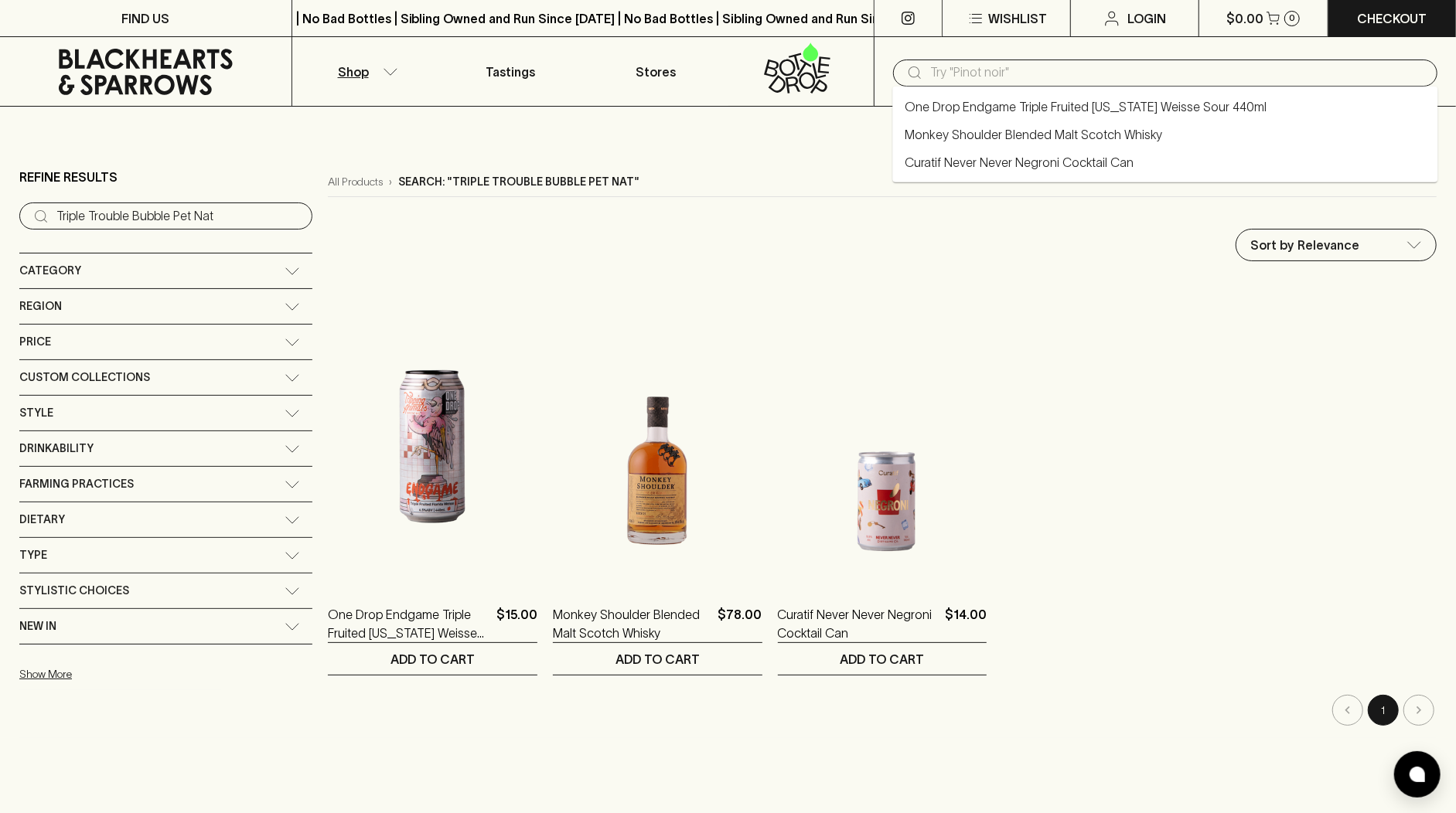
paste input "Peroni Red"
type input "Peroni Red"
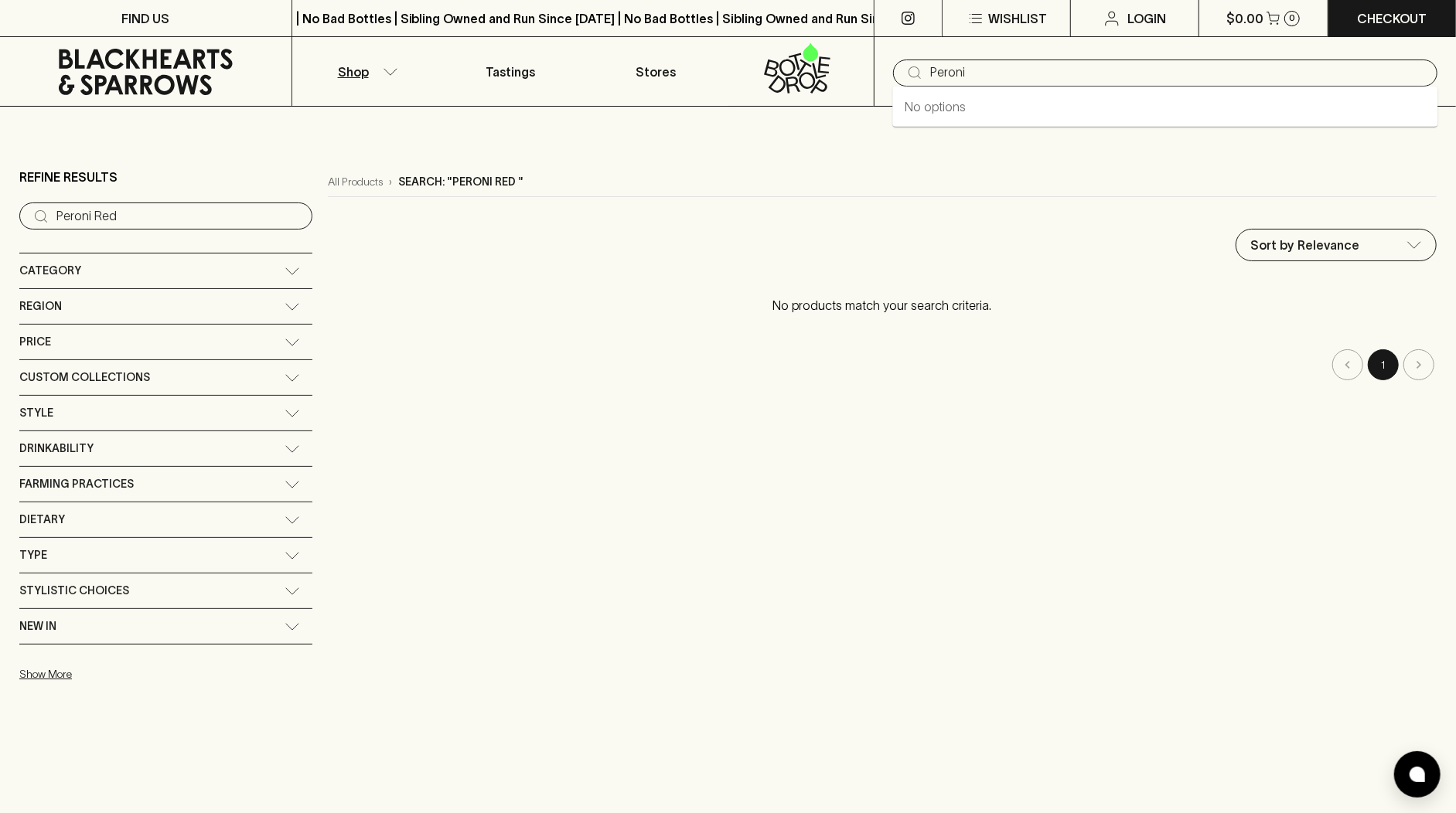
type input "Peroni"
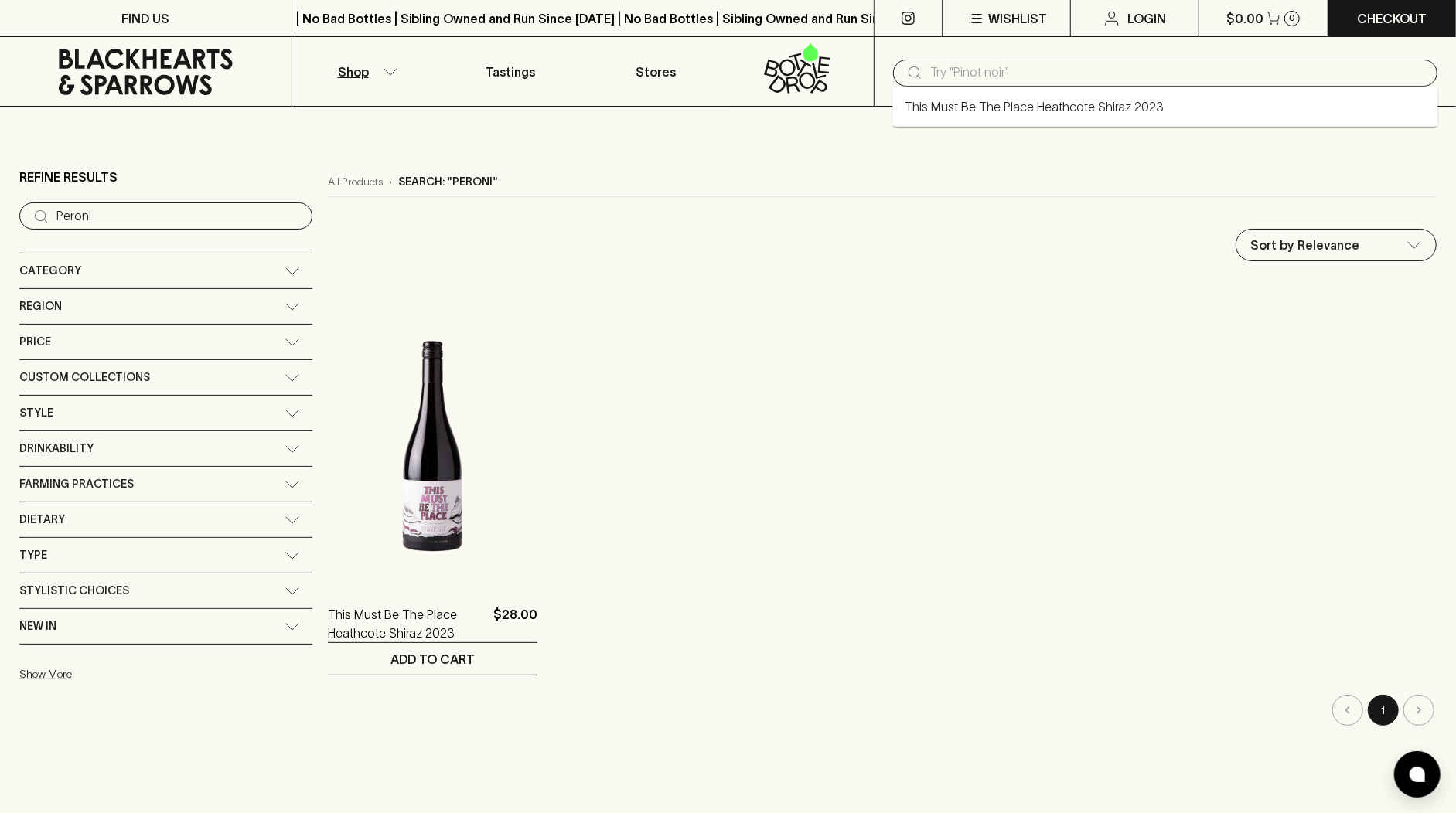
drag, startPoint x: 956, startPoint y: 70, endPoint x: 991, endPoint y: 57, distance: 37.3
click at [955, 70] on input "text" at bounding box center [1177, 73] width 495 height 25
paste input "Yumbo Soda Co. Lemonade"
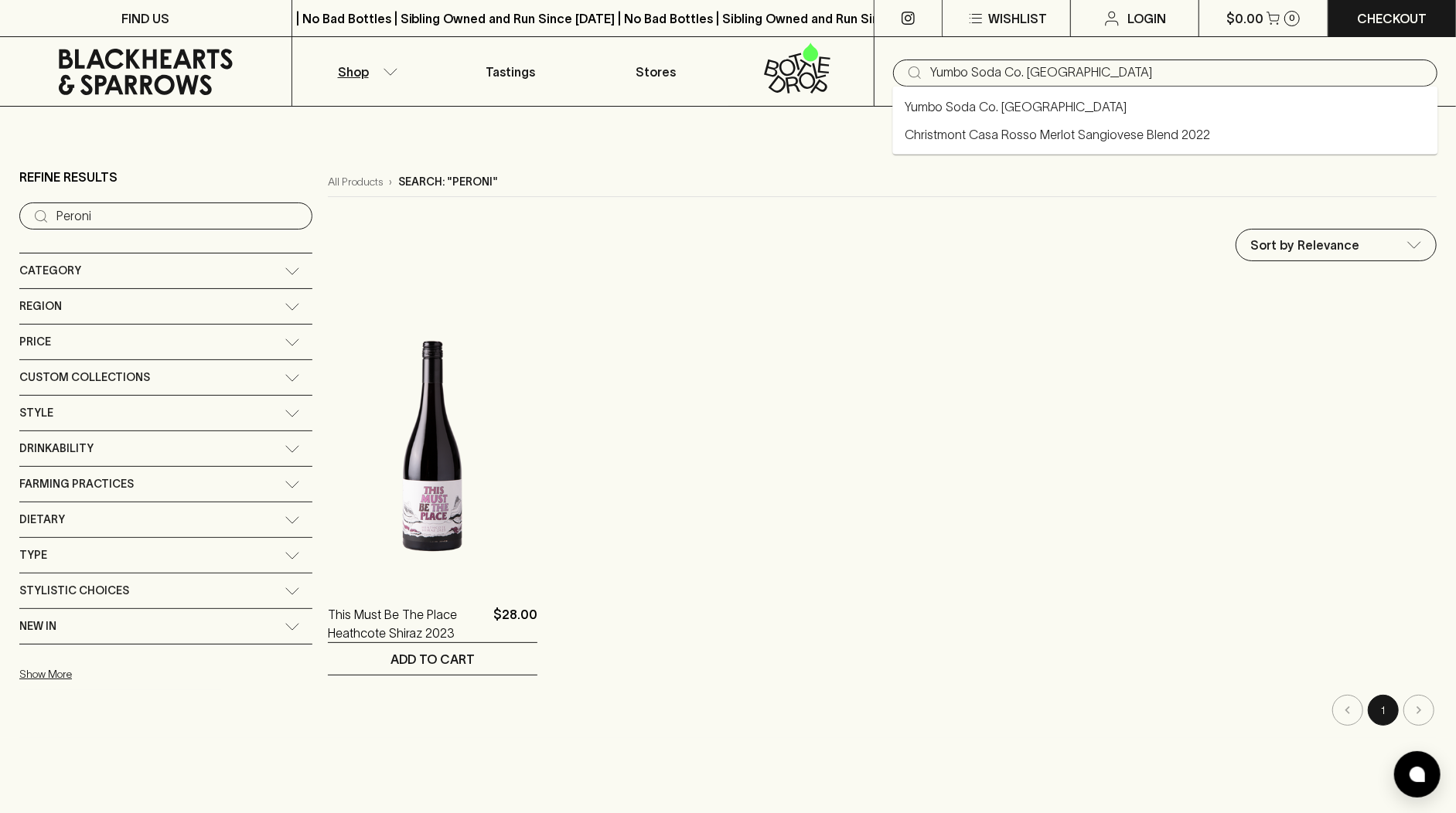
type input "Yumbo Soda Co. Lemonade"
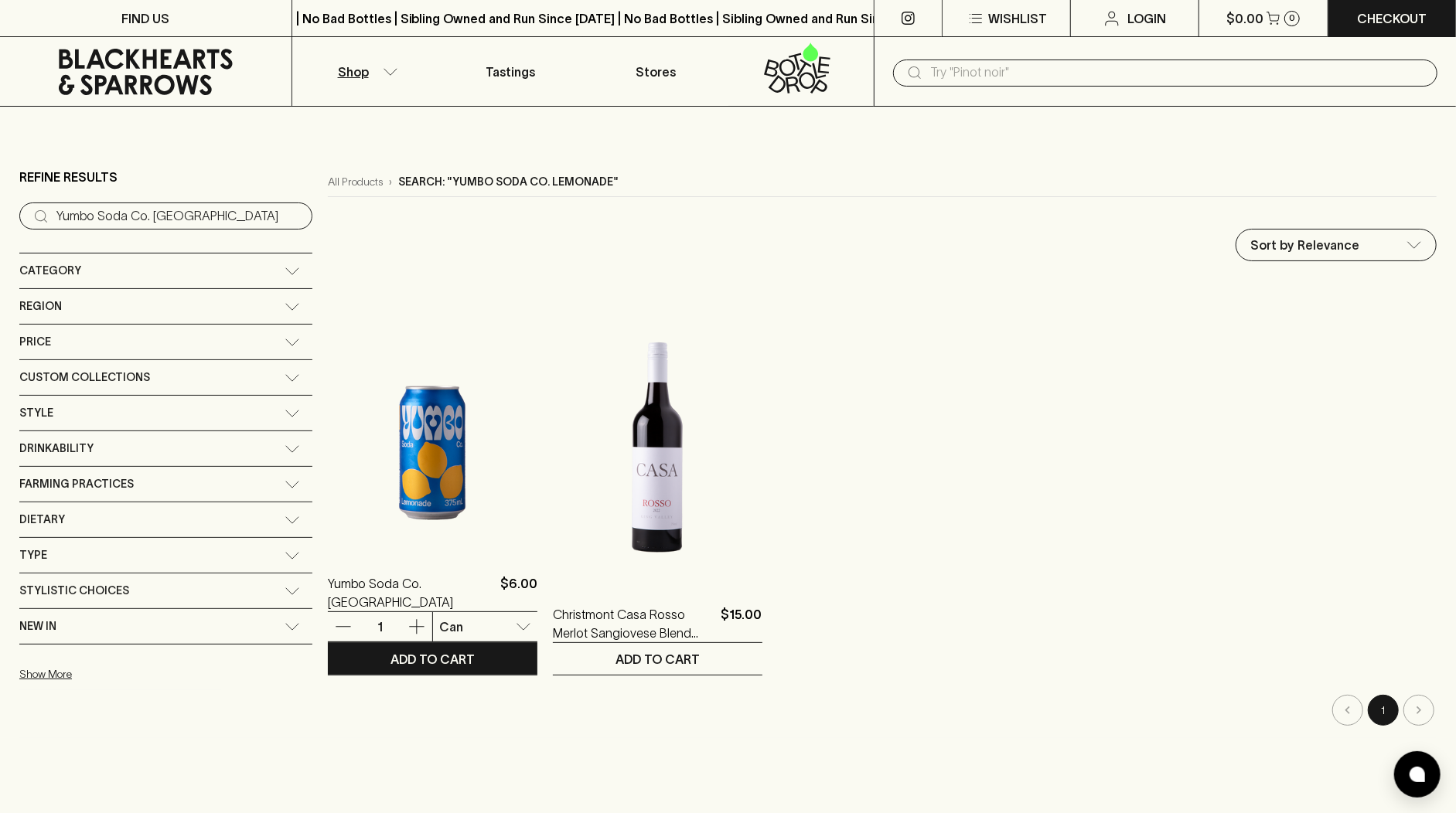
click at [373, 466] on img at bounding box center [432, 416] width 210 height 271
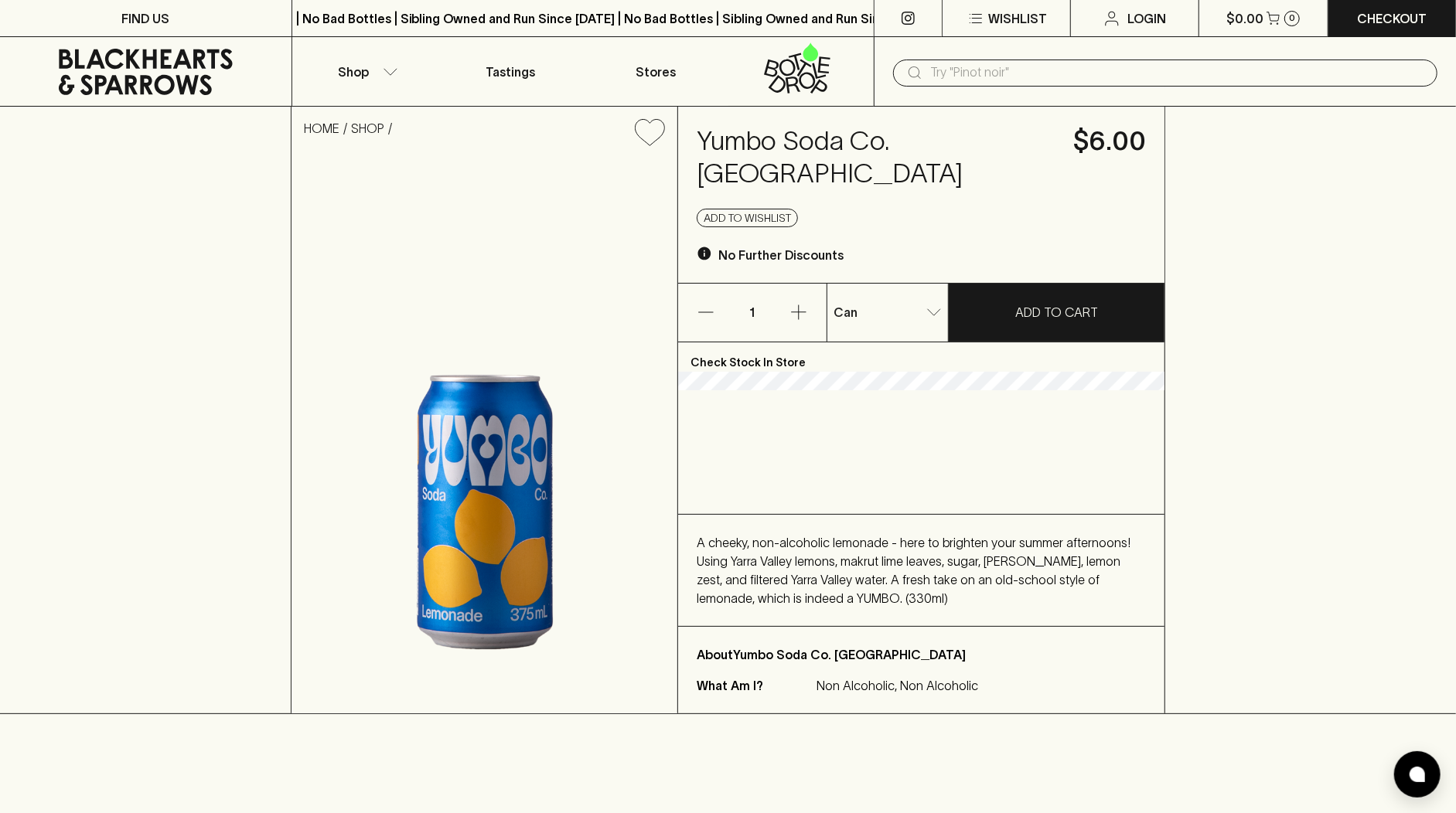
click at [1353, 322] on div "HOME SHOP Yumbo Soda Co. Lemonade $6.00 Add to wishlist No Further Discounts 1 …" at bounding box center [728, 410] width 1456 height 608
click at [962, 79] on input "text" at bounding box center [1177, 73] width 495 height 25
paste input "Birra Moretti"
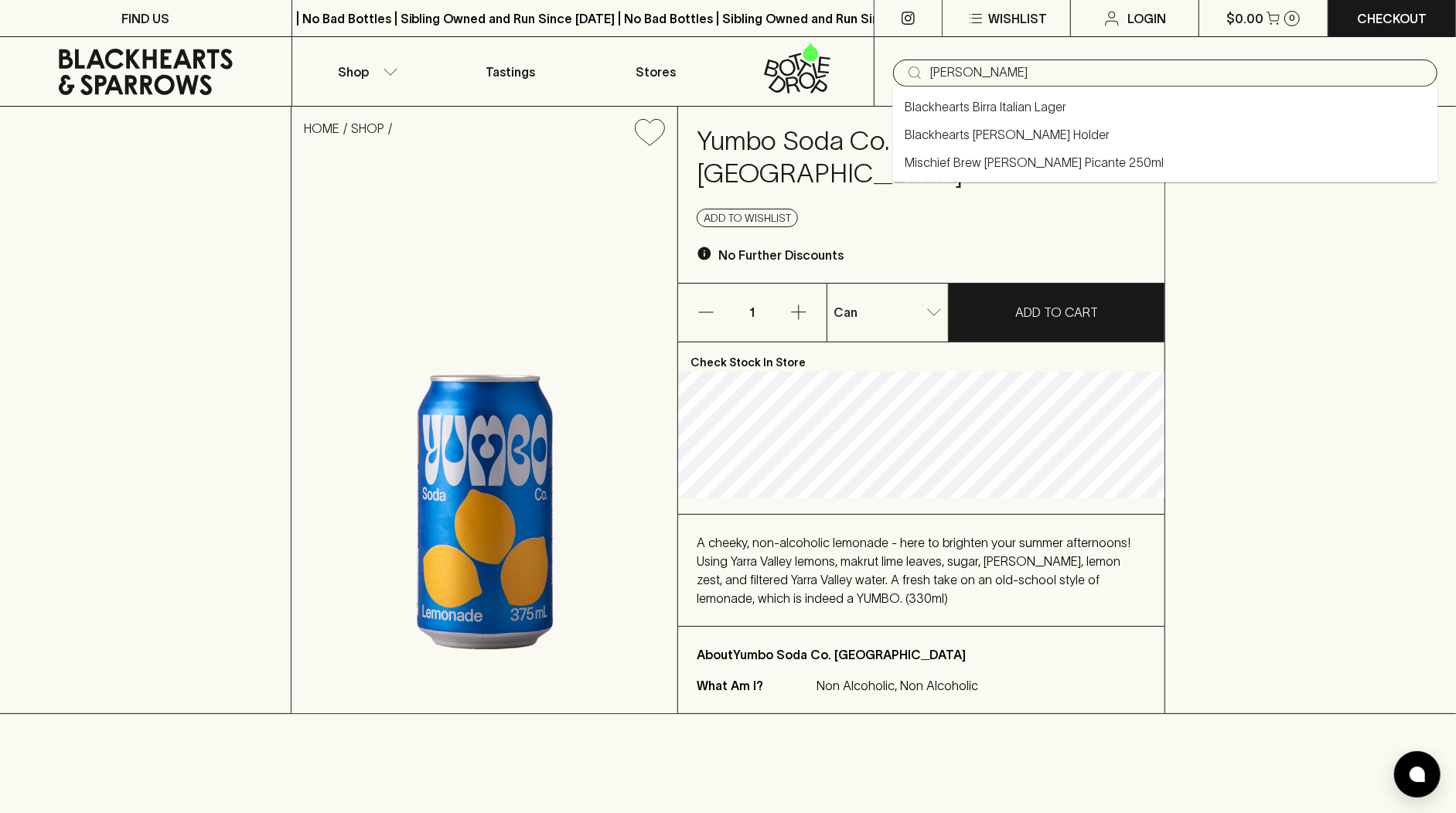
type input "Birra Moretti"
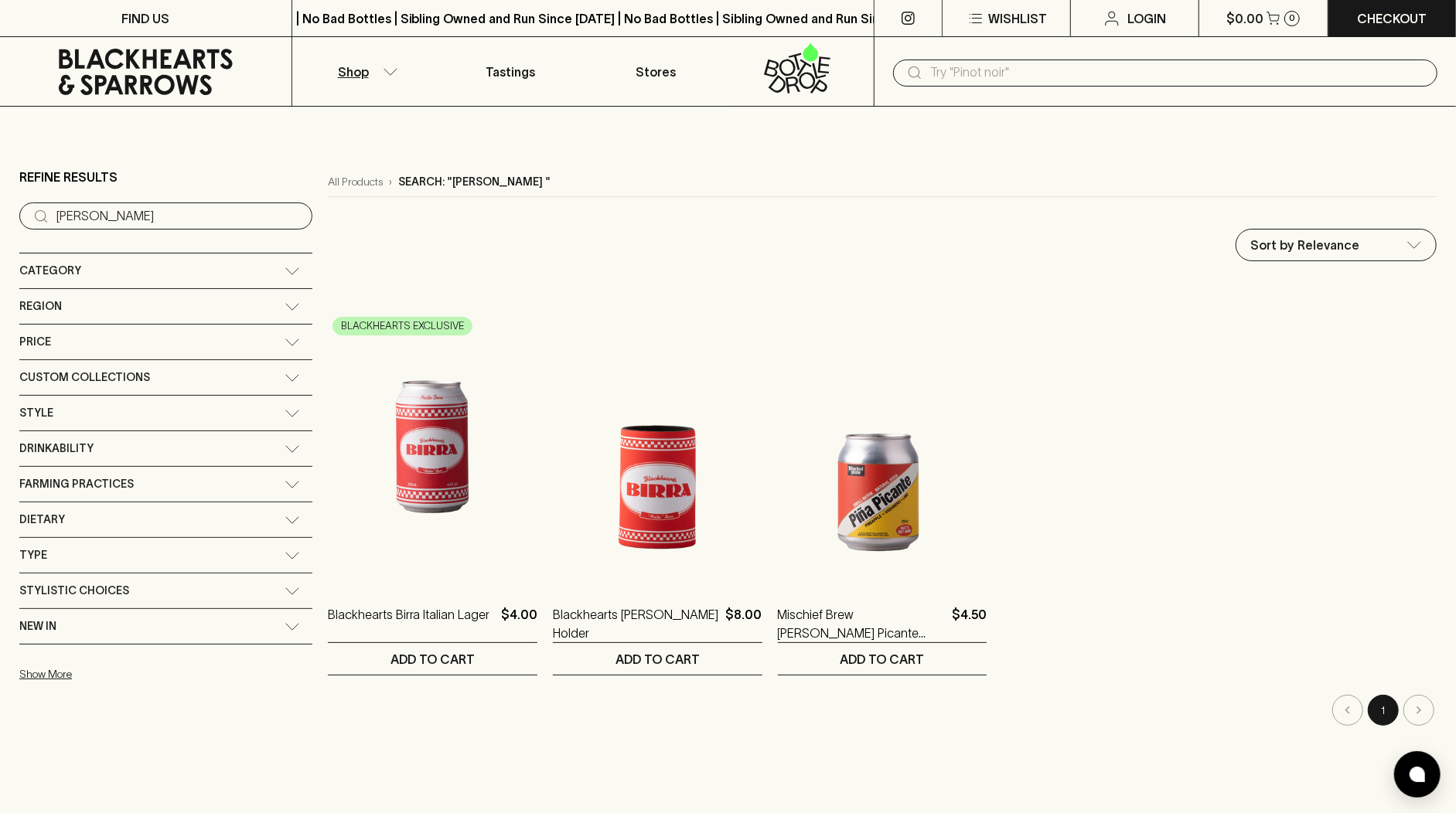
click at [938, 66] on input "text" at bounding box center [1177, 73] width 495 height 25
paste input "Sons of Eden Marschall Shiraz"
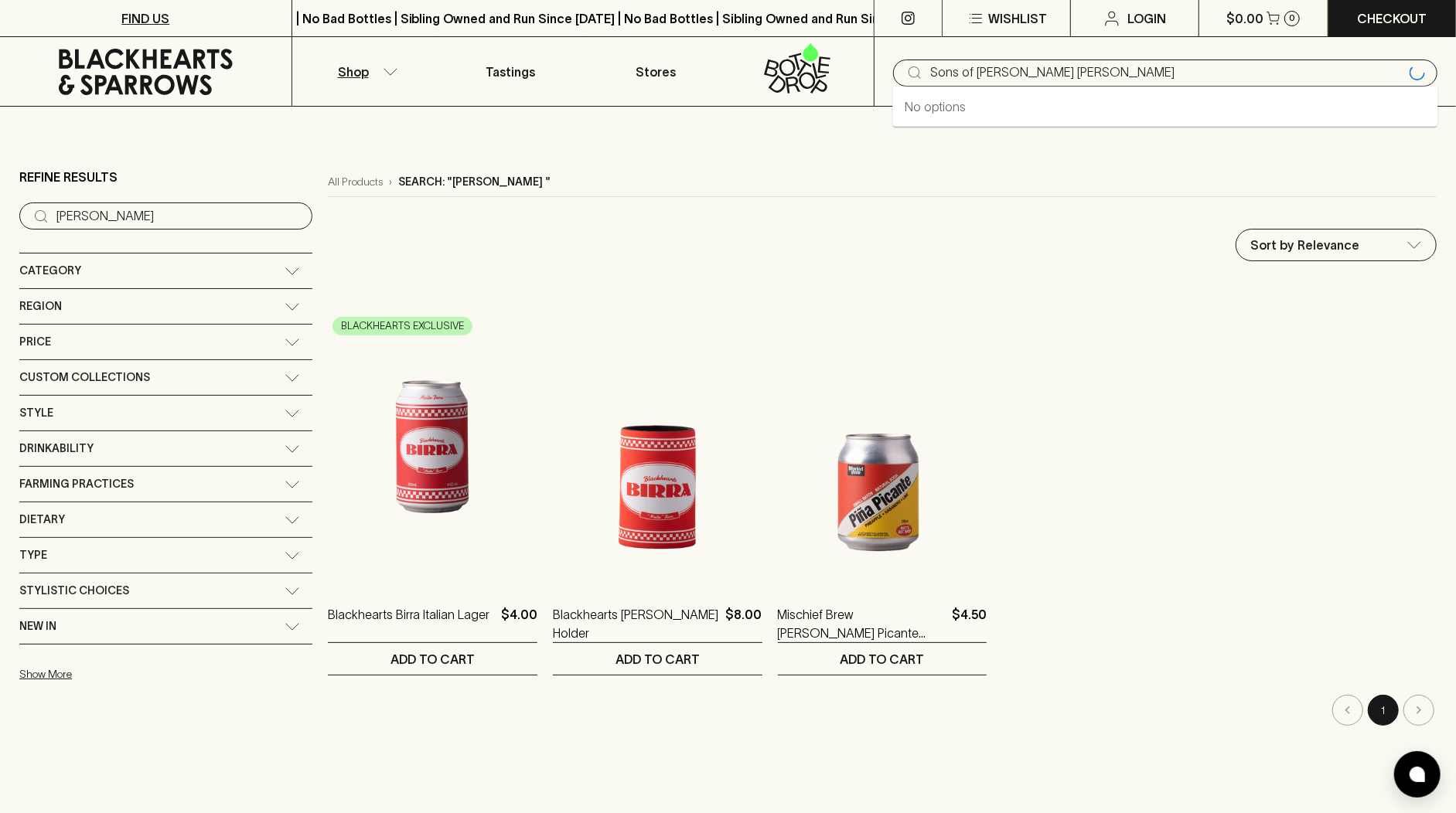
type input "Sons of Eden Marschall Shiraz"
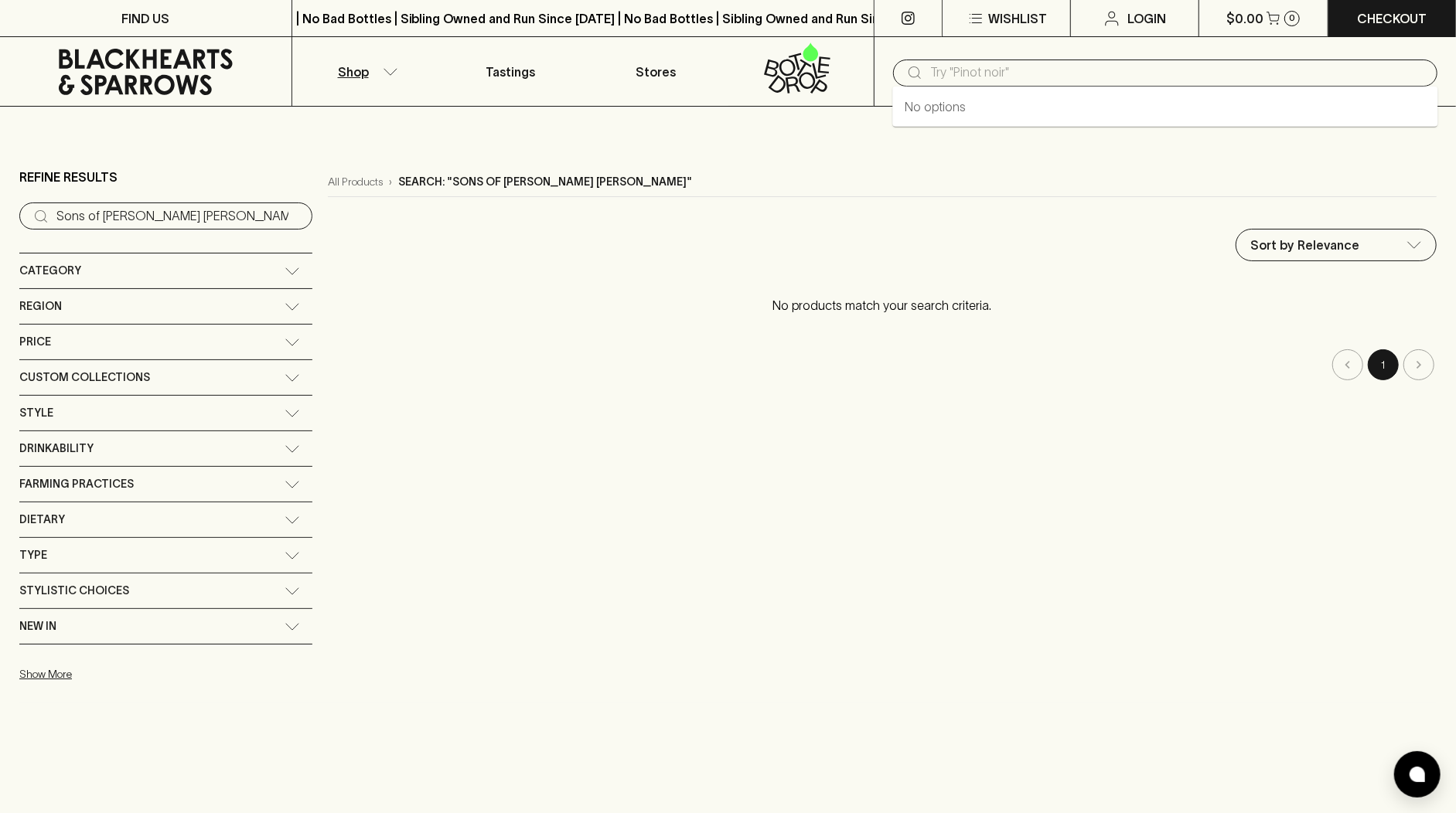
click at [965, 73] on input "text" at bounding box center [1177, 73] width 495 height 25
paste input "Michael Hall"
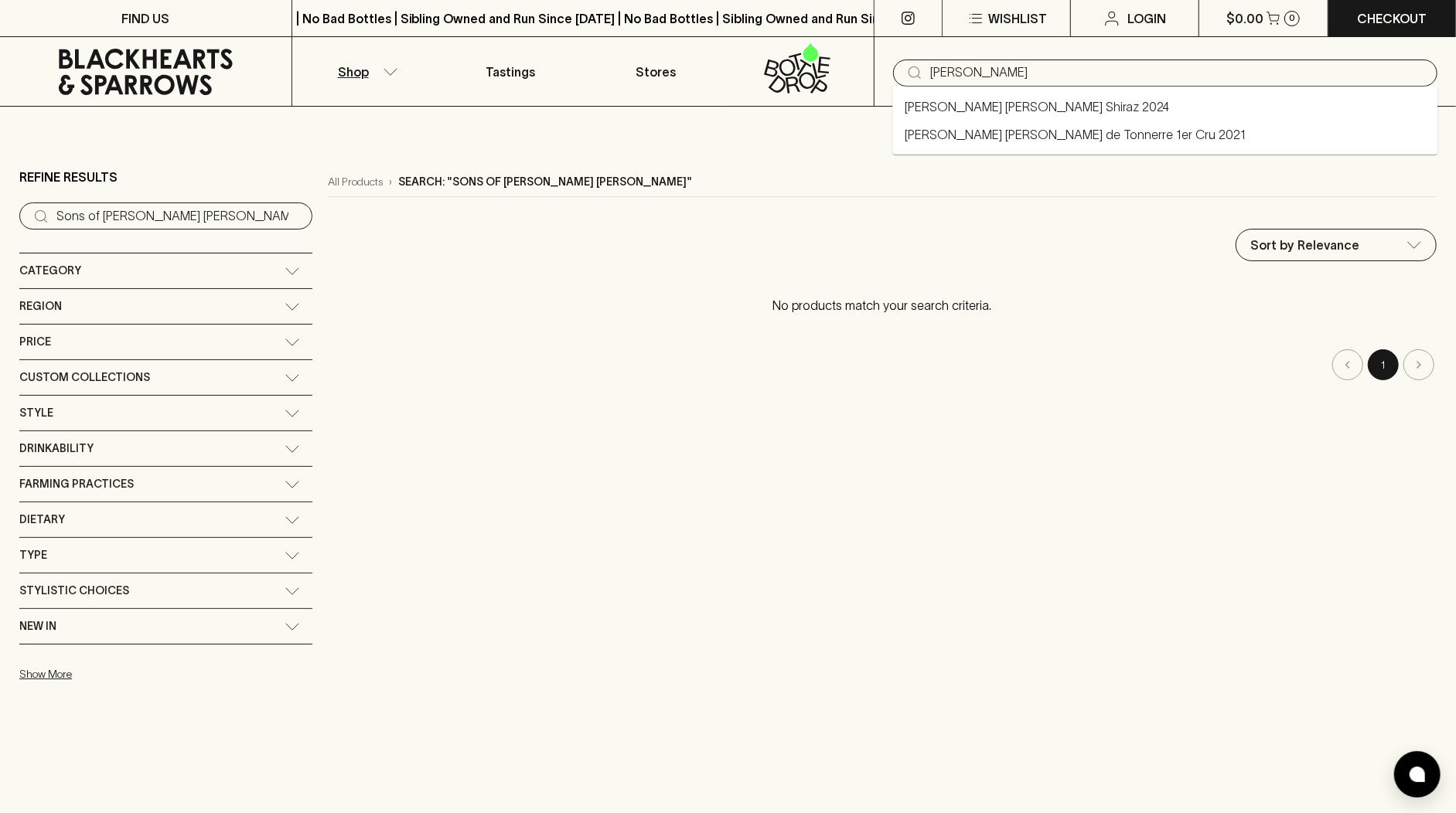
type input "Michael Hall"
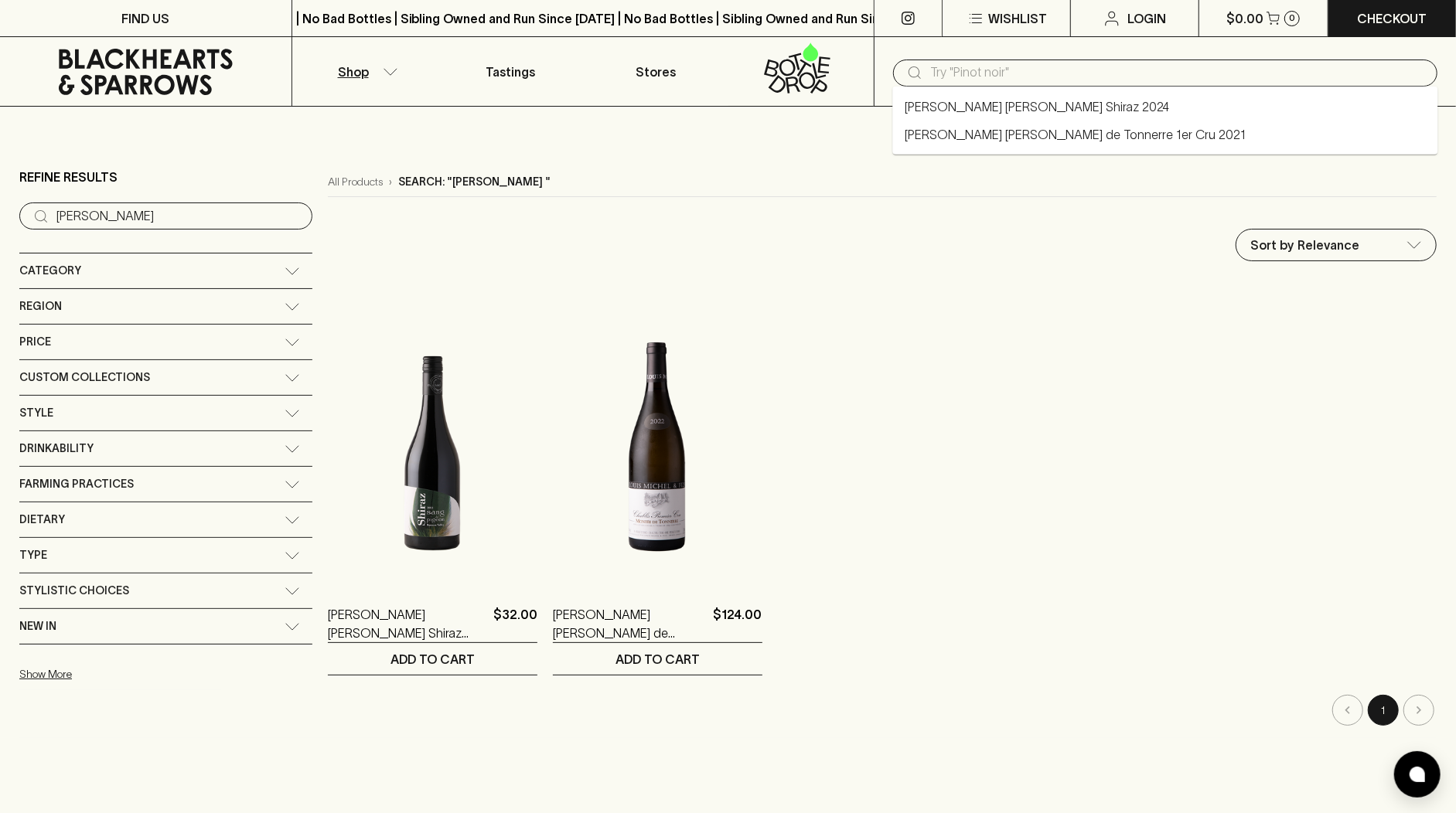
click at [970, 74] on input "text" at bounding box center [1177, 73] width 495 height 25
paste input "Passofonduto Solfare Bianco"
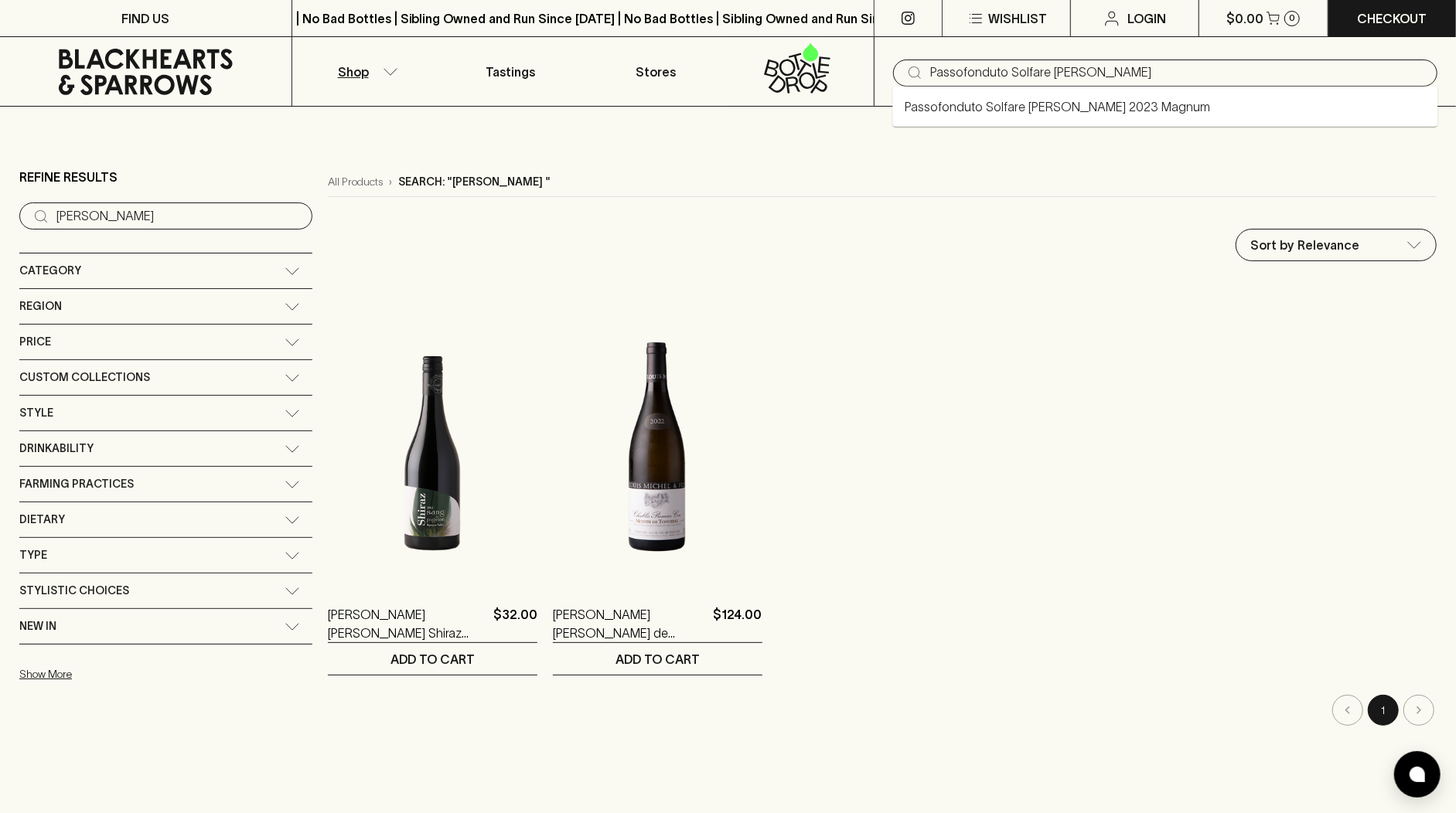
type input "Passofonduto Solfare Bianco"
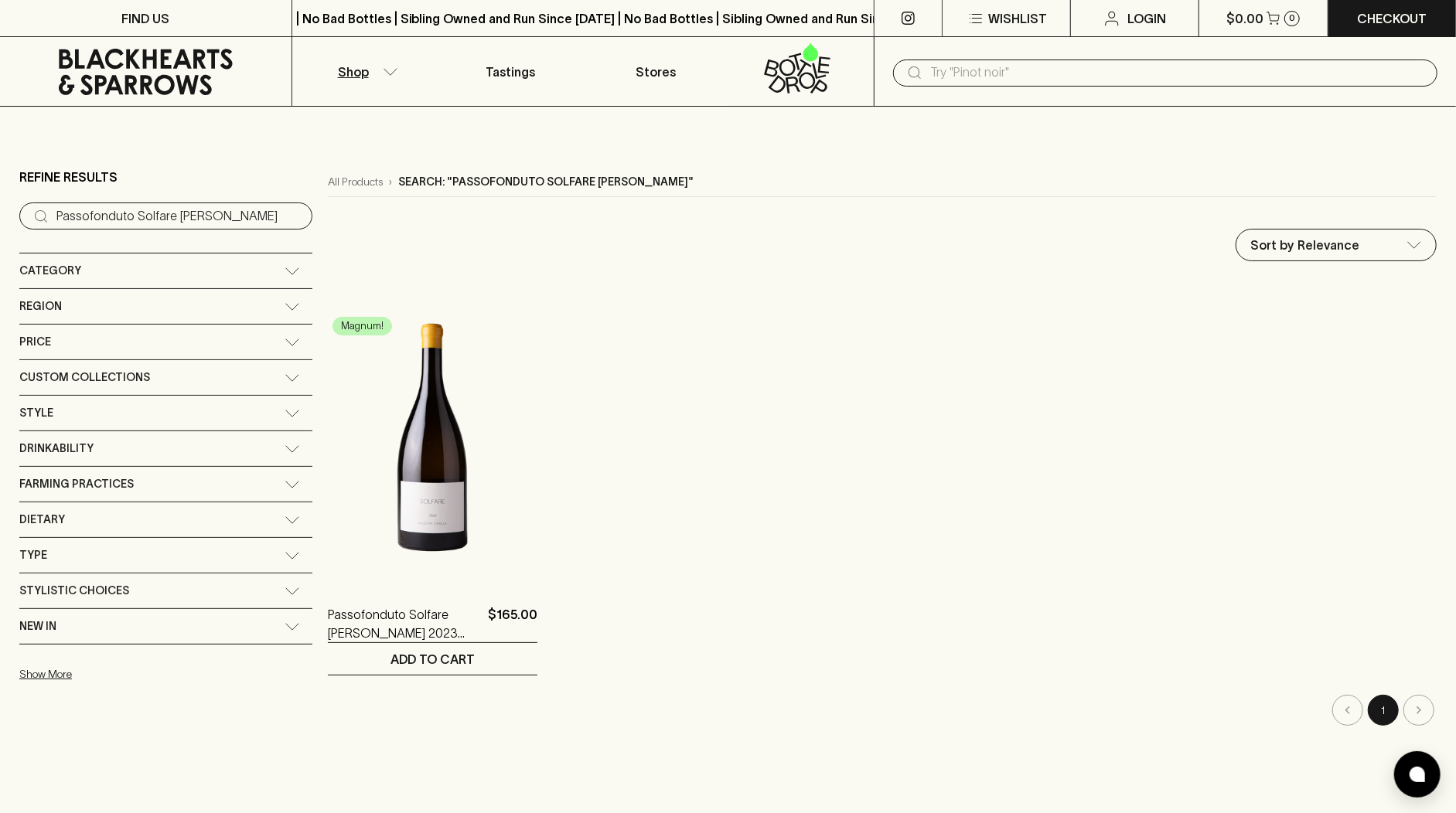
click at [621, 395] on ol "Magnum! Passofonduto Solfare Bianco 2023 Magnum $165.00 1 ADD TO CART" at bounding box center [882, 478] width 1109 height 395
click at [982, 82] on input "text" at bounding box center [1177, 73] width 495 height 25
paste input "Calabretta Gaio Gaio Etna"
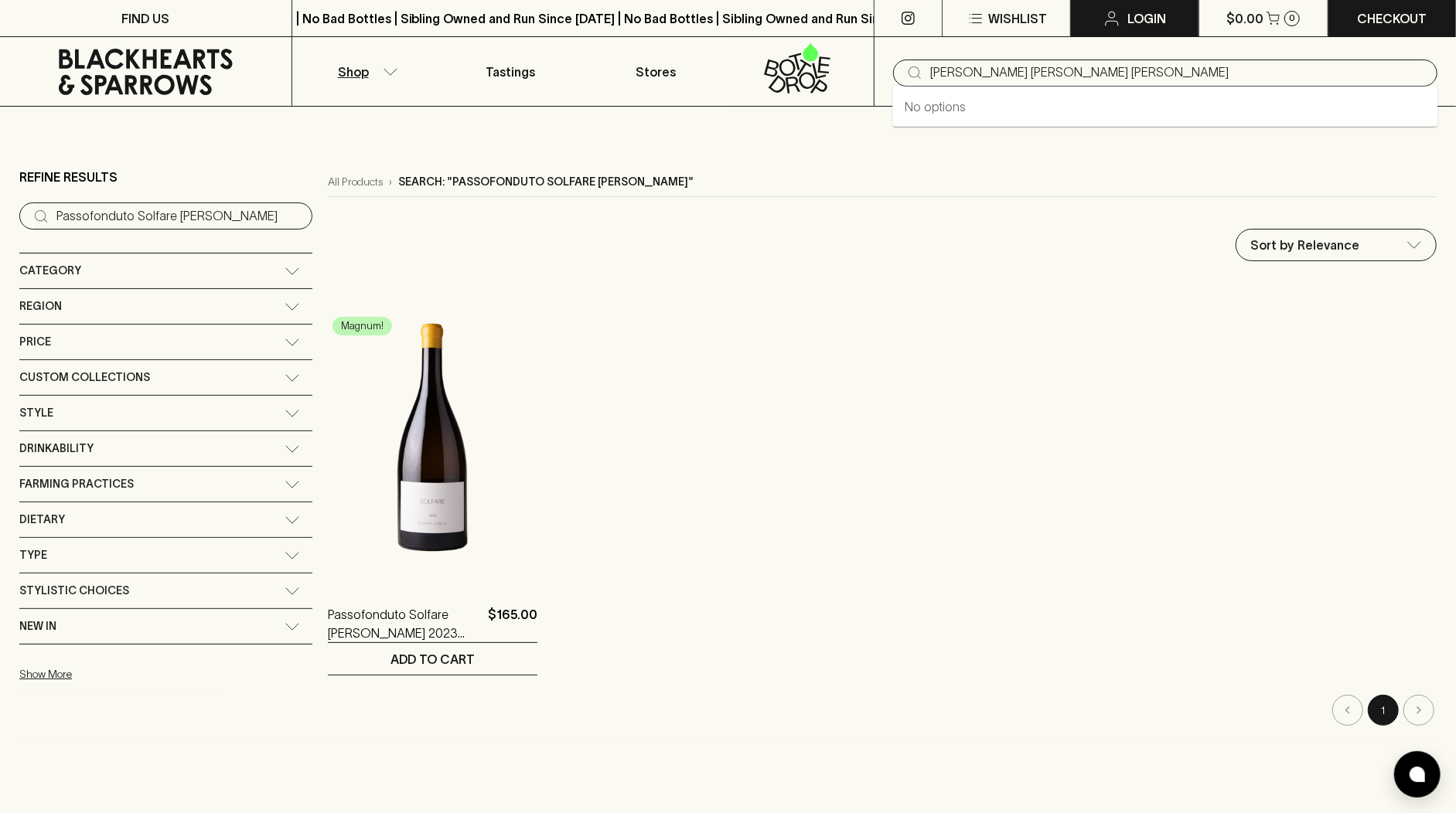
type input "Calabretta Gaio Gaio Etna"
click at [968, 69] on input "text" at bounding box center [1177, 73] width 495 height 25
paste input "Mischief Brew Pina Picante"
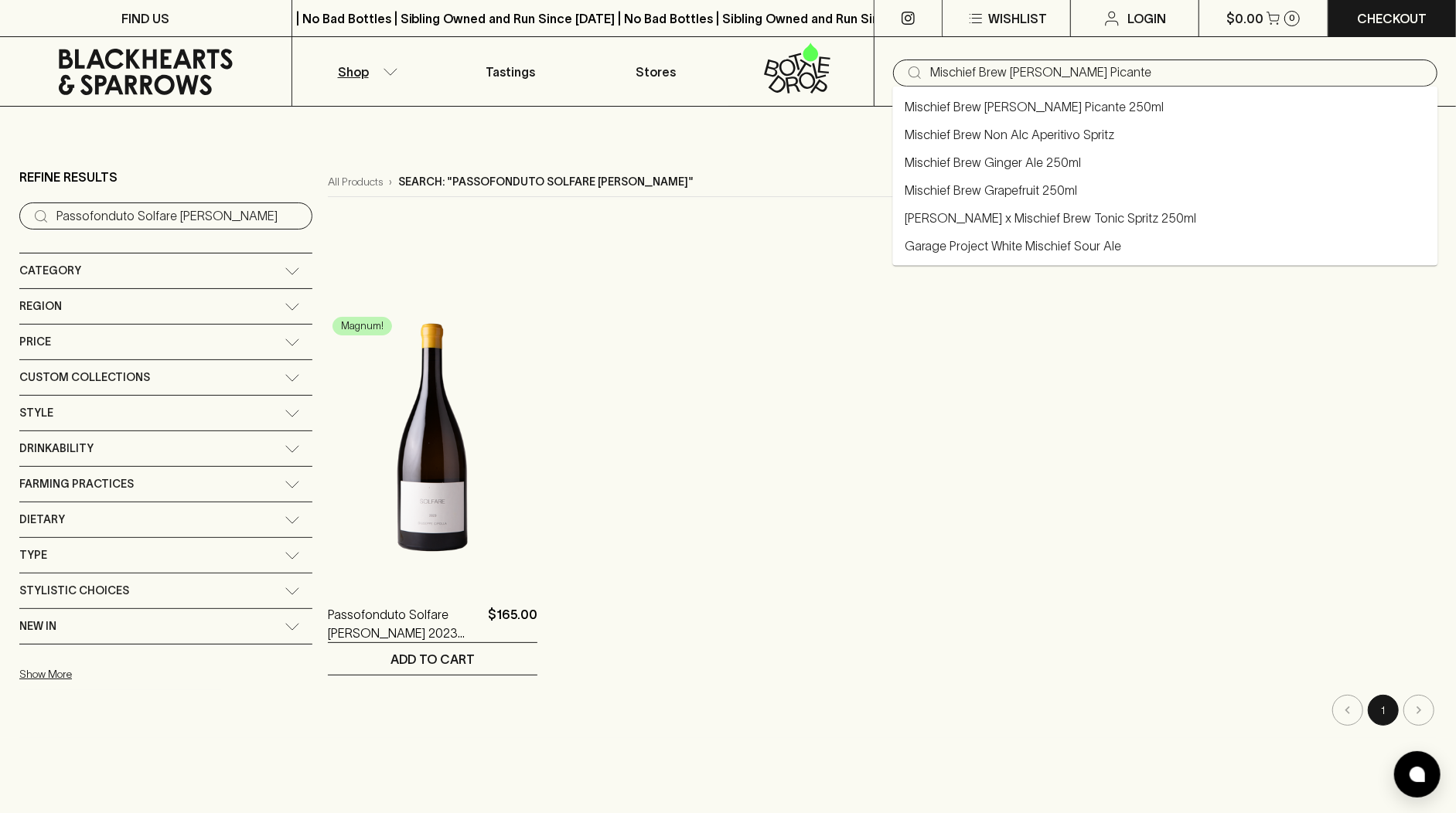
type input "Mischief Brew Pina Picante"
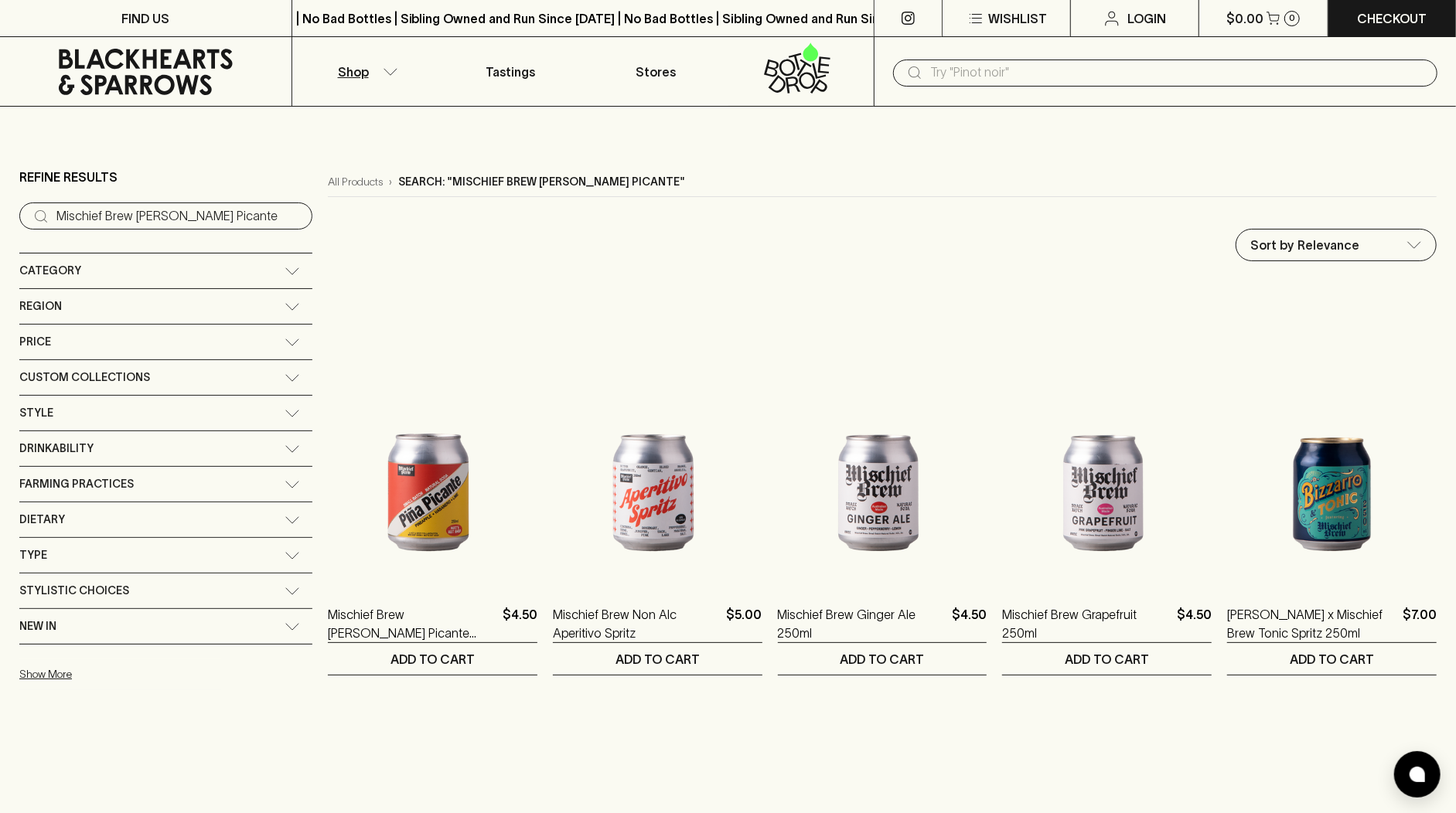
click at [891, 223] on div "All Products › Search: "Mischief Brew Pina Picante" Sort by Relevance default ​…" at bounding box center [882, 652] width 1109 height 969
click at [1002, 72] on input "text" at bounding box center [1177, 73] width 495 height 25
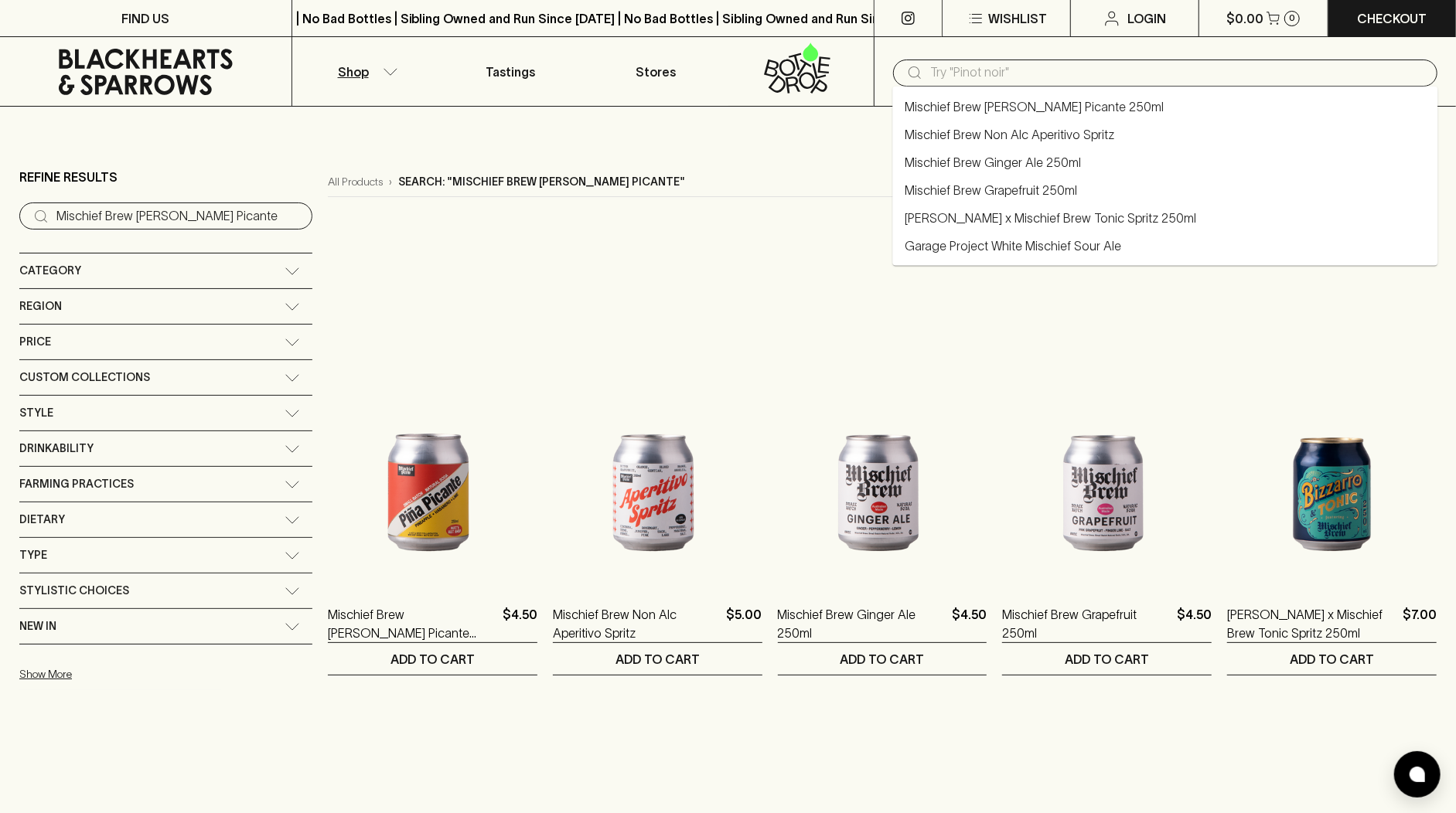
paste input "Mischief Brew Pina Picante"
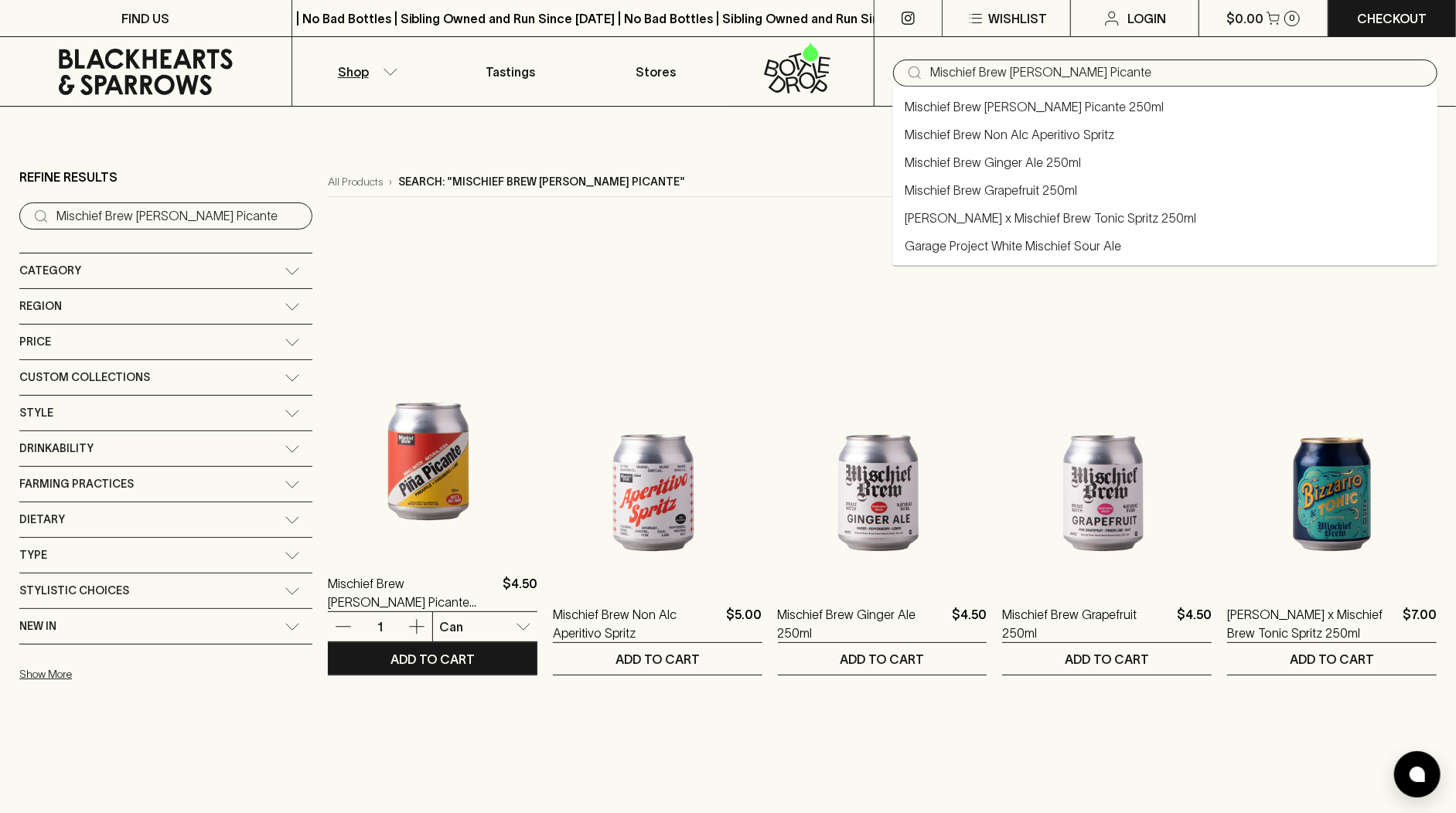
type input "Mischief Brew Pina Picante"
click at [348, 469] on img at bounding box center [432, 416] width 210 height 271
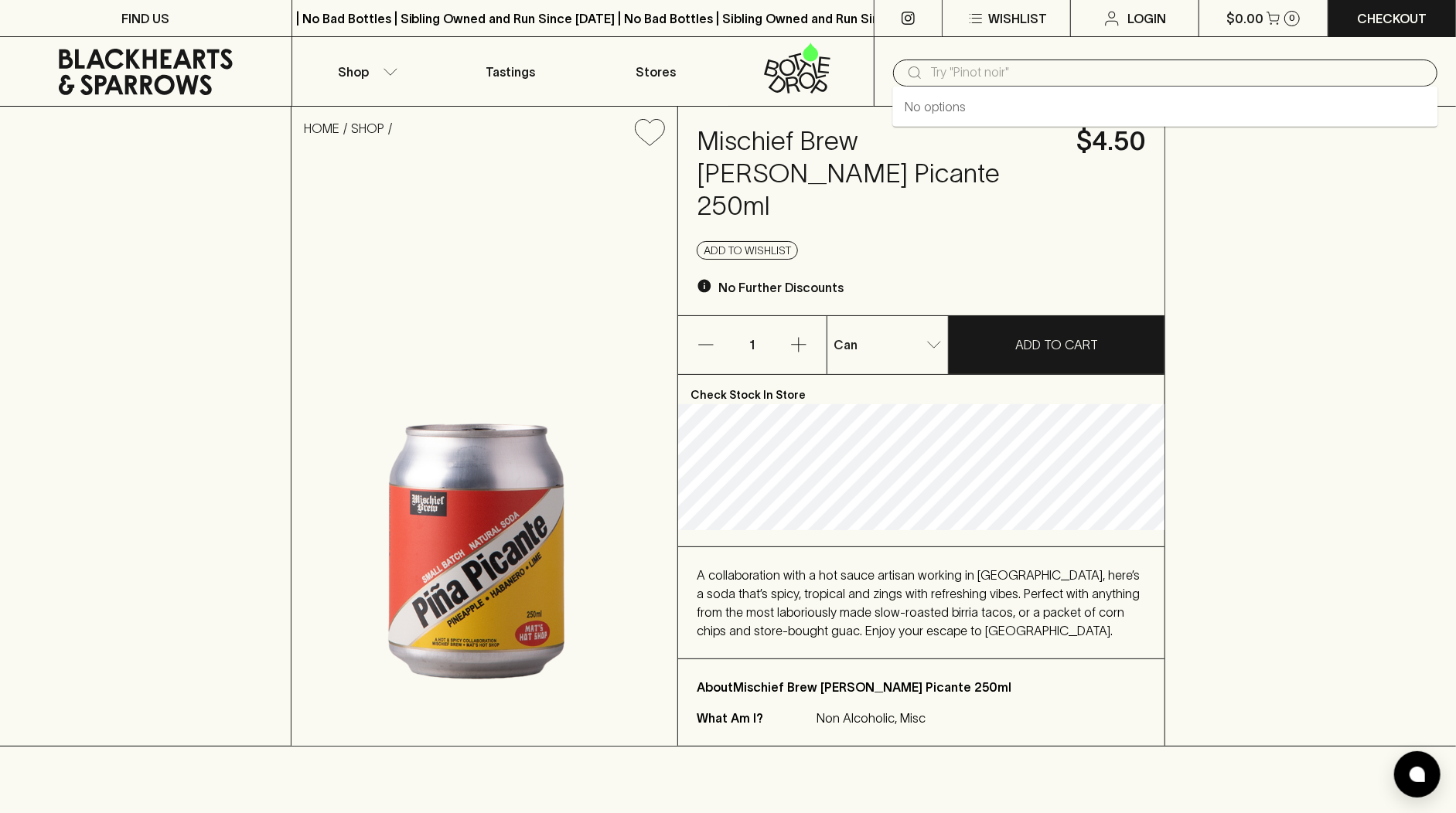
click at [960, 79] on input "text" at bounding box center [1177, 73] width 495 height 25
paste input "Los Dias Magicos Blanco"
type input "Los Dias Magicos Blanco"
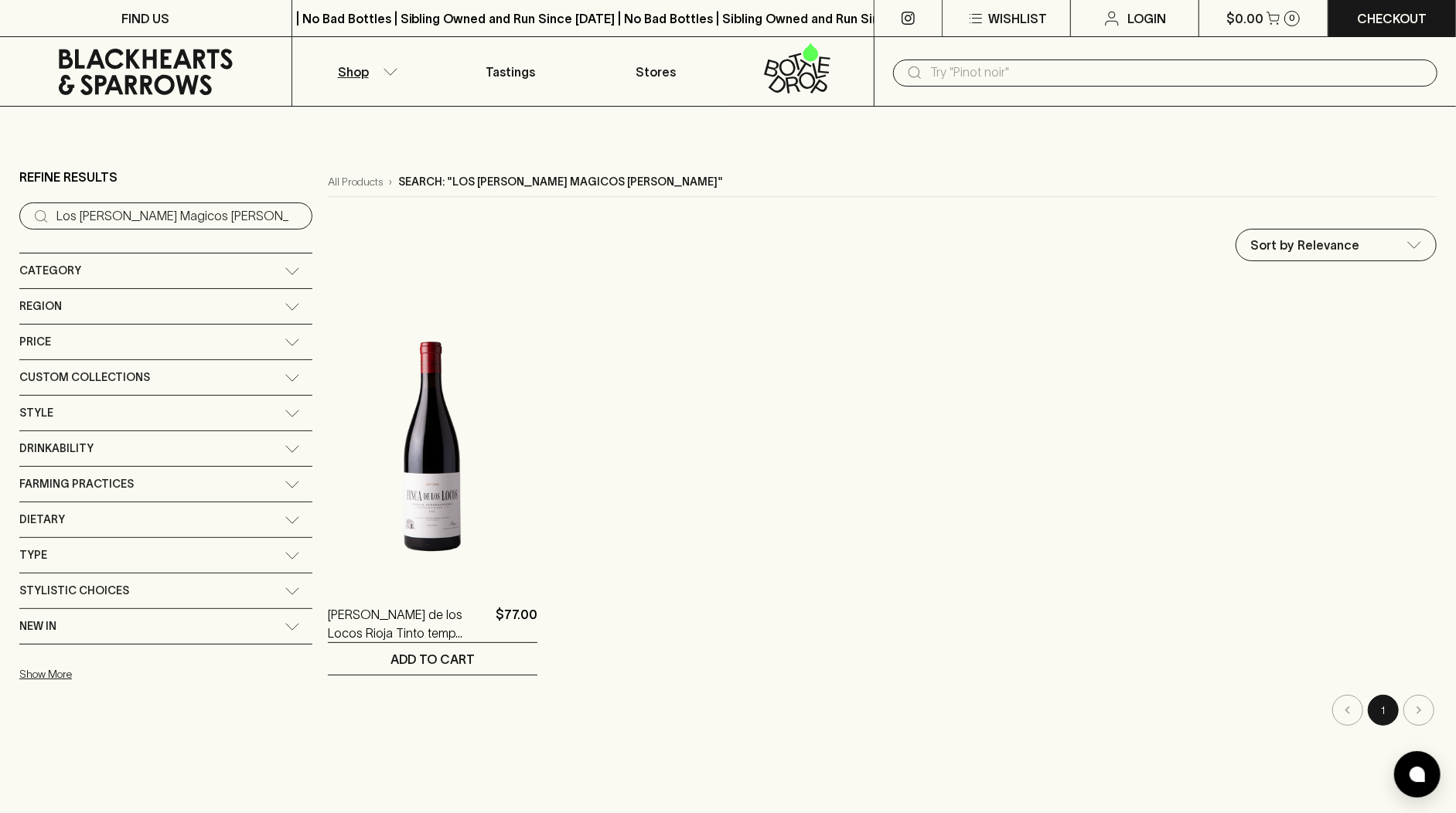
click at [969, 65] on input "text" at bounding box center [1177, 73] width 495 height 25
paste input "Ok! Sparkling Margarita"
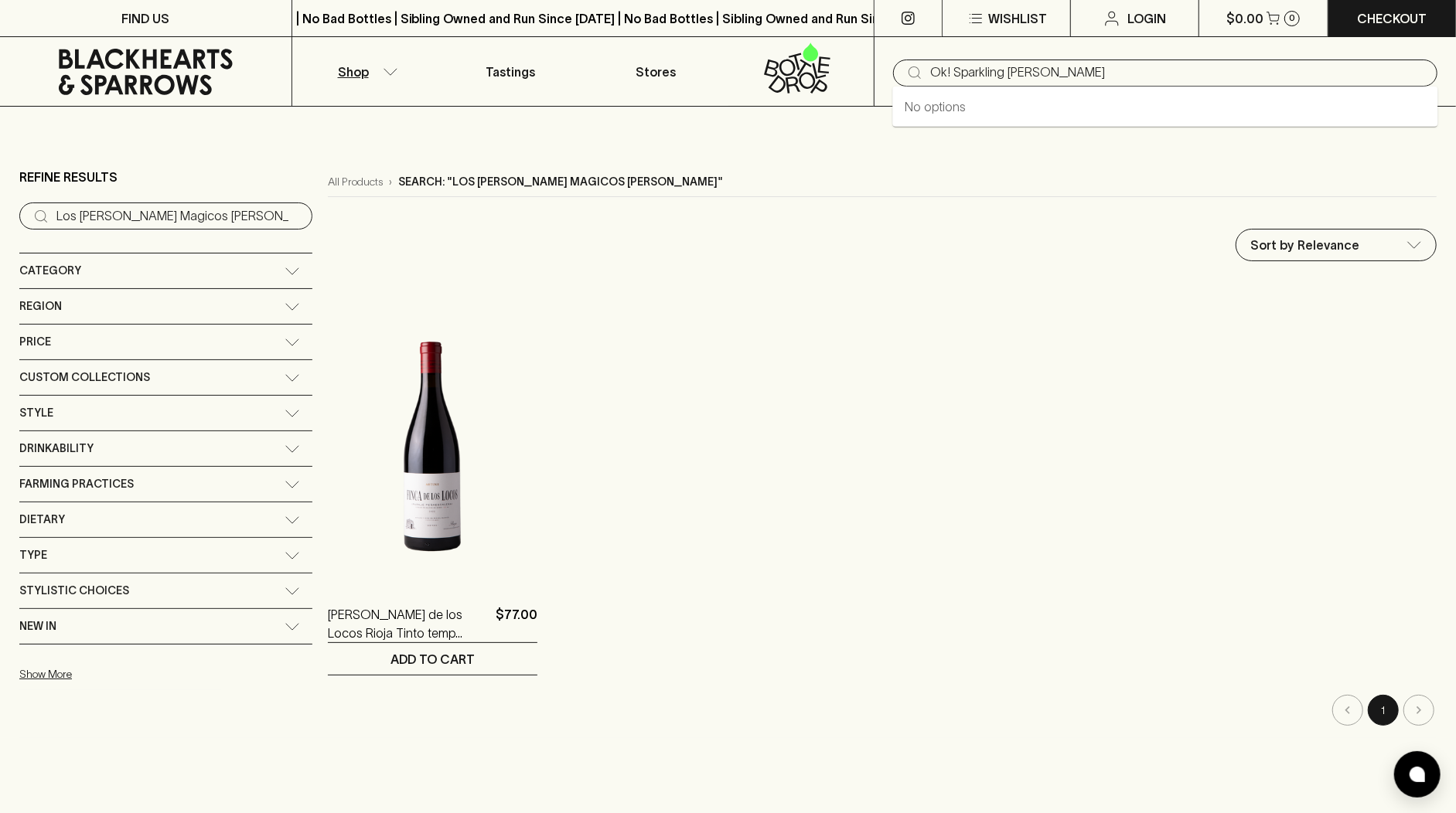
type input "Ok! Sparkling Margarita"
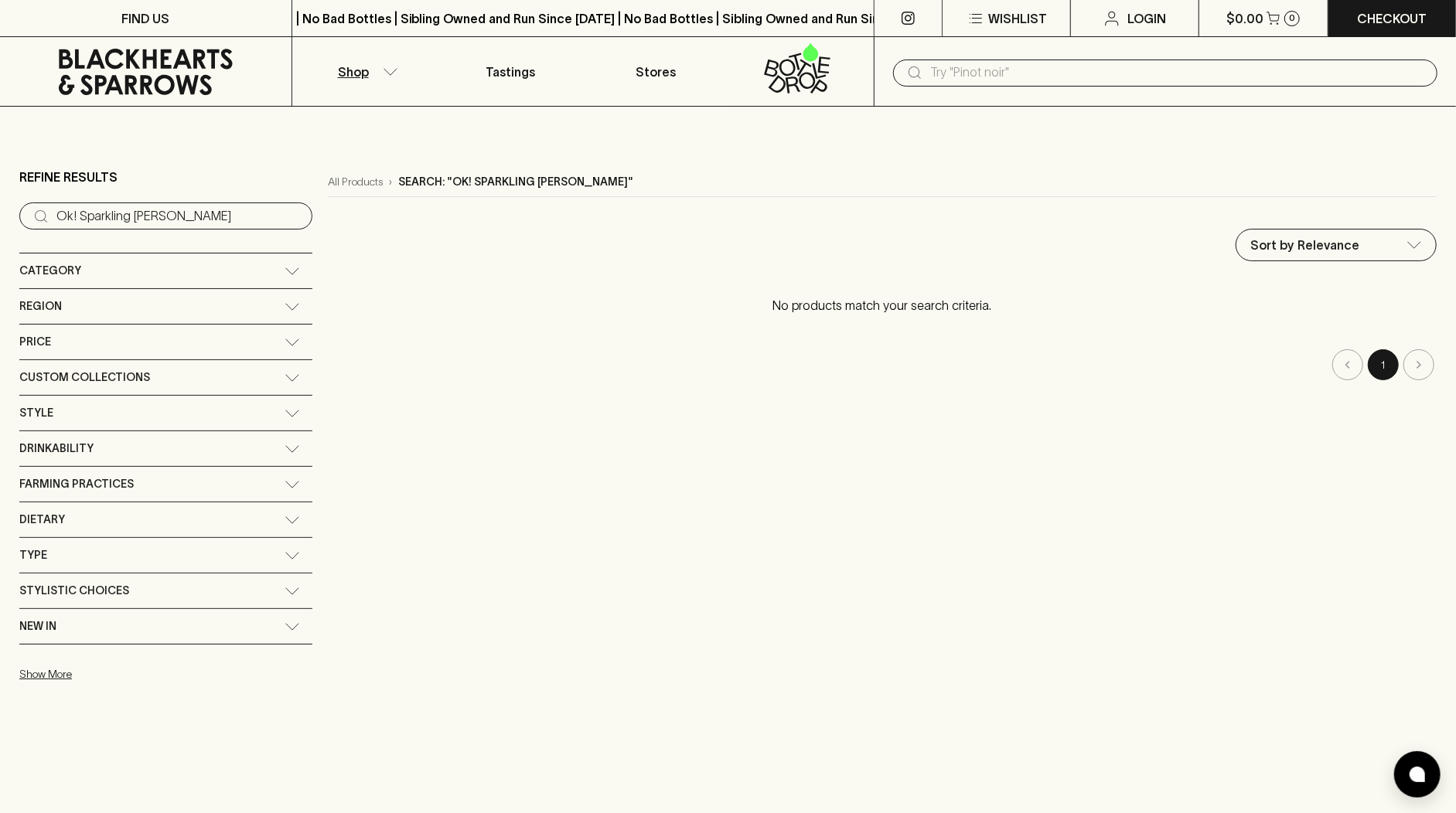
click at [1026, 86] on div "​" at bounding box center [1166, 73] width 544 height 27
paste input "Konpira Maru x Blackhearts"
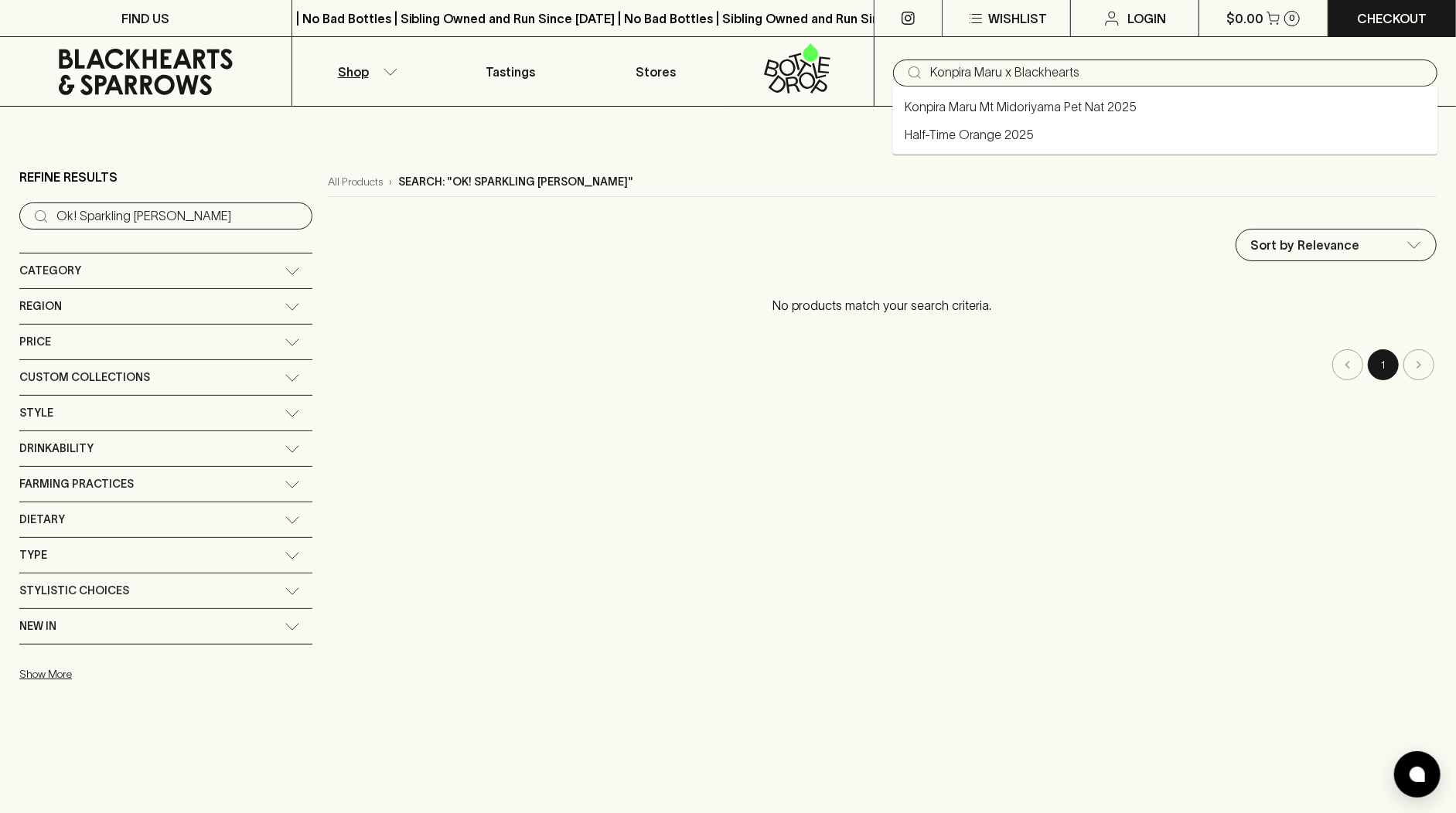
type input "Konpira Maru x Blackhearts"
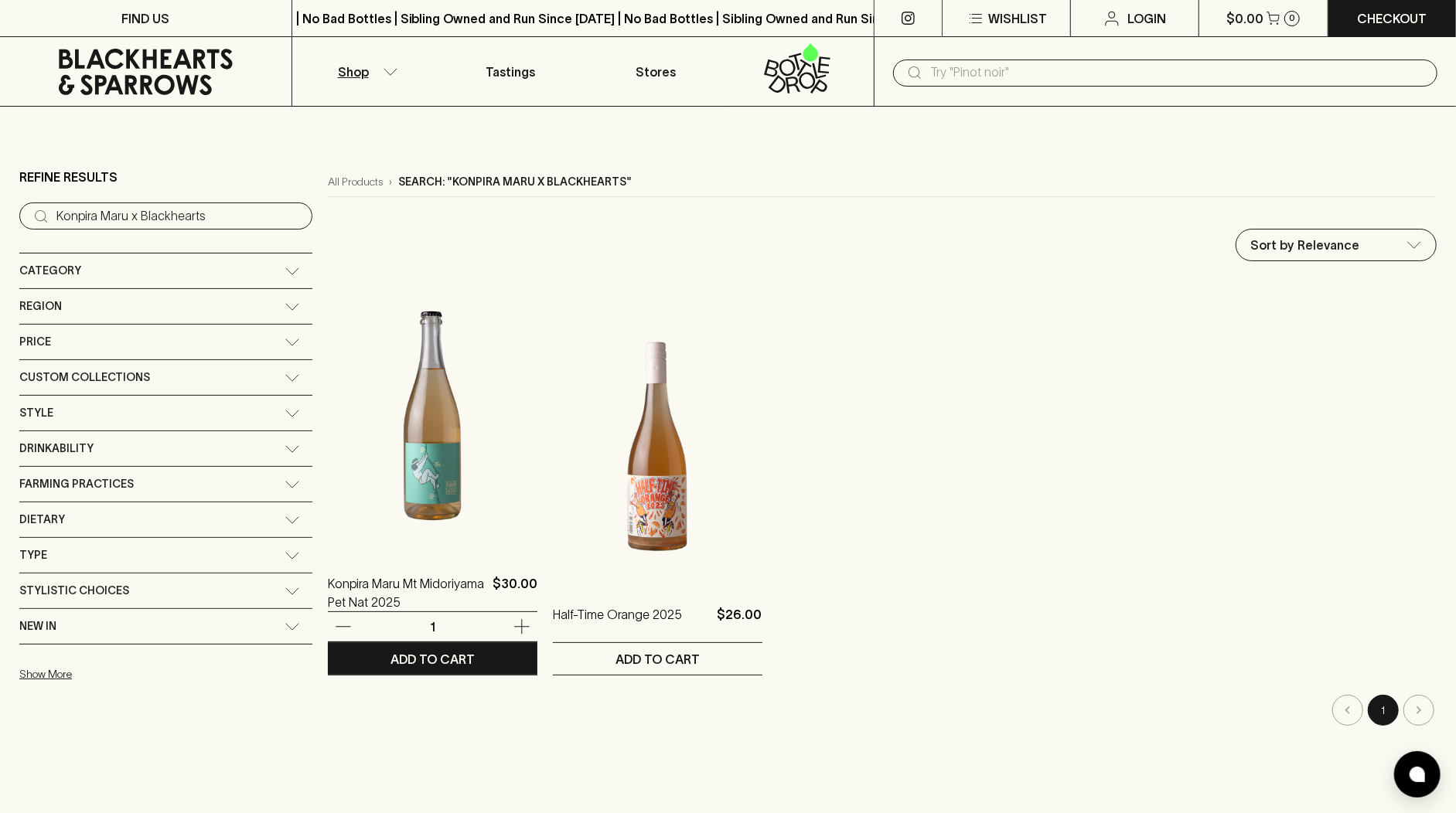
click at [359, 504] on img at bounding box center [432, 416] width 210 height 271
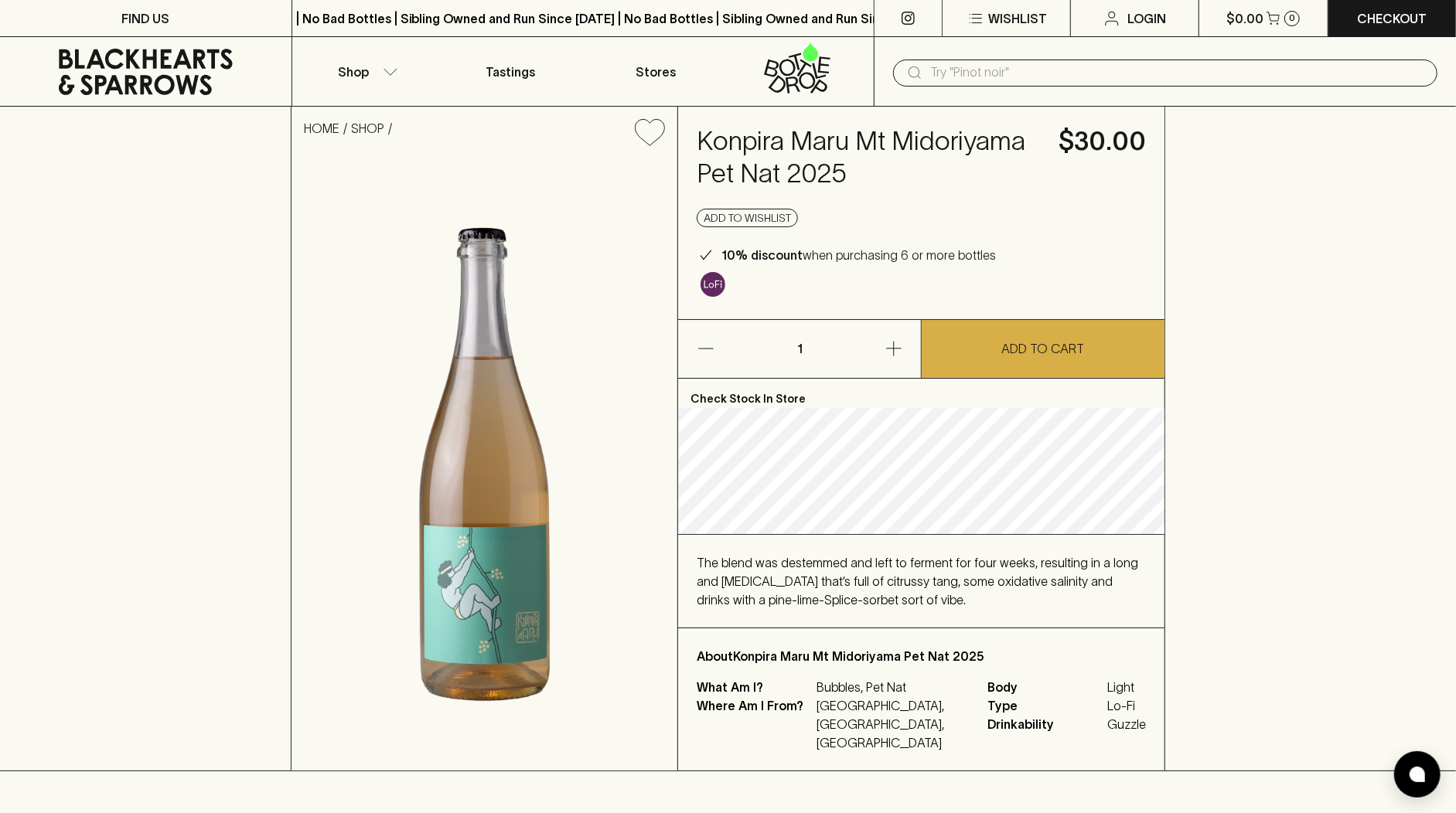
click at [967, 70] on input "text" at bounding box center [1177, 73] width 495 height 25
paste input "Gabriel Glas StandArt"
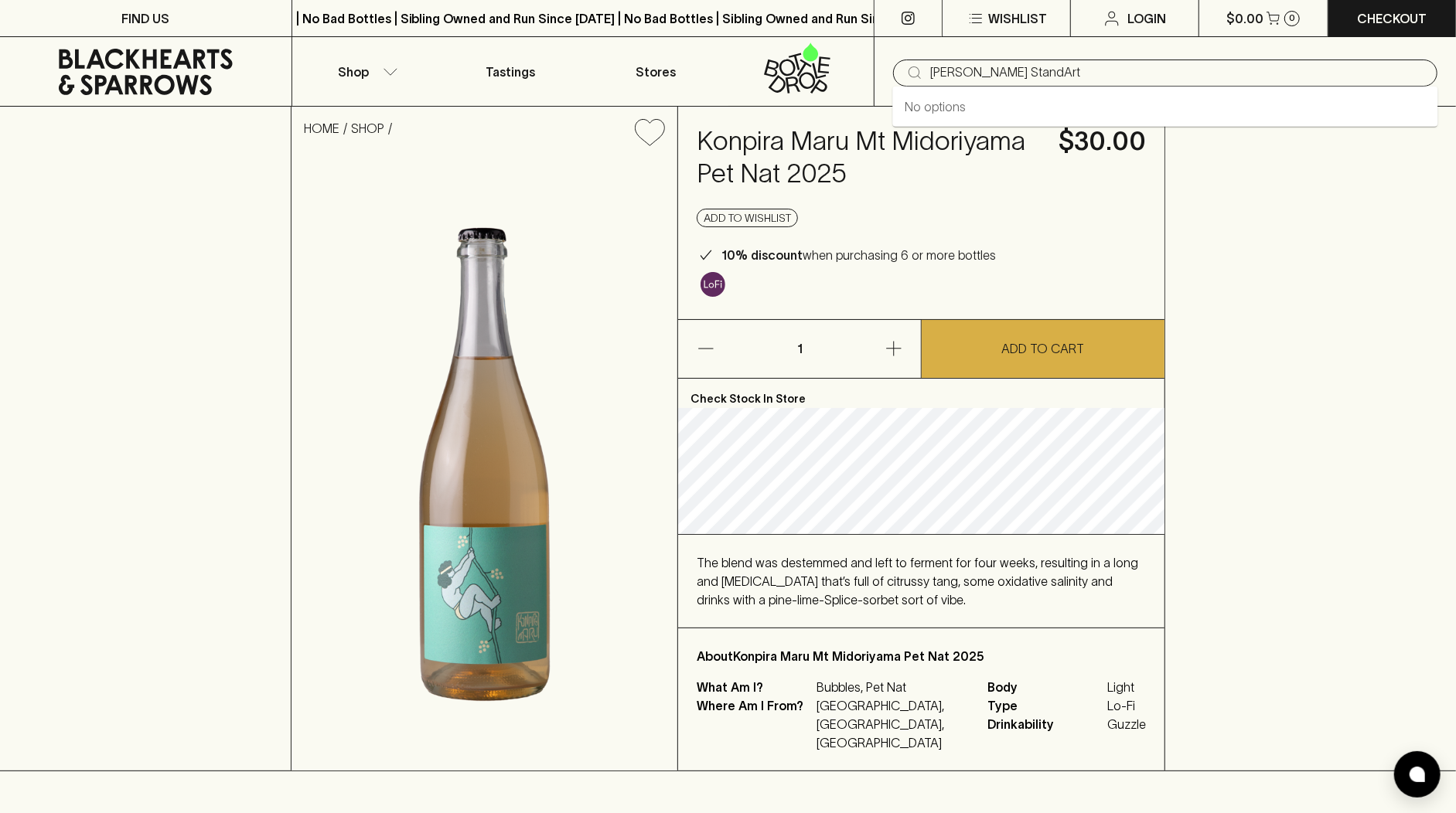
click at [942, 75] on input "Gabriel Glas StandArt" at bounding box center [1177, 73] width 495 height 25
type input "Gabriel Glas StandArt"
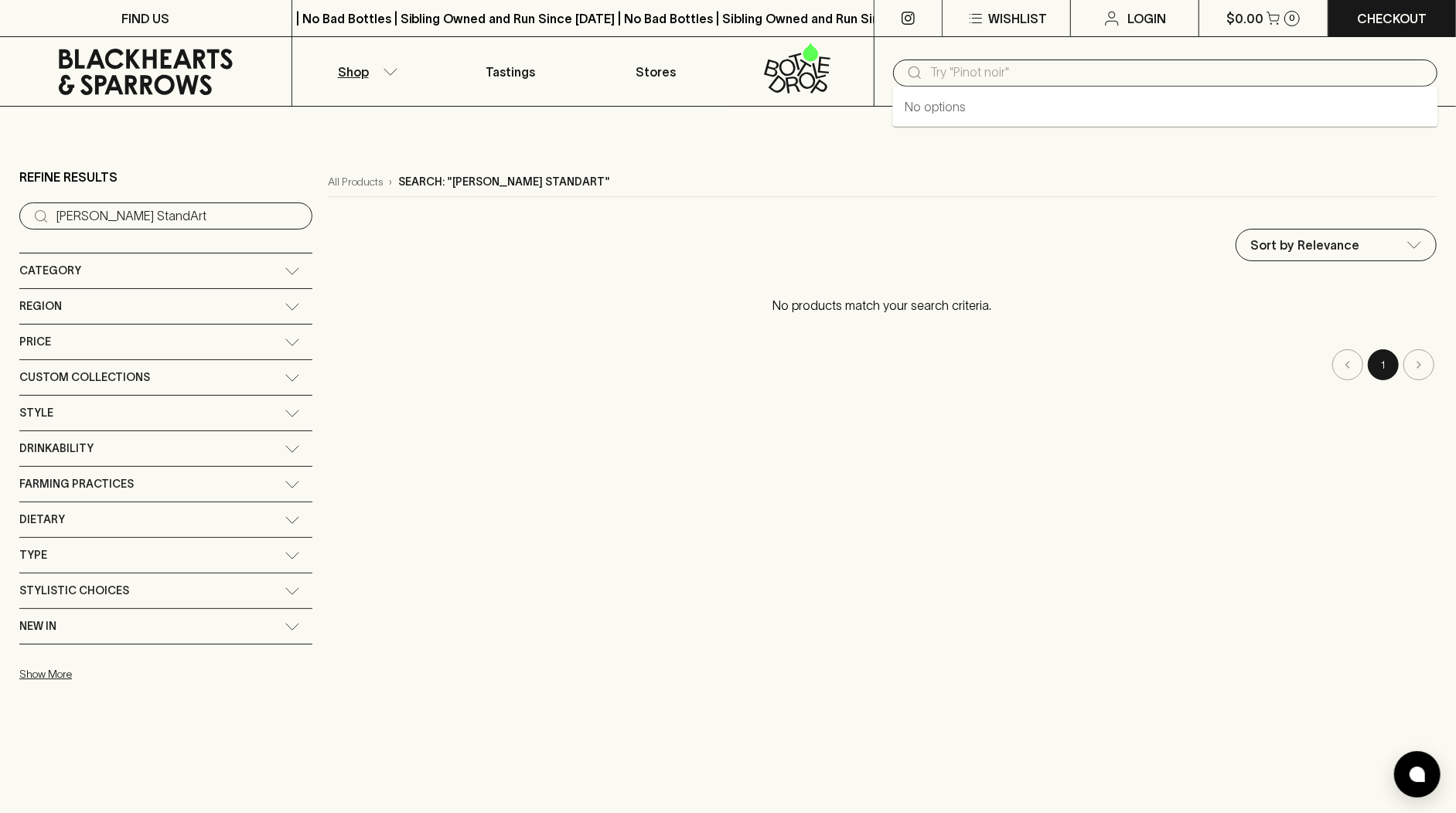
click at [936, 68] on input "text" at bounding box center [1177, 73] width 495 height 25
paste input "Mode No More Elevator Music"
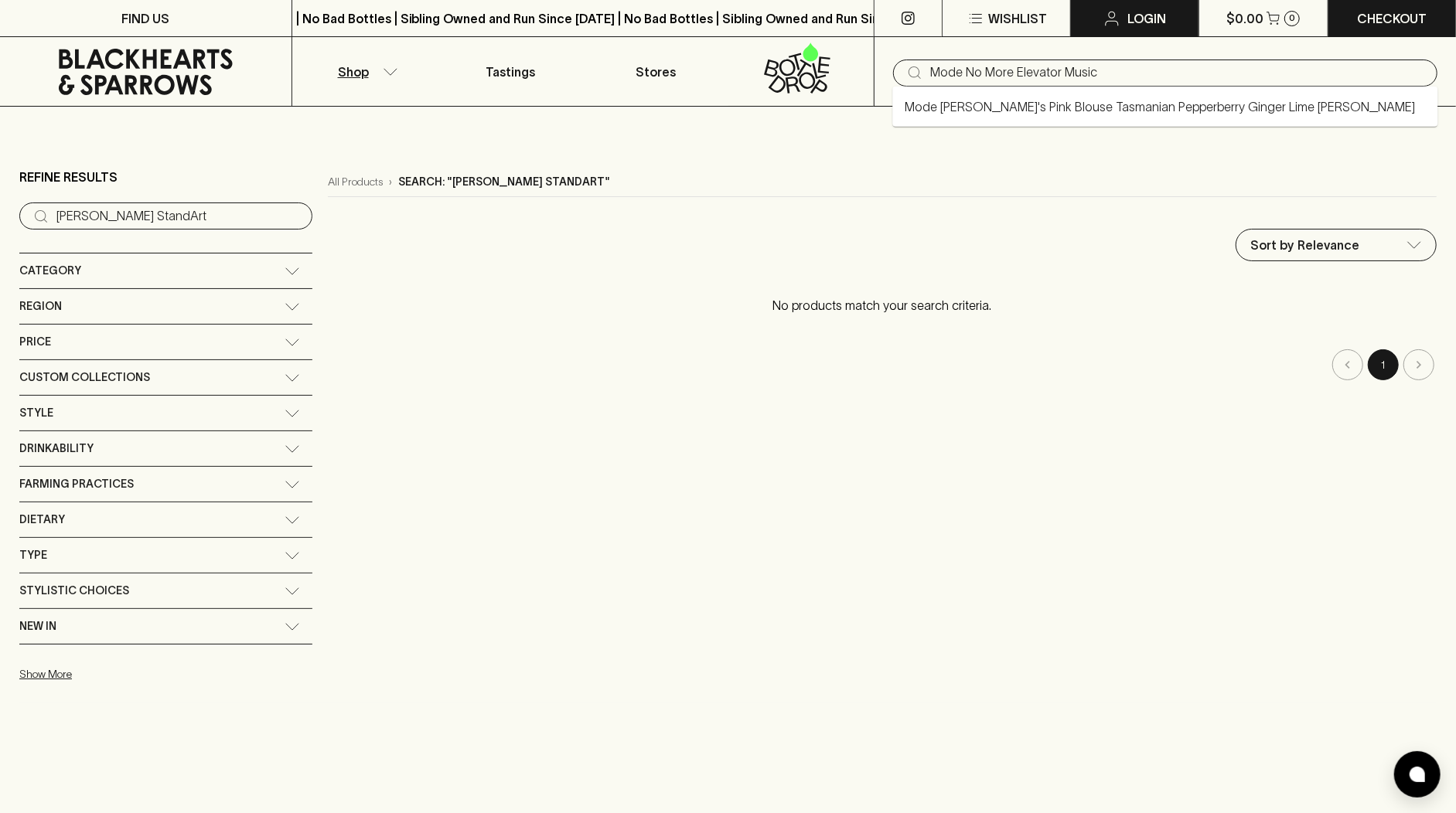
type input "Mode No More Elevator Music"
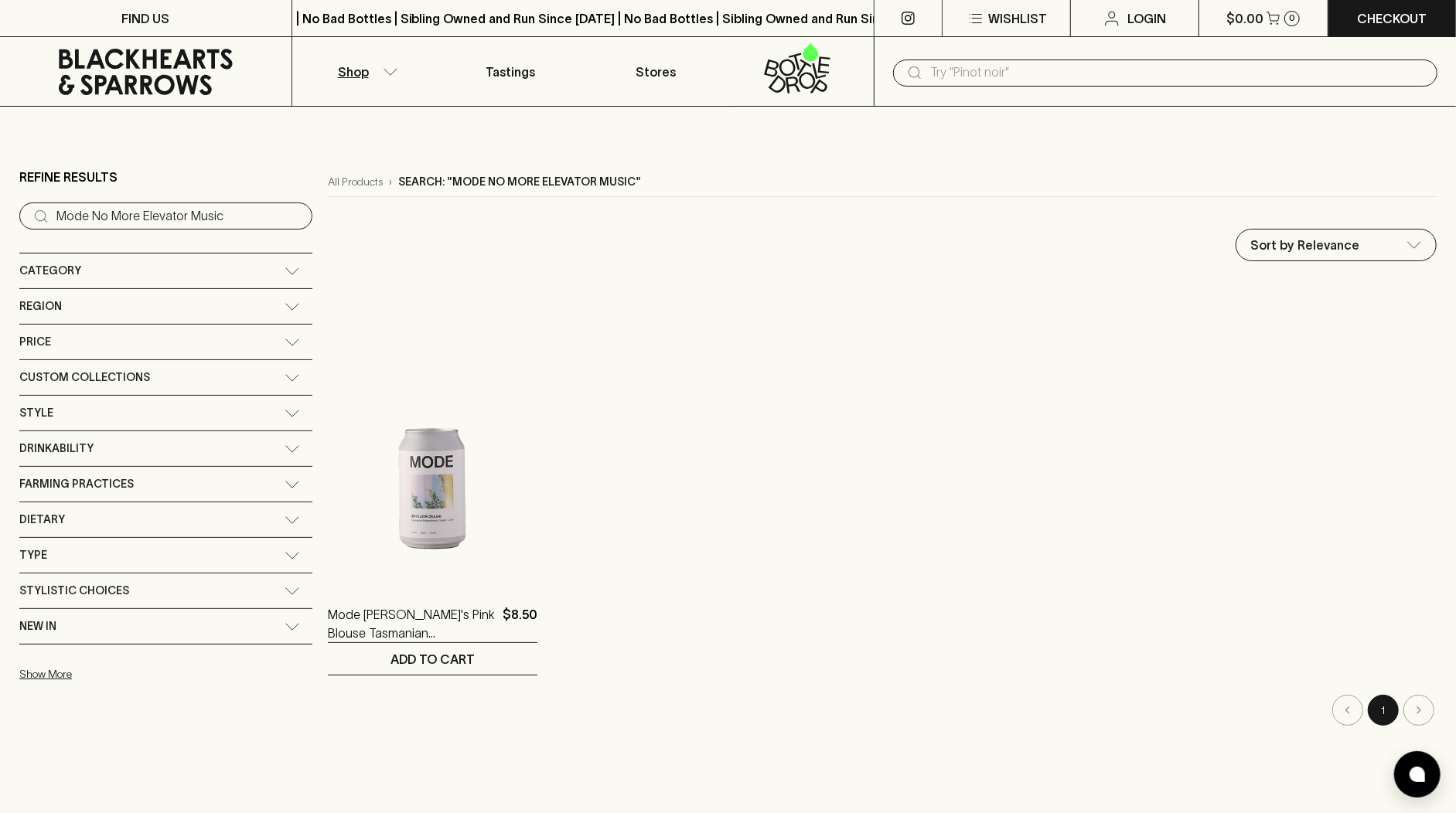
click at [1006, 58] on div "​" at bounding box center [1166, 72] width 544 height 30
paste input "Curatif Archie Rose Espresso"
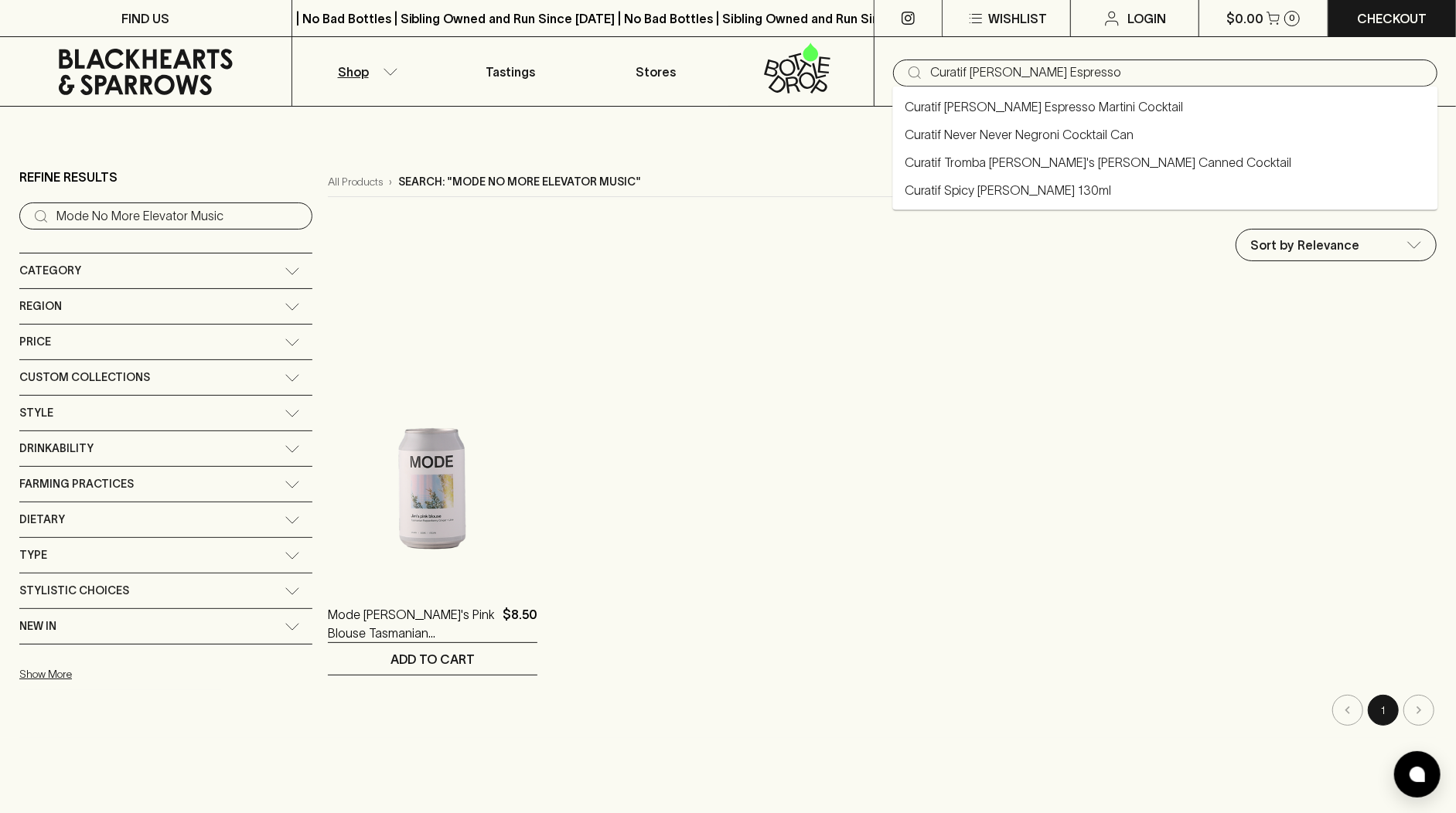
type input "Curatif Archie Rose Espresso"
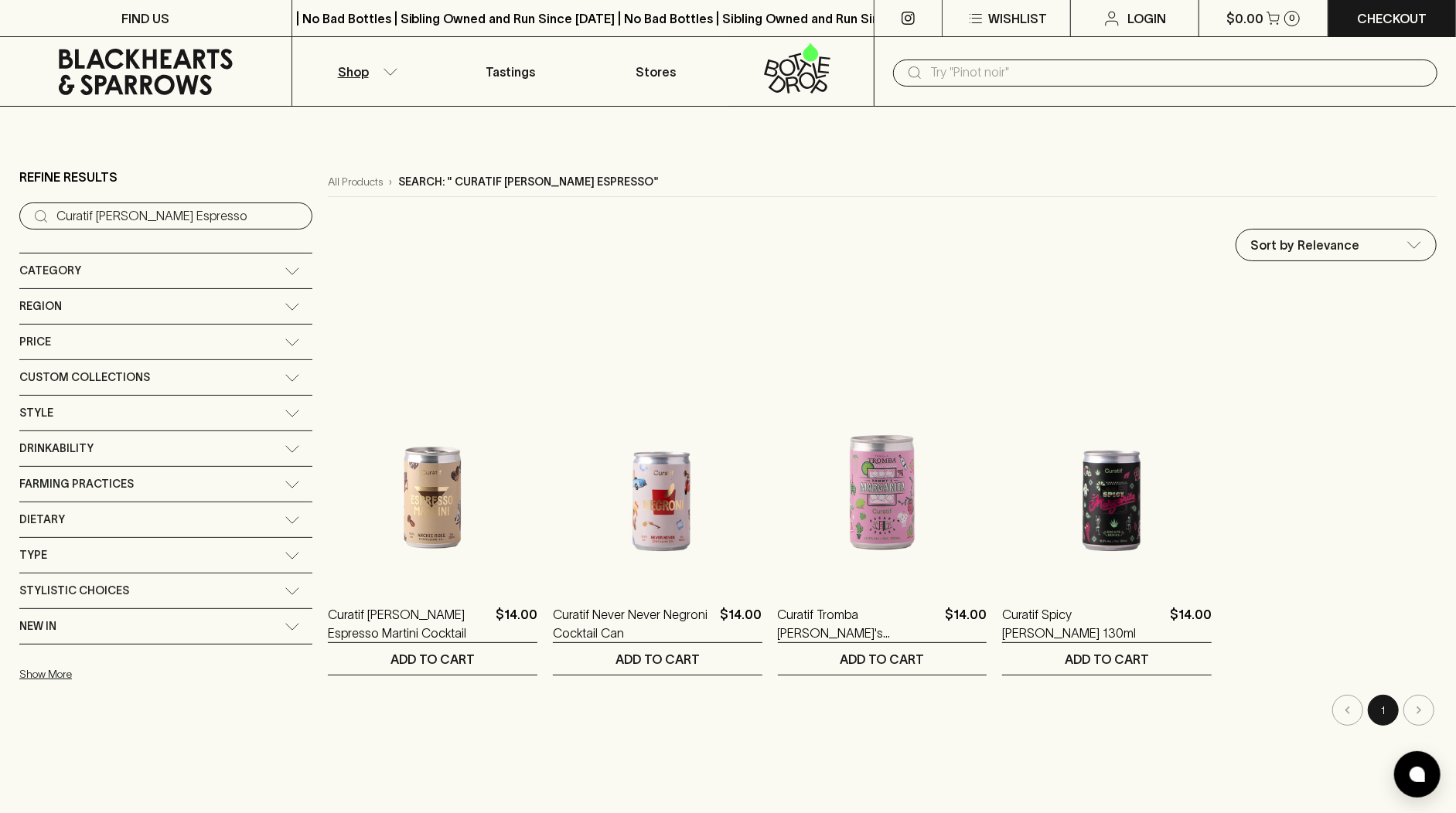
paste input "Triple Trouble Bubble Pet Nat"
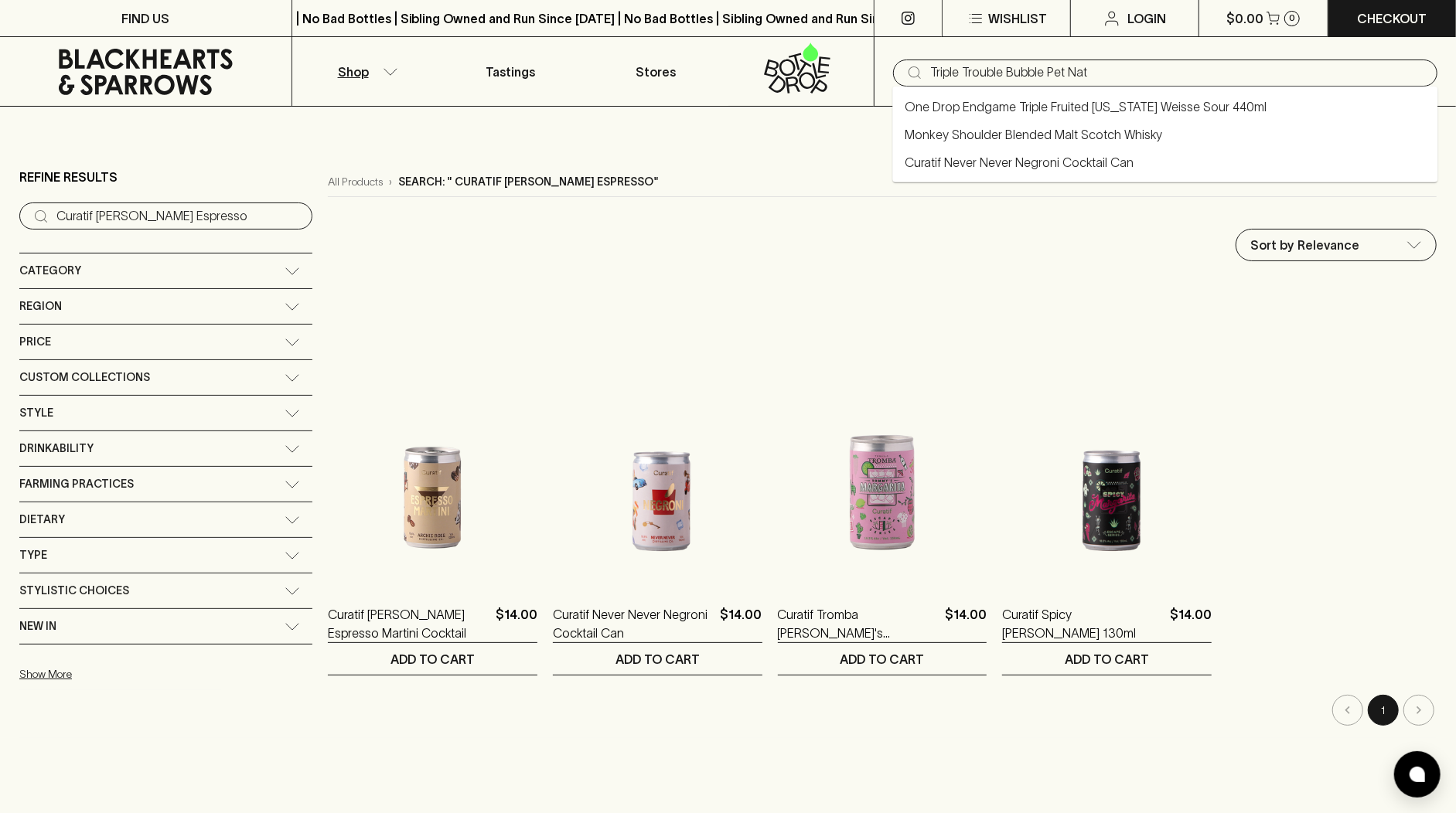
click at [940, 78] on input "Triple Trouble Bubble Pet Nat" at bounding box center [1177, 73] width 495 height 25
type input "Triple Trouble Bubble Pet Nat"
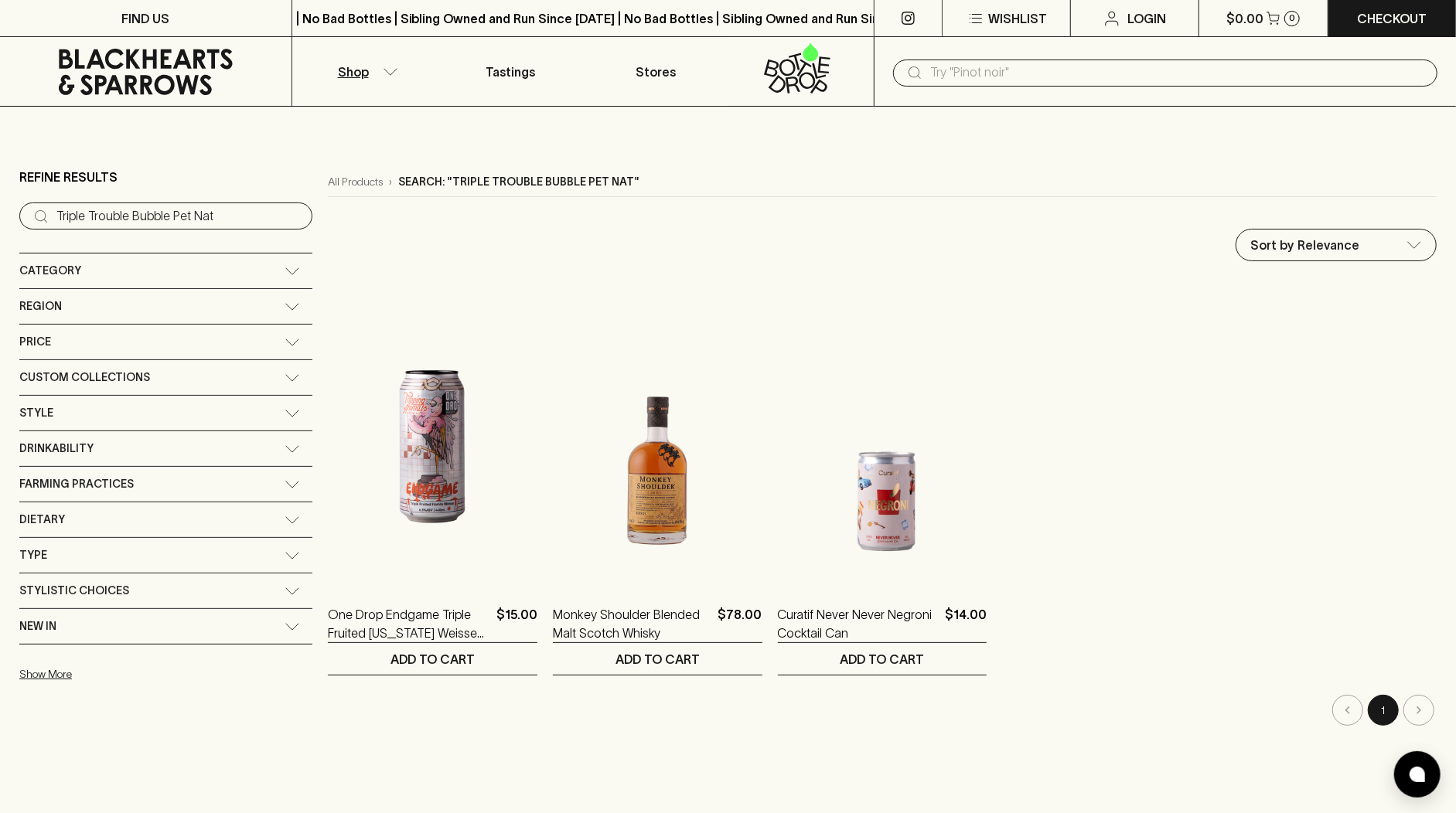
click at [1115, 292] on ol "One Drop Endgame Triple Fruited Florida Weisse Sour 440ml $15.00 1 ADD TO CART …" at bounding box center [882, 478] width 1109 height 395
click at [966, 73] on input "text" at bounding box center [1177, 73] width 495 height 25
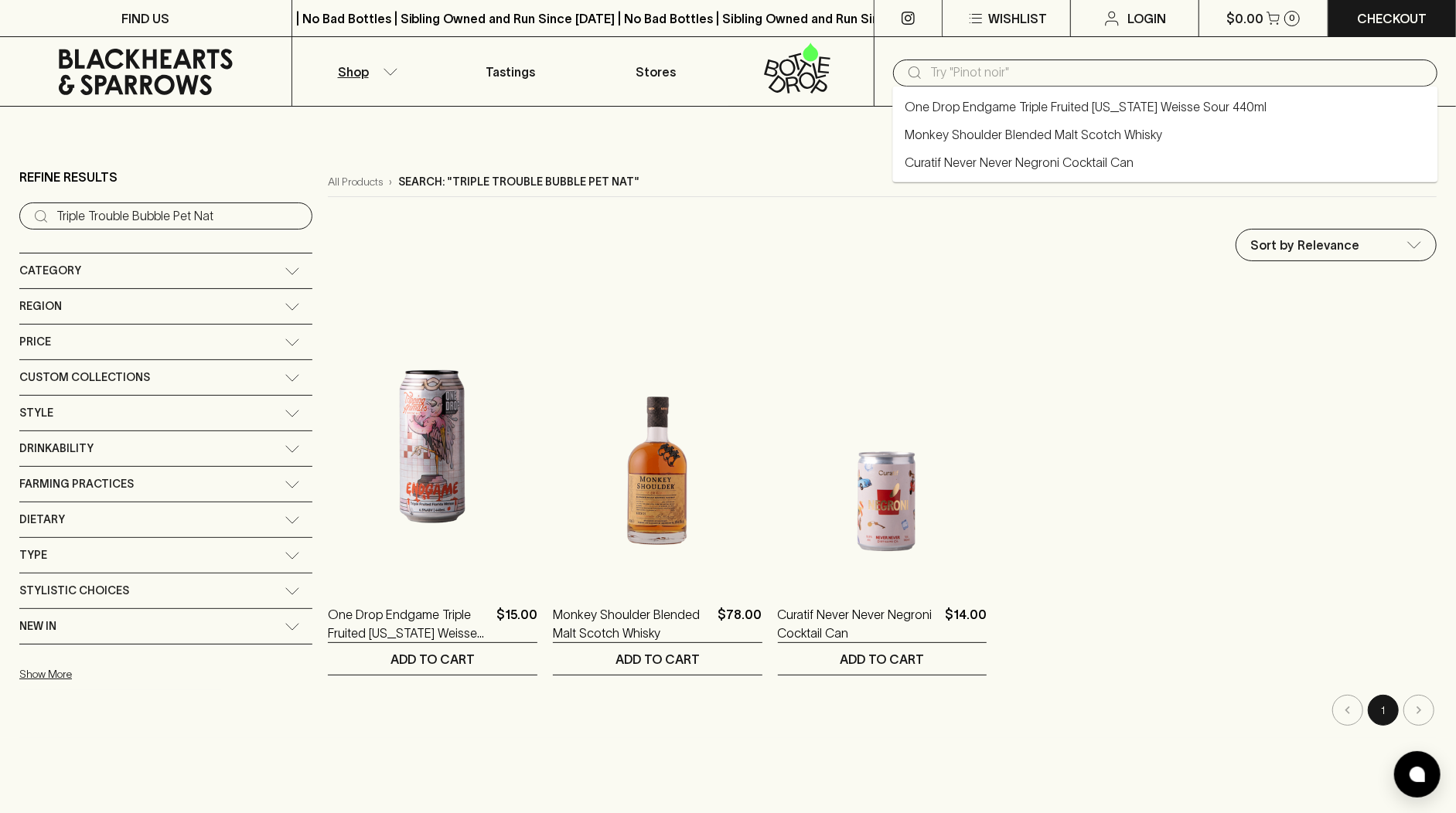
paste input "Triple Trouble Bubble Pet Nat"
type input "Triple Trouble Bubble Pet Nat"
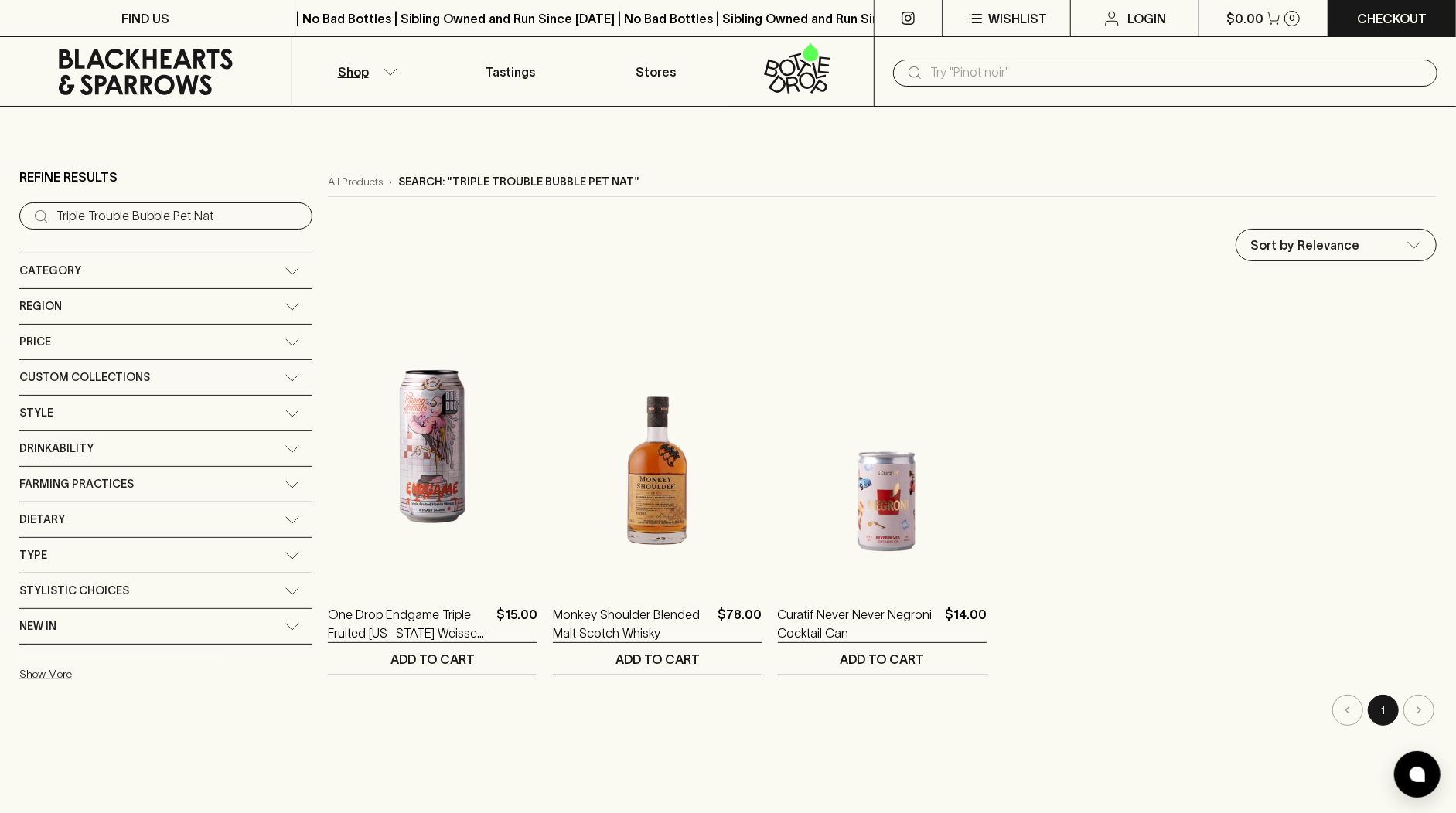
click at [960, 68] on input "text" at bounding box center [1177, 73] width 495 height 25
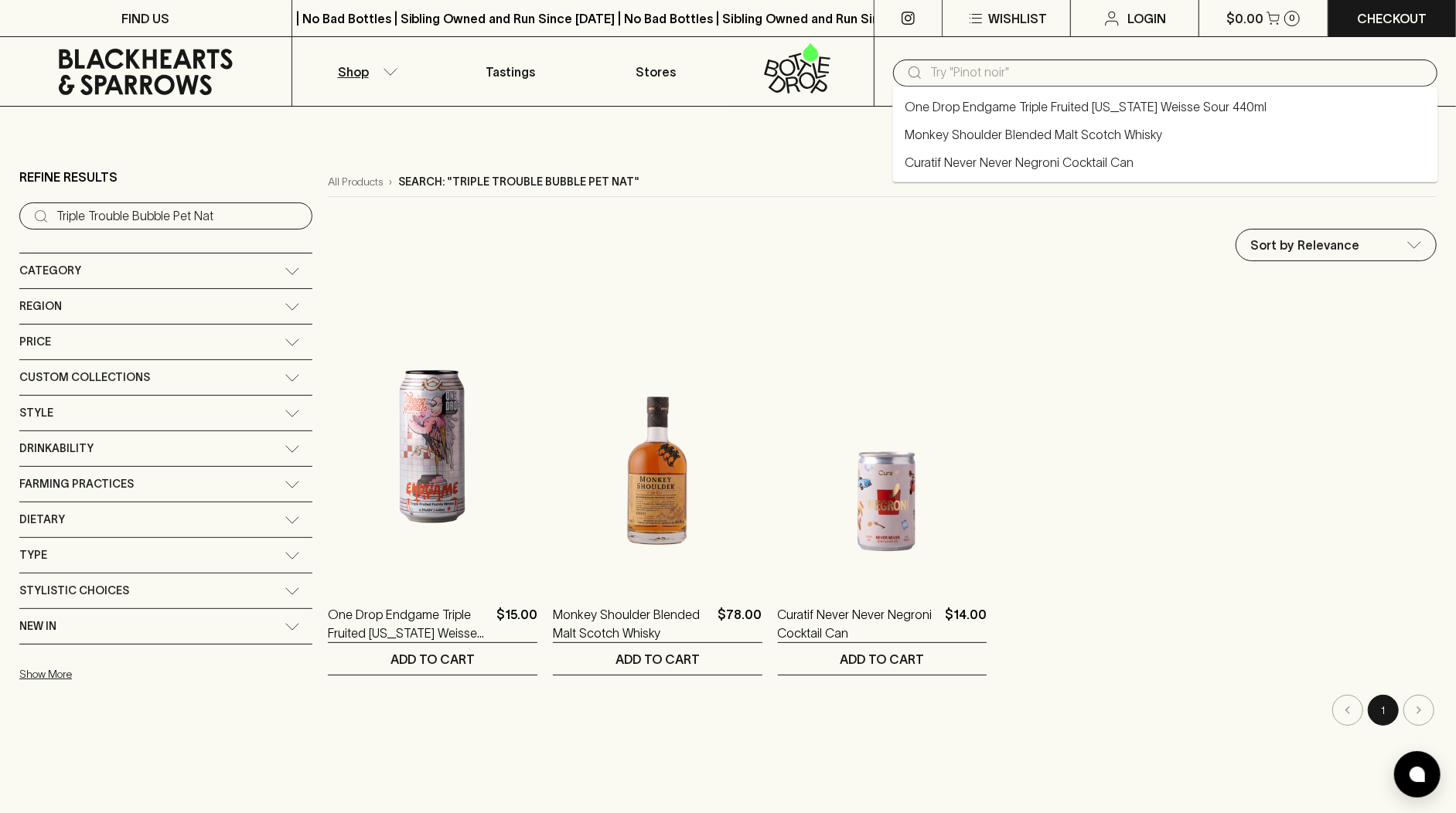
paste input "Giovanni Armani Giorgio"
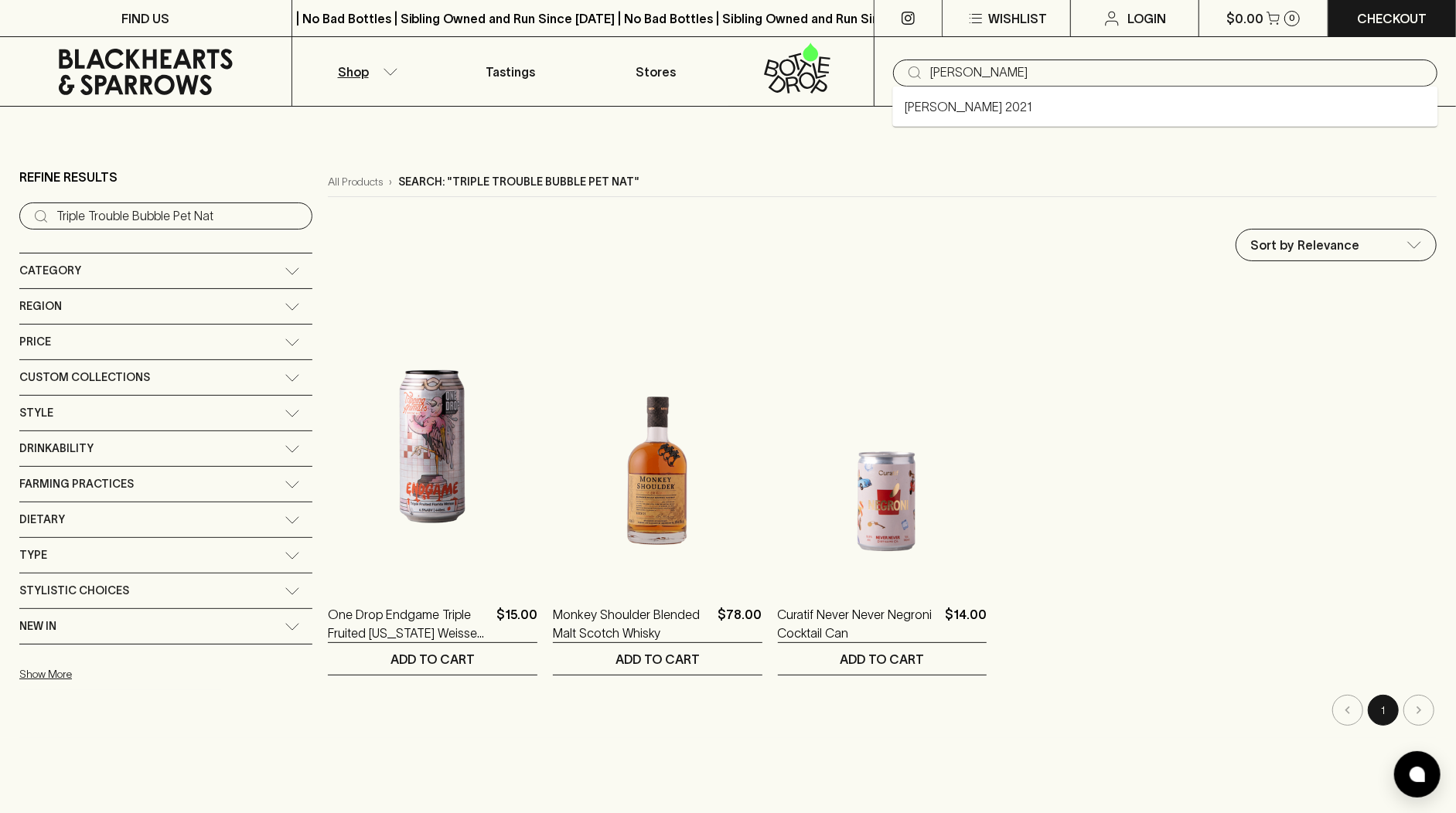
type input "Giovanni Armani Giorgio"
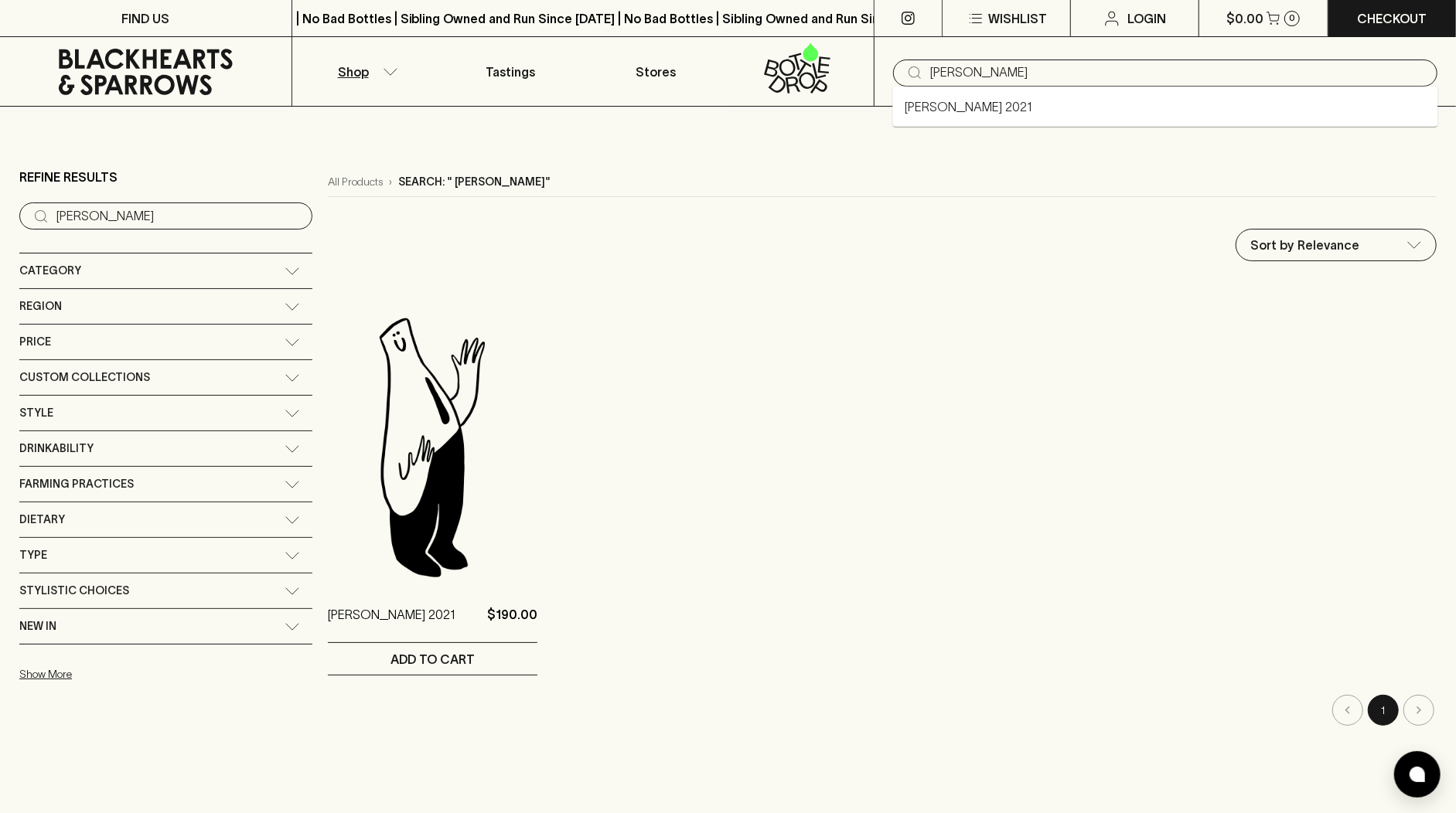
click at [940, 72] on input "Giovanni Armani Giorgio" at bounding box center [1177, 73] width 495 height 25
type input "Giovanni Armani Giorgio"
paste input "Umberto Luigi Domenico"
type input "Umberto Luigi Domenico"
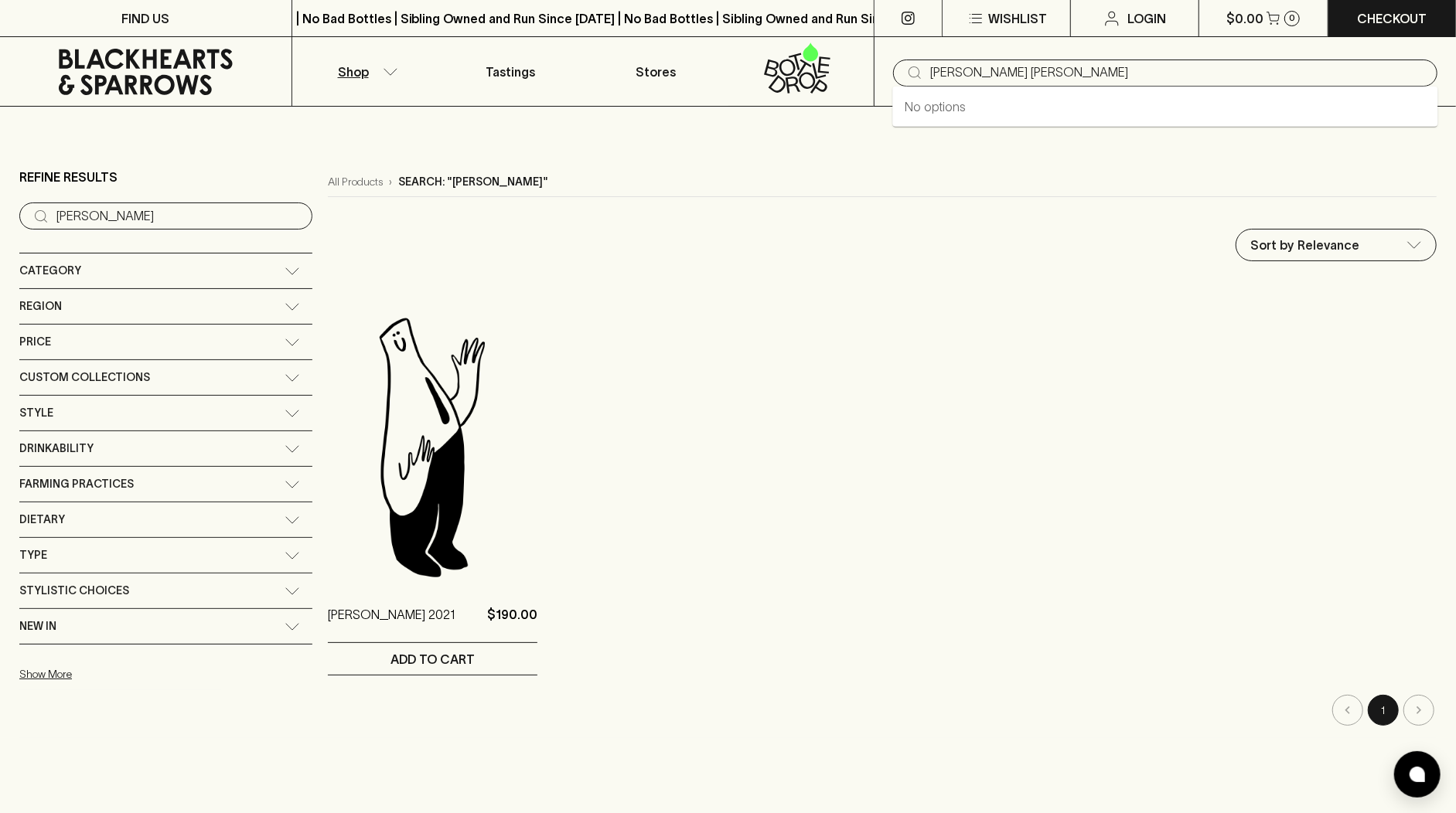
type input "Umberto Luigi Domenico"
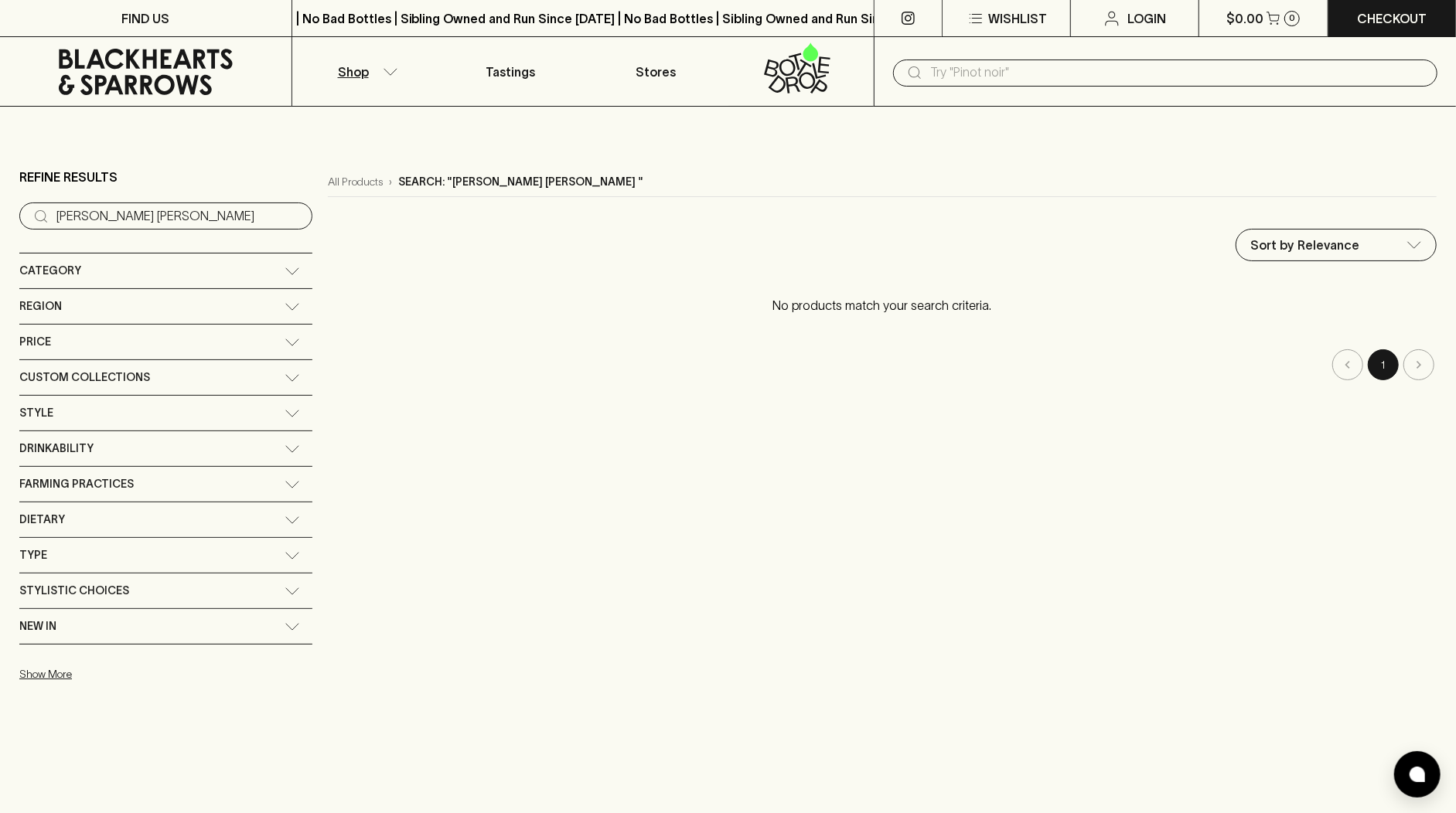
click at [131, 65] on icon at bounding box center [146, 72] width 268 height 46
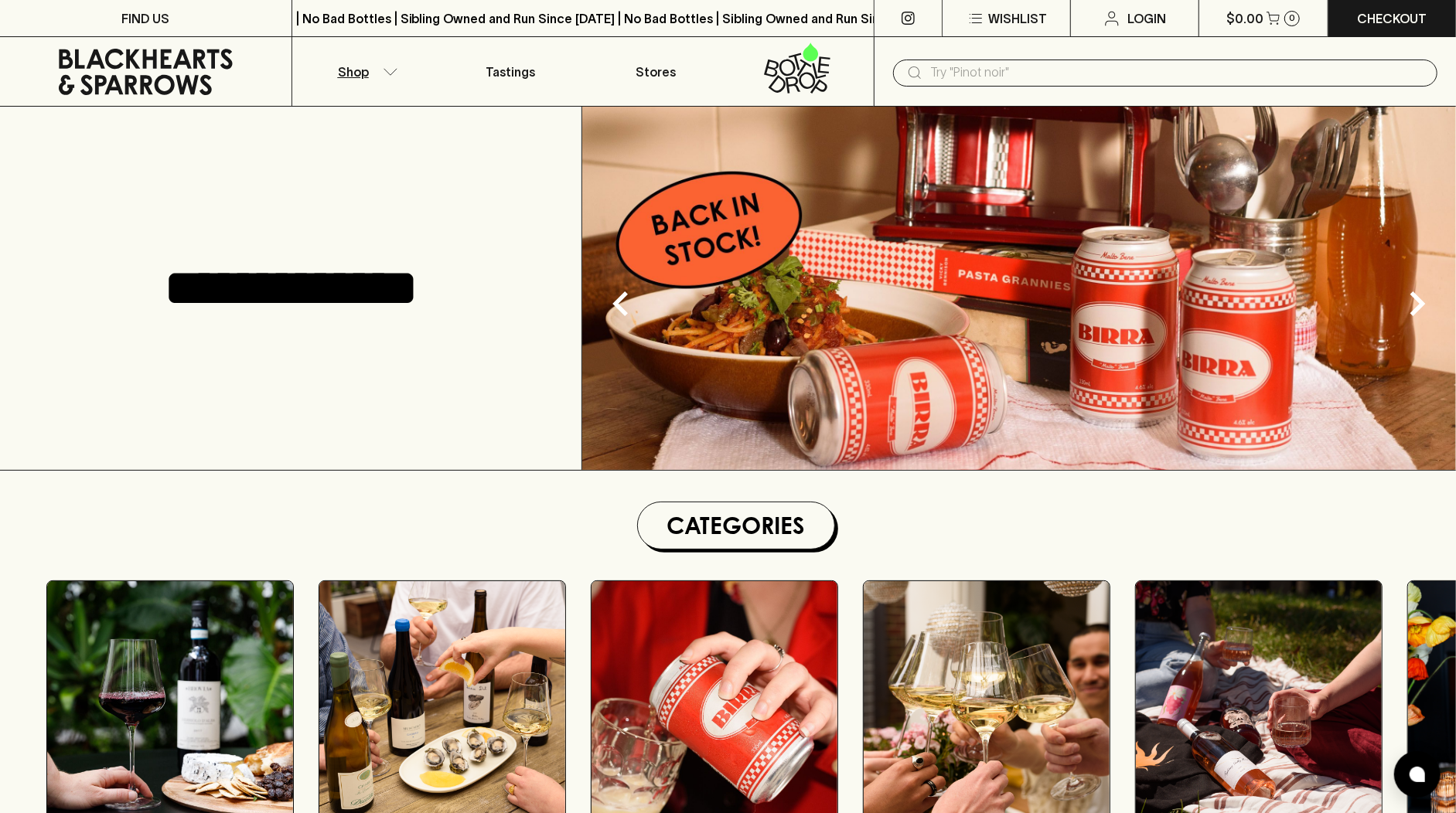
click at [337, 73] on button "Shop" at bounding box center [365, 72] width 146 height 69
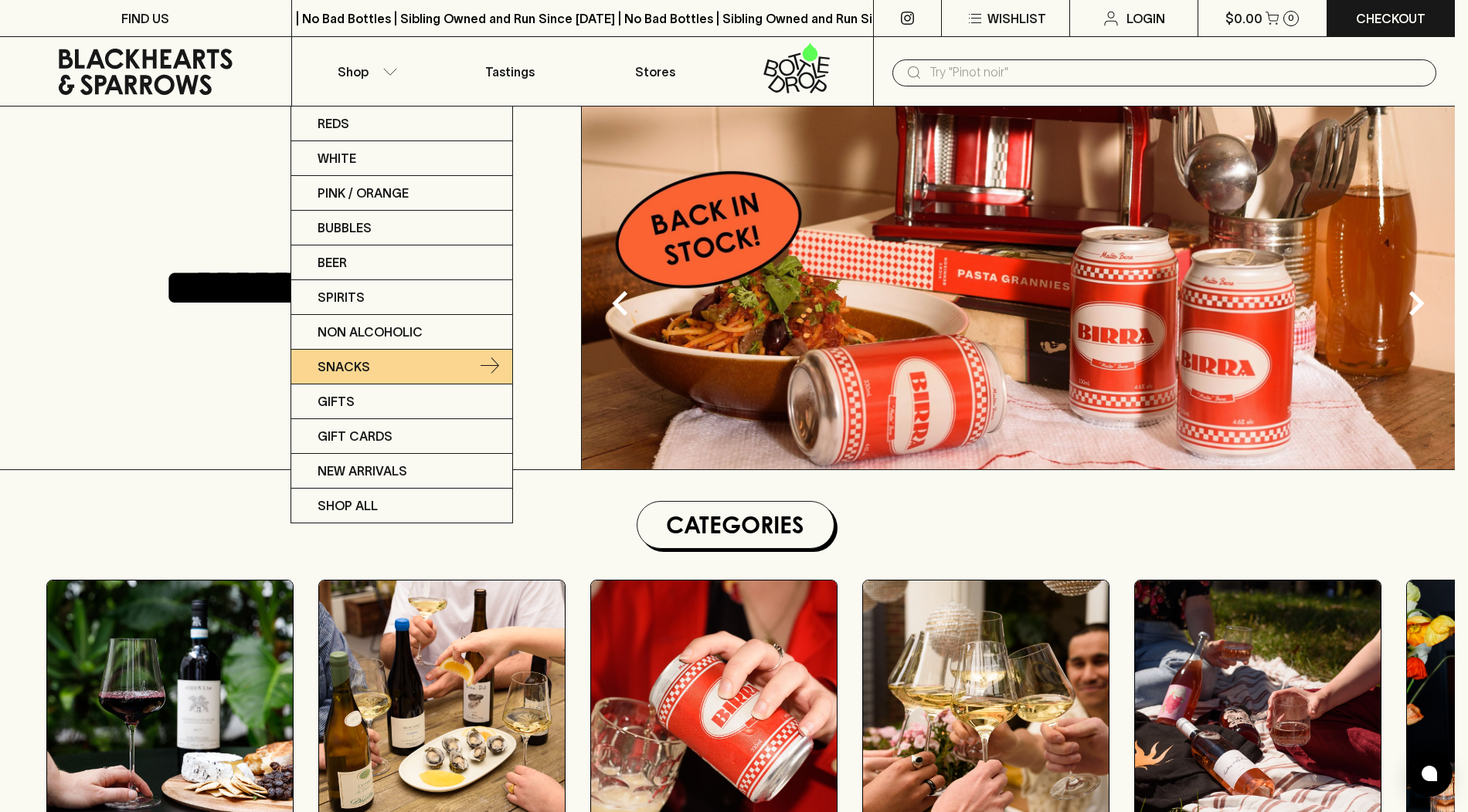
click at [411, 359] on link "Snacks" at bounding box center [401, 367] width 221 height 34
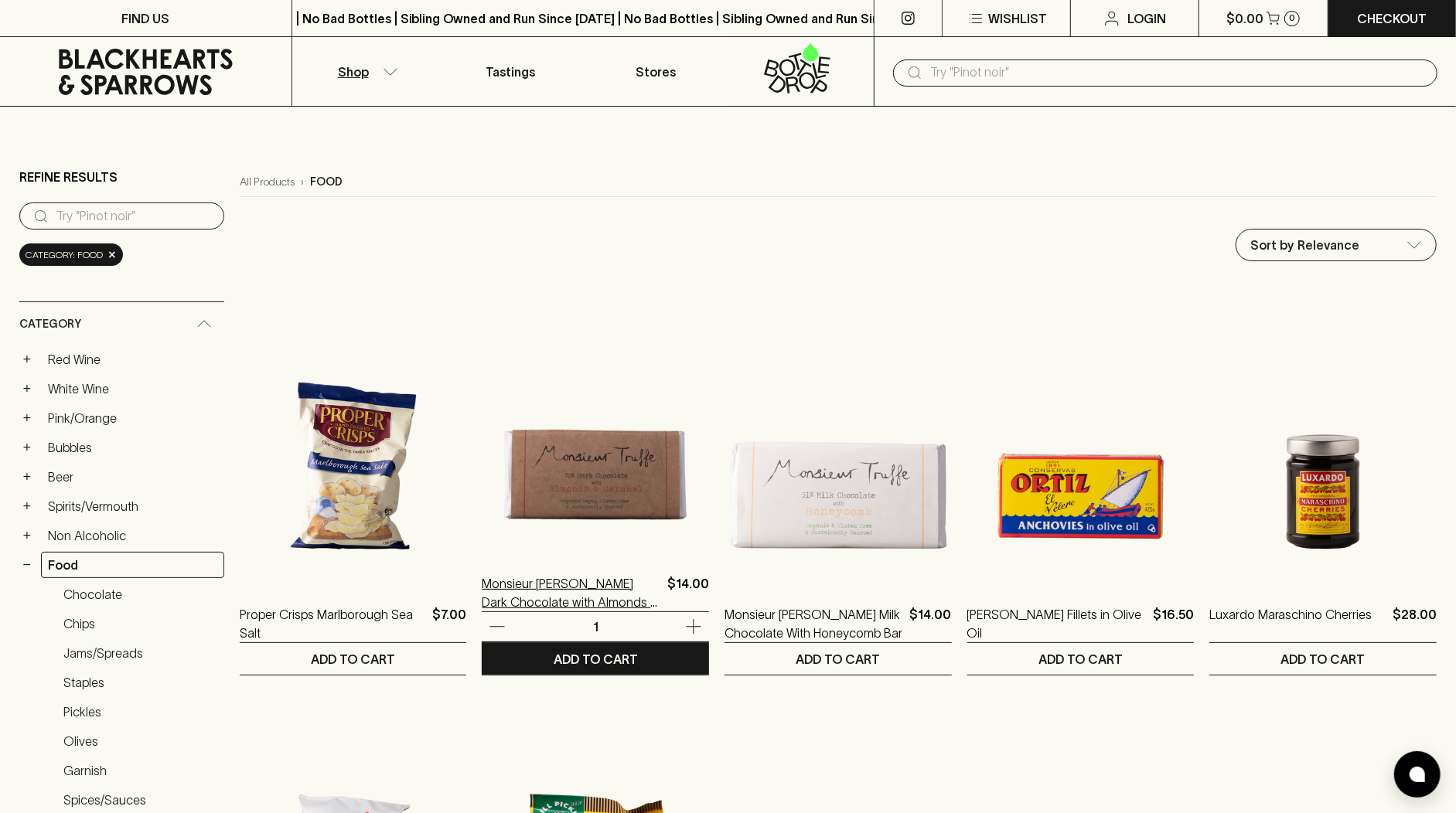
click at [631, 599] on p "Monsieur Truffe Dark Chocolate with Almonds & Caramel" at bounding box center [571, 593] width 179 height 37
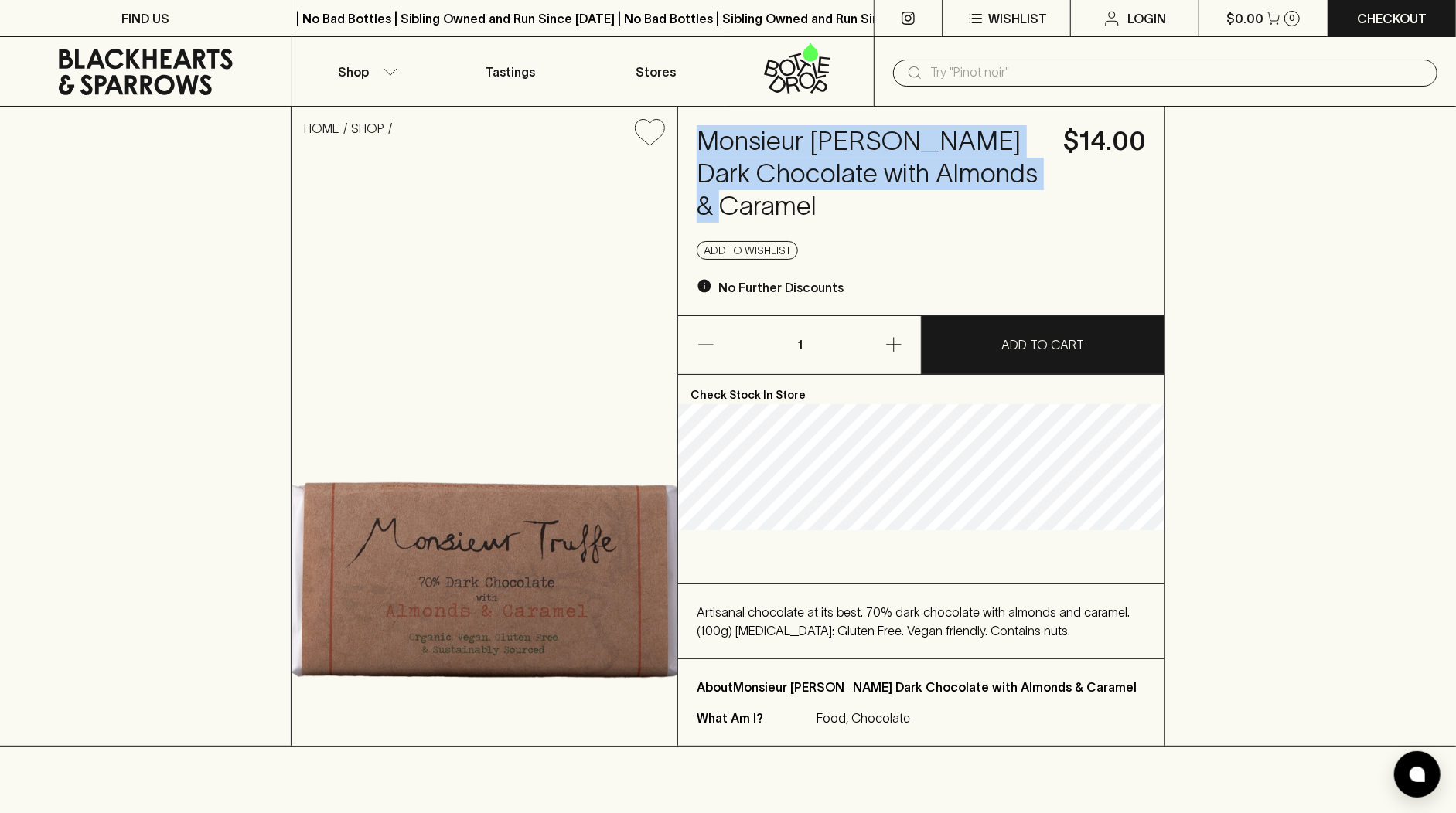
drag, startPoint x: 695, startPoint y: 145, endPoint x: 850, endPoint y: 204, distance: 165.8
click at [850, 204] on div "Monsieur Truffe Dark Chocolate with Almonds & Caramel $14.00 Add to wishlist No…" at bounding box center [921, 211] width 487 height 209
copy h4 "Monsieur Truffe Dark Chocolate with Almonds & Caramel"
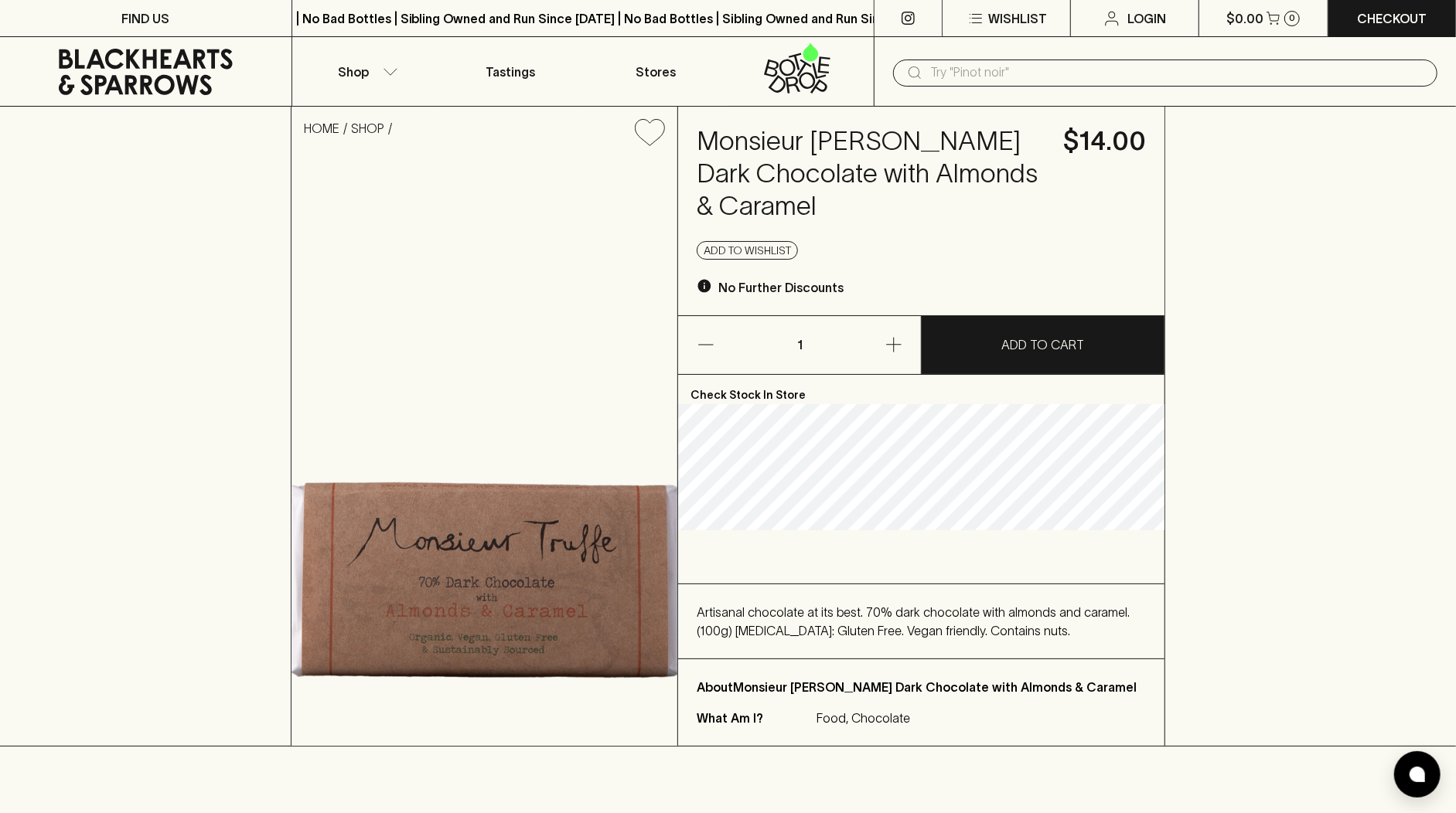
click at [938, 191] on h4 "Monsieur Truffe Dark Chocolate with Almonds & Caramel" at bounding box center [870, 174] width 348 height 98
drag, startPoint x: 807, startPoint y: 143, endPoint x: 698, endPoint y: 136, distance: 109.2
click at [698, 136] on h4 "Monsieur Truffe Dark Chocolate with Almonds & Caramel" at bounding box center [870, 174] width 348 height 98
copy h4 "Monsieur"
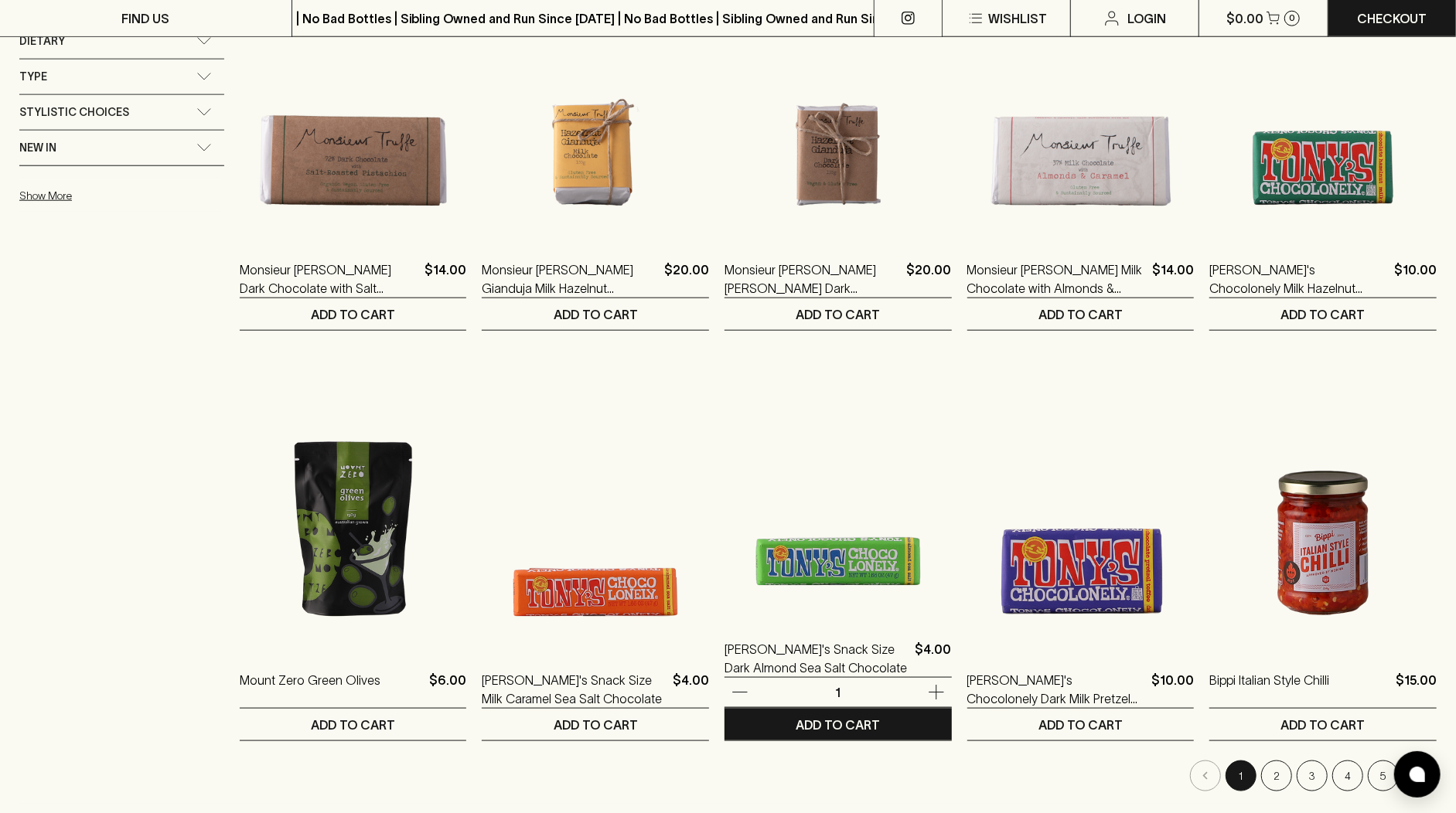
scroll to position [1238, 0]
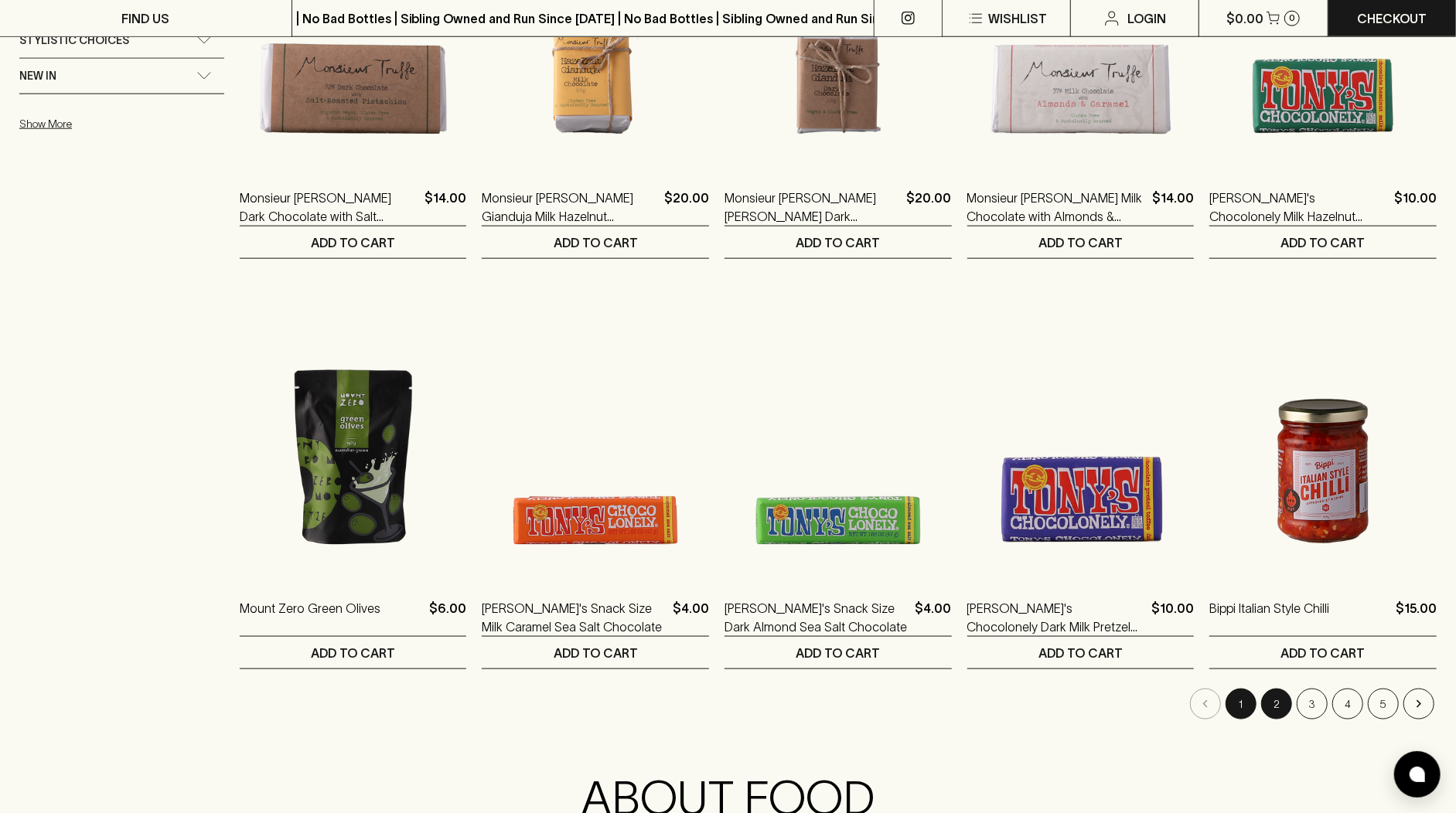
click at [1279, 707] on button "2" at bounding box center [1277, 704] width 31 height 31
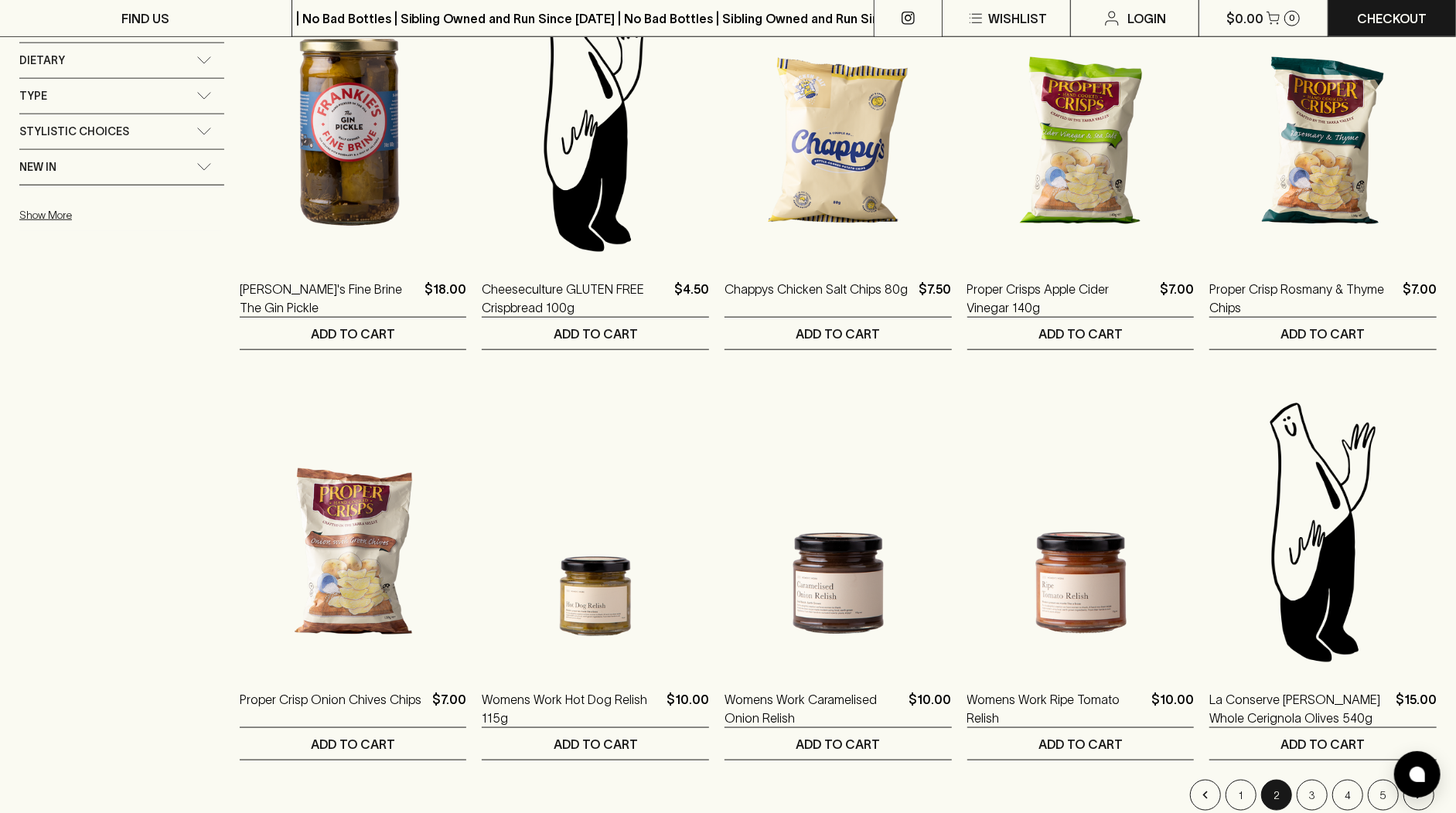
scroll to position [1346, 0]
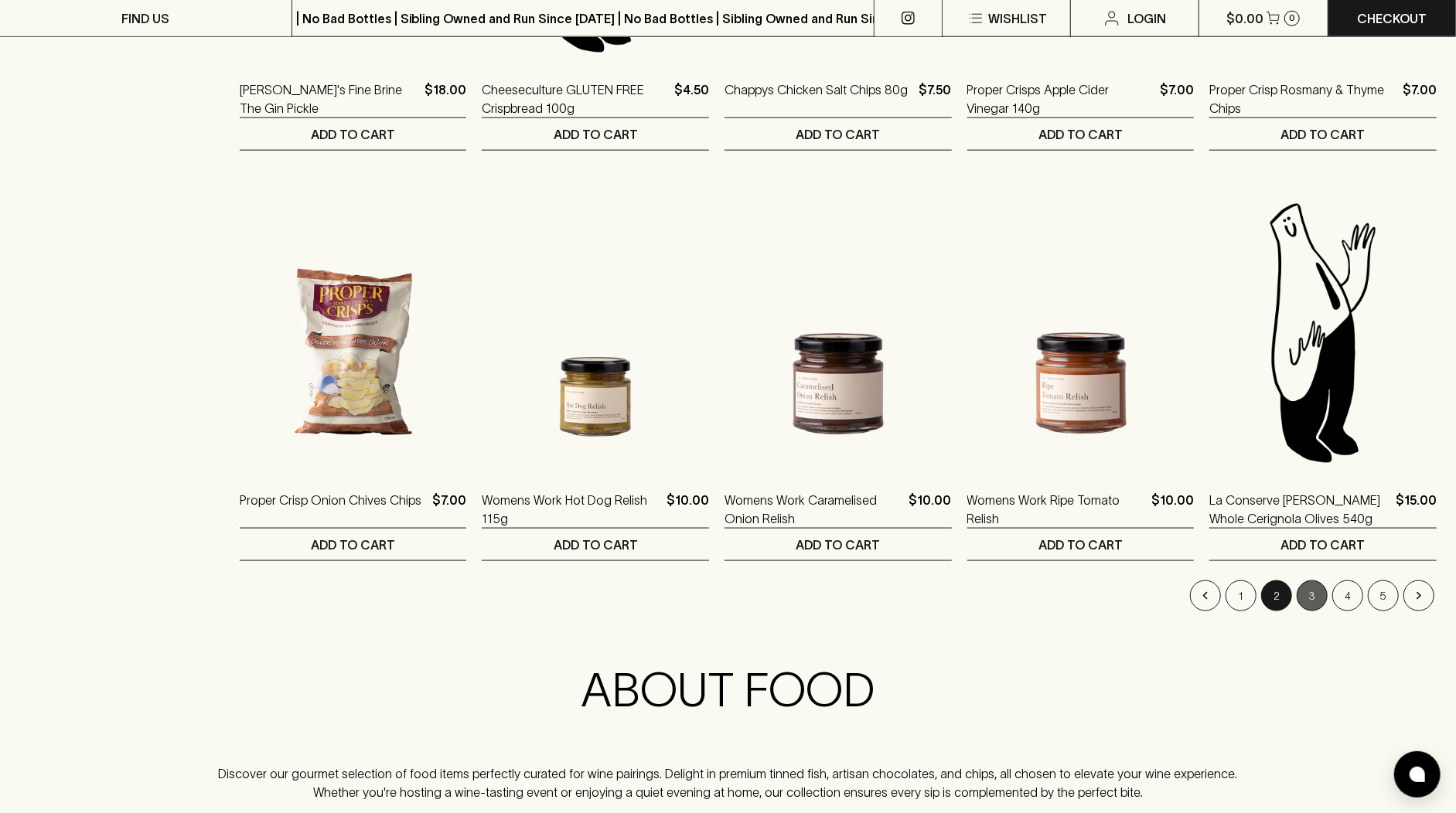
click at [1317, 596] on button "3" at bounding box center [1312, 596] width 31 height 31
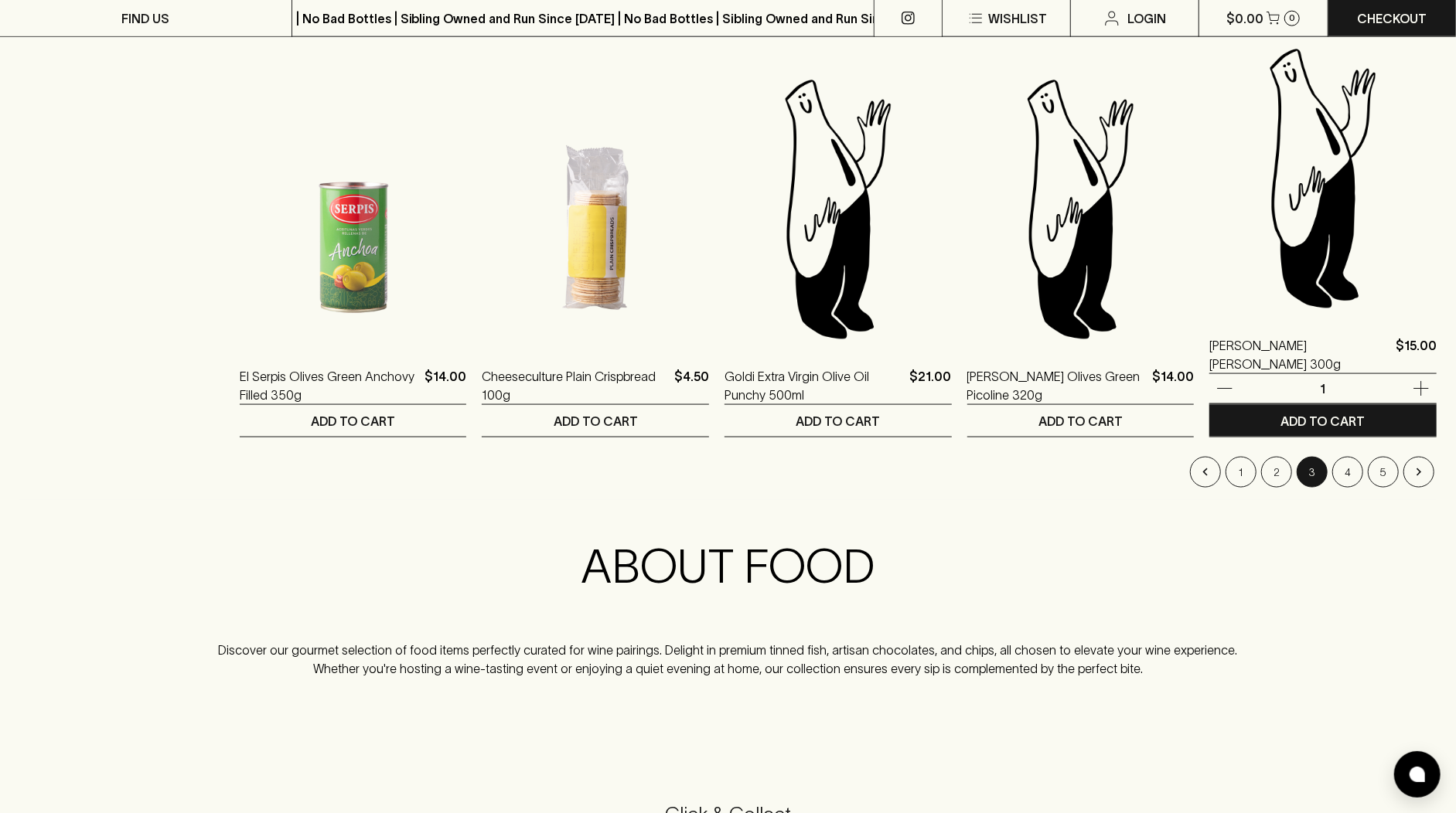
scroll to position [1539, 0]
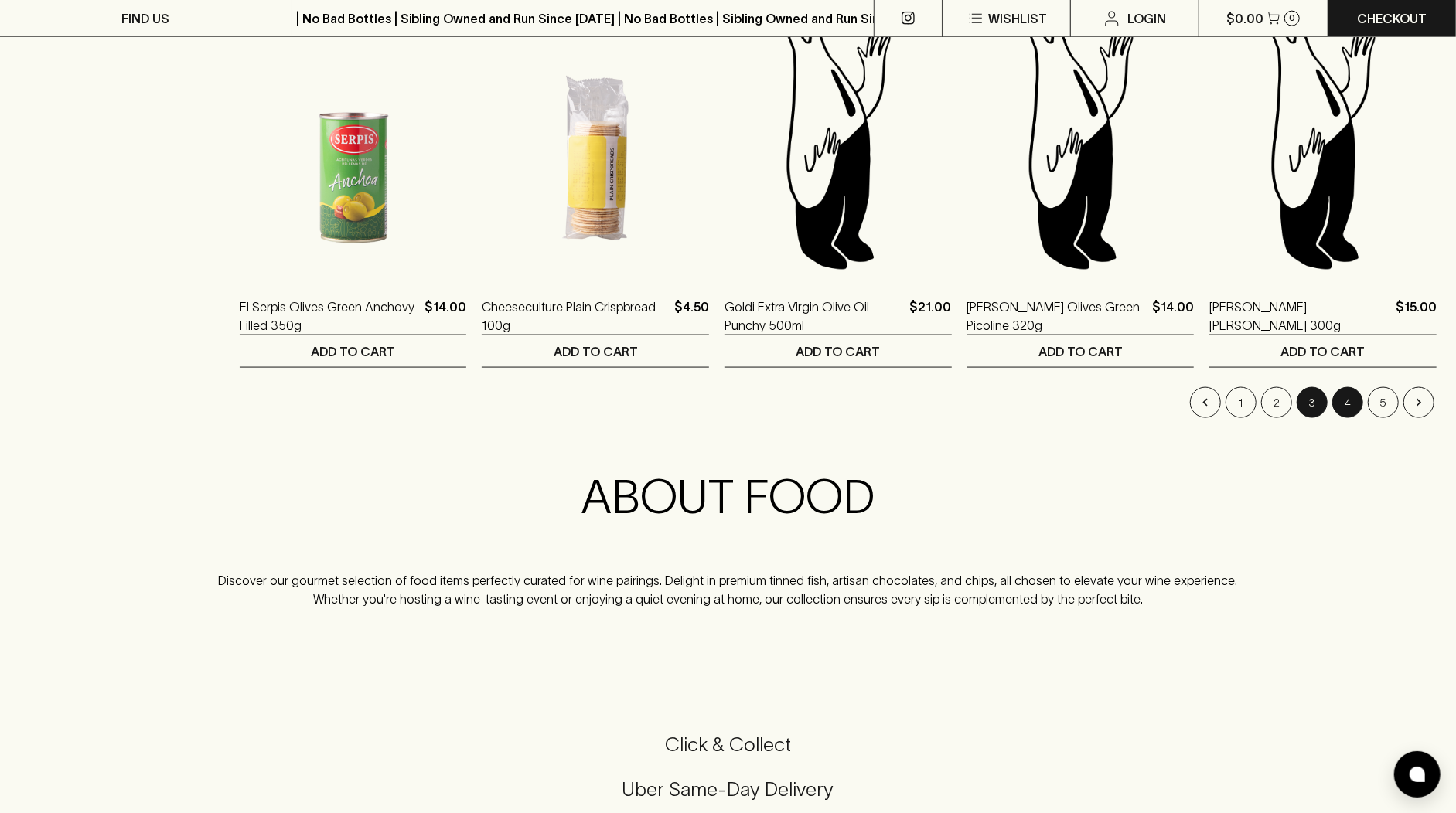
click at [1352, 405] on button "4" at bounding box center [1348, 402] width 31 height 31
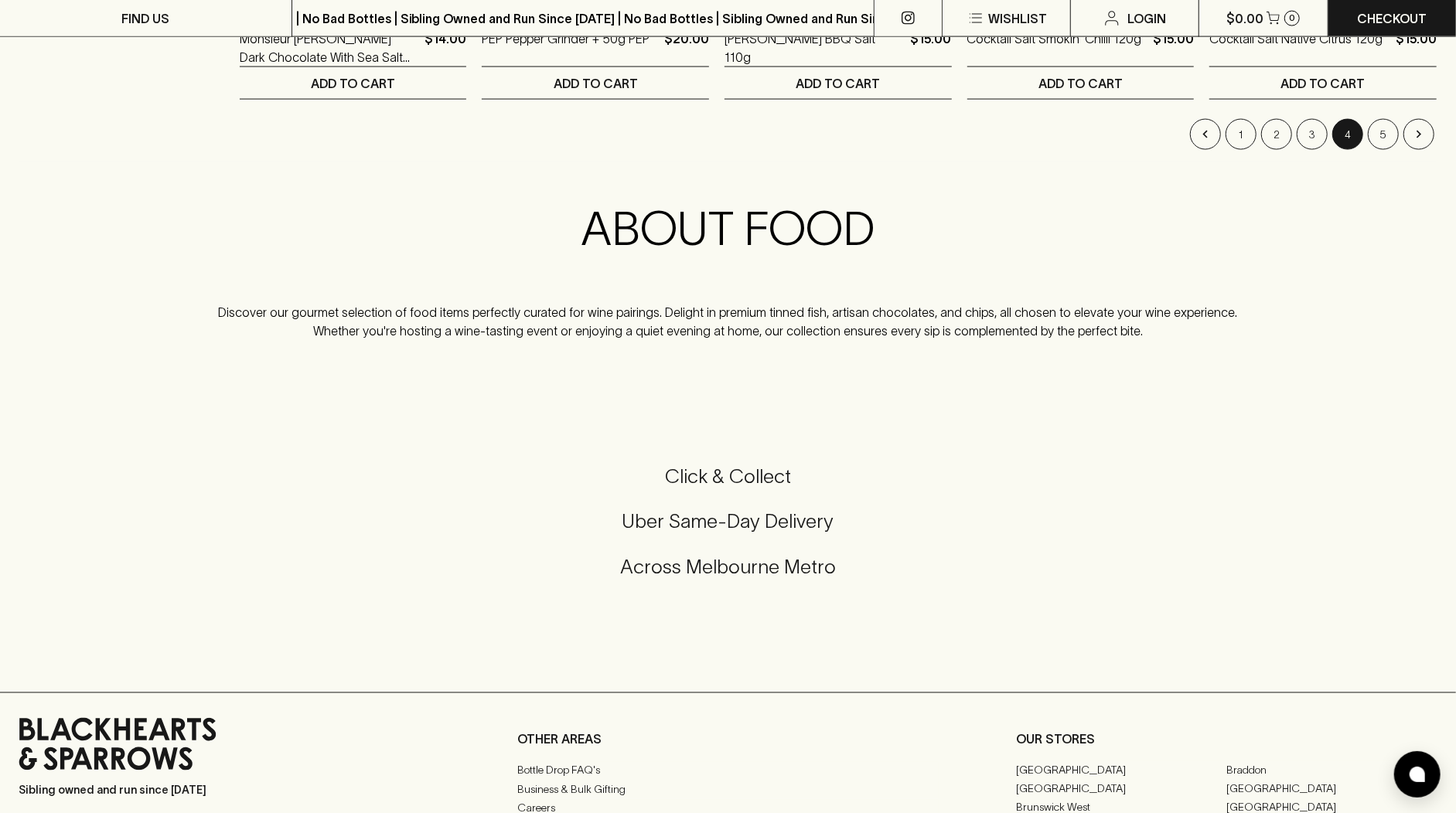
scroll to position [1819, 0]
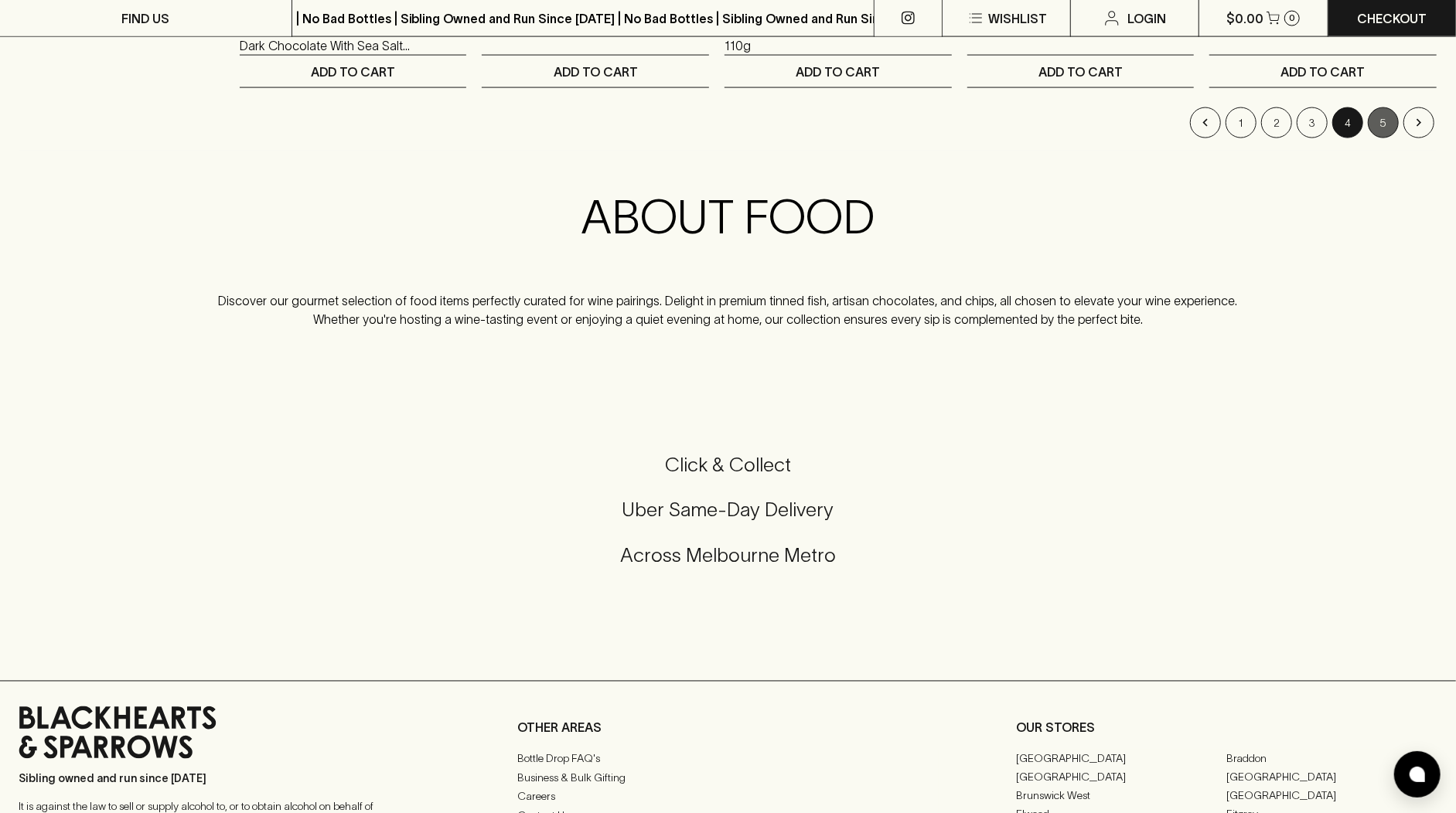
click at [1381, 117] on button "5" at bounding box center [1383, 123] width 31 height 31
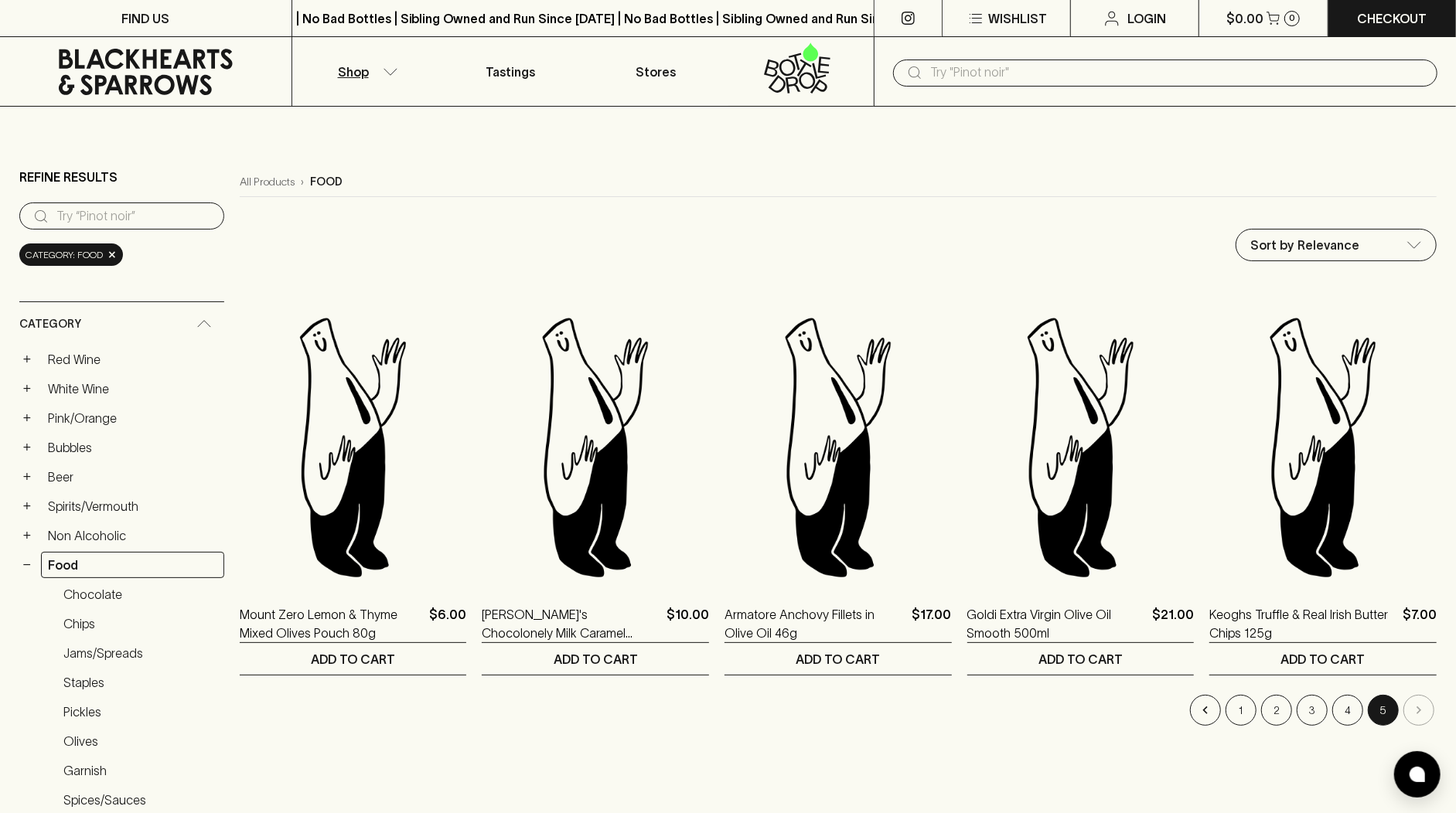
click at [114, 93] on icon at bounding box center [146, 72] width 268 height 46
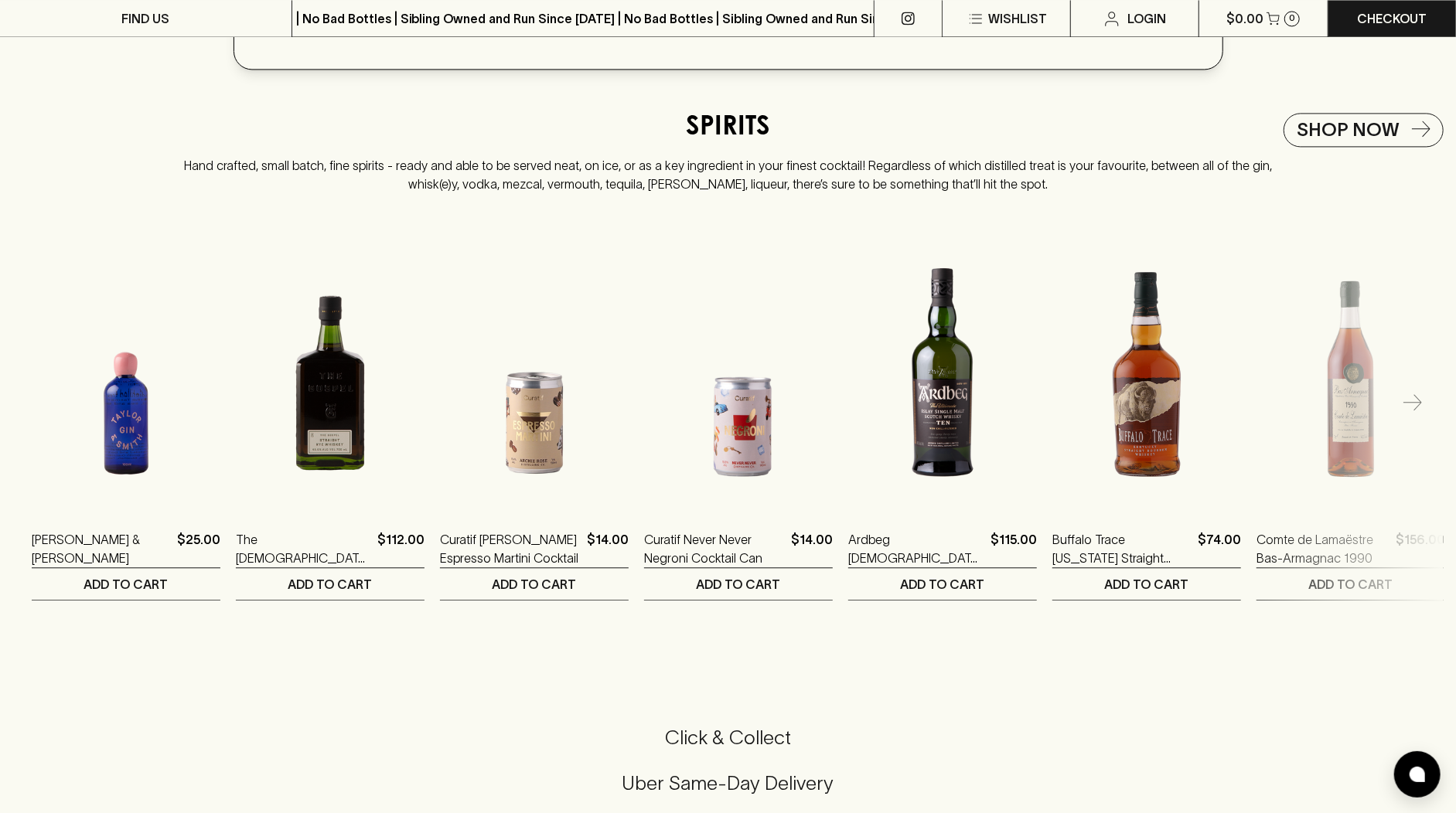
scroll to position [2590, 0]
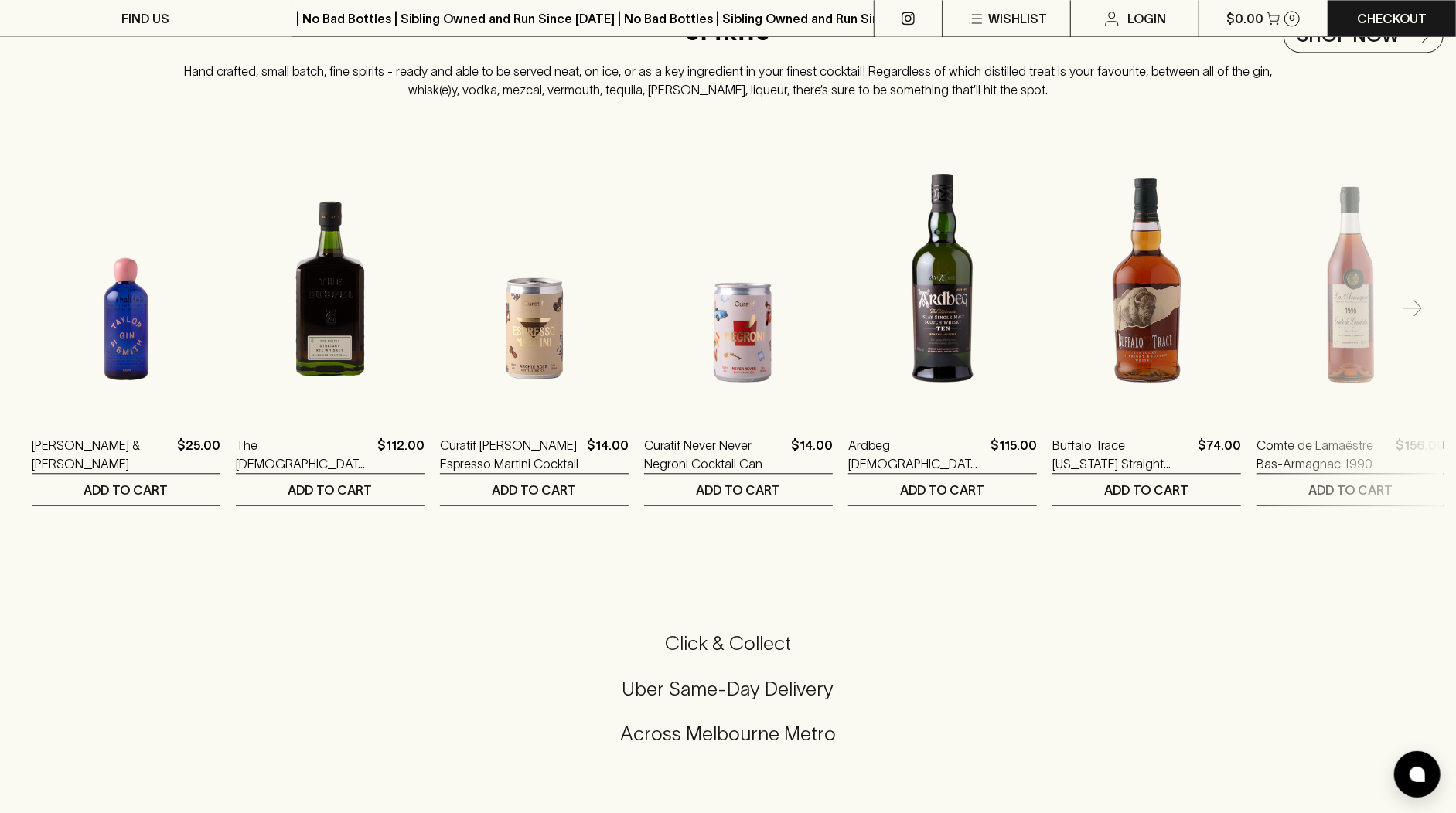
click at [1129, 629] on div "Click & Collect Uber Same-Day Delivery Across Melbourne Metro" at bounding box center [728, 698] width 1420 height 259
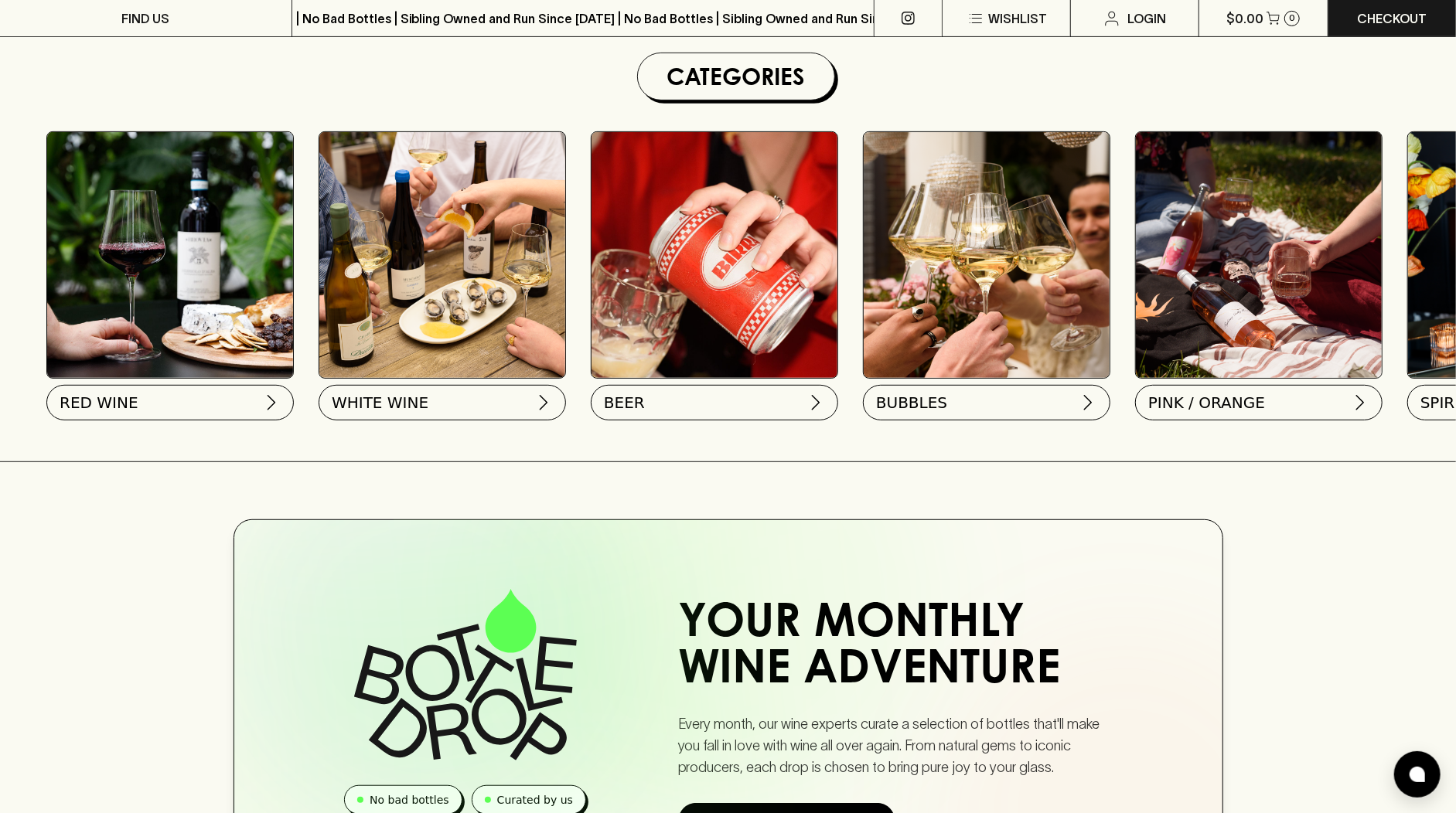
scroll to position [0, 0]
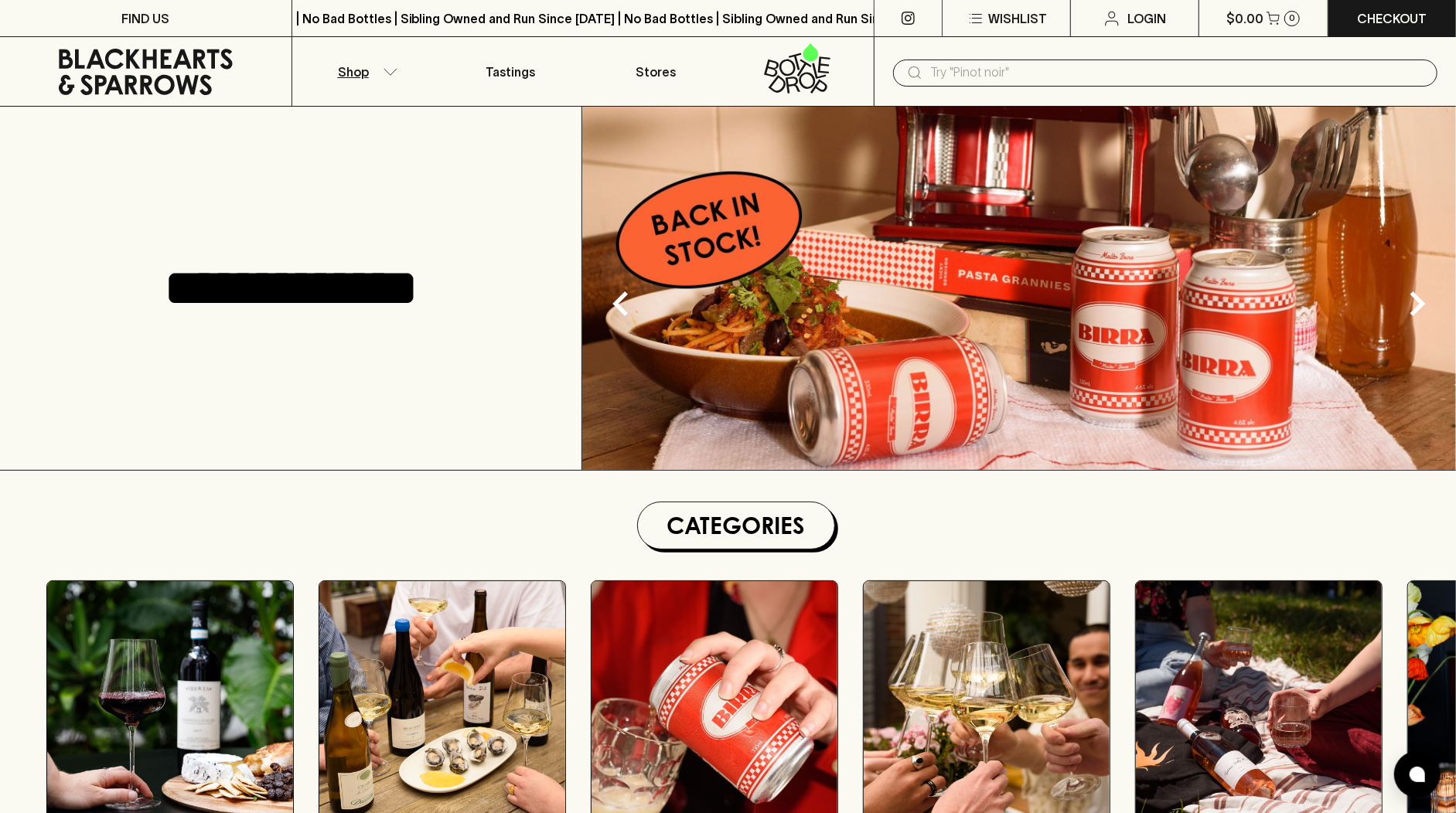
click at [337, 73] on button "Shop" at bounding box center [365, 72] width 146 height 69
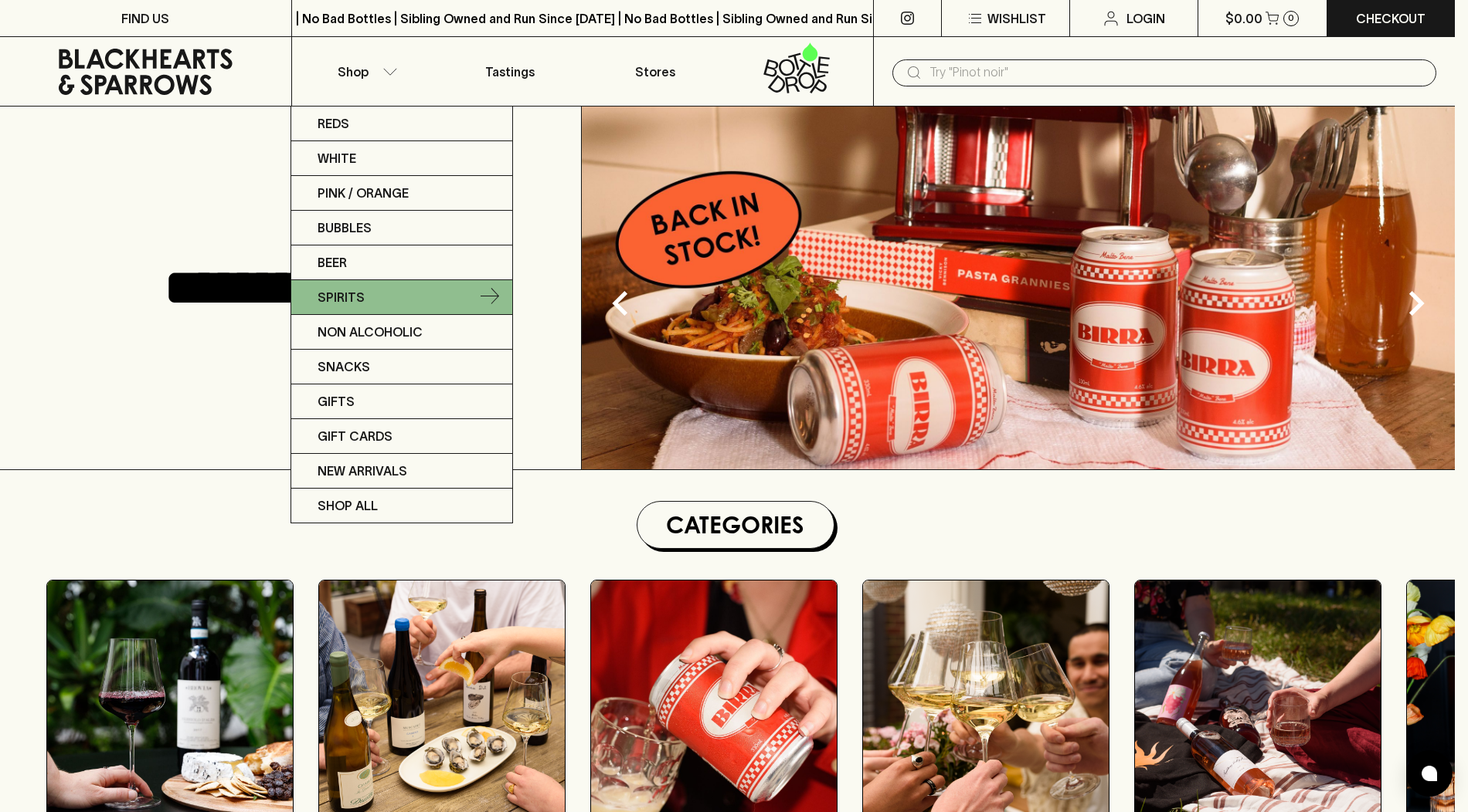
click at [398, 294] on link "Spirits" at bounding box center [401, 297] width 221 height 34
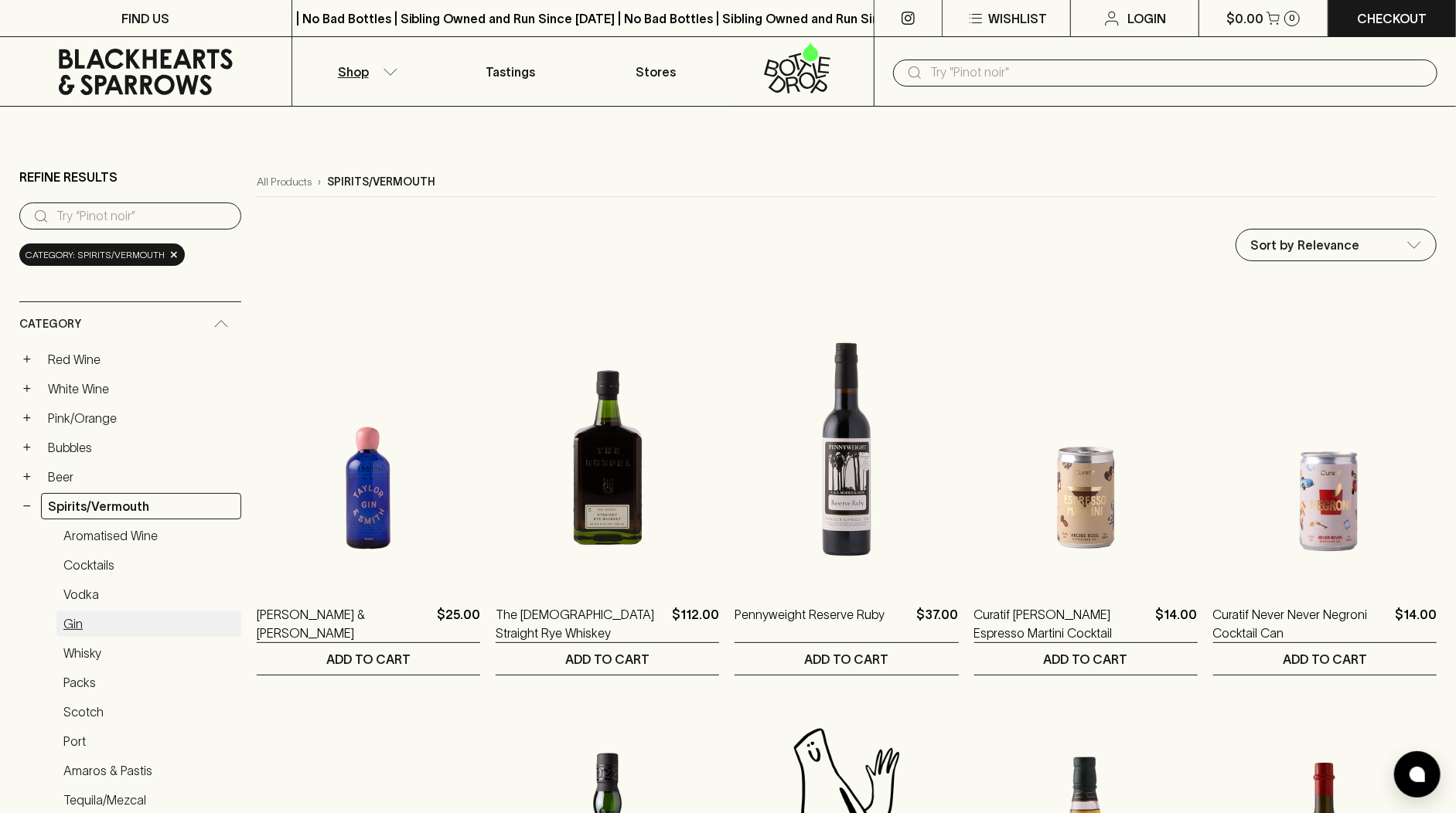
click at [101, 620] on link "Gin" at bounding box center [148, 623] width 185 height 26
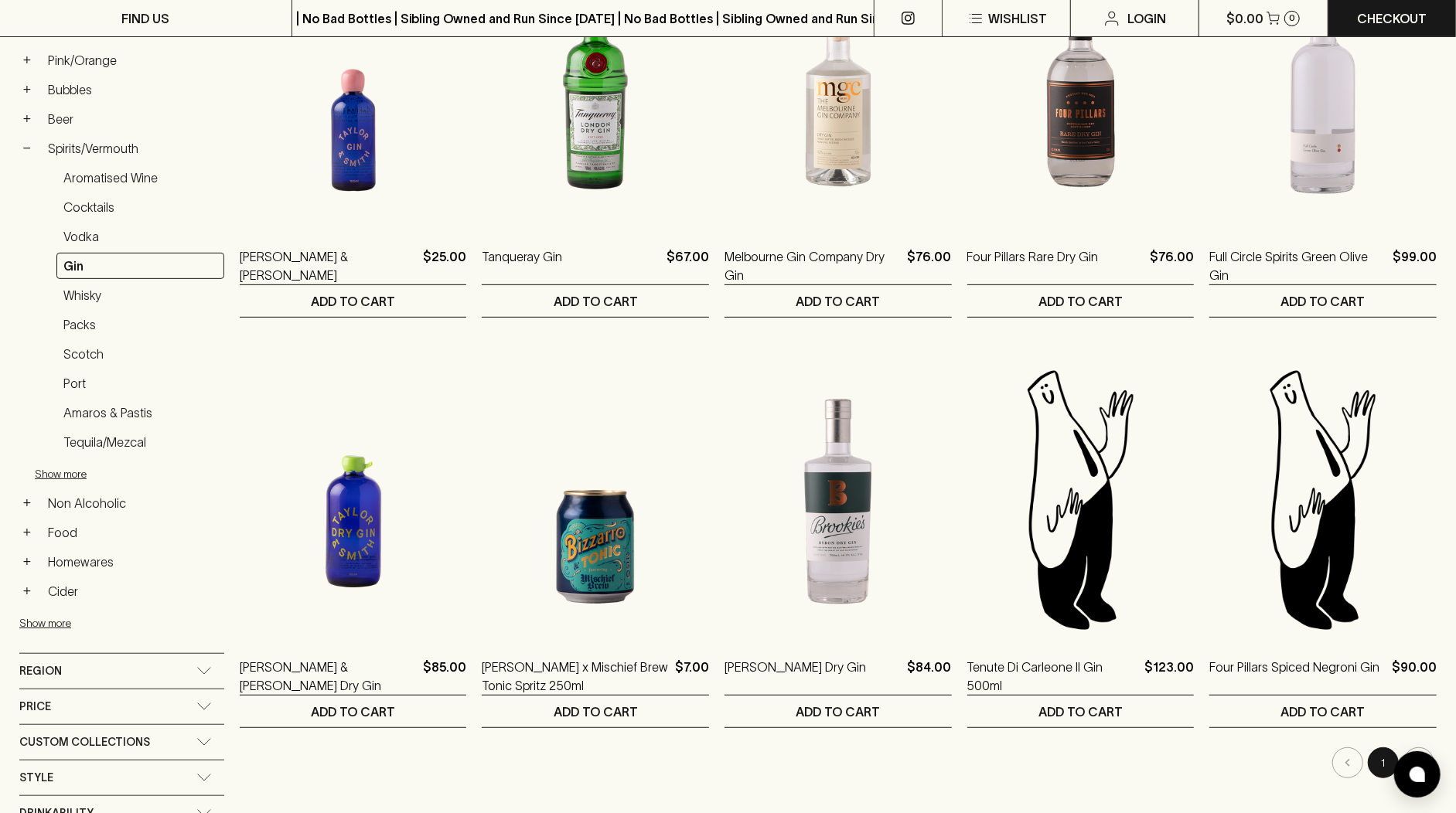
scroll to position [159, 0]
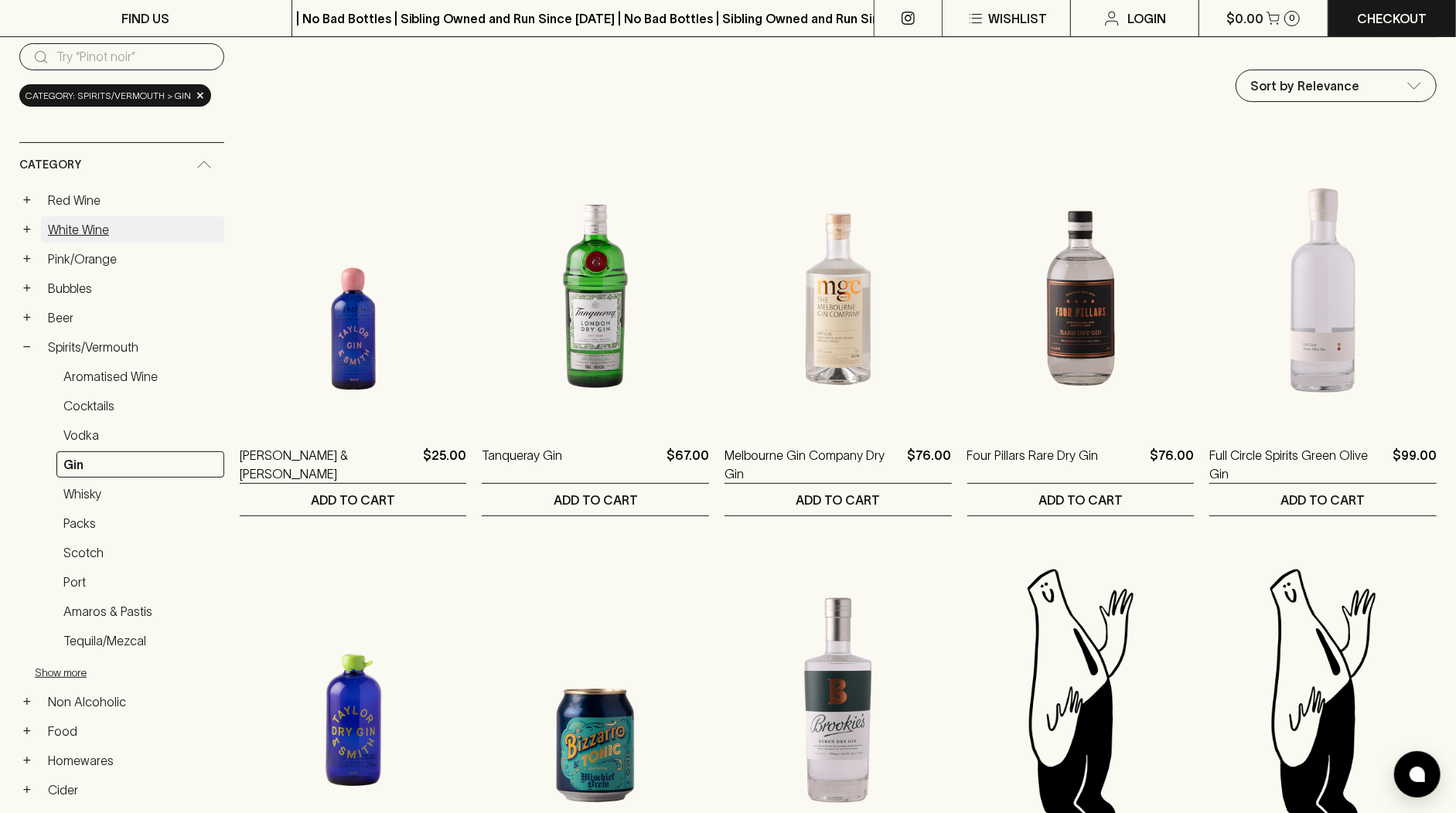
click at [130, 219] on link "White Wine" at bounding box center [132, 229] width 183 height 26
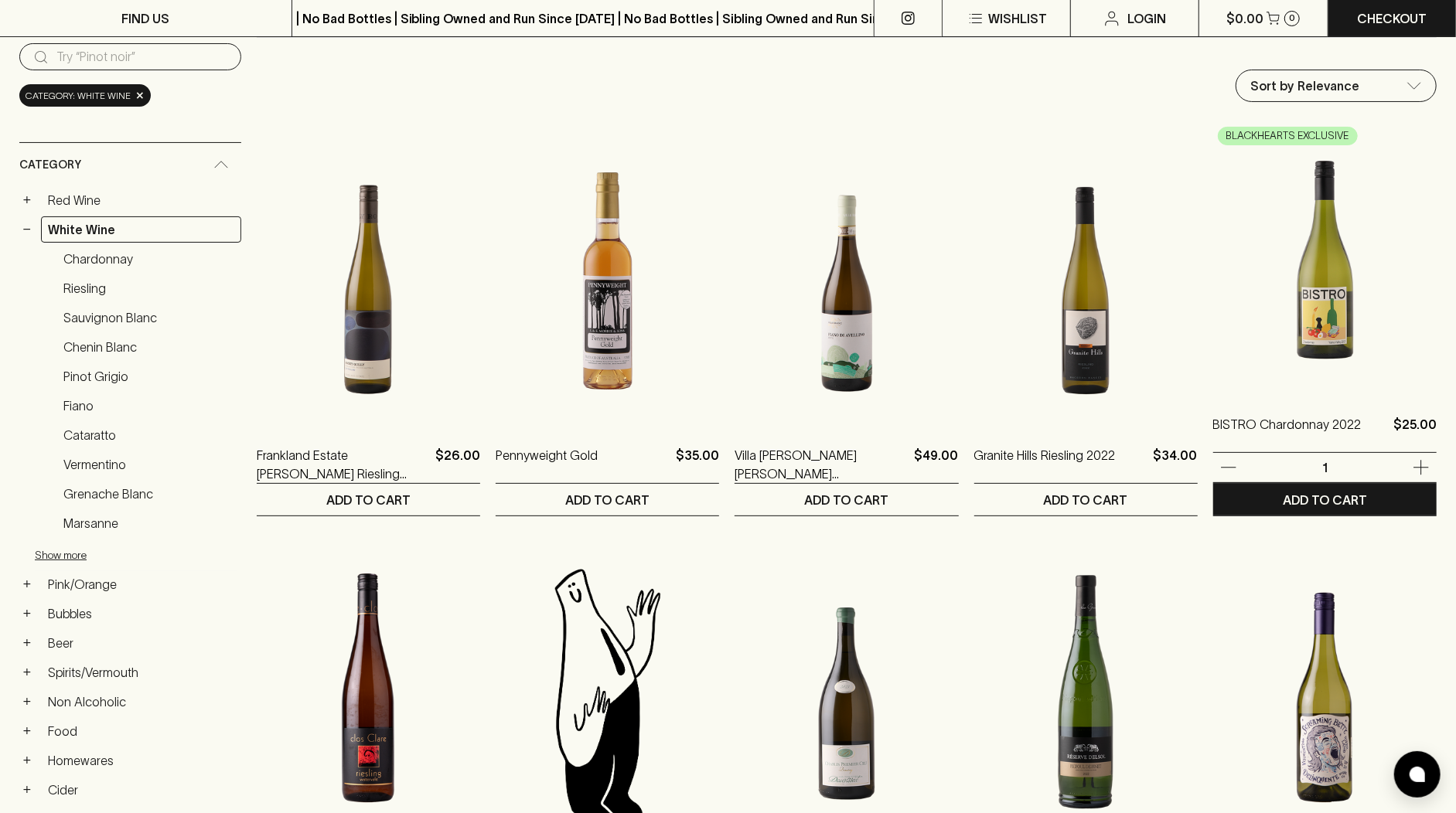
click at [1354, 429] on div "BISTRO Chardonnay 2022 $25.00" at bounding box center [1325, 434] width 223 height 37
click at [1346, 423] on p "BISTRO Chardonnay 2022" at bounding box center [1287, 434] width 148 height 37
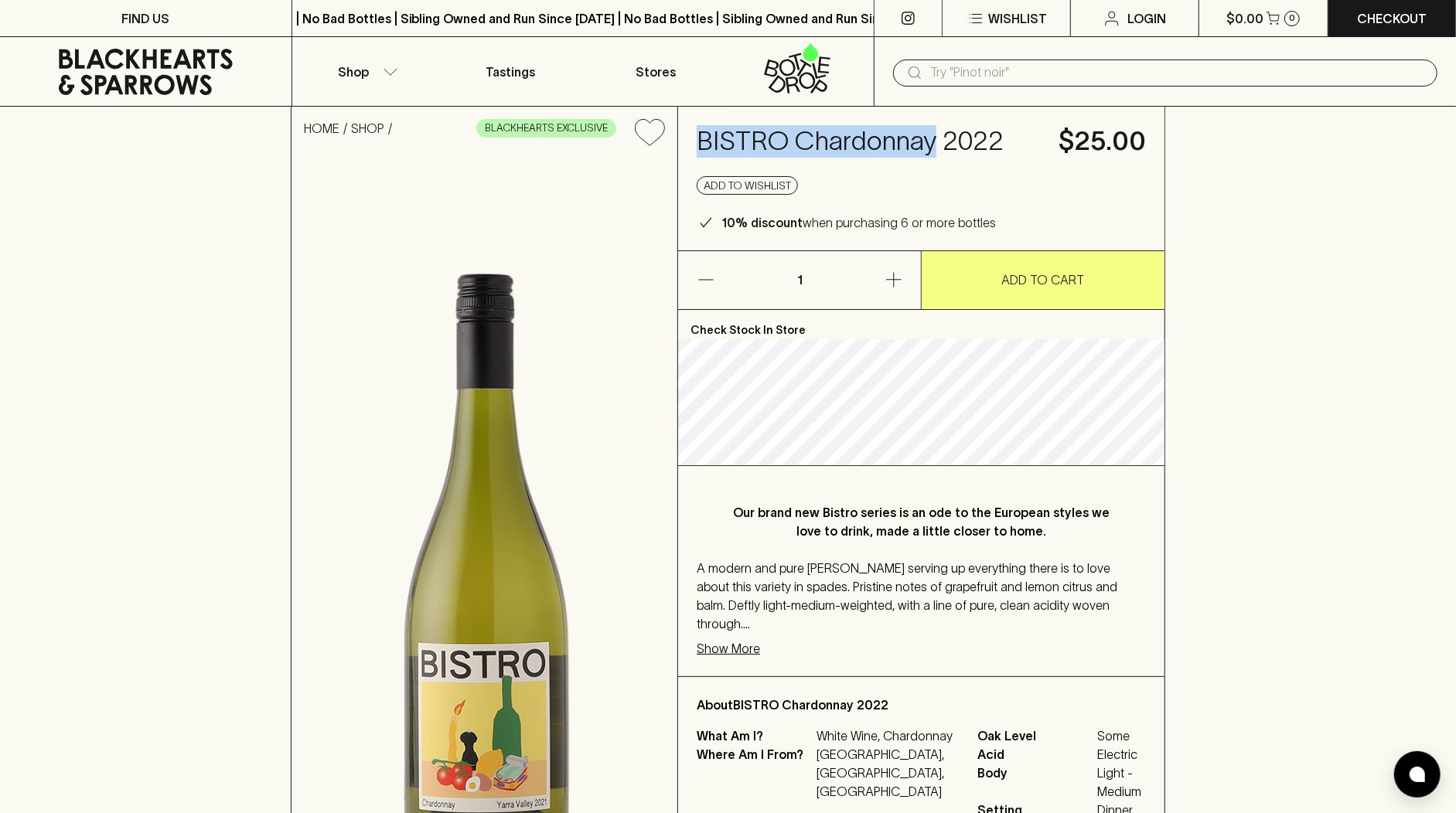
drag, startPoint x: 692, startPoint y: 142, endPoint x: 934, endPoint y: 147, distance: 242.1
click at [934, 147] on div "BISTRO Chardonnay 2022 $25.00 Add to wishlist 10% discount when purchasing 6 or…" at bounding box center [921, 178] width 487 height 144
copy h4 "BISTRO Chardonnay"
click at [1005, 174] on div "BISTRO Chardonnay 2022 $25.00 Add to wishlist 10% discount when purchasing 6 or…" at bounding box center [921, 178] width 487 height 144
drag, startPoint x: 797, startPoint y: 143, endPoint x: 940, endPoint y: 139, distance: 143.1
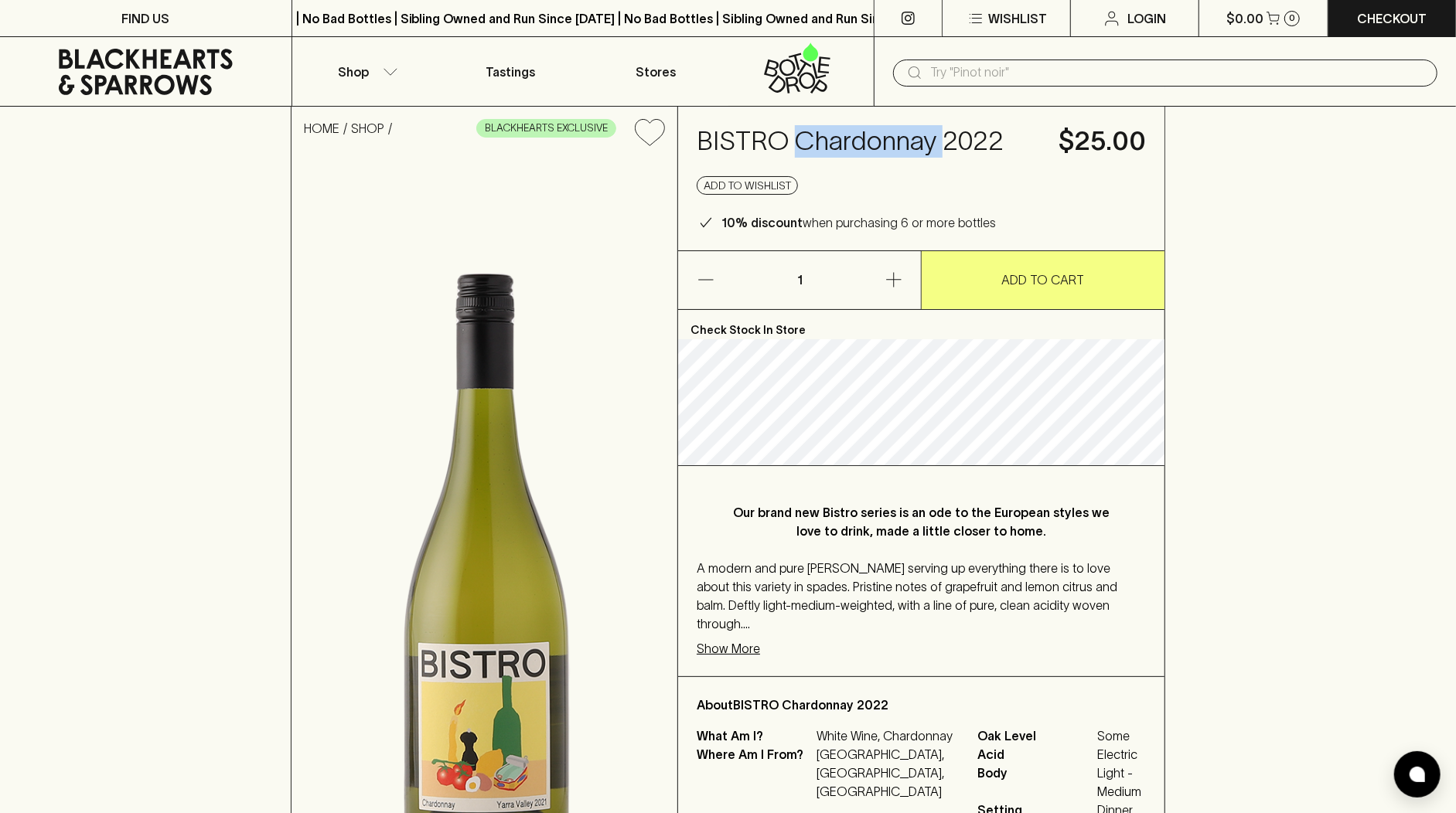
click at [940, 139] on h4 "BISTRO Chardonnay 2022" at bounding box center [868, 142] width 343 height 33
copy h4 "Chardonnay"
click at [1263, 237] on div "HOME SHOP BLACKHEARTS EXCLUSIVE BISTRO Chardonnay 2022 $25.00 Add to wishlist 1…" at bounding box center [728, 528] width 1456 height 844
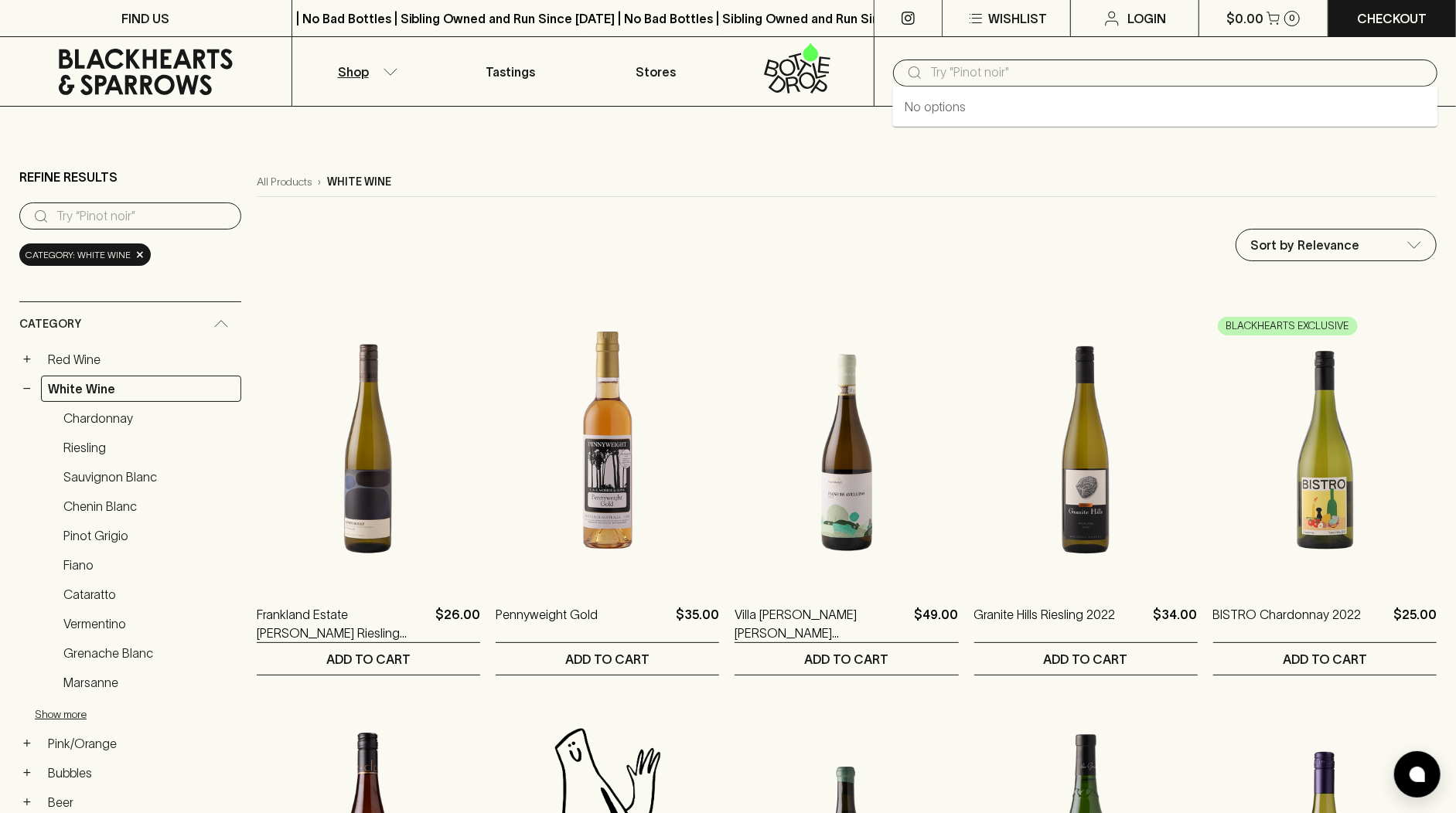
click at [935, 78] on input "text" at bounding box center [1177, 73] width 495 height 25
paste input "Chardonnay"
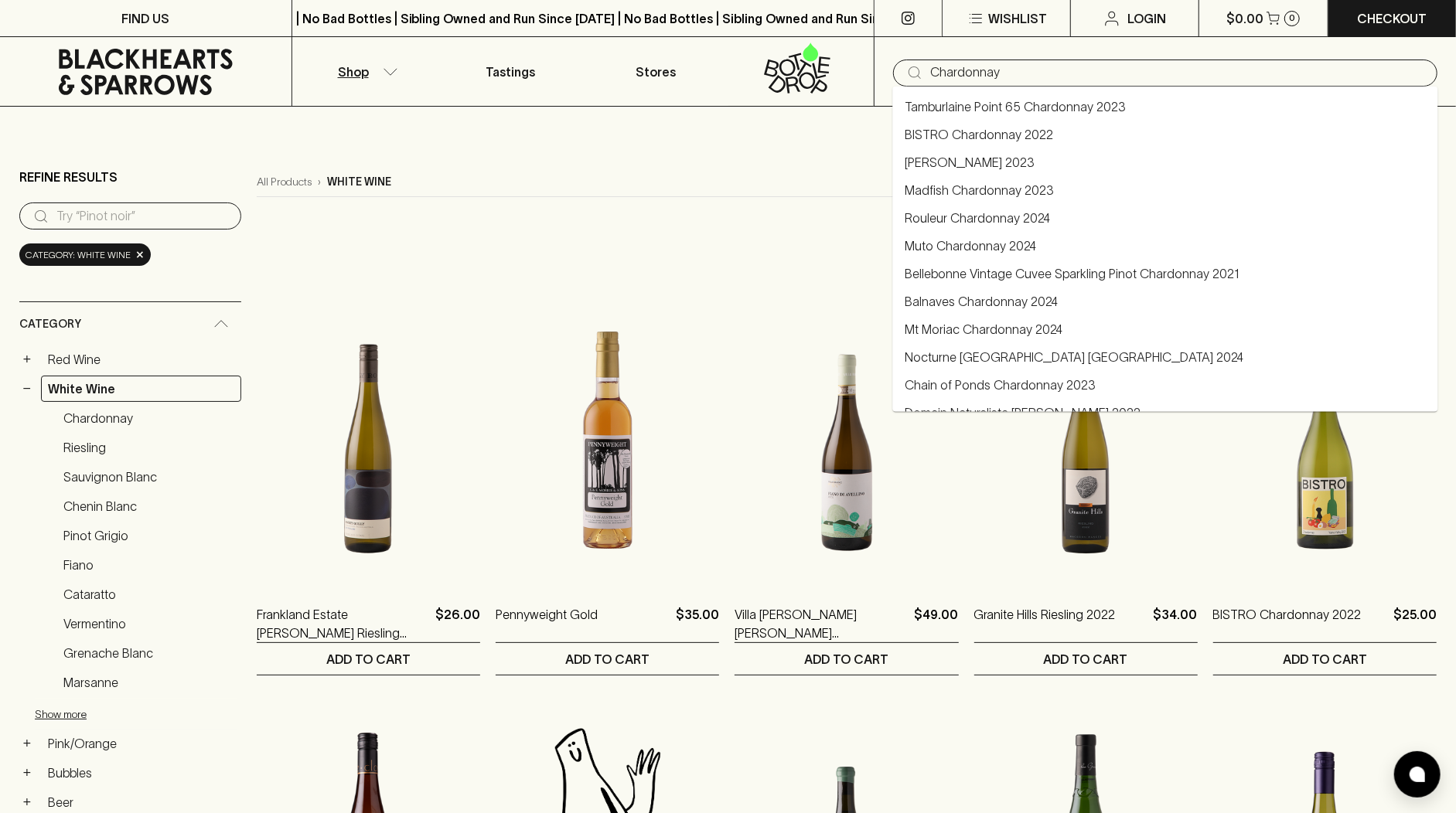
drag, startPoint x: 1015, startPoint y: 70, endPoint x: 807, endPoint y: 72, distance: 208.0
click at [807, 72] on div "Shop Tastings Stores ​ Chardonnay" at bounding box center [728, 72] width 1456 height 70
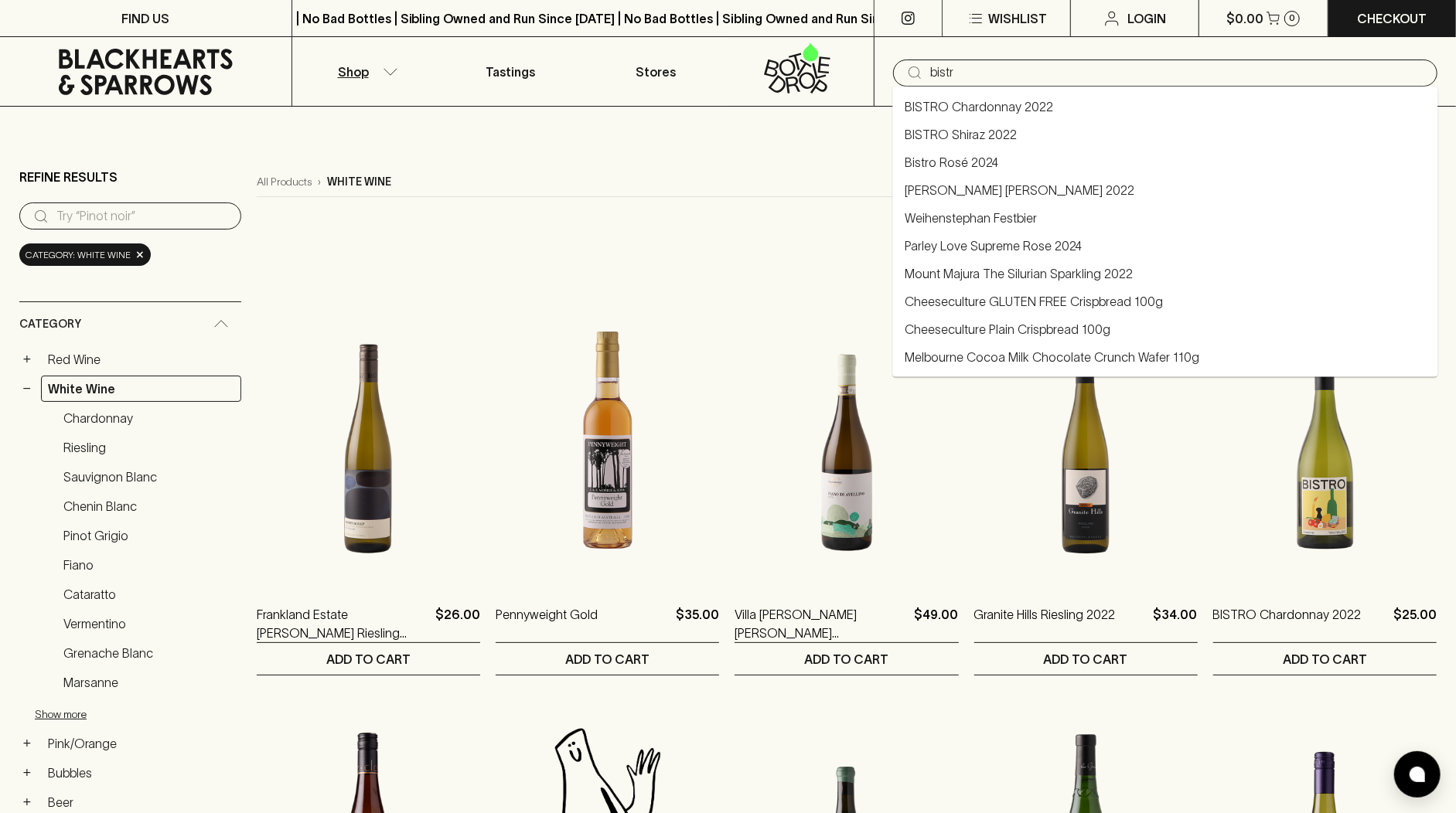
type input "bistro"
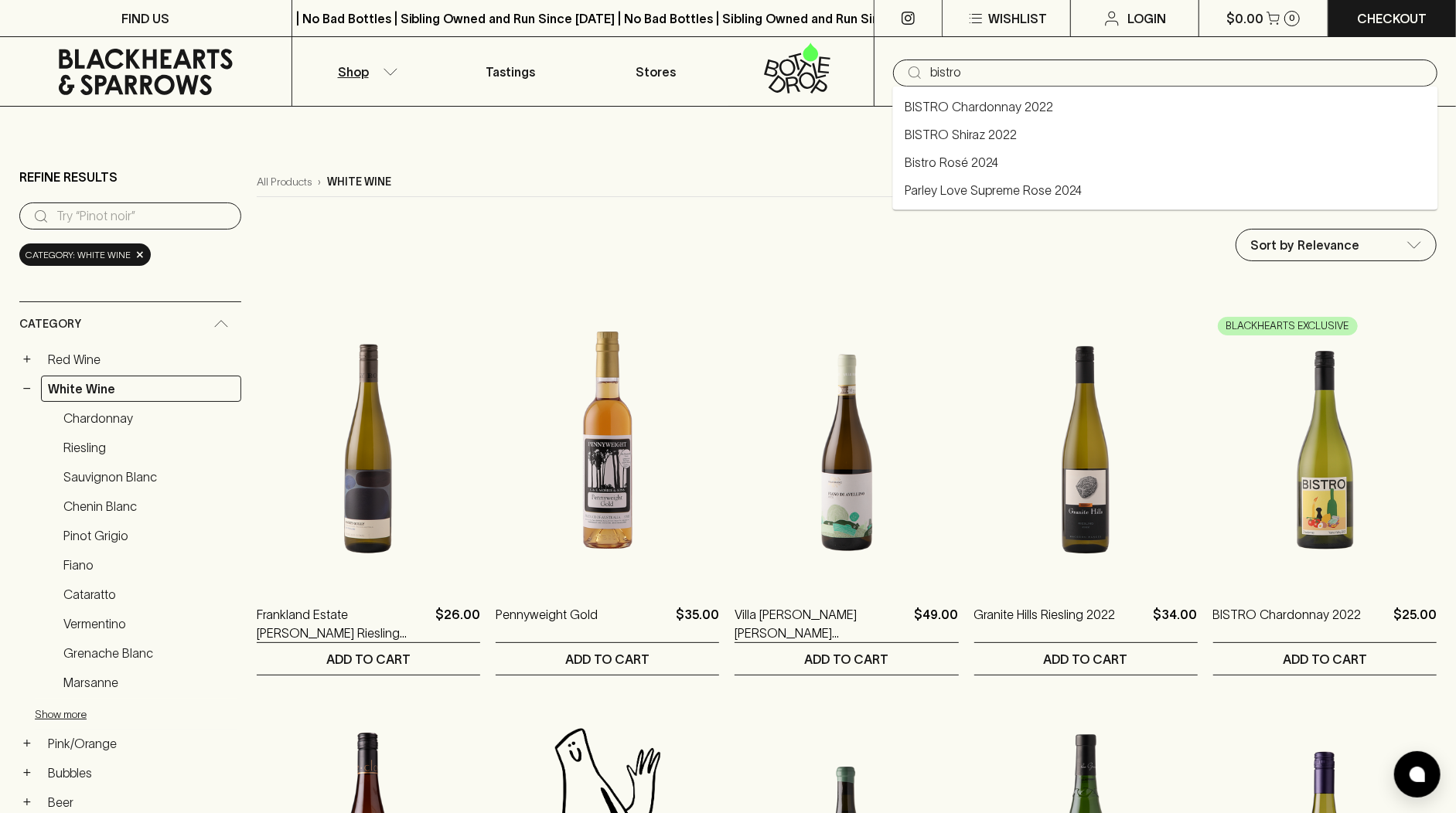
type input "bistro"
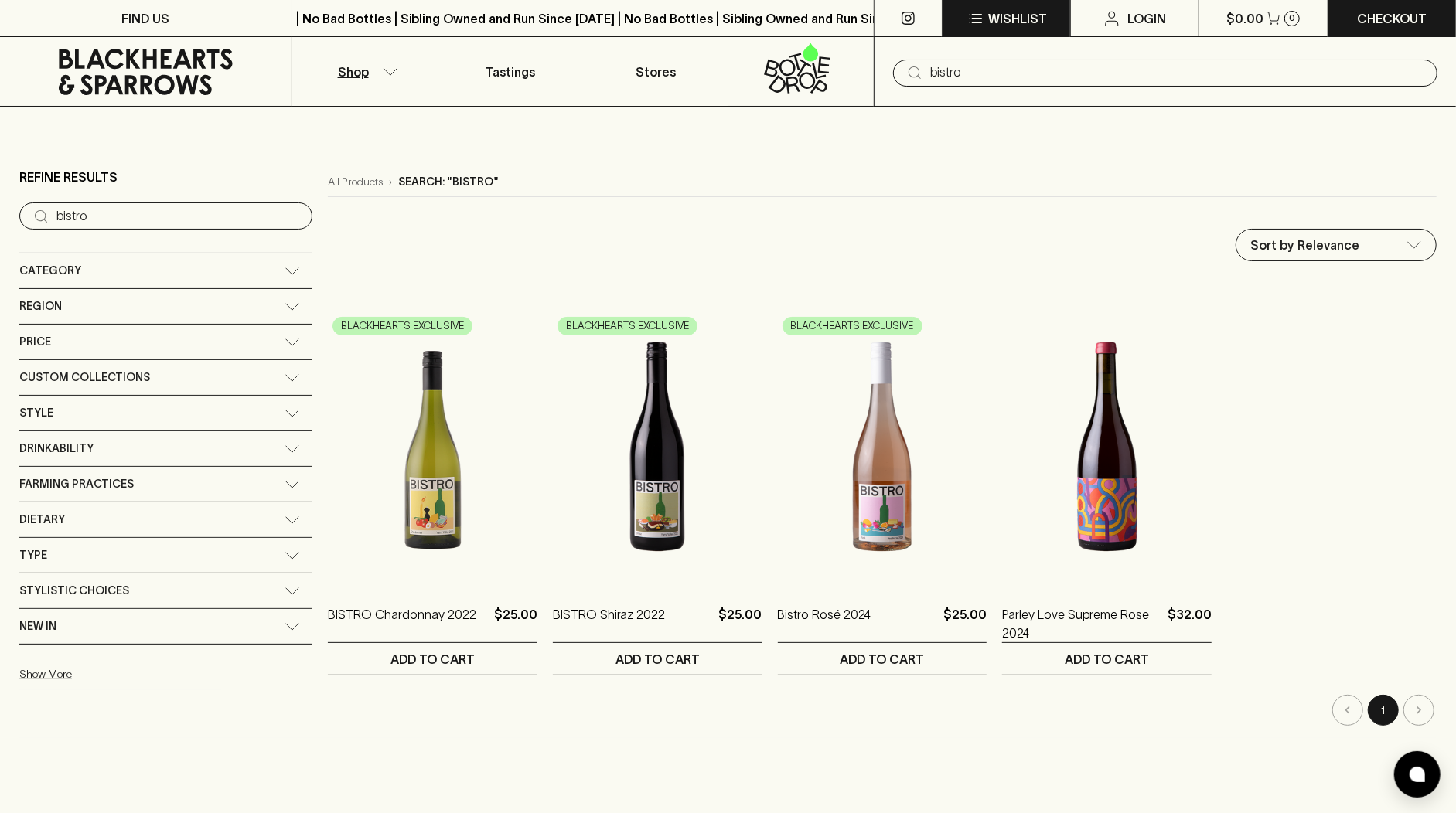
type input "bistro"
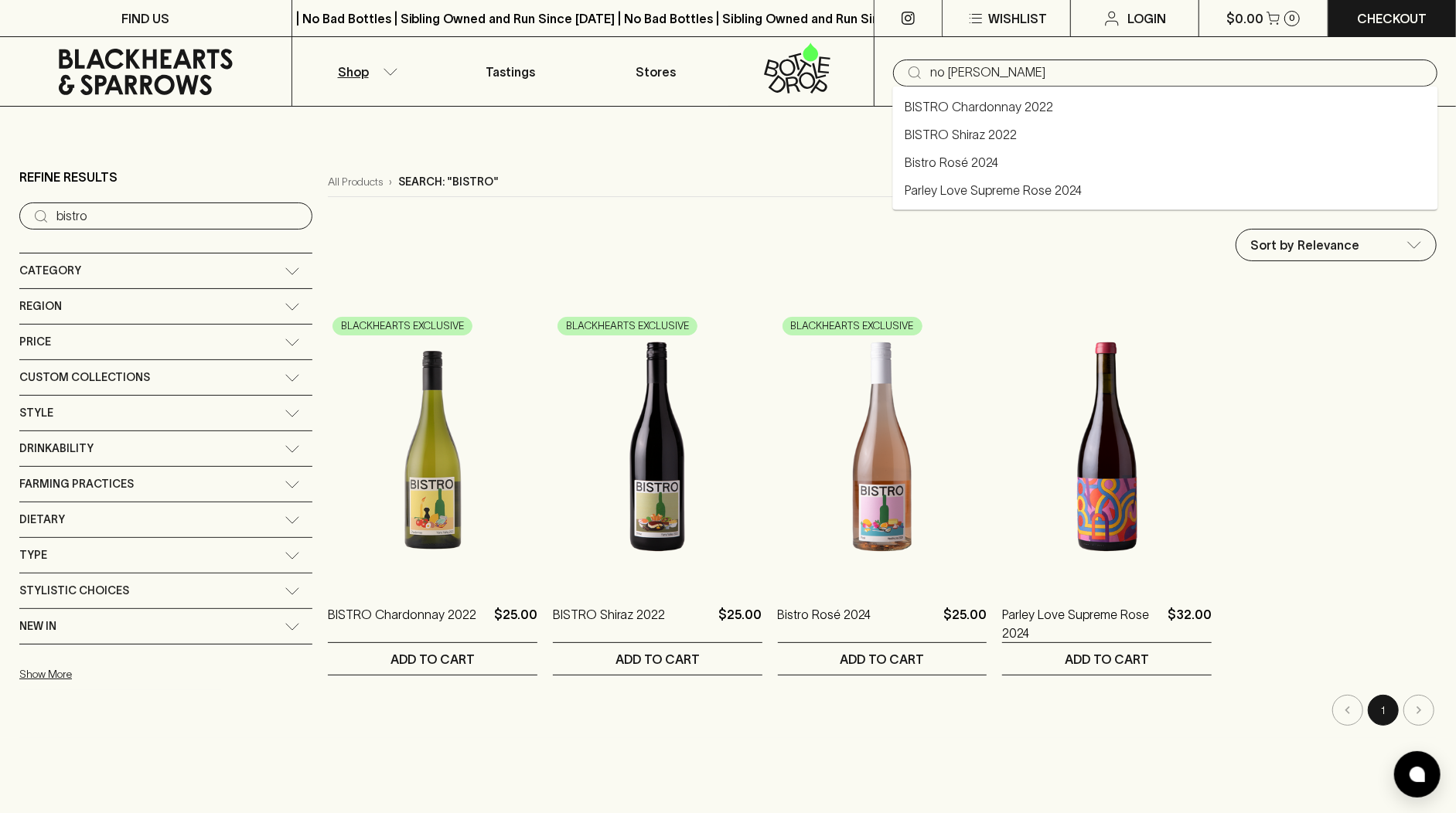
type input "noble"
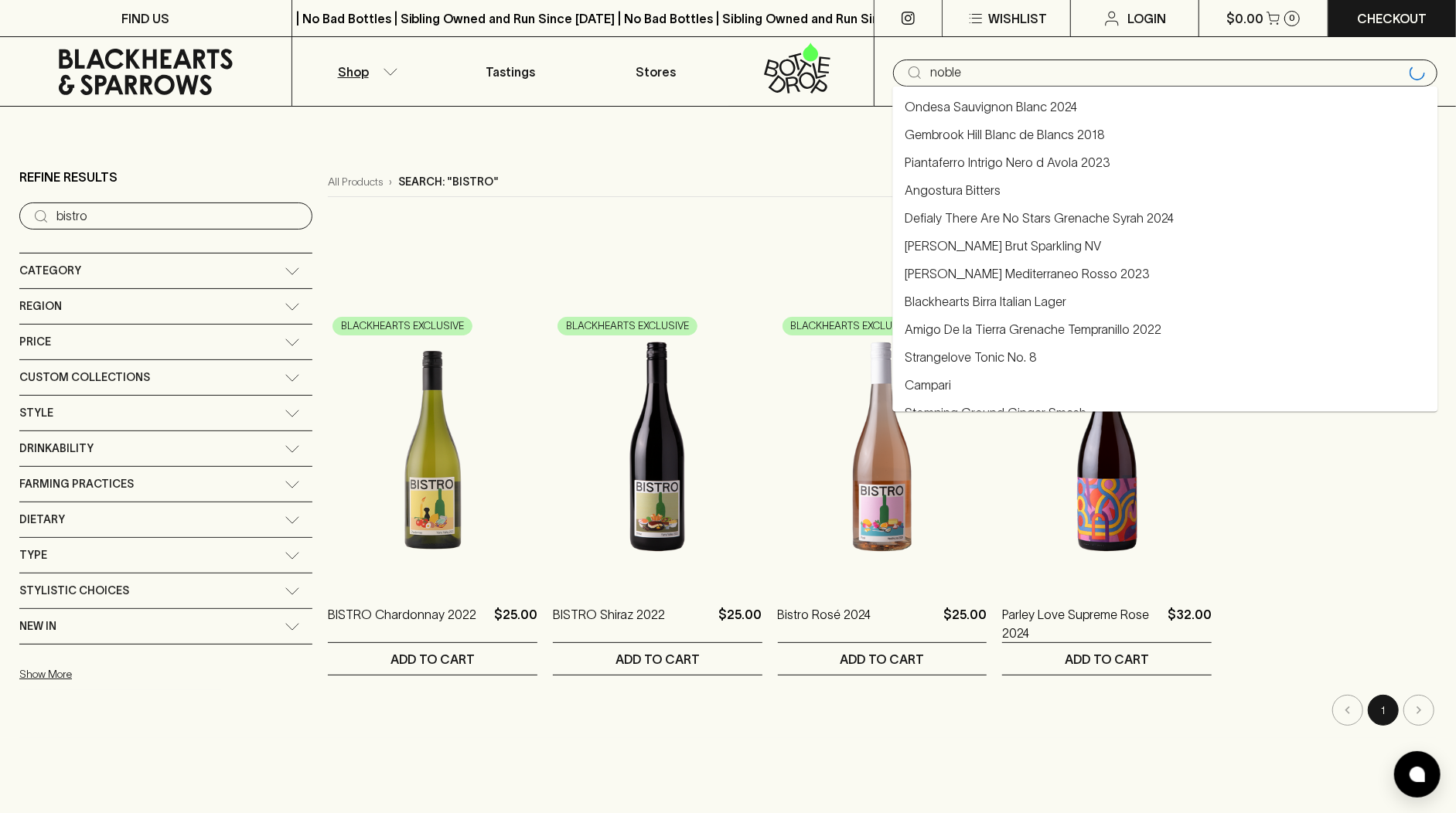
type input "noble"
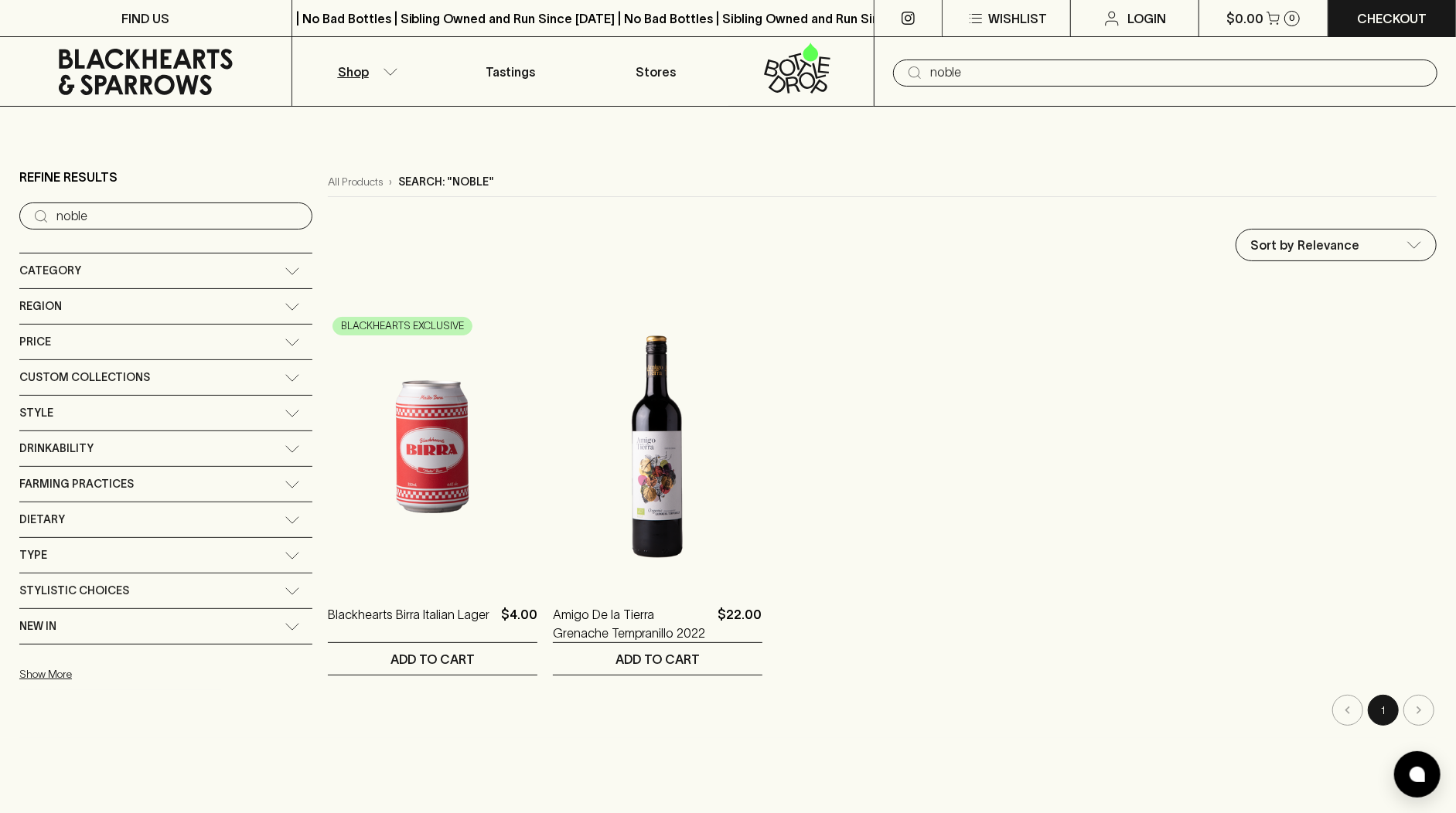
type input "noble"
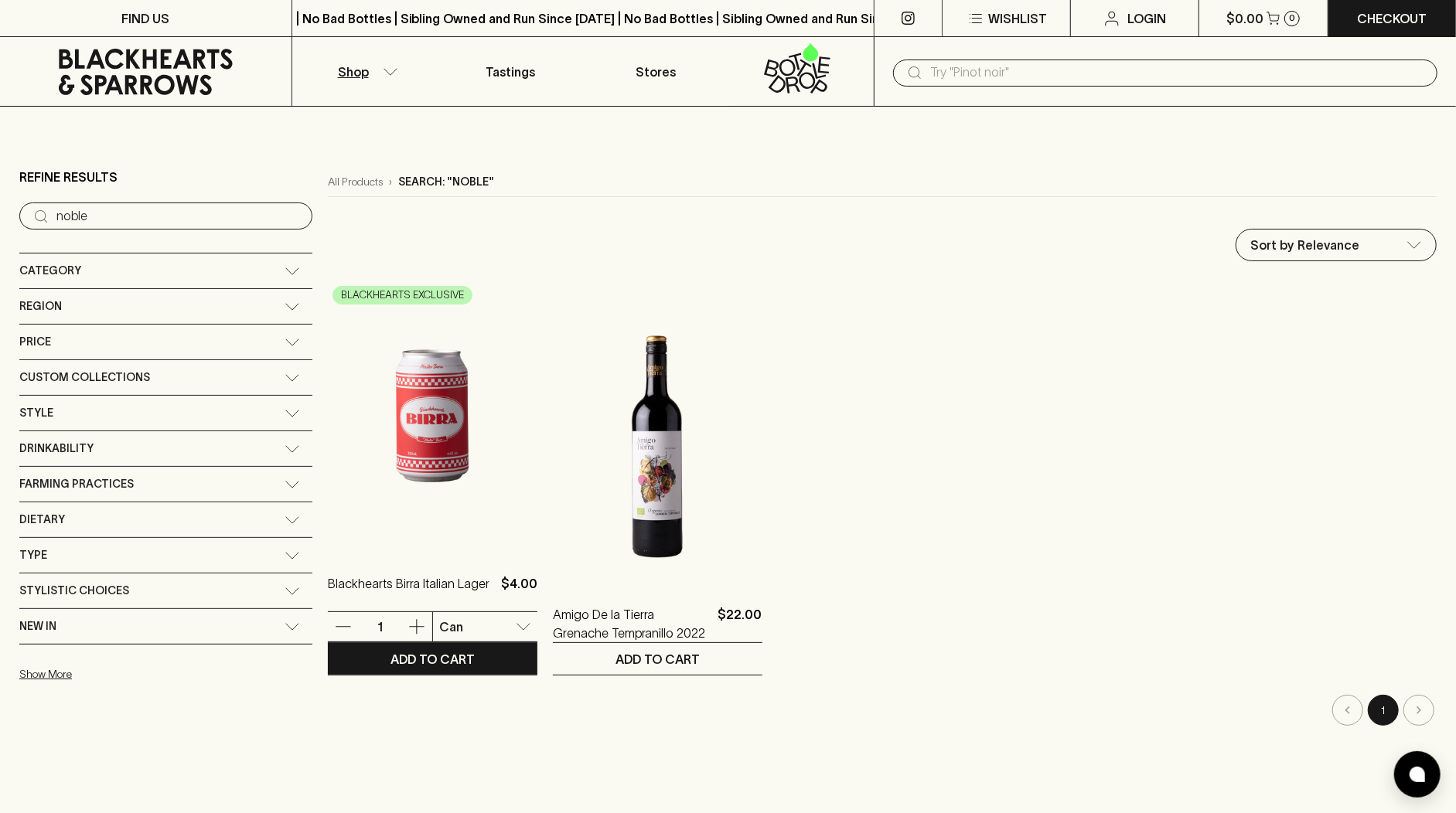
click at [361, 412] on img at bounding box center [432, 416] width 210 height 271
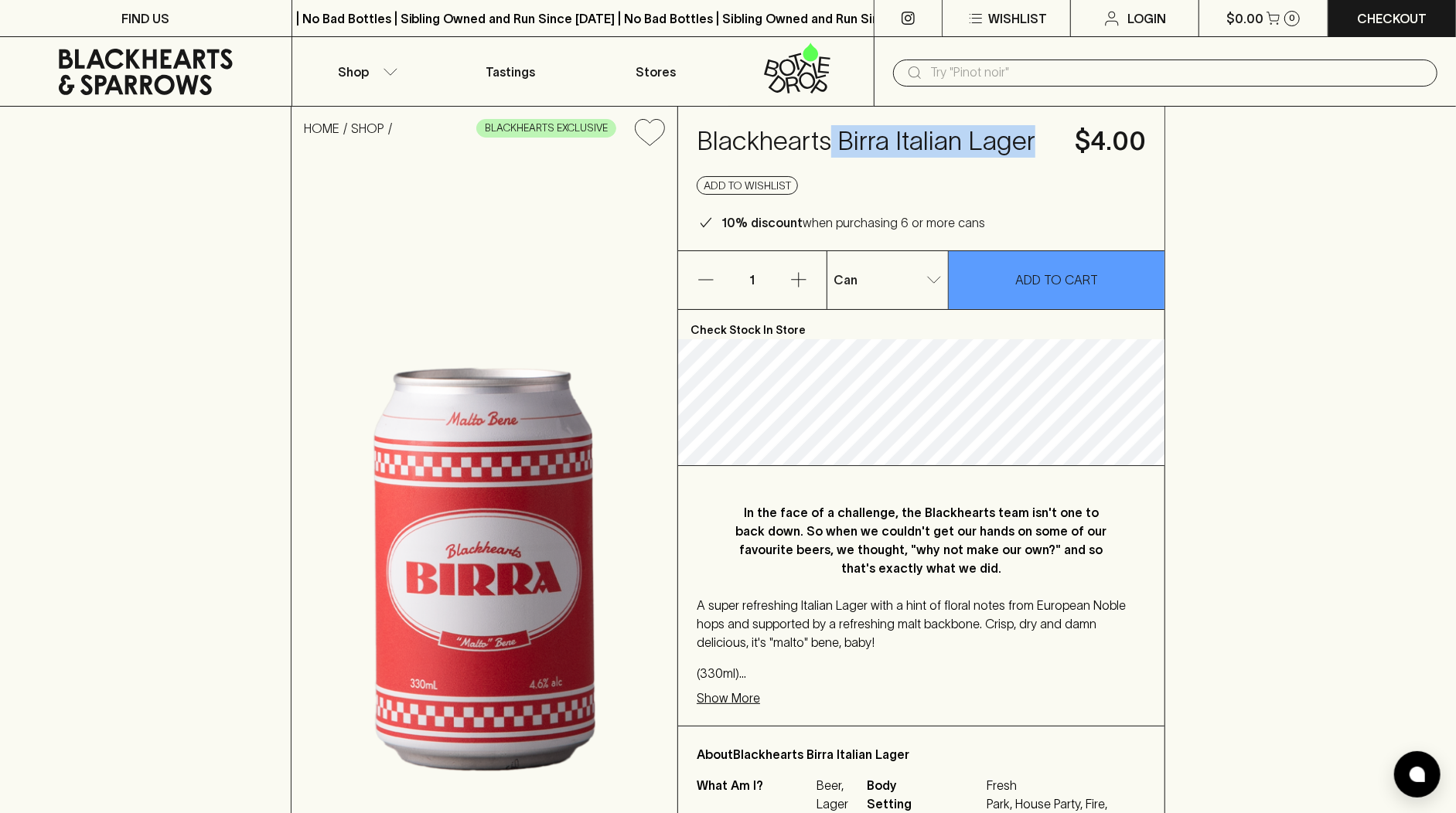
drag, startPoint x: 1033, startPoint y: 143, endPoint x: 832, endPoint y: 150, distance: 201.1
click at [832, 150] on h4 "Blackhearts Birra Italian Lager" at bounding box center [876, 142] width 359 height 33
copy h4 "Birra Italian Lager"
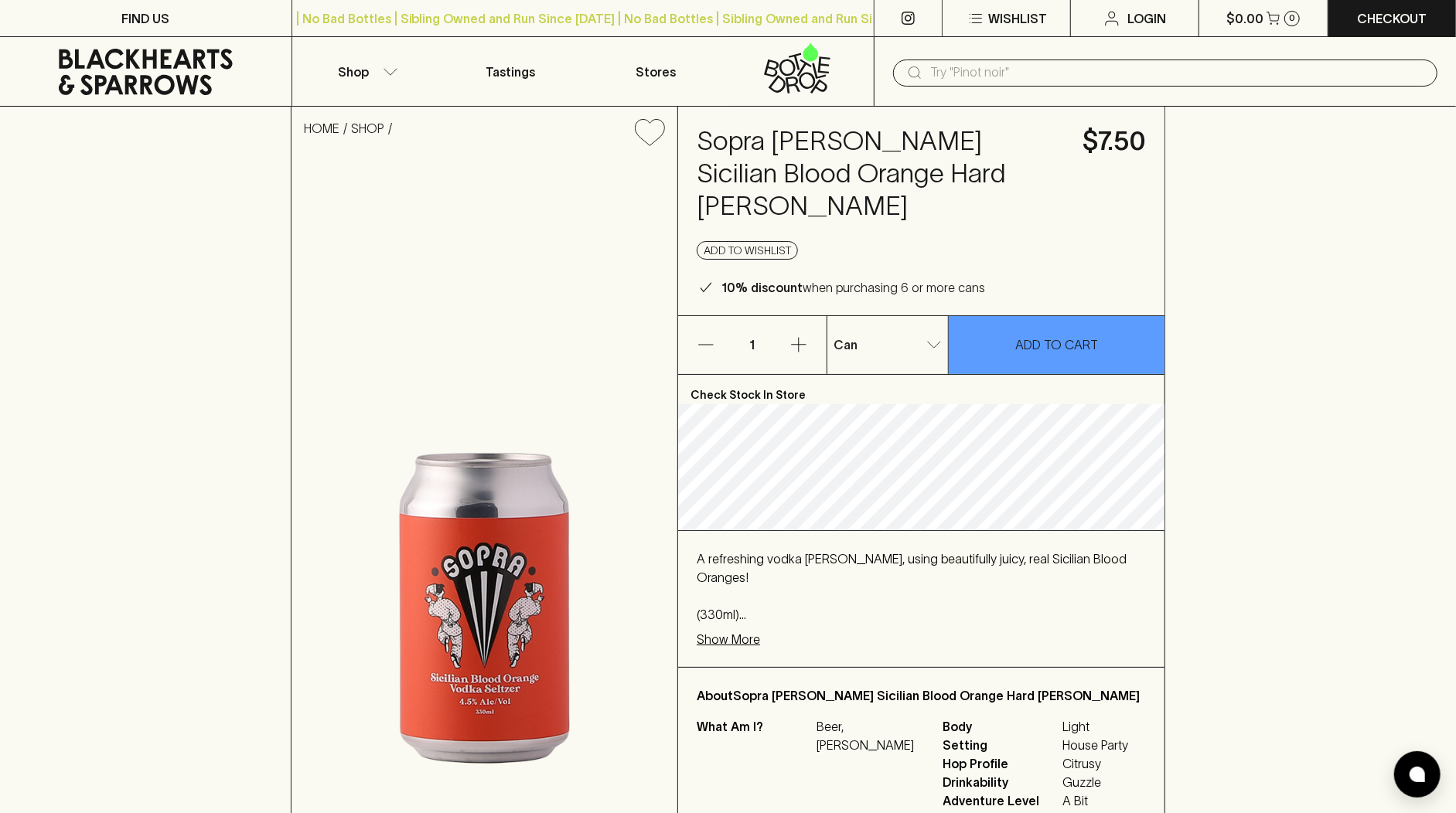
click at [1070, 163] on div "Sopra Seltzer Sicilian Blood Orange Hard Seltzer $7.50 Add to wishlist 10% disc…" at bounding box center [921, 211] width 487 height 209
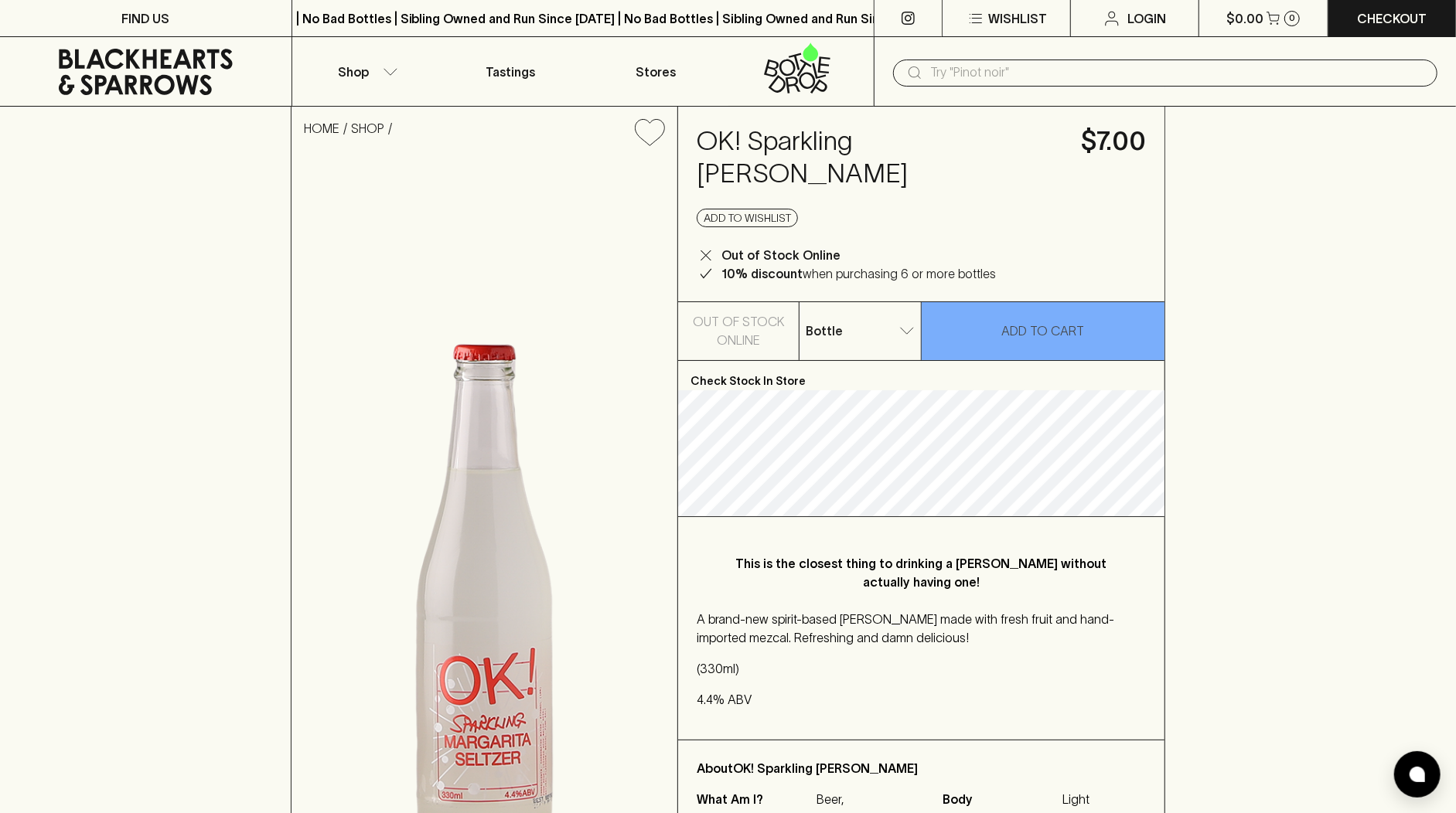
click at [1182, 243] on div "HOME SHOP OK! Sparkling Margarita Seltzer $7.00 Add to wishlist Out of Stock On…" at bounding box center [728, 531] width 1456 height 851
drag, startPoint x: 1056, startPoint y: 143, endPoint x: 753, endPoint y: 139, distance: 303.0
click at [753, 139] on h4 "OK! Sparkling Margarita Seltzer" at bounding box center [879, 158] width 366 height 65
click at [1008, 212] on div "OK! Sparkling Margarita Seltzer $7.00 Add to wishlist Out of Stock Online 10% d…" at bounding box center [921, 203] width 487 height 194
click at [932, 77] on input "text" at bounding box center [1177, 73] width 495 height 25
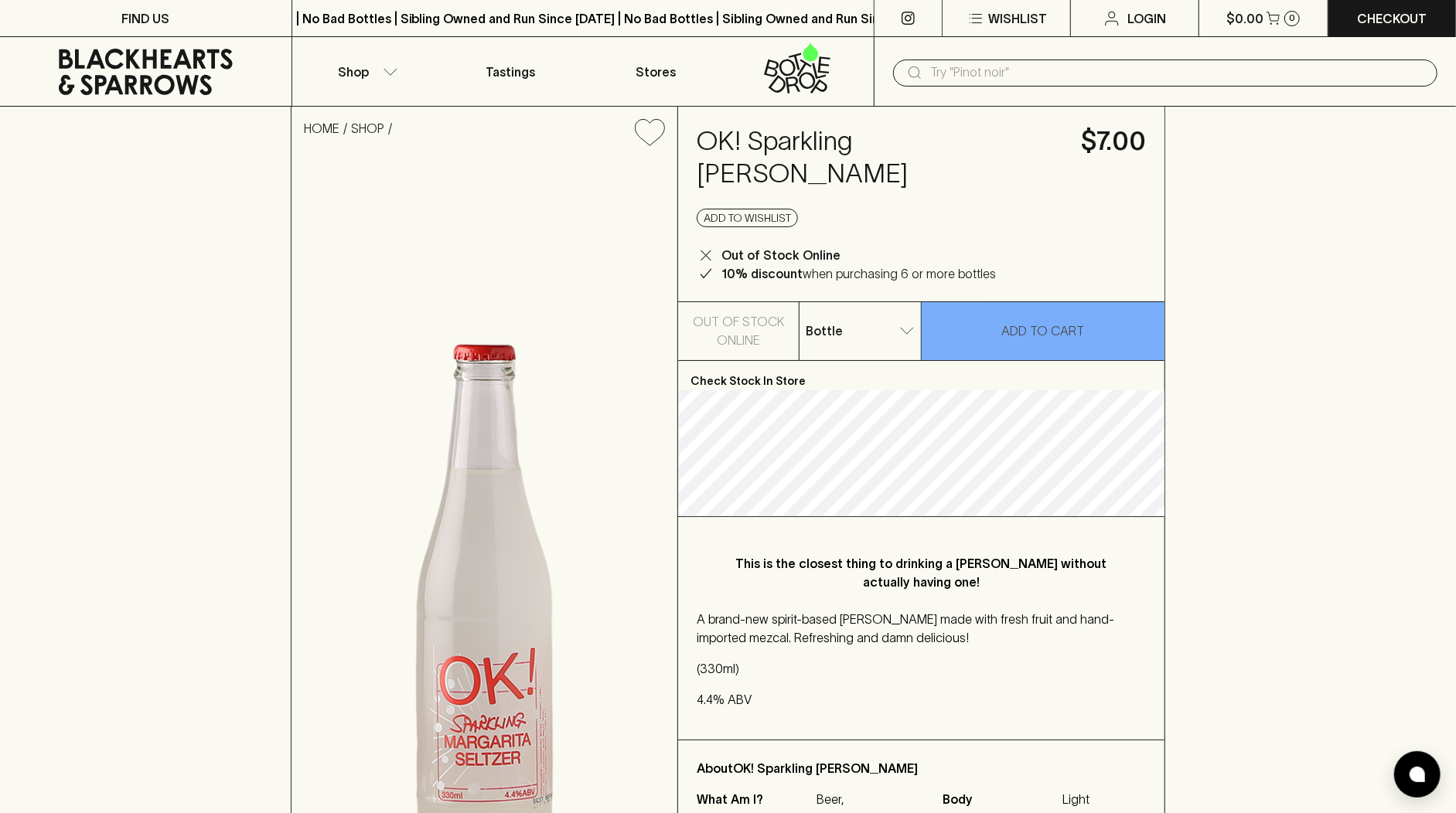
click at [205, 81] on icon at bounding box center [146, 72] width 174 height 46
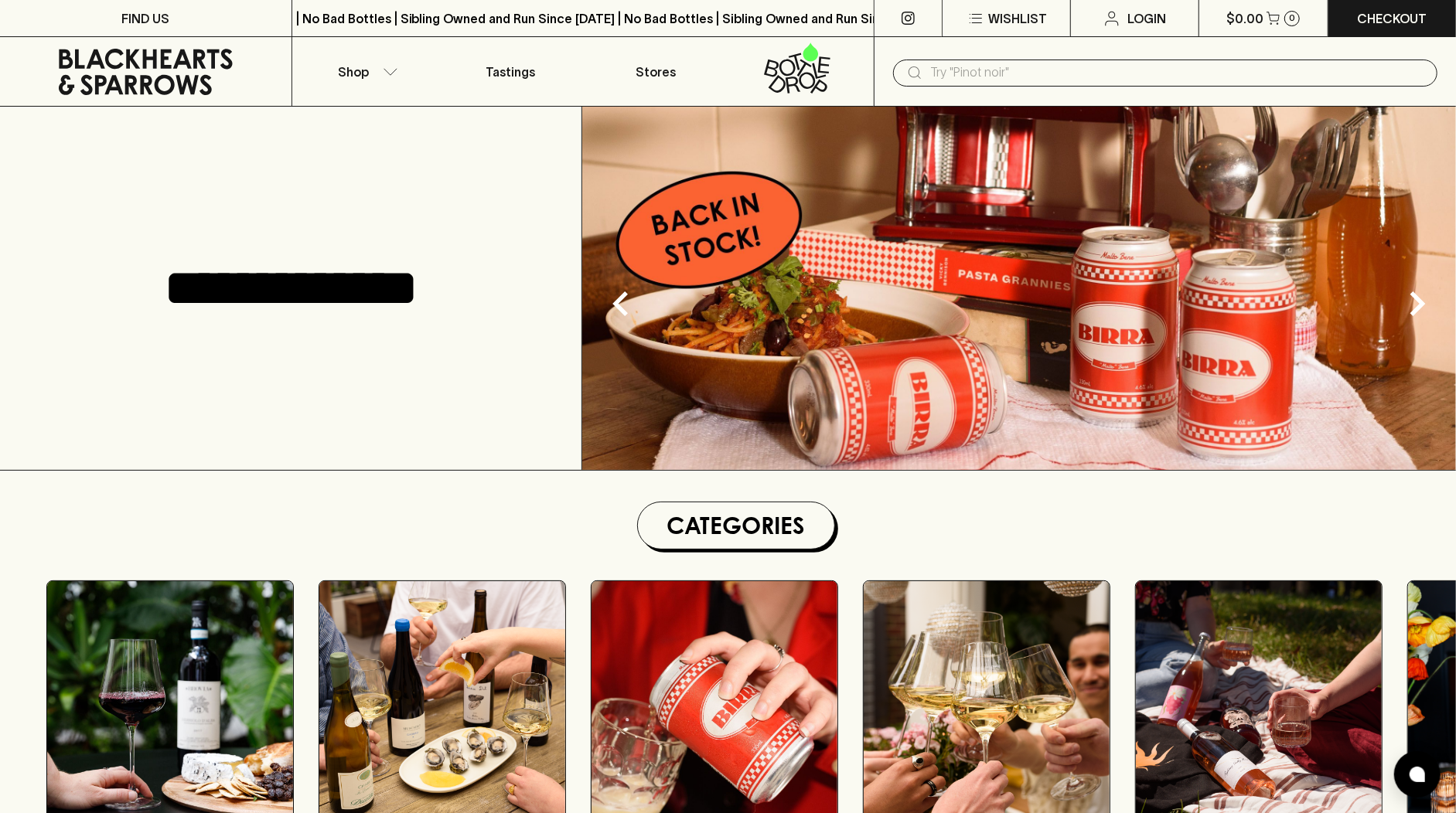
click at [967, 75] on input "text" at bounding box center [1177, 73] width 495 height 25
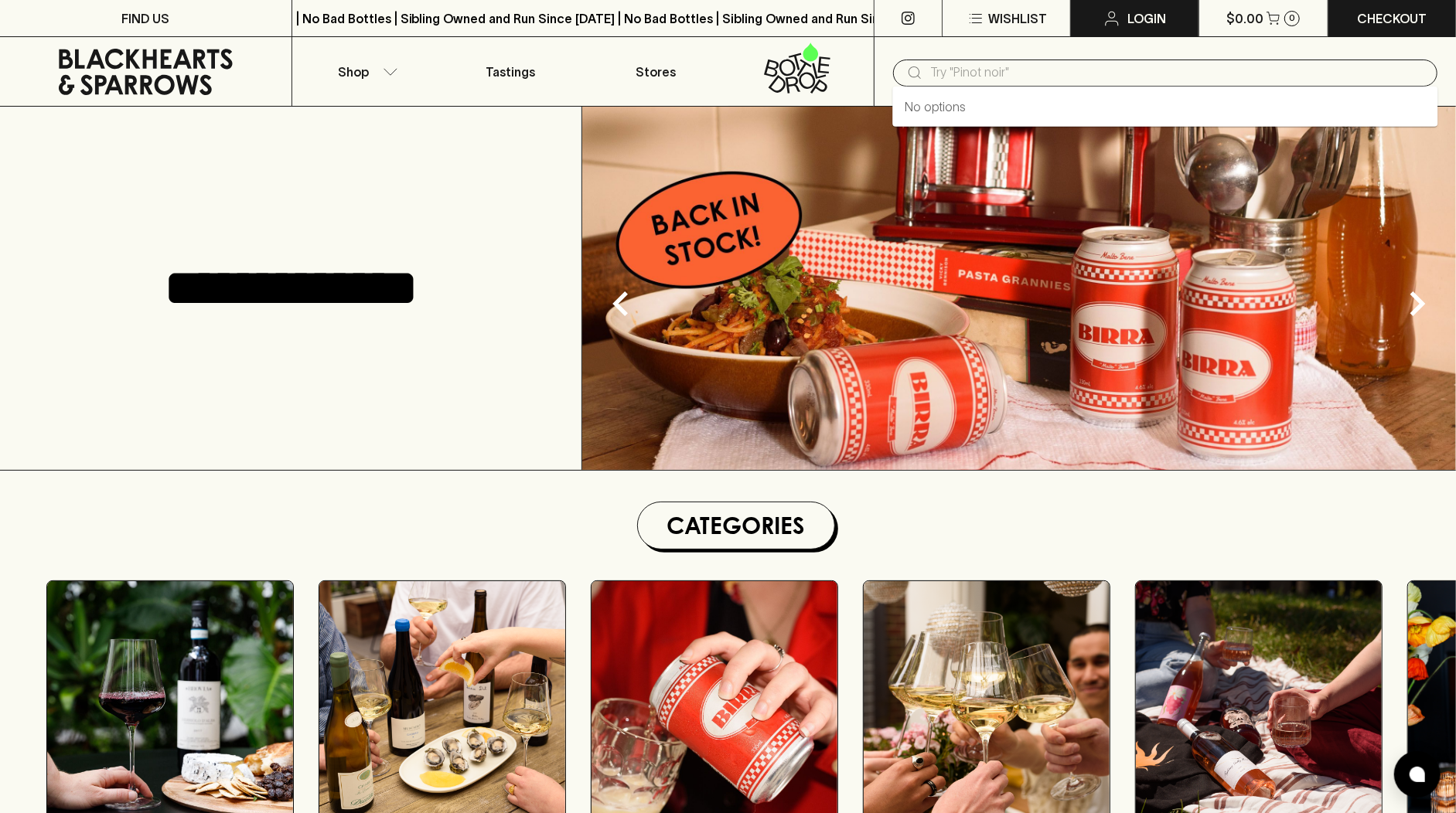
paste input "Ok! Sparkling Margarita"
type input "Ok! Sparkling Margarita"
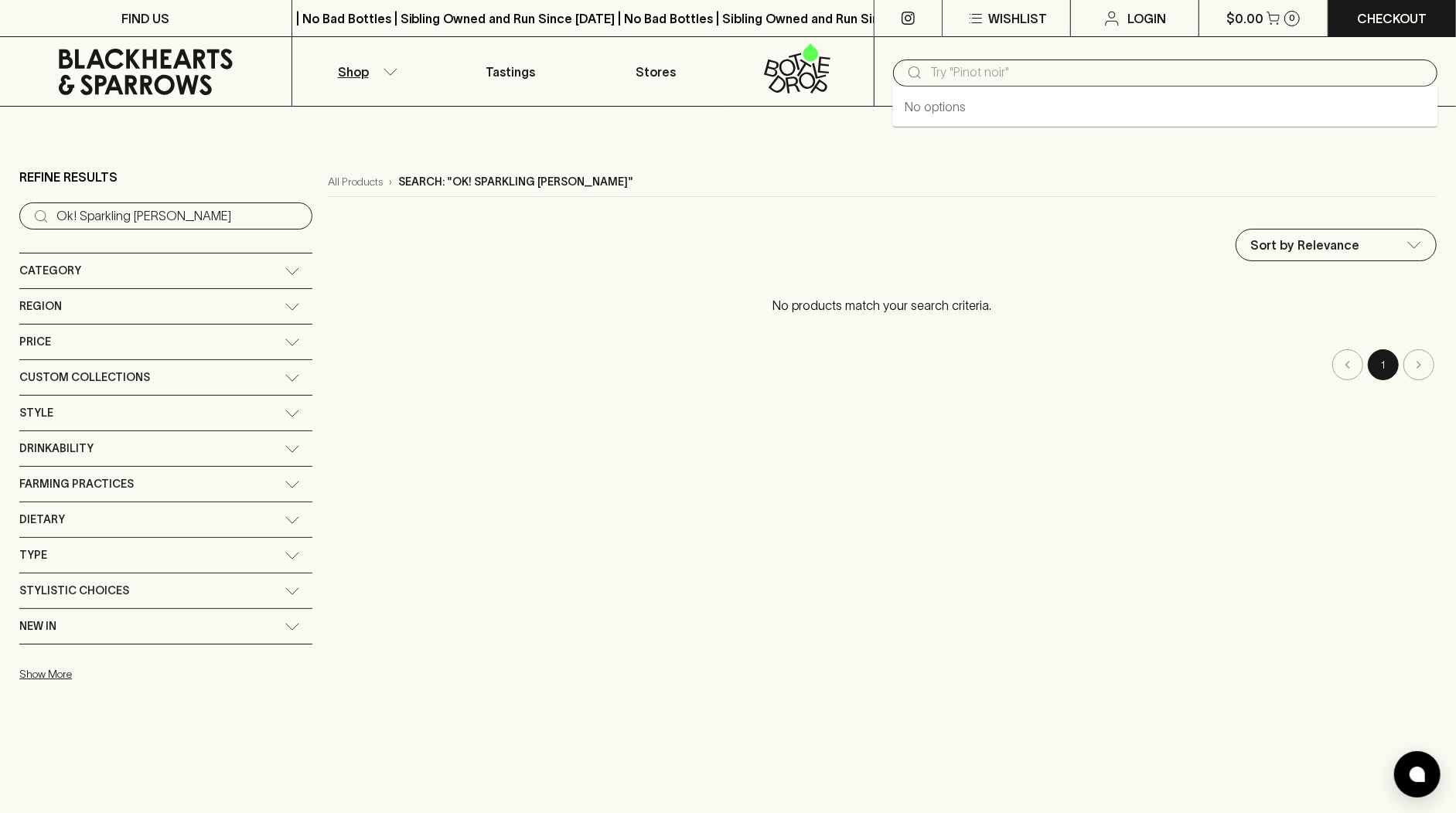
click at [1027, 69] on input "text" at bounding box center [1177, 73] width 495 height 25
paste input "Ok! Sparkling Margarita"
click at [953, 68] on input "Ok! Sparkling Margarita" at bounding box center [1177, 73] width 495 height 25
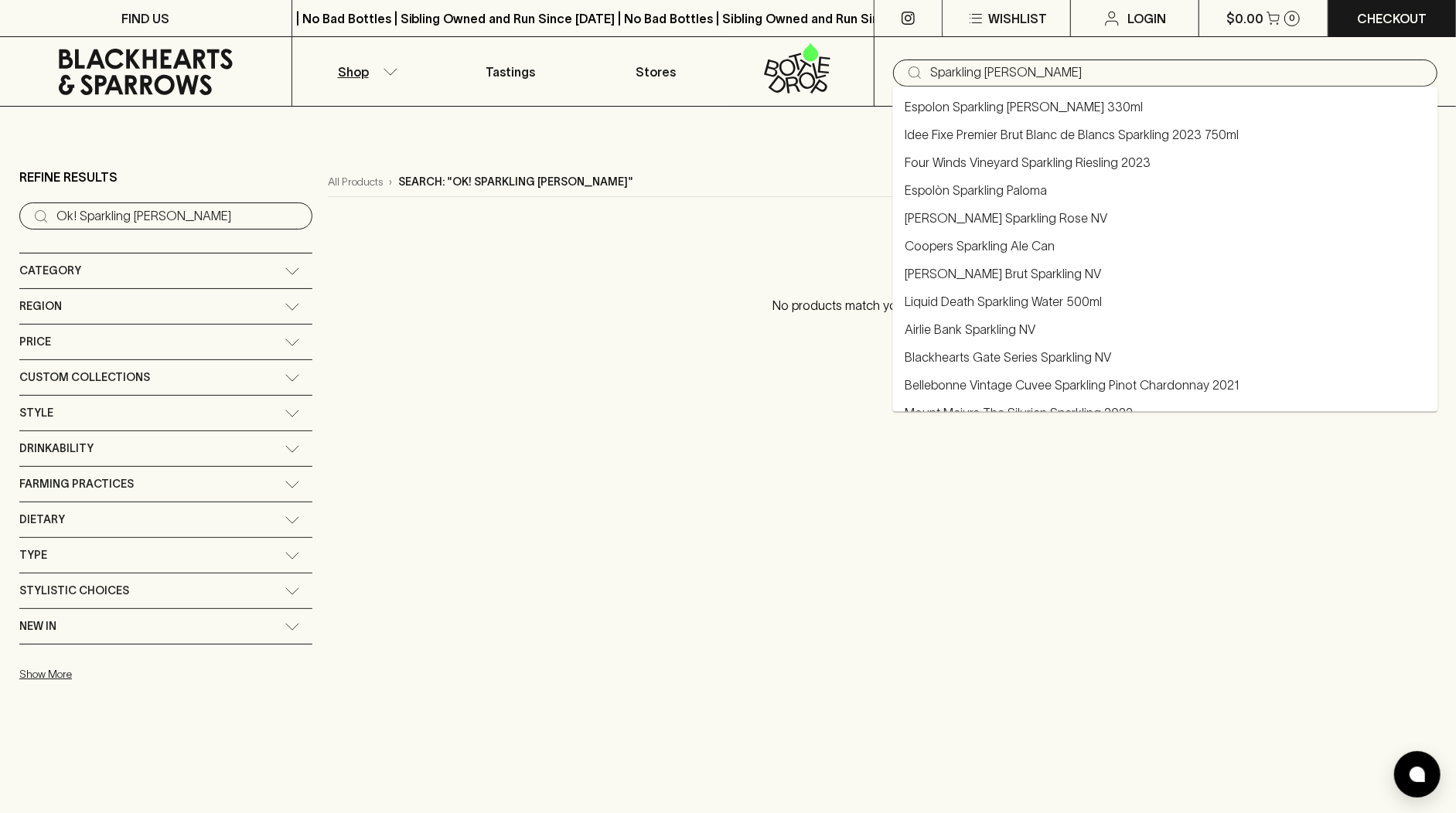
type input "Espolon Sparkling Margarita 330ml"
type input "Sparkling Margarita"
